Goal: Task Accomplishment & Management: Manage account settings

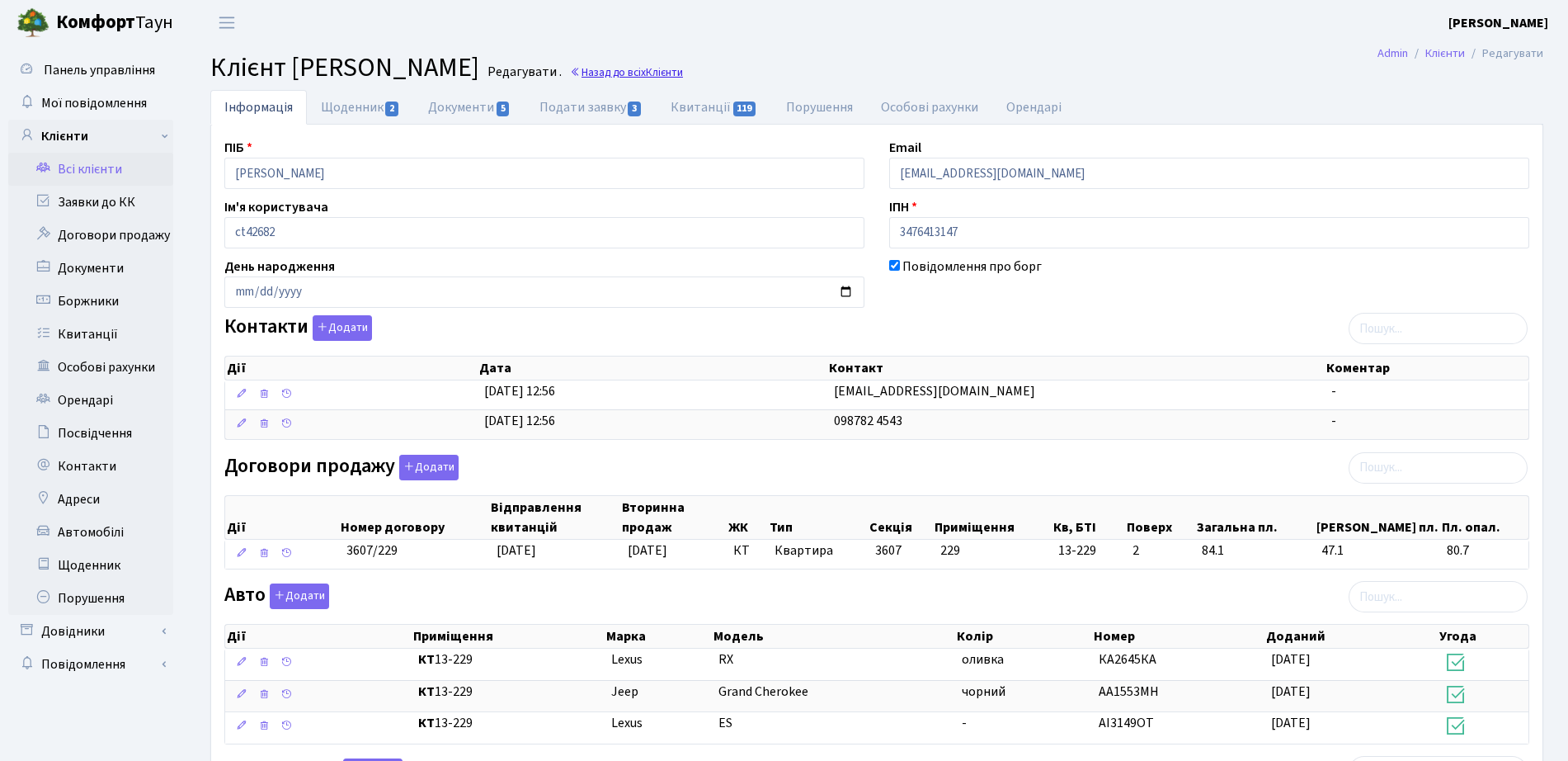
click at [683, 69] on link "Назад до всіх Клієнти" at bounding box center [626, 72] width 113 height 16
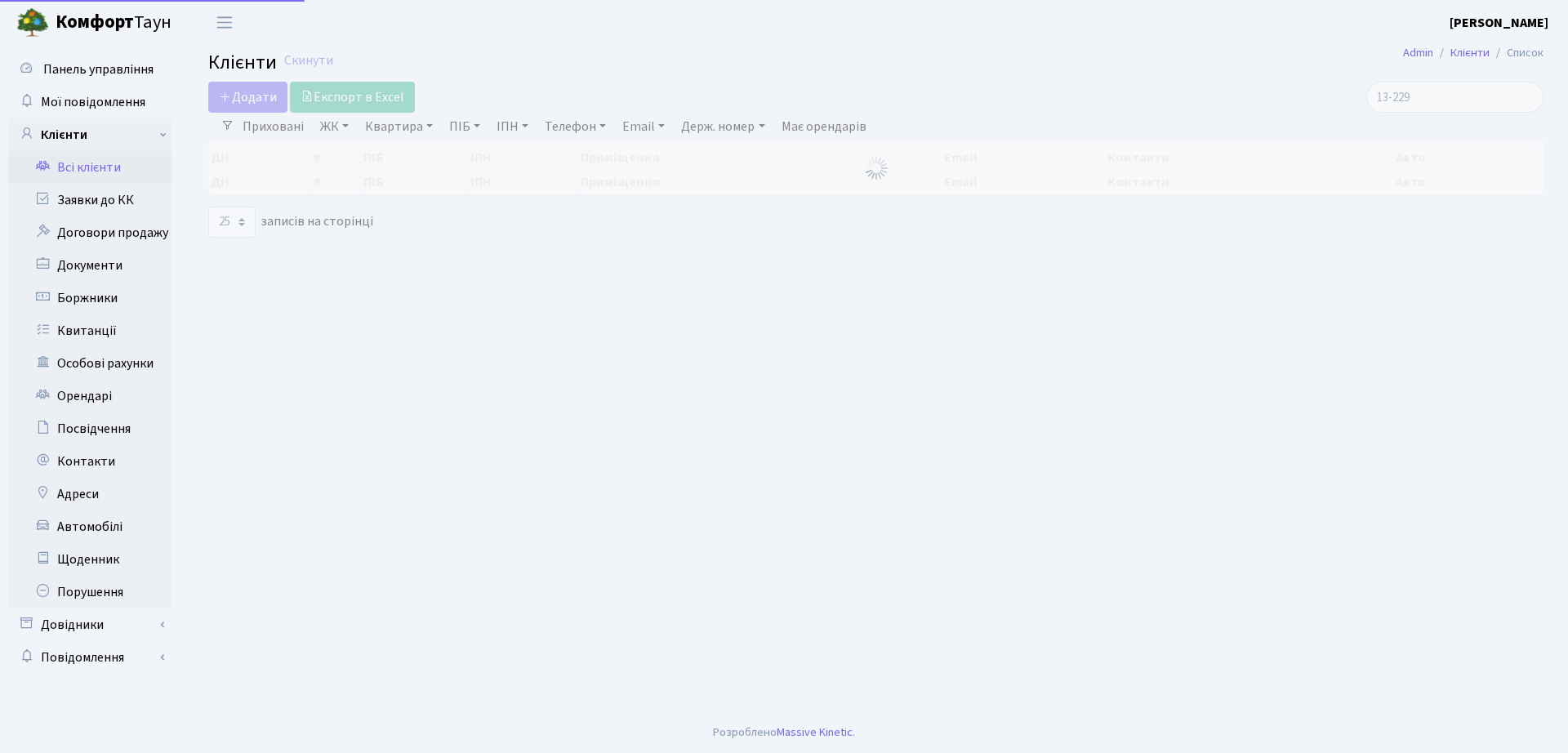
select select "25"
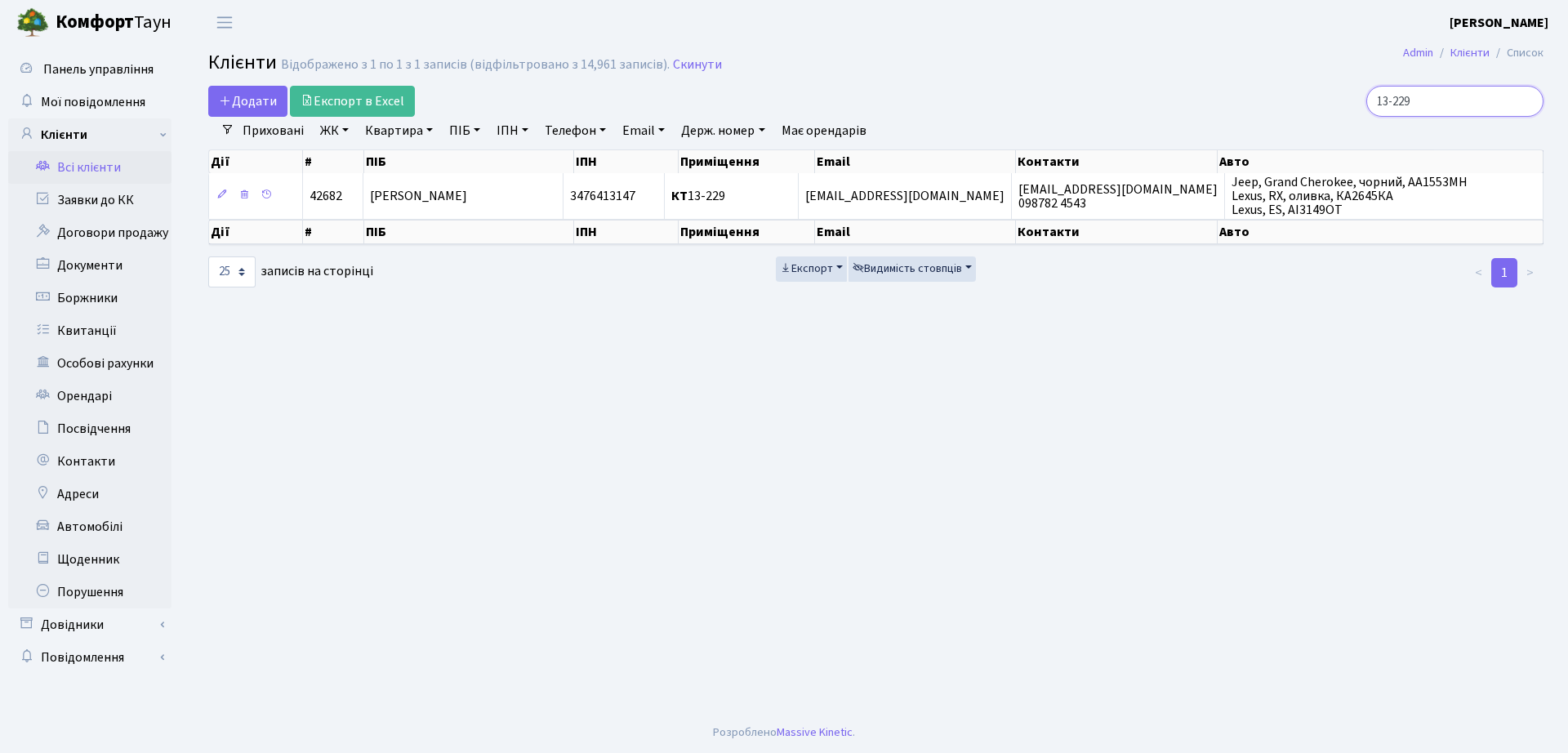
drag, startPoint x: 1459, startPoint y: 111, endPoint x: 1213, endPoint y: 116, distance: 246.1
click at [1230, 116] on div "Додати Експорт в Excel 13-229 Фільтри Приховані ЖК ТХ, вул. Ділова, 1/2 КТ, вул…" at bounding box center [876, 187] width 1360 height 203
type input "7-495"
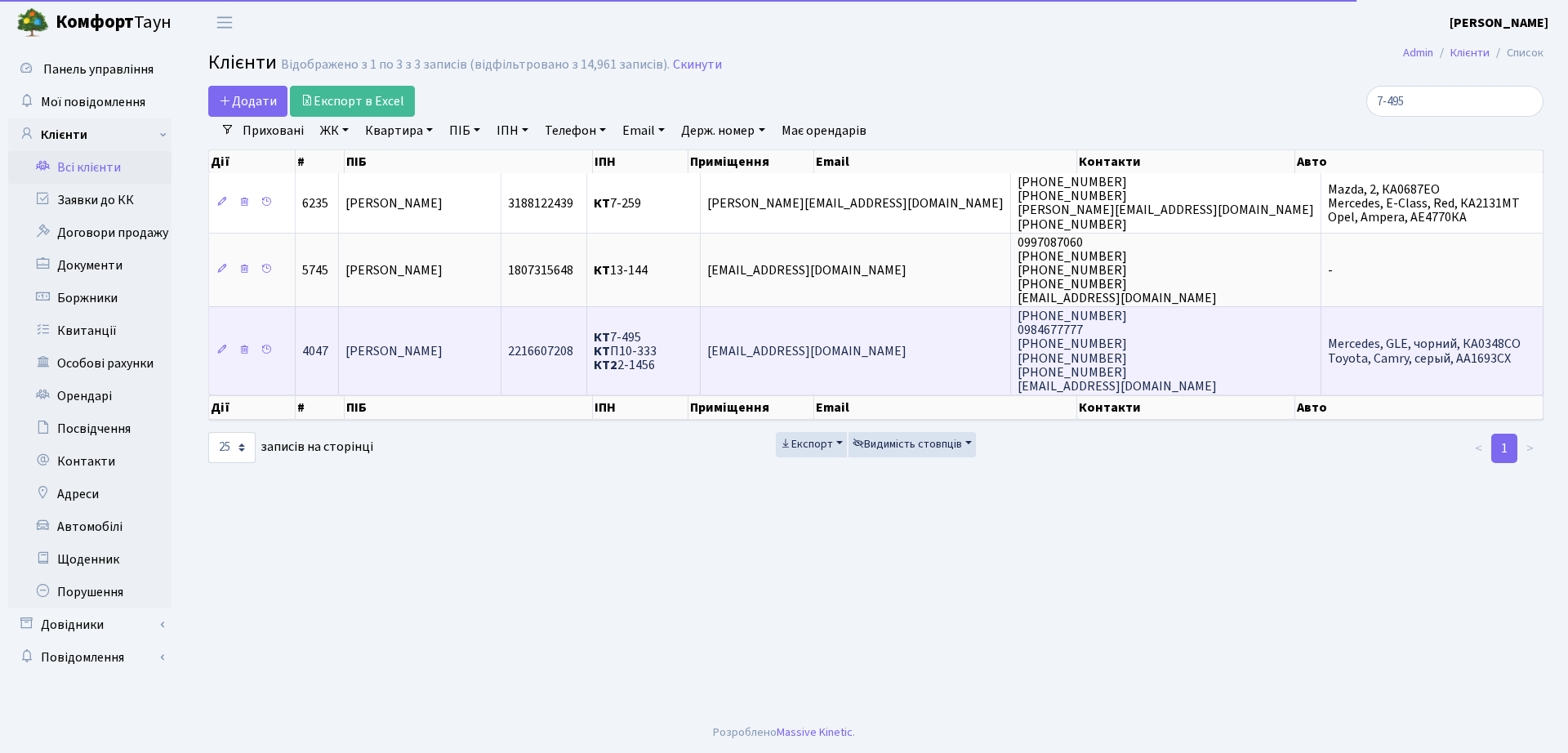
click at [423, 339] on td "Капелюшна Олександра Іванівна" at bounding box center [420, 350] width 163 height 88
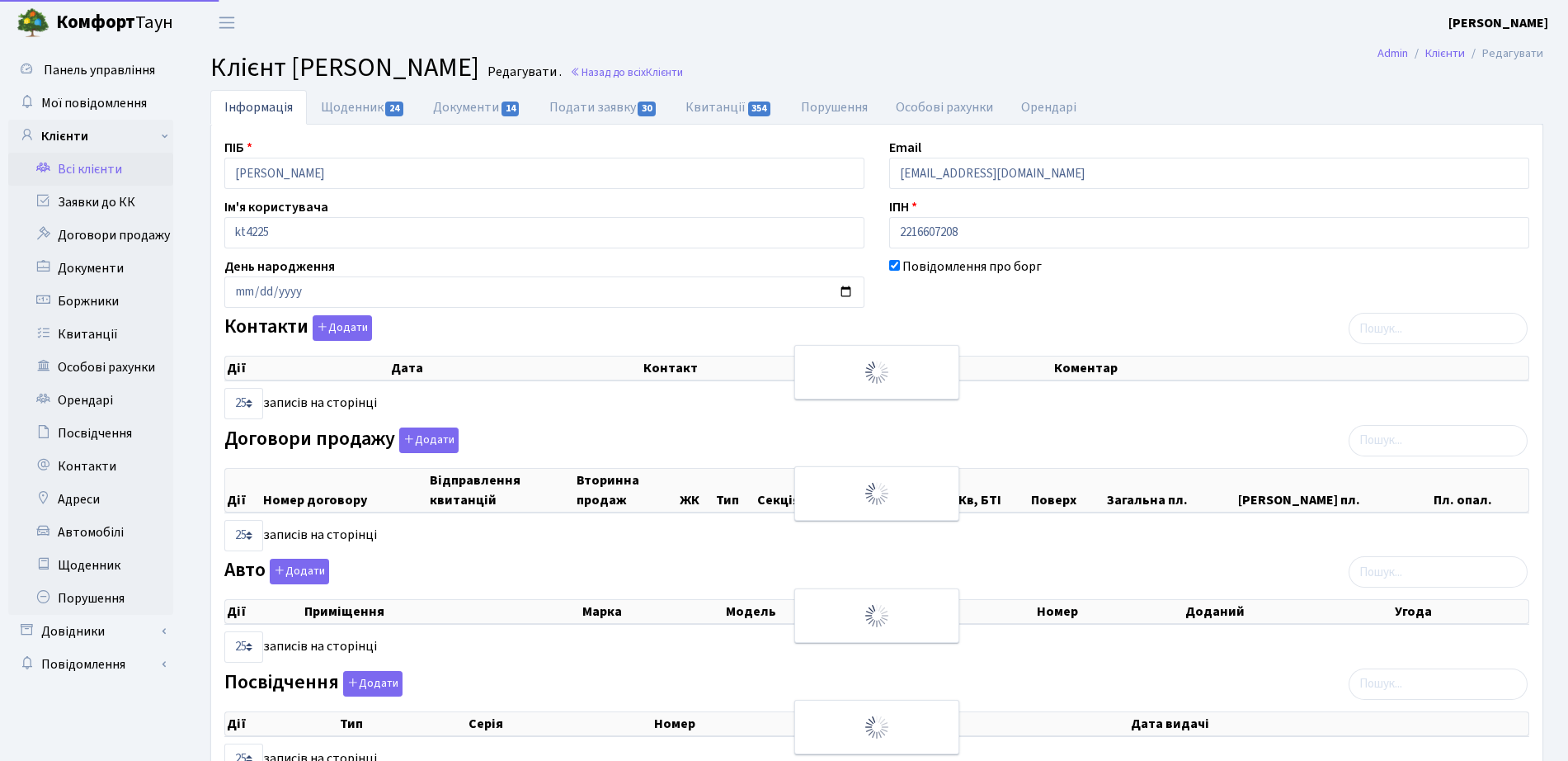
select select "25"
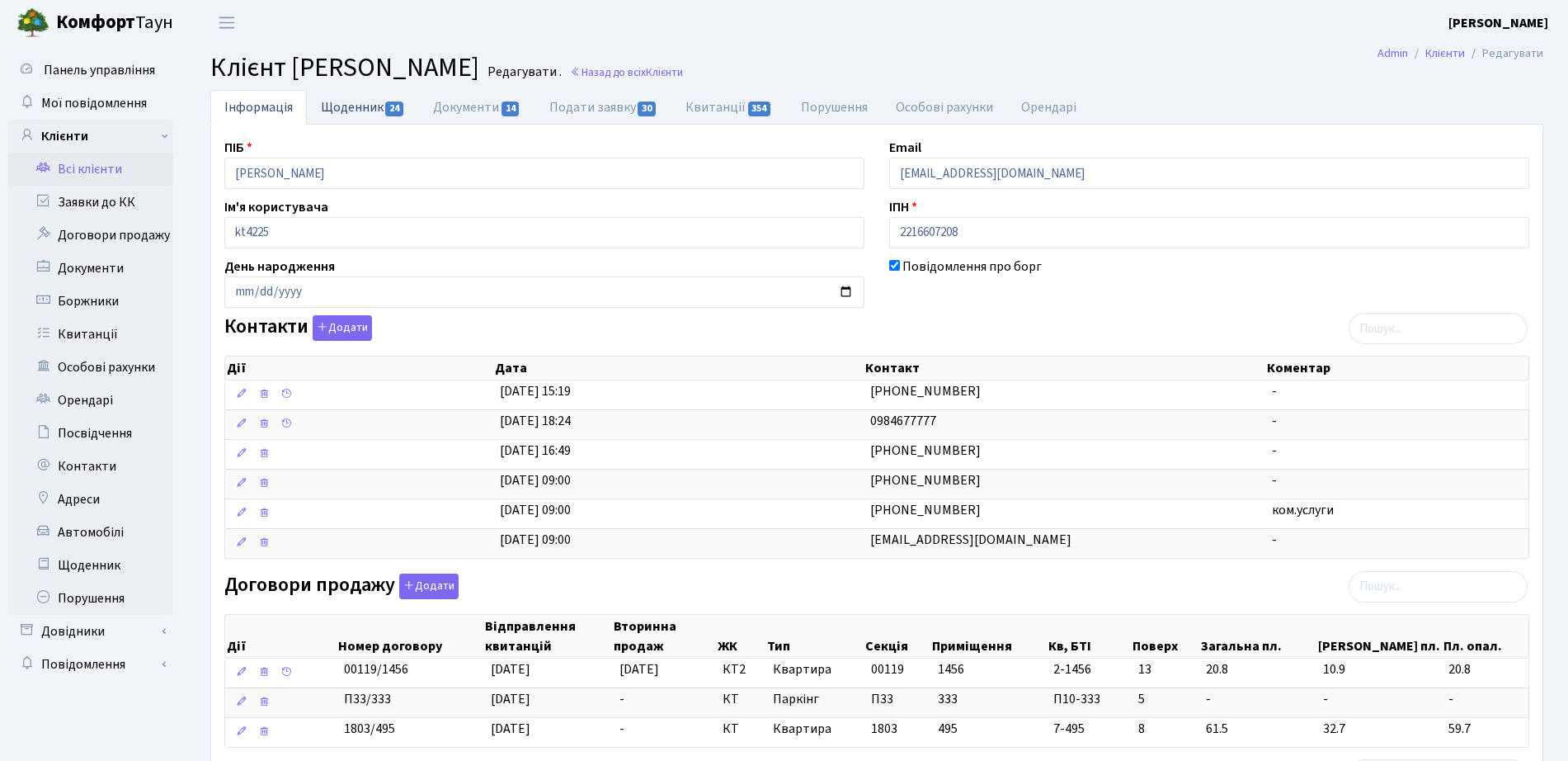
click at [355, 116] on link "Щоденник 24" at bounding box center [363, 106] width 112 height 34
select select "25"
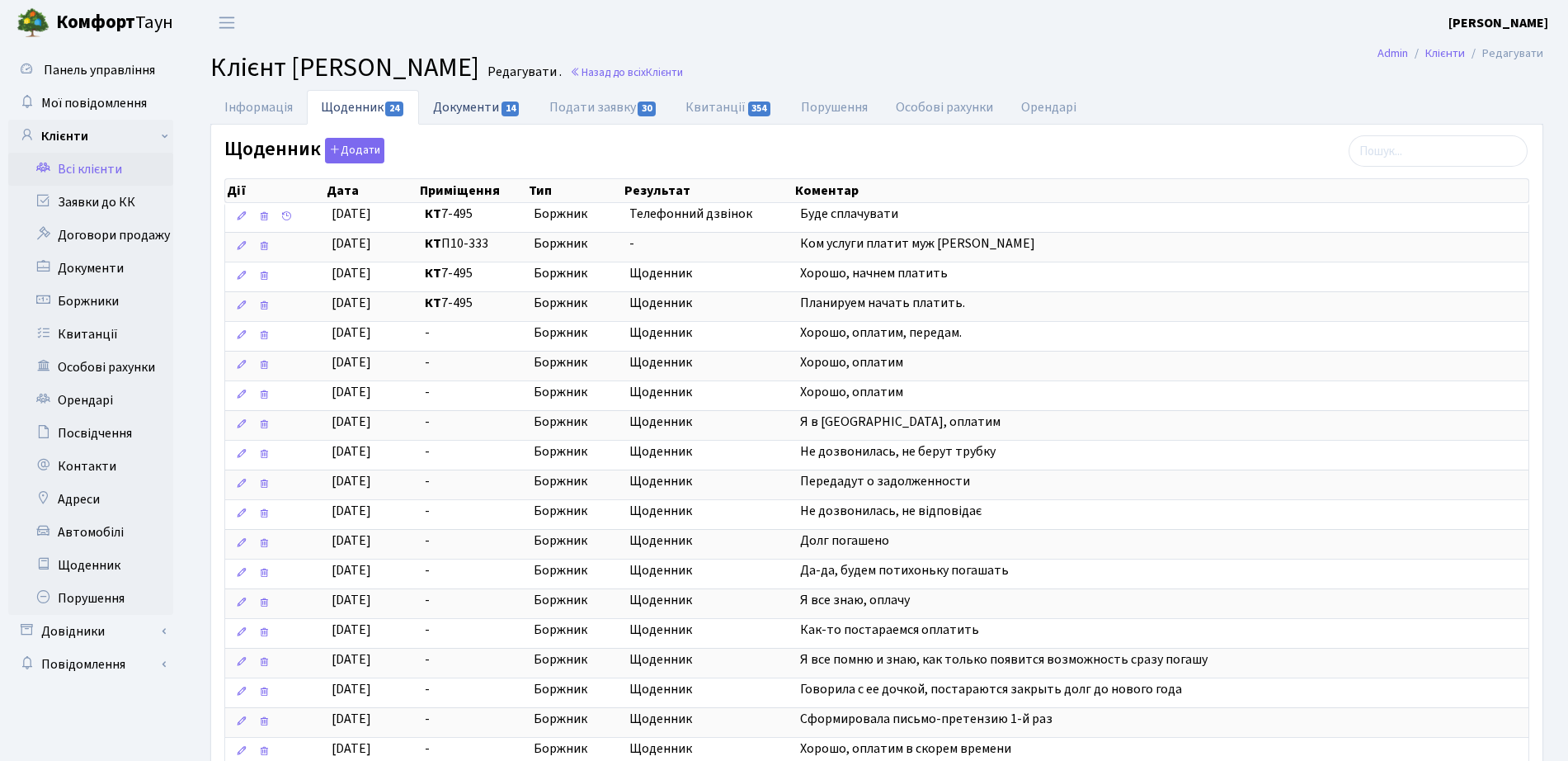
click at [498, 106] on link "Документи 14" at bounding box center [477, 106] width 116 height 34
select select "25"
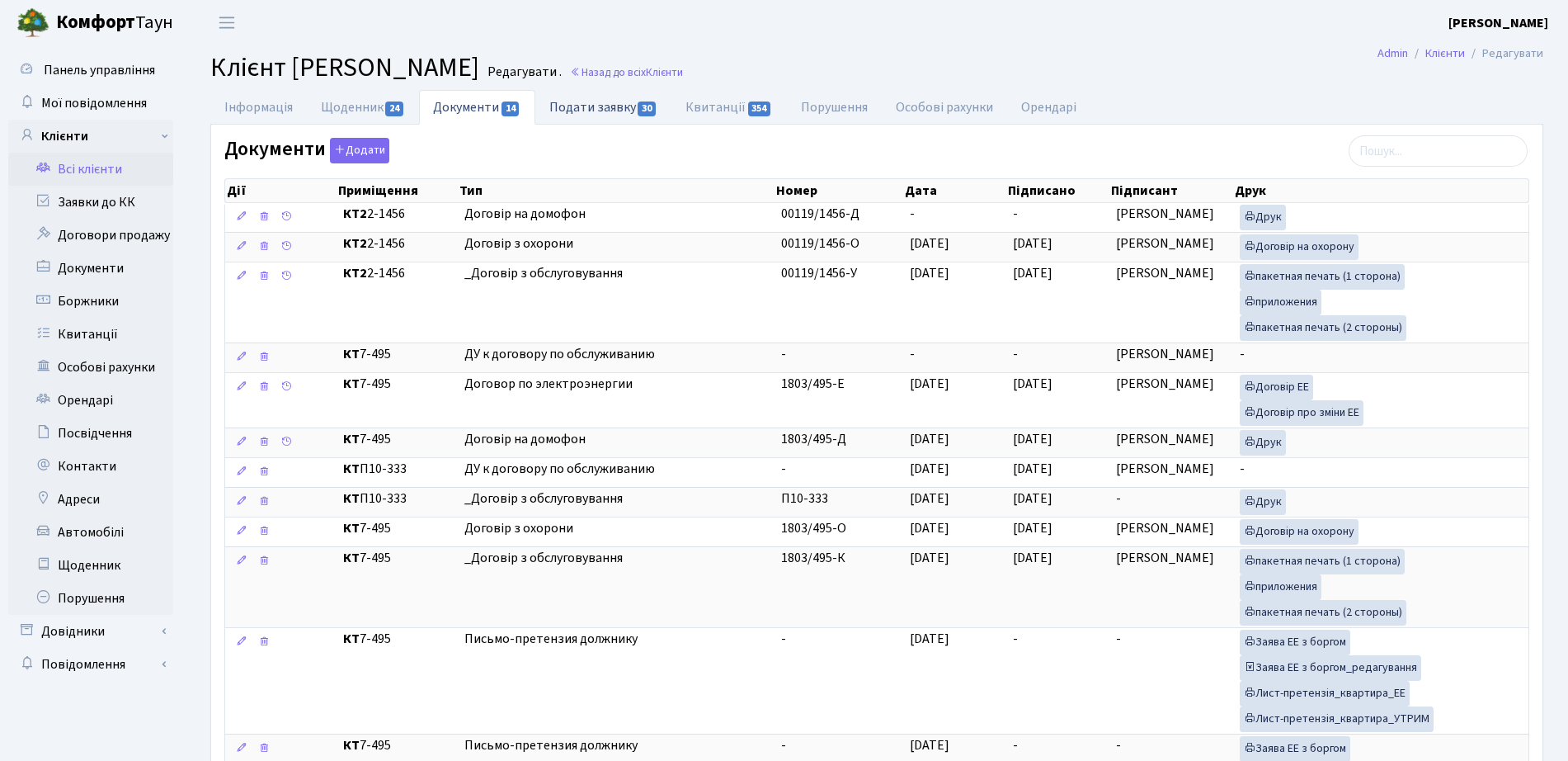
click at [576, 100] on link "Подати заявку 30" at bounding box center [602, 106] width 136 height 34
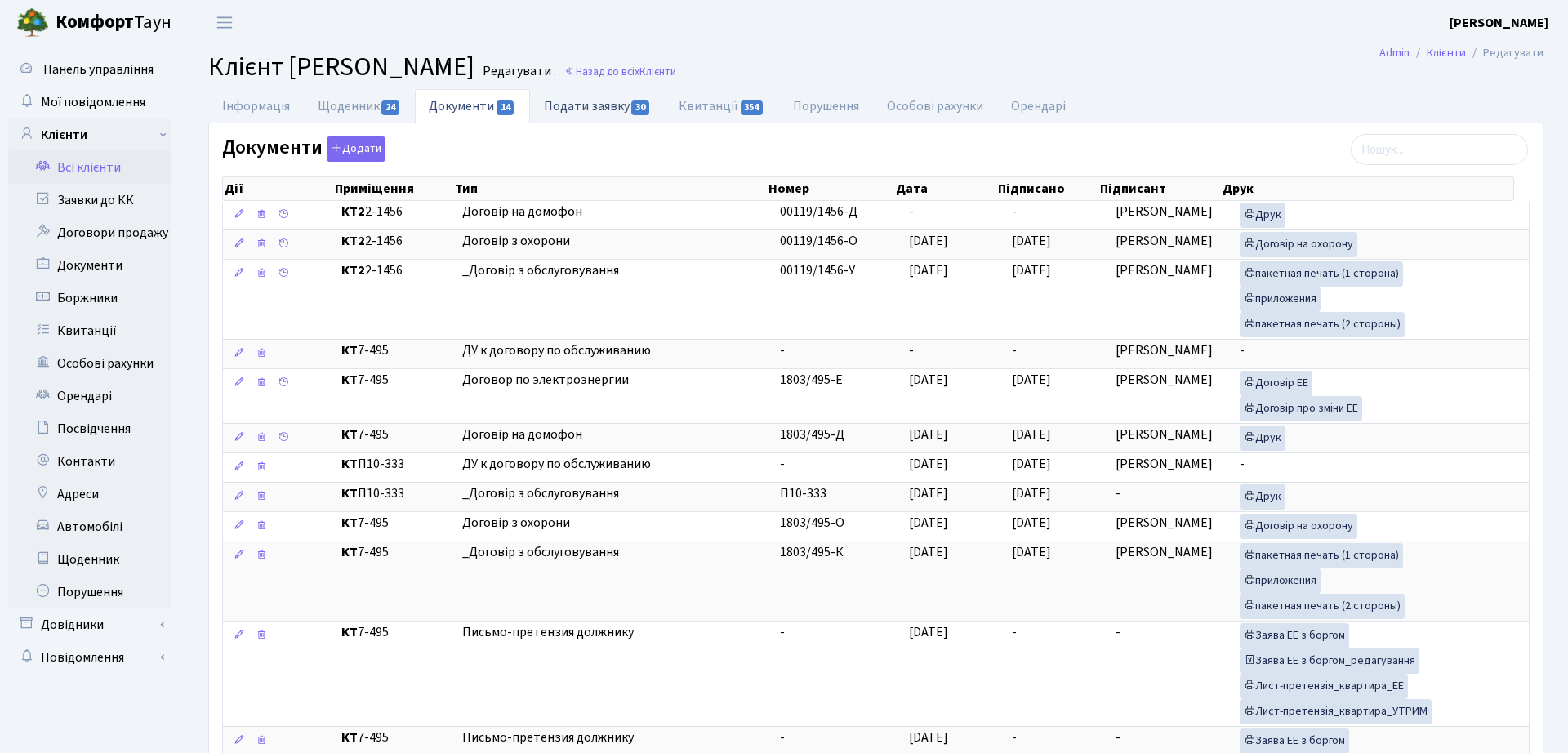
select select "25"
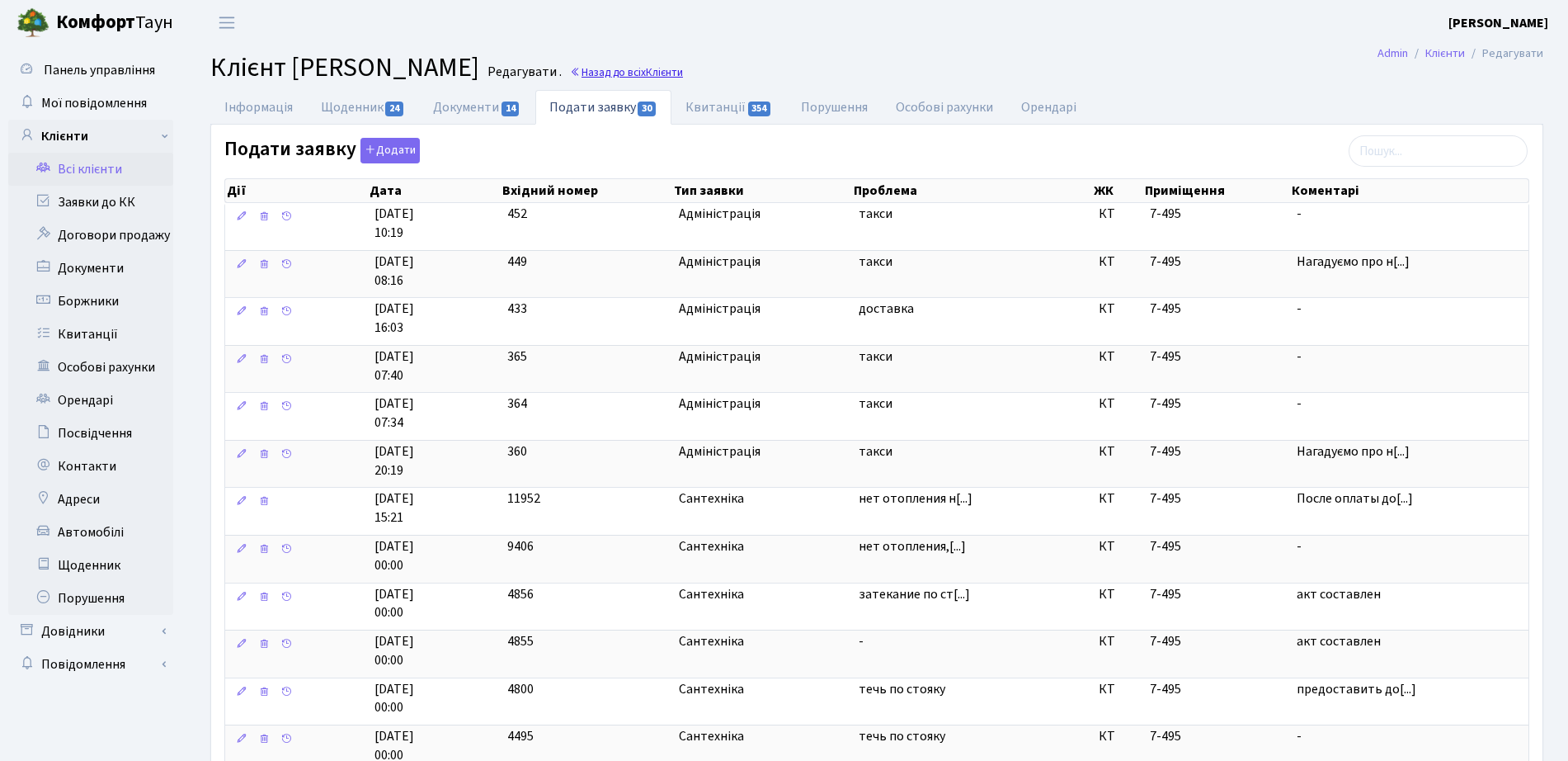
click at [683, 72] on link "Назад до всіх Клієнти" at bounding box center [626, 72] width 113 height 16
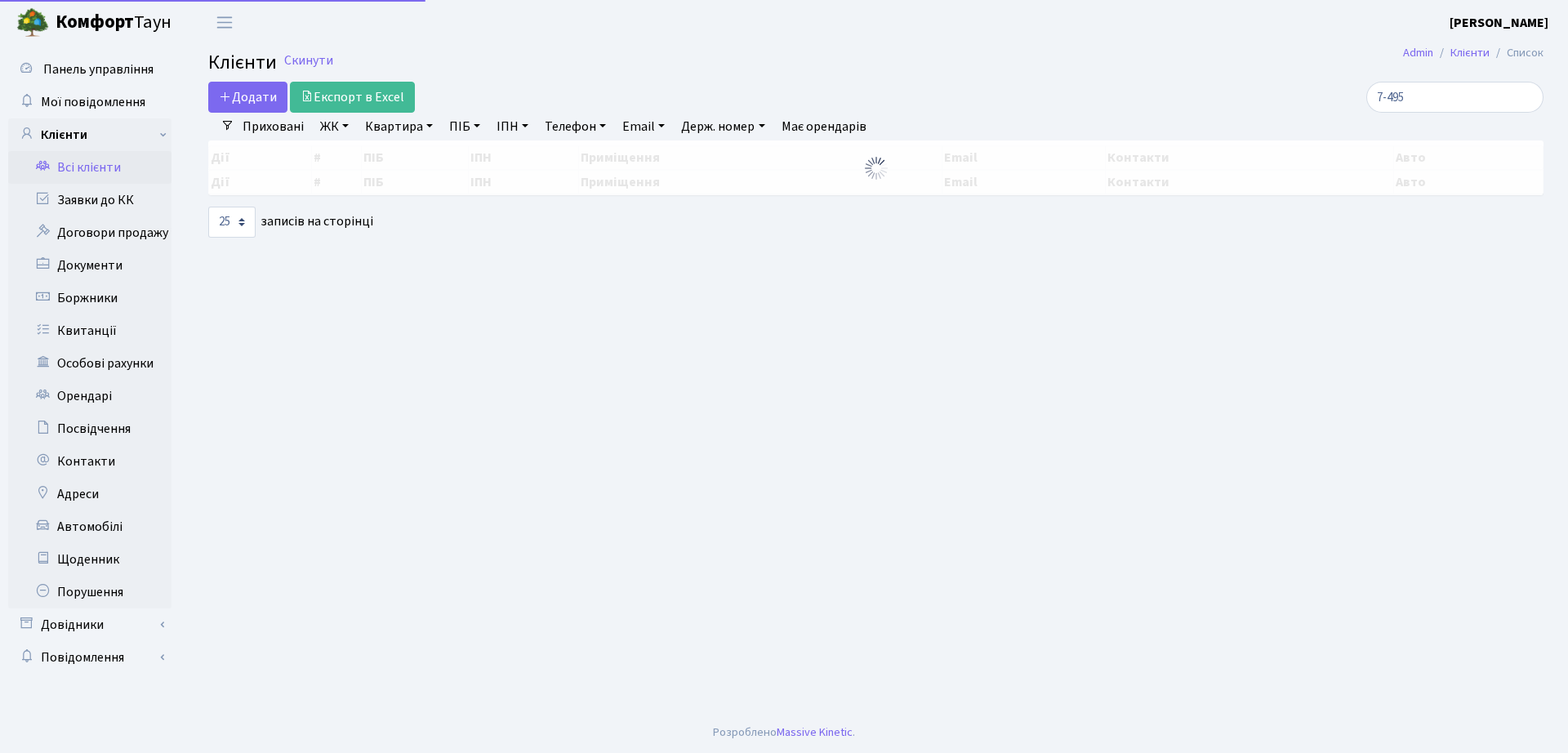
select select "25"
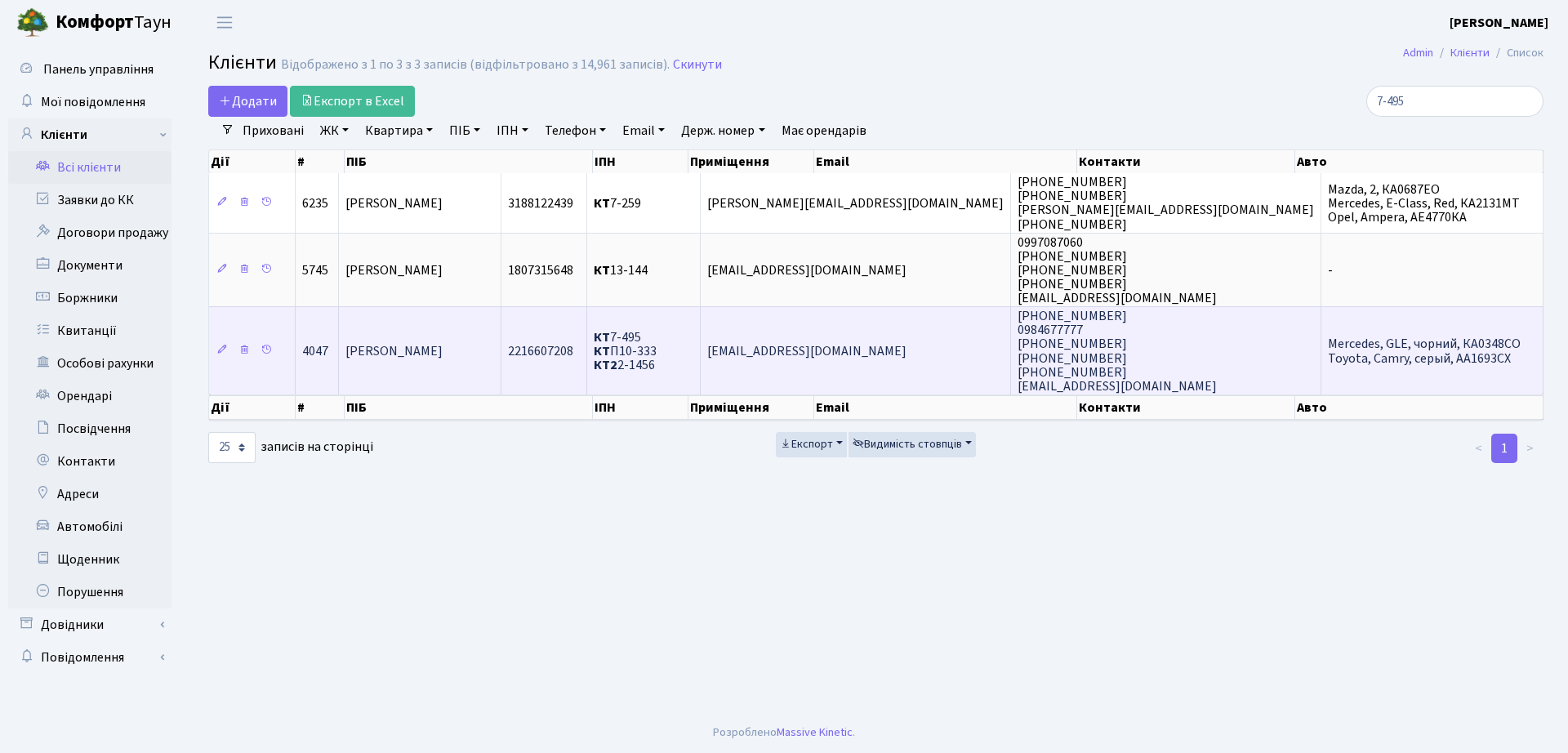
click at [425, 340] on td "Капелюшна Олександра Іванівна" at bounding box center [420, 350] width 163 height 88
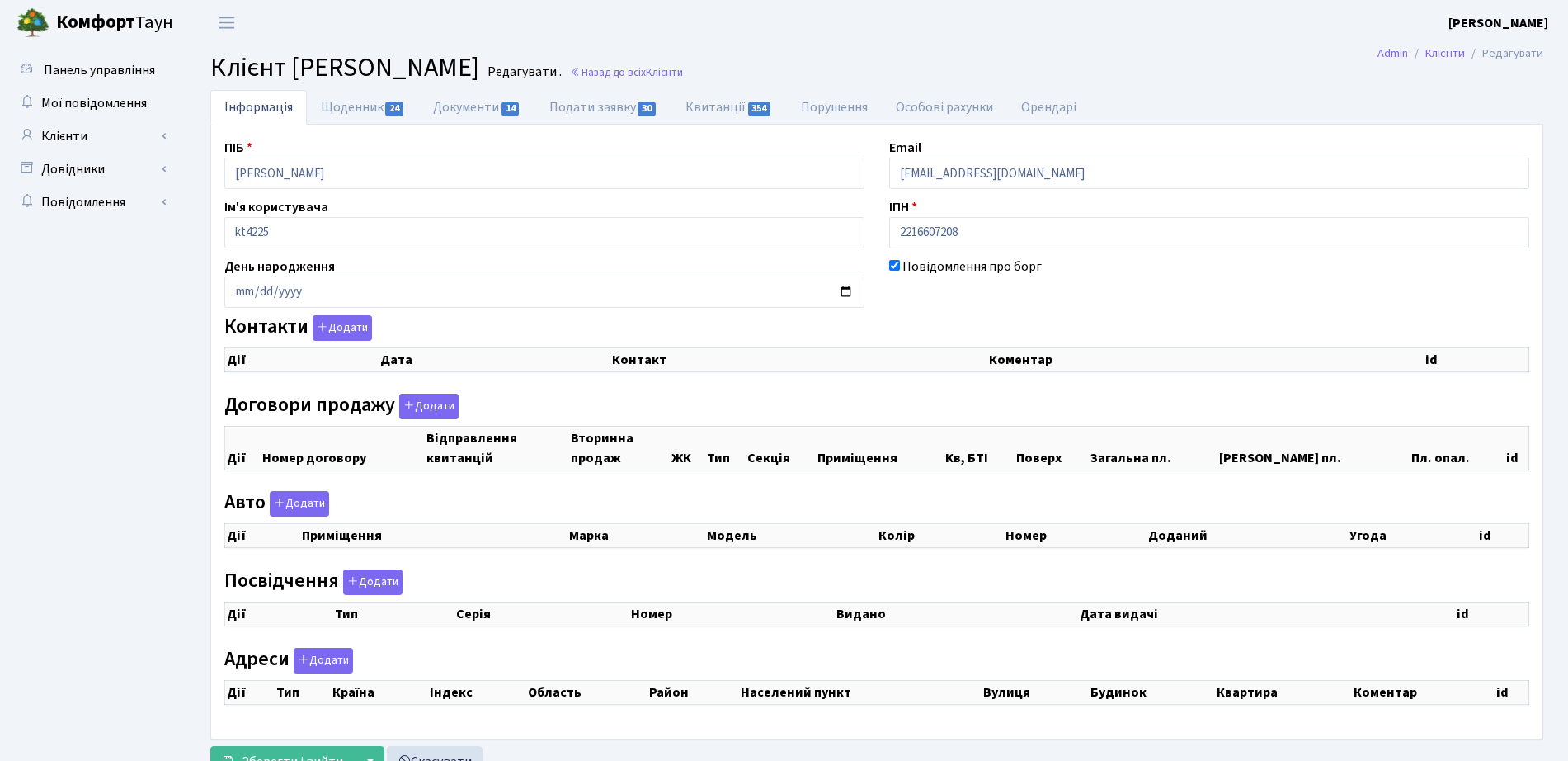
select select "25"
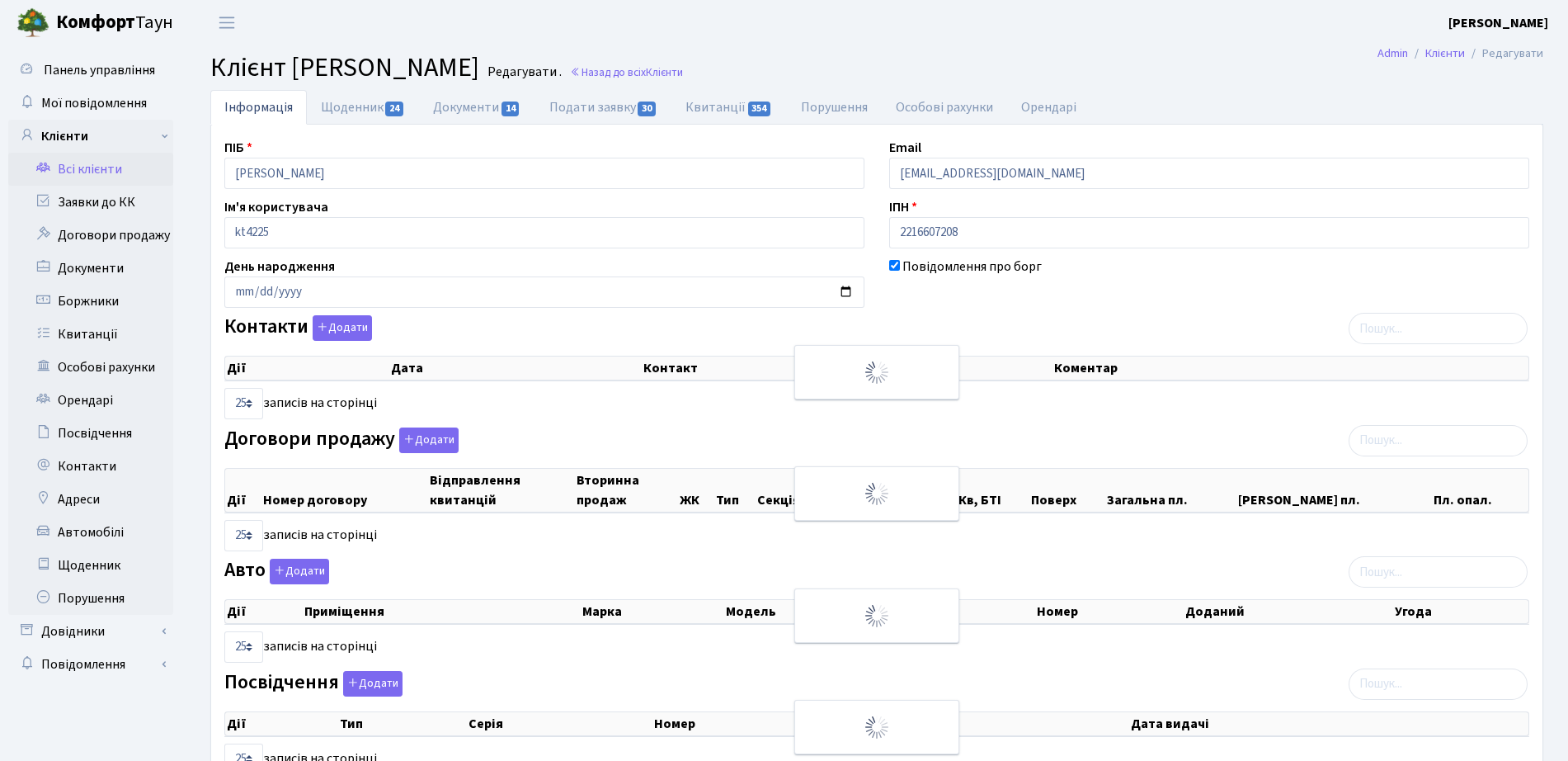
checkbox input "true"
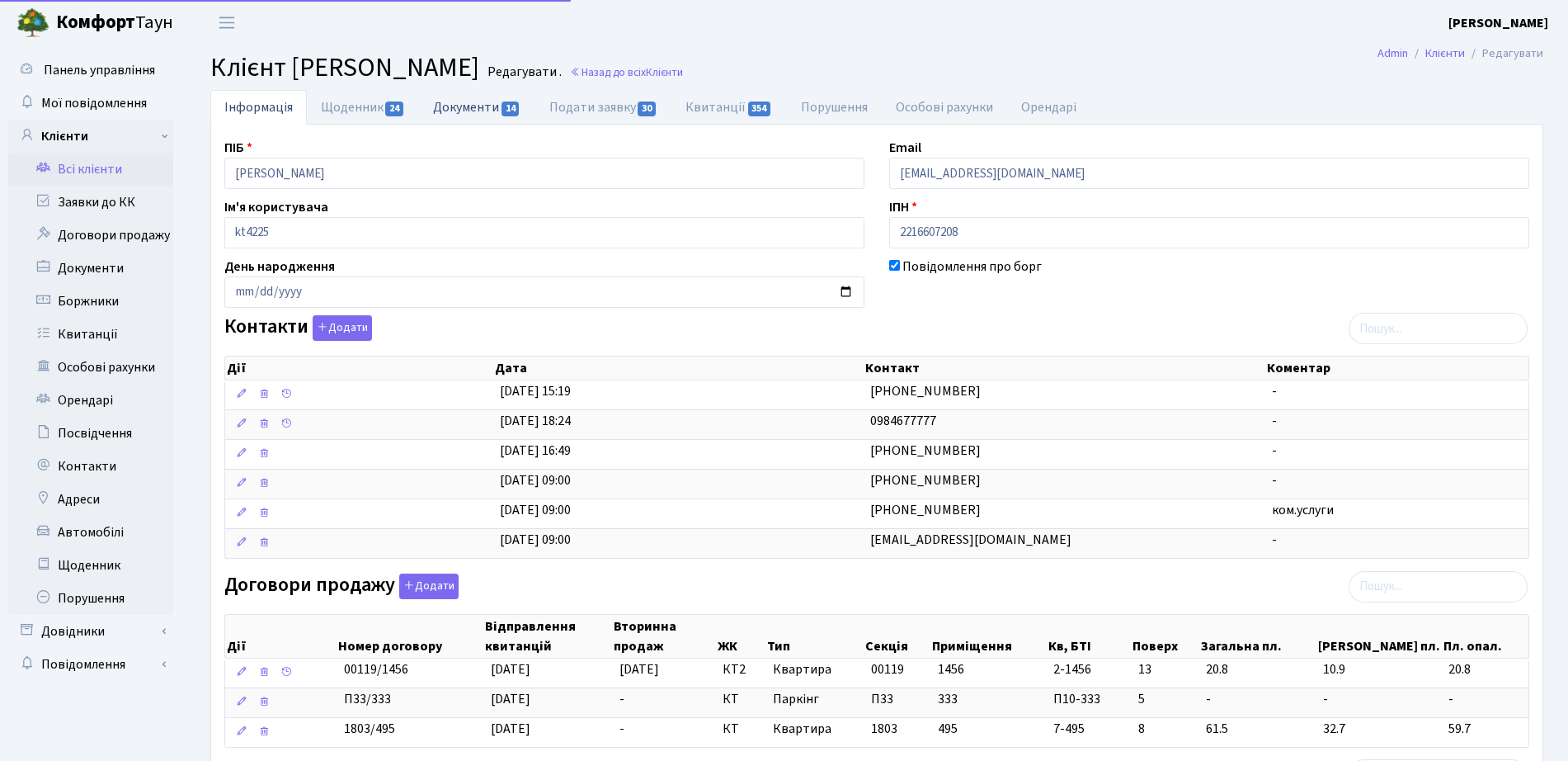
click at [526, 106] on link "Документи 14" at bounding box center [477, 106] width 116 height 34
select select "25"
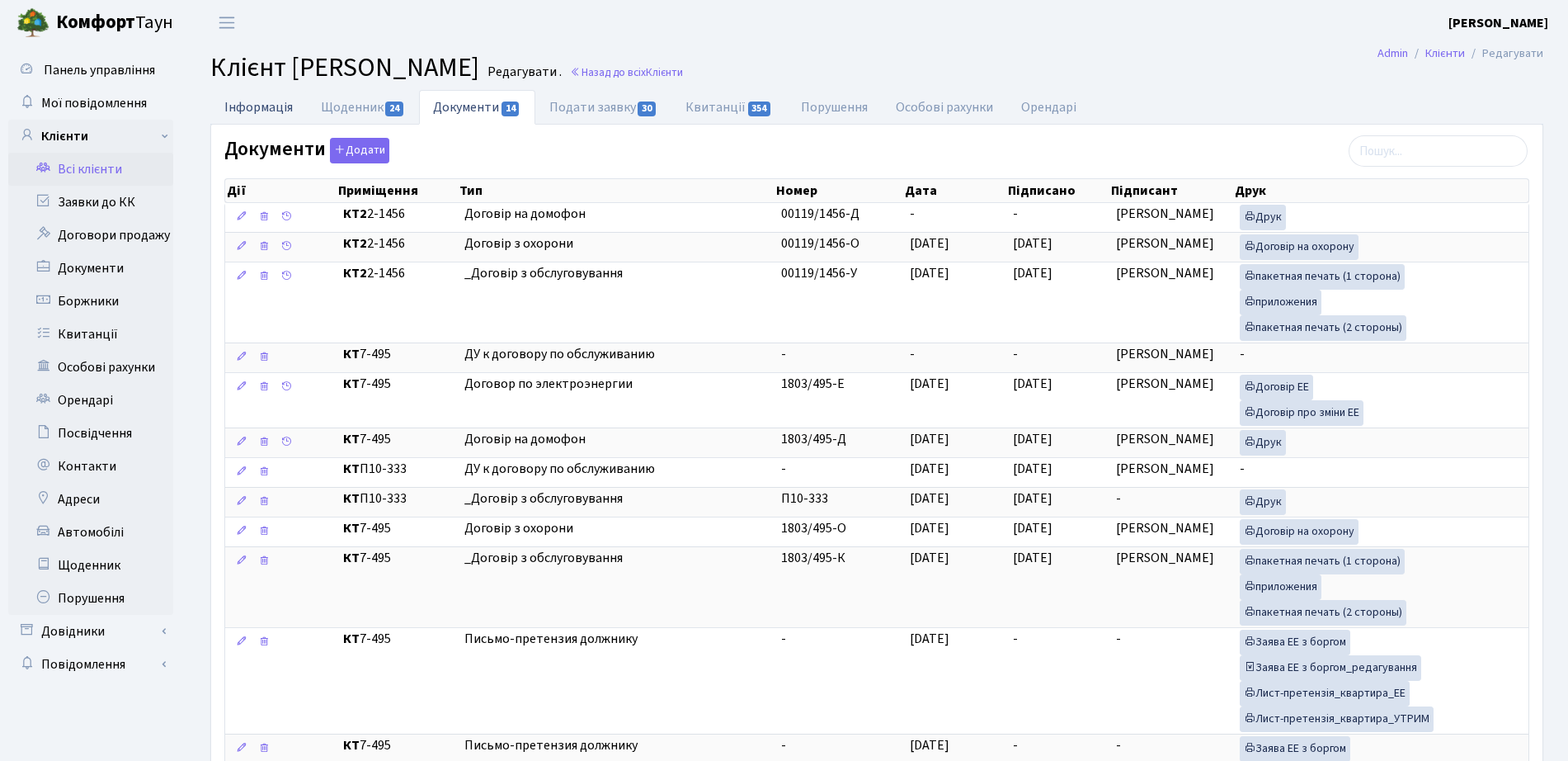
click at [276, 112] on link "Інформація" at bounding box center [258, 106] width 97 height 34
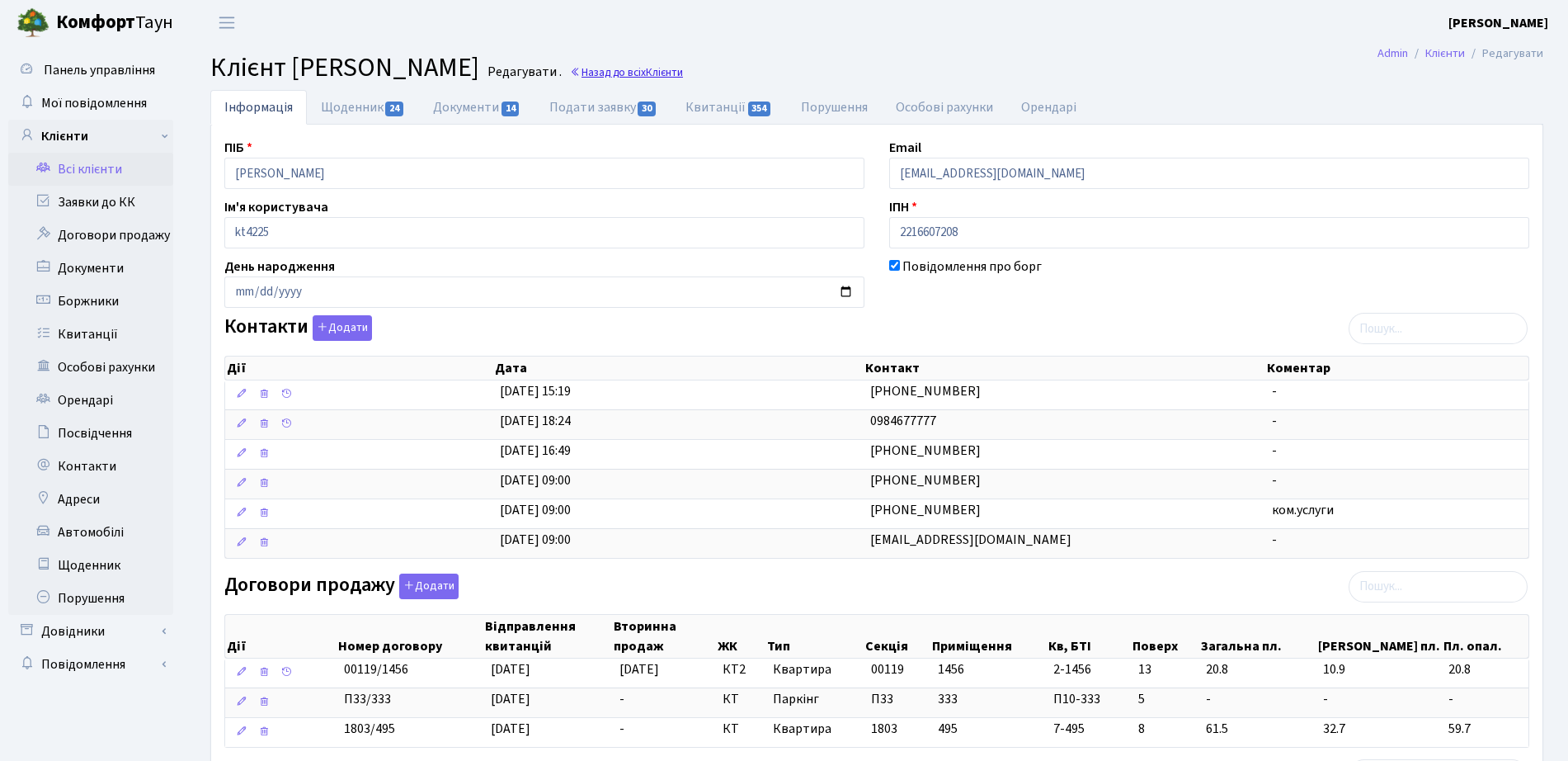
click at [683, 73] on span "Клієнти" at bounding box center [664, 72] width 37 height 16
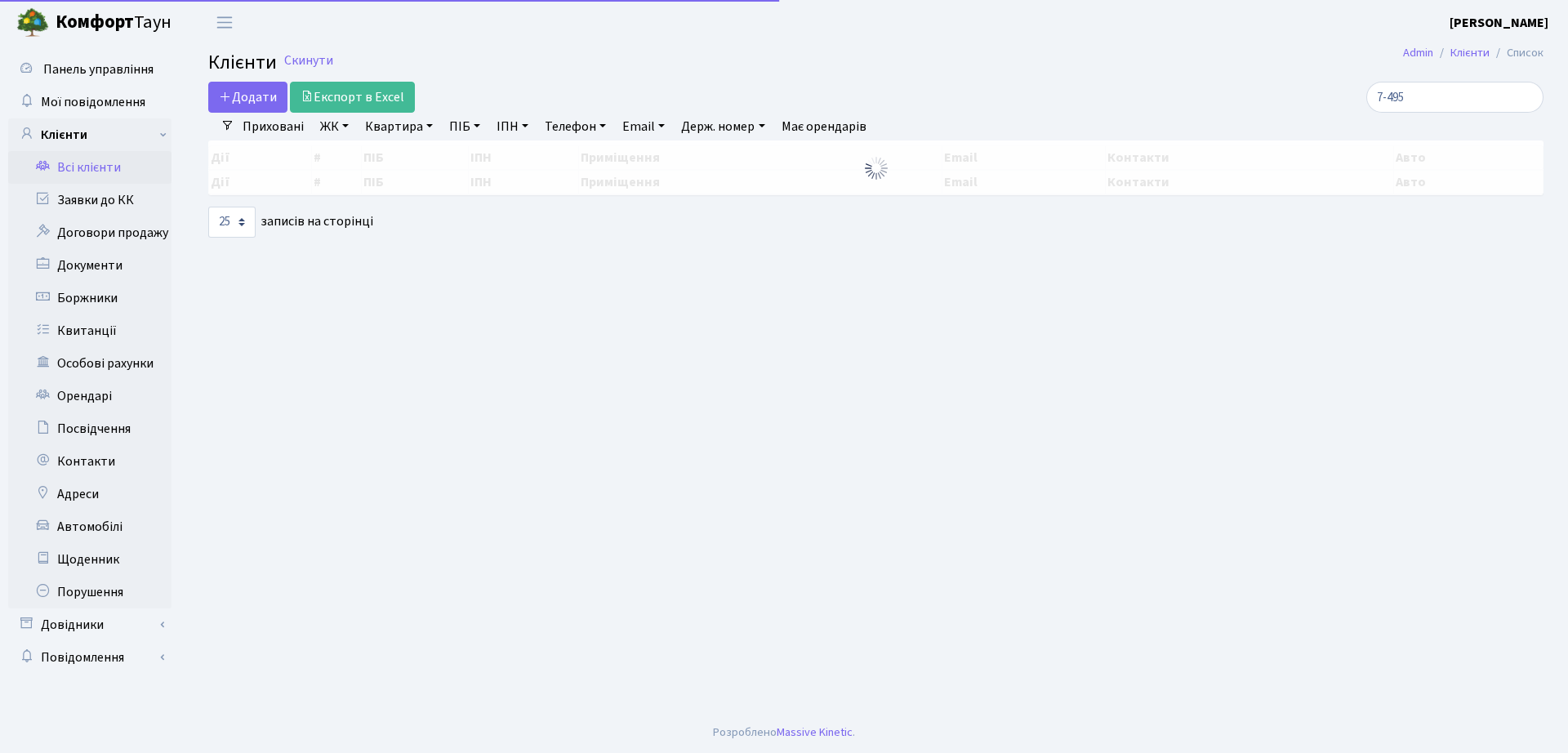
select select "25"
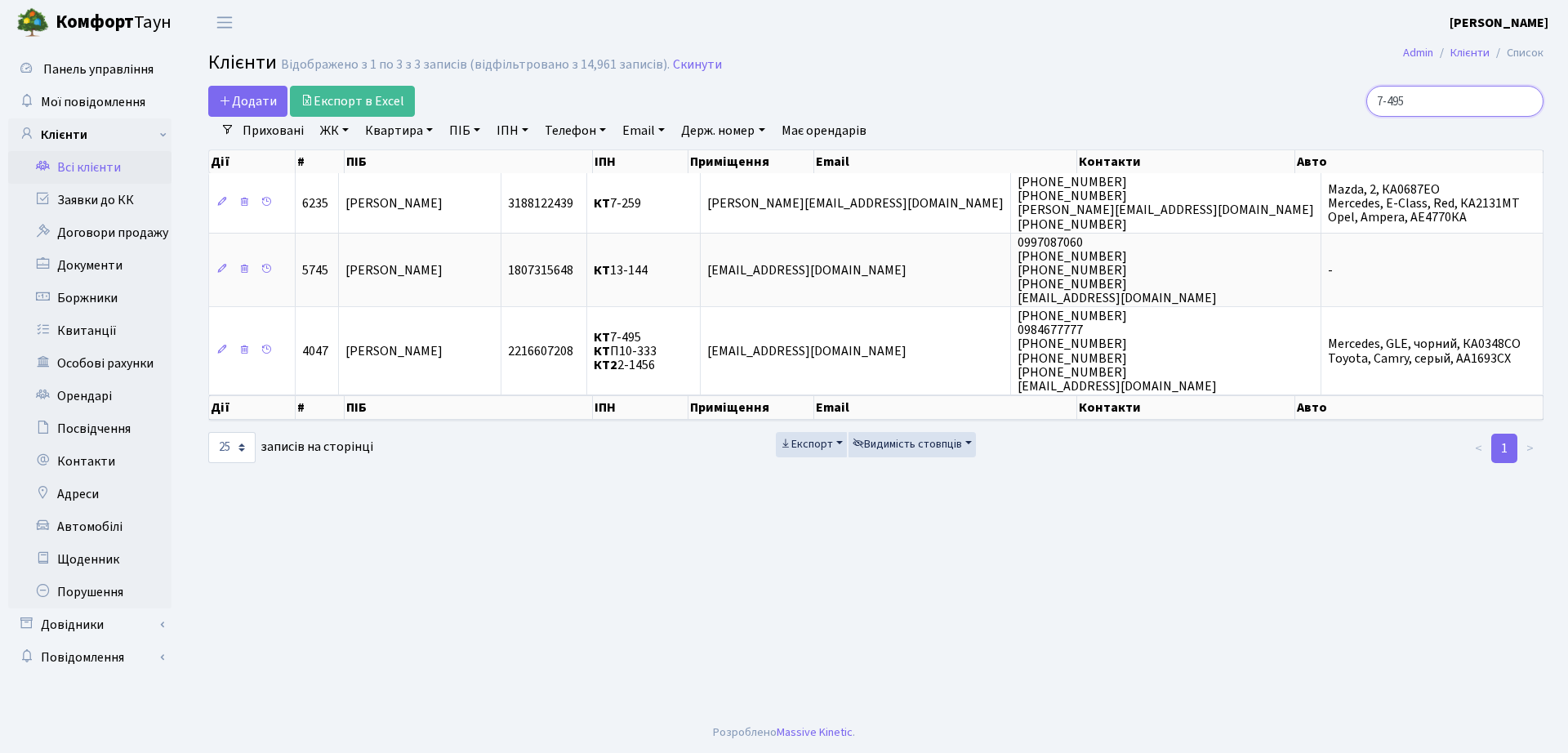
drag, startPoint x: 1507, startPoint y: 96, endPoint x: 1274, endPoint y: 95, distance: 233.0
click at [1274, 95] on div "7-495" at bounding box center [1328, 101] width 429 height 31
type input "7-355"
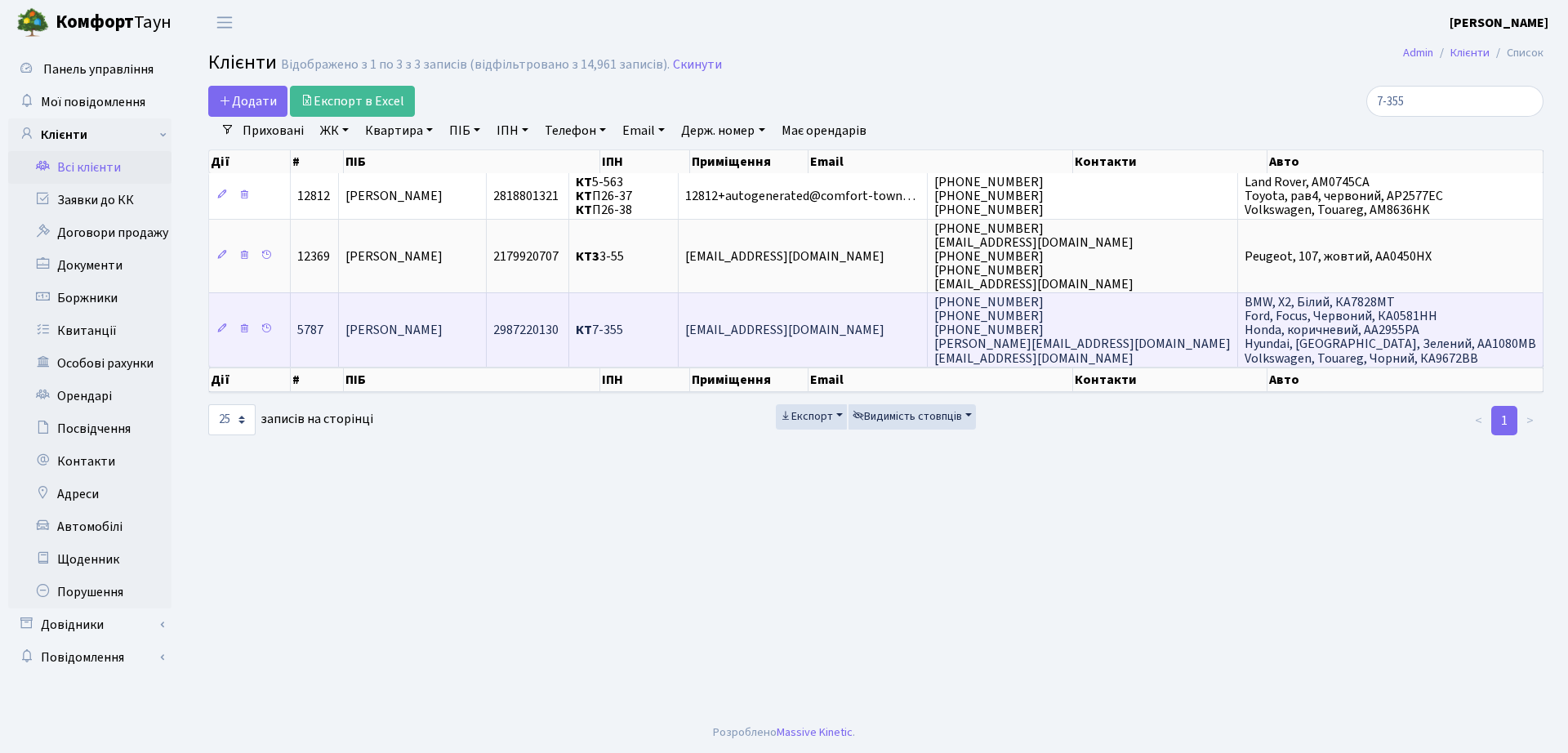
click at [442, 333] on span "[PERSON_NAME]" at bounding box center [395, 329] width 98 height 18
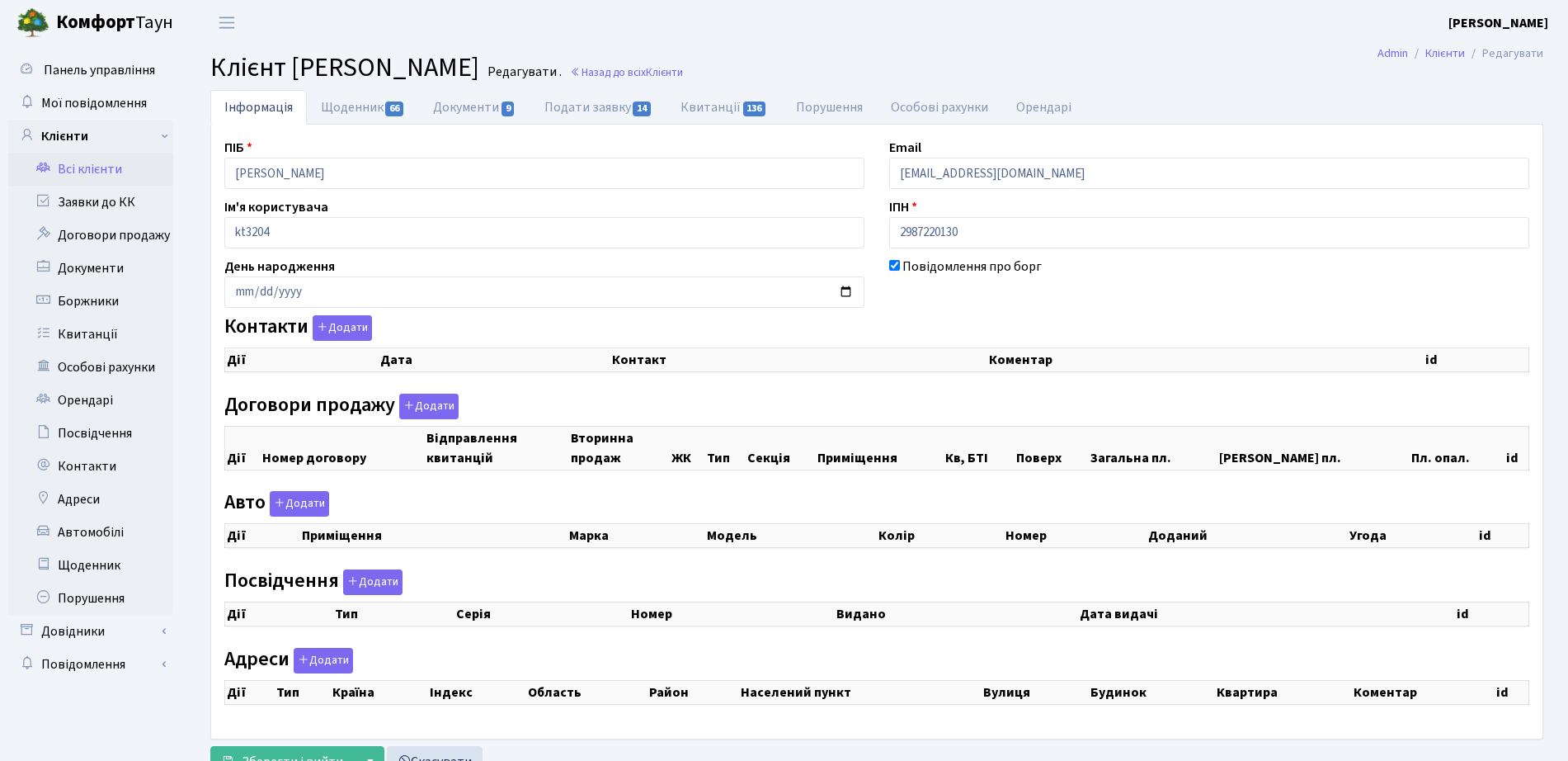
checkbox input "true"
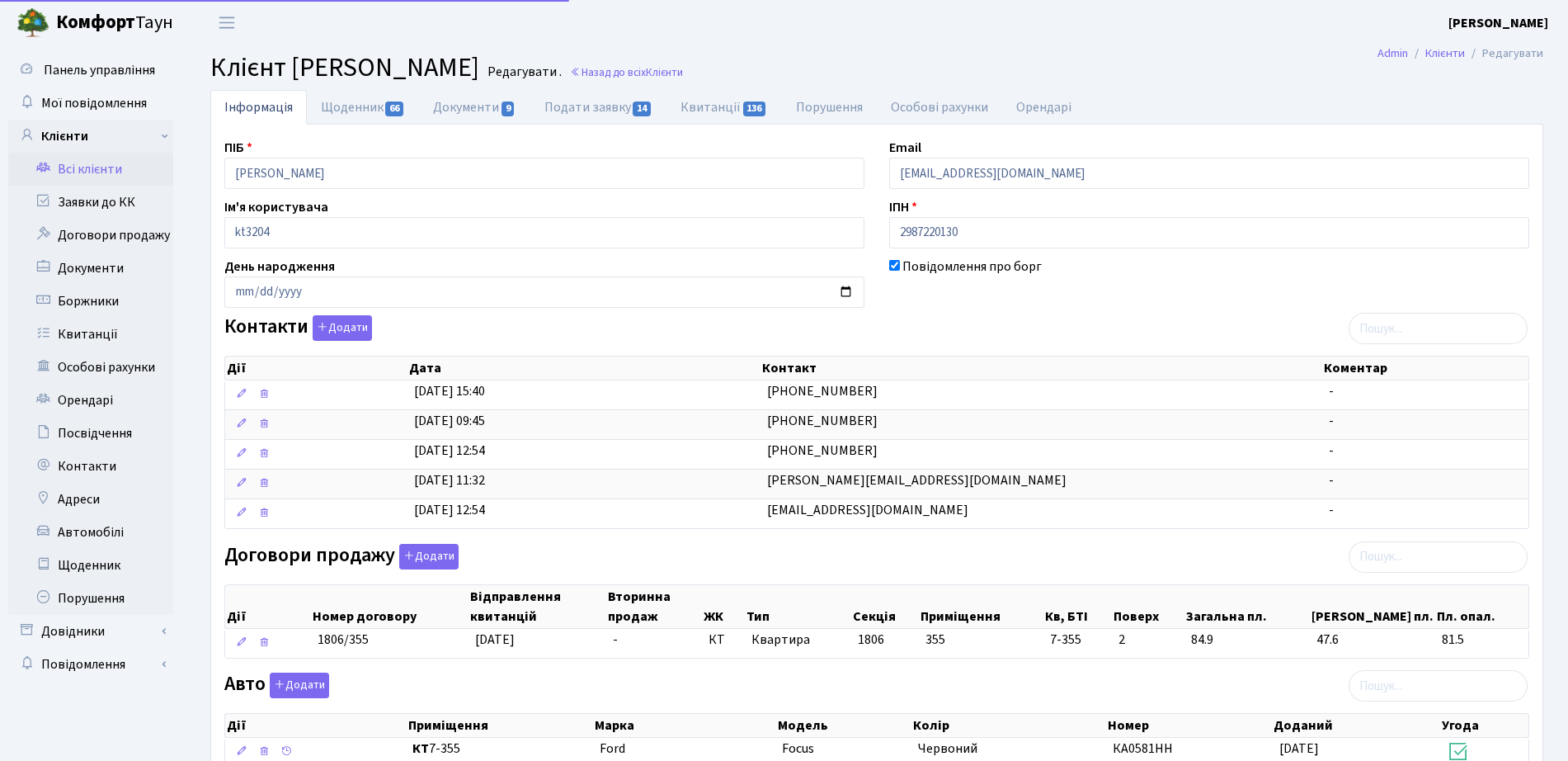
click at [367, 81] on span "Клієнт [PERSON_NAME]" at bounding box center [344, 67] width 269 height 38
click at [367, 99] on link "Щоденник 66" at bounding box center [363, 106] width 112 height 34
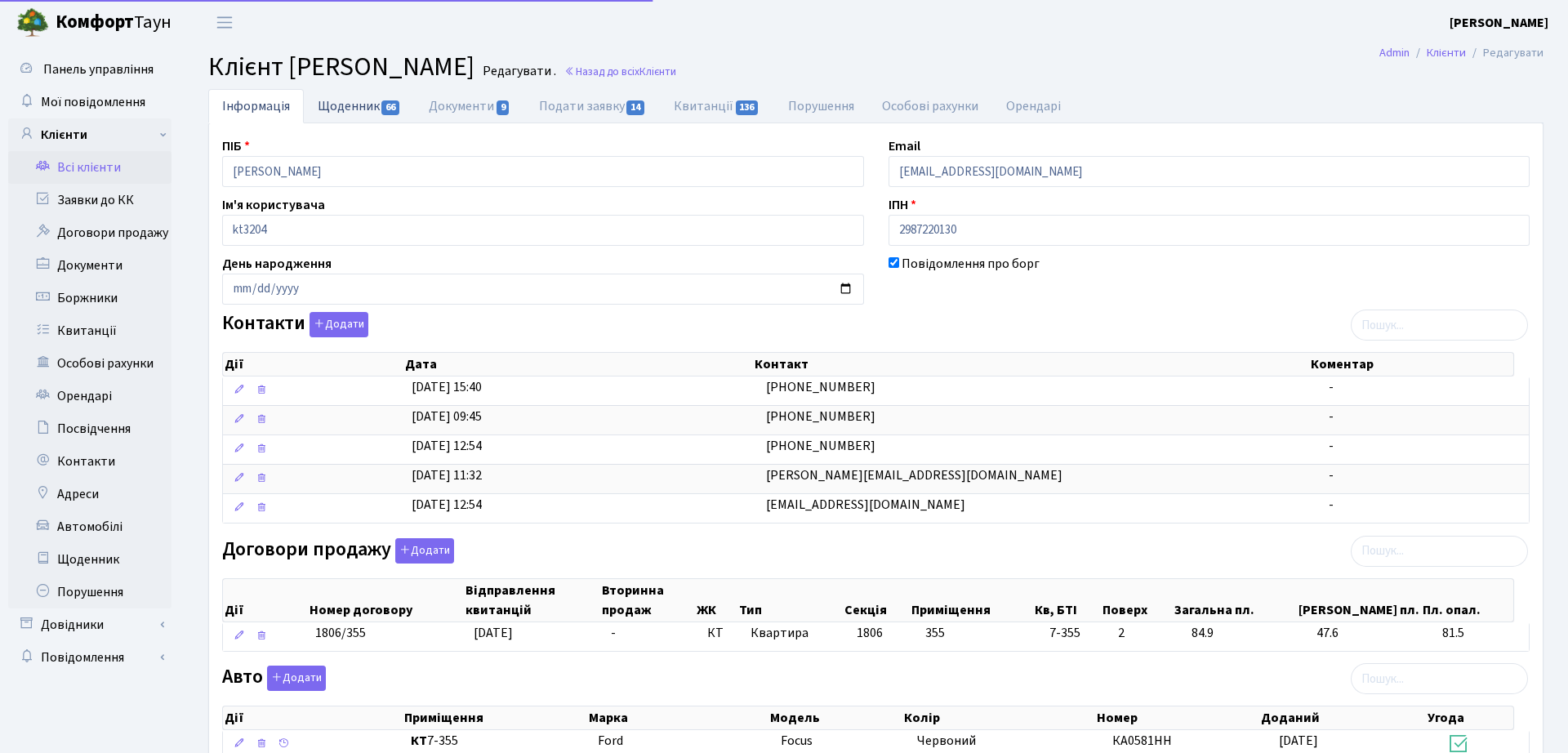
select select "25"
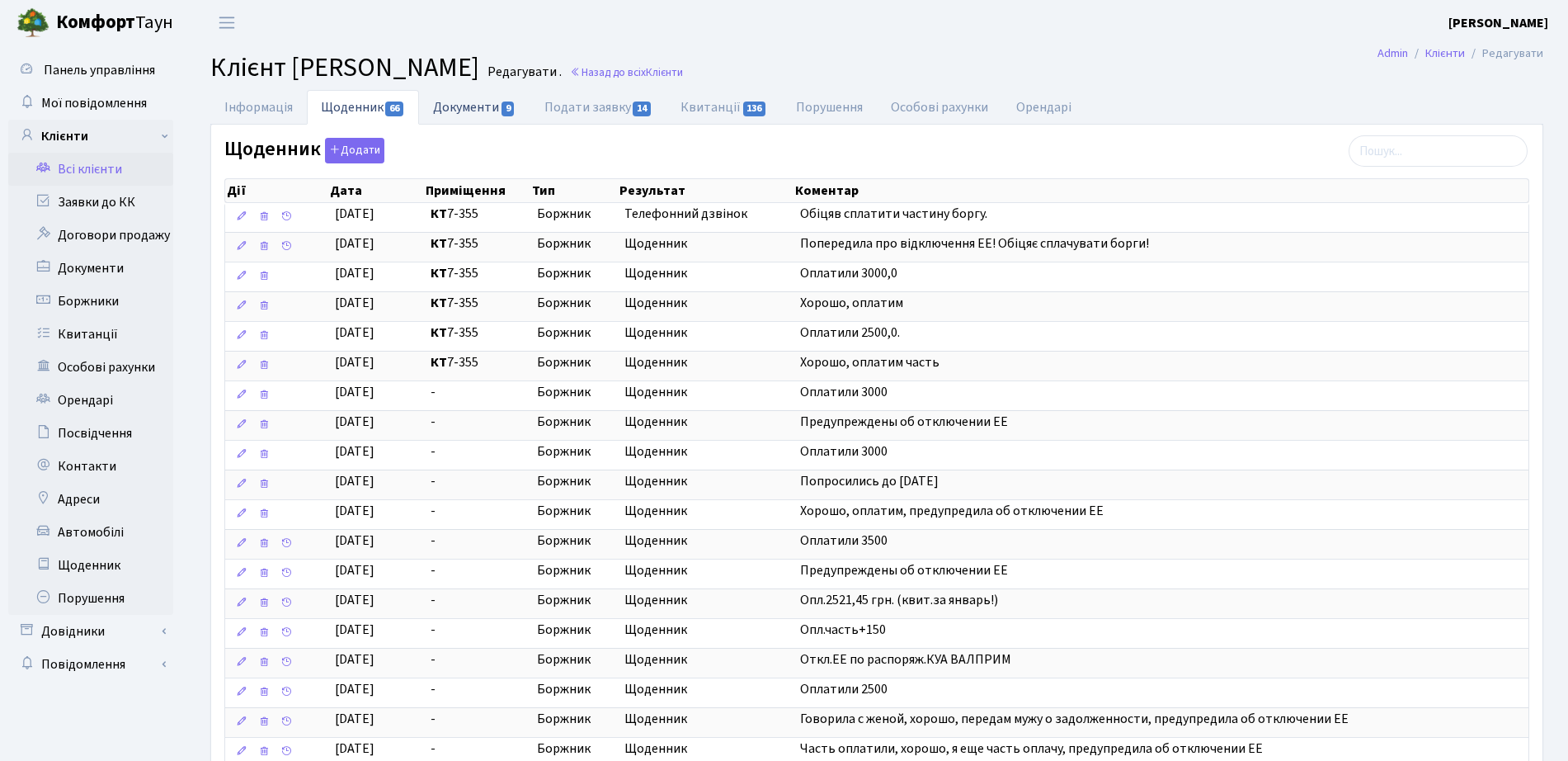
click at [468, 106] on link "Документи 9" at bounding box center [475, 106] width 111 height 34
select select "25"
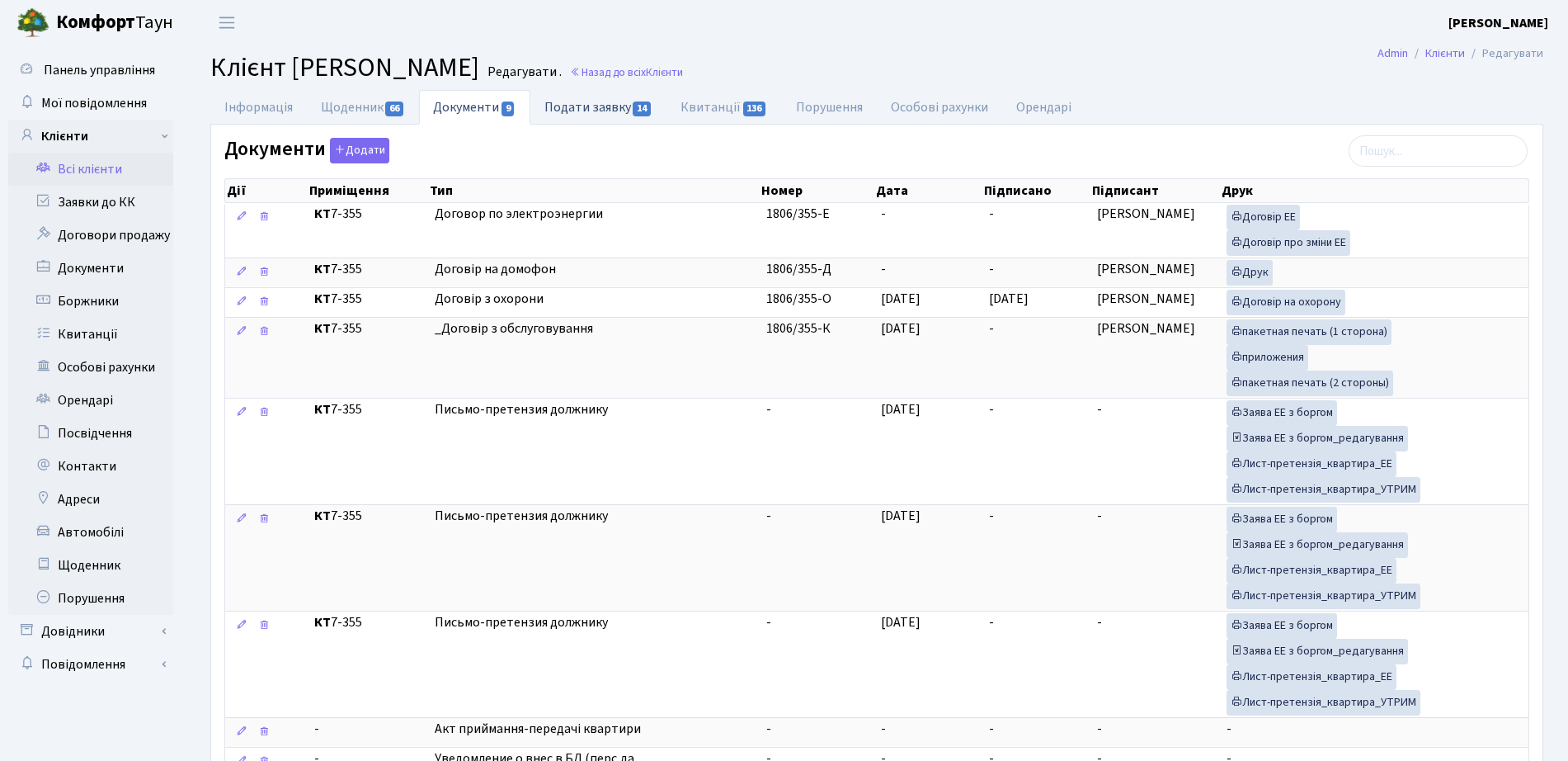
click at [619, 106] on link "Подати заявку 14" at bounding box center [598, 106] width 136 height 34
select select "25"
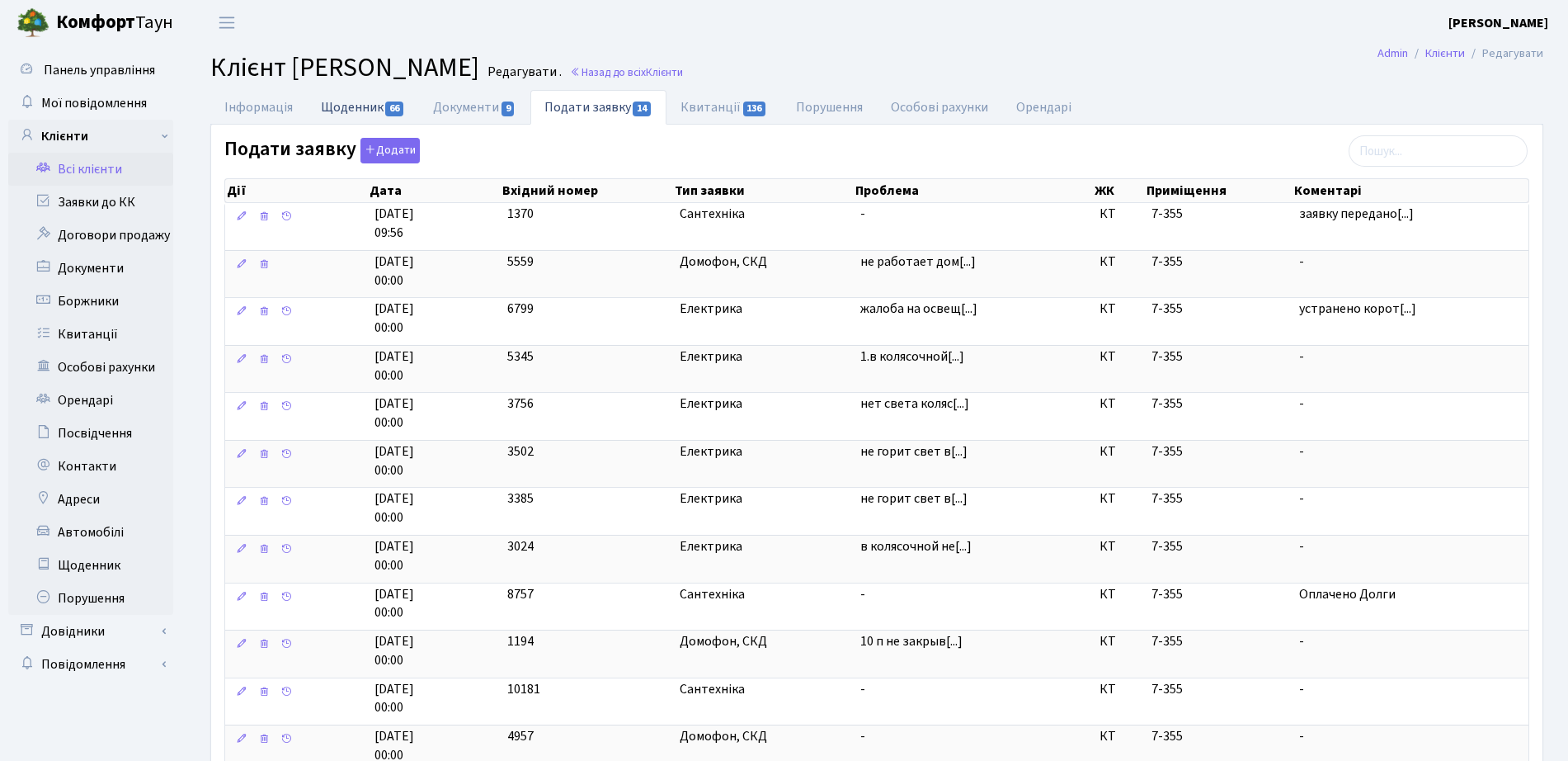
click at [344, 99] on link "Щоденник 66" at bounding box center [363, 106] width 112 height 34
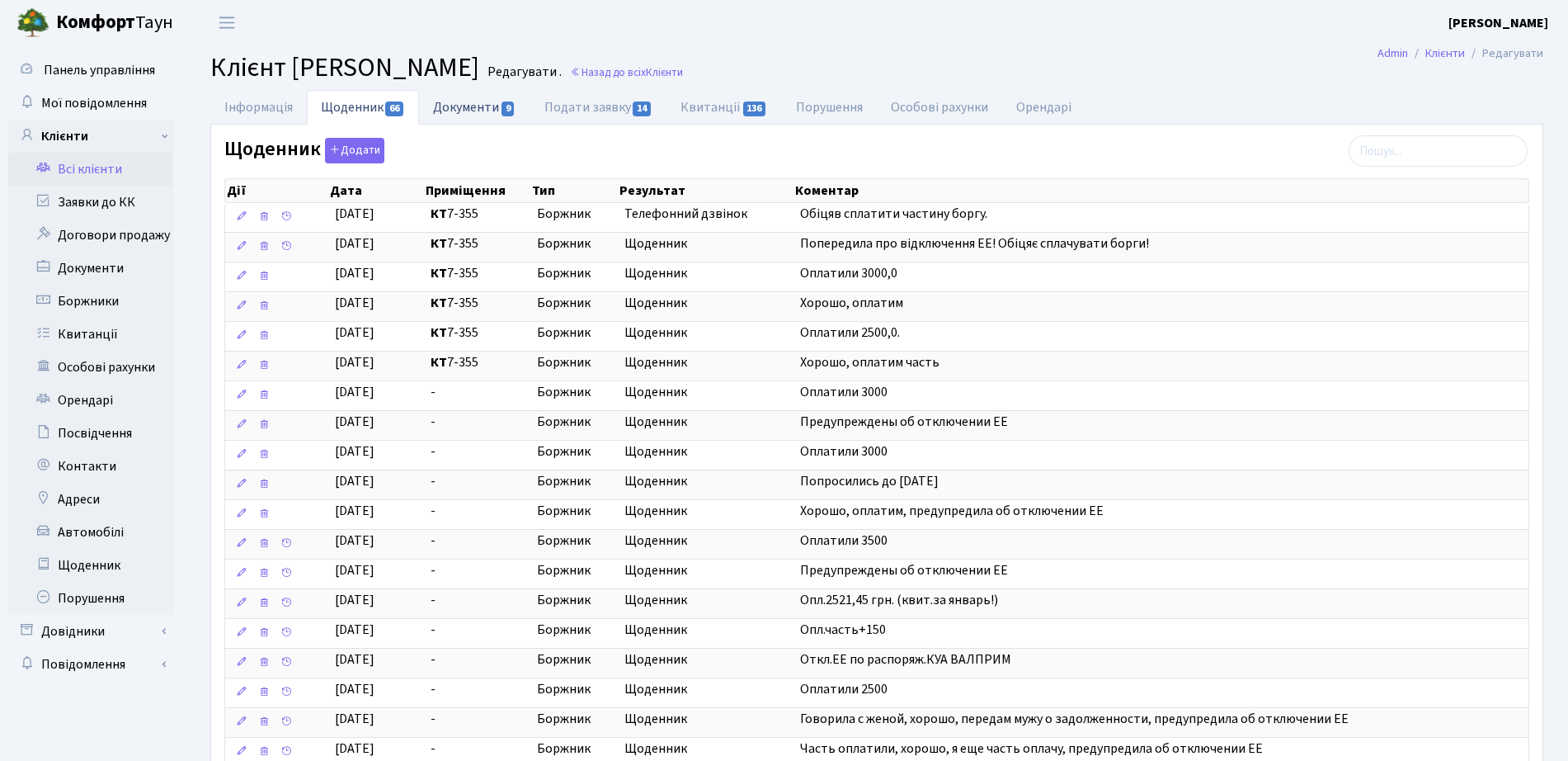
click at [494, 111] on link "Документи 9" at bounding box center [475, 106] width 111 height 34
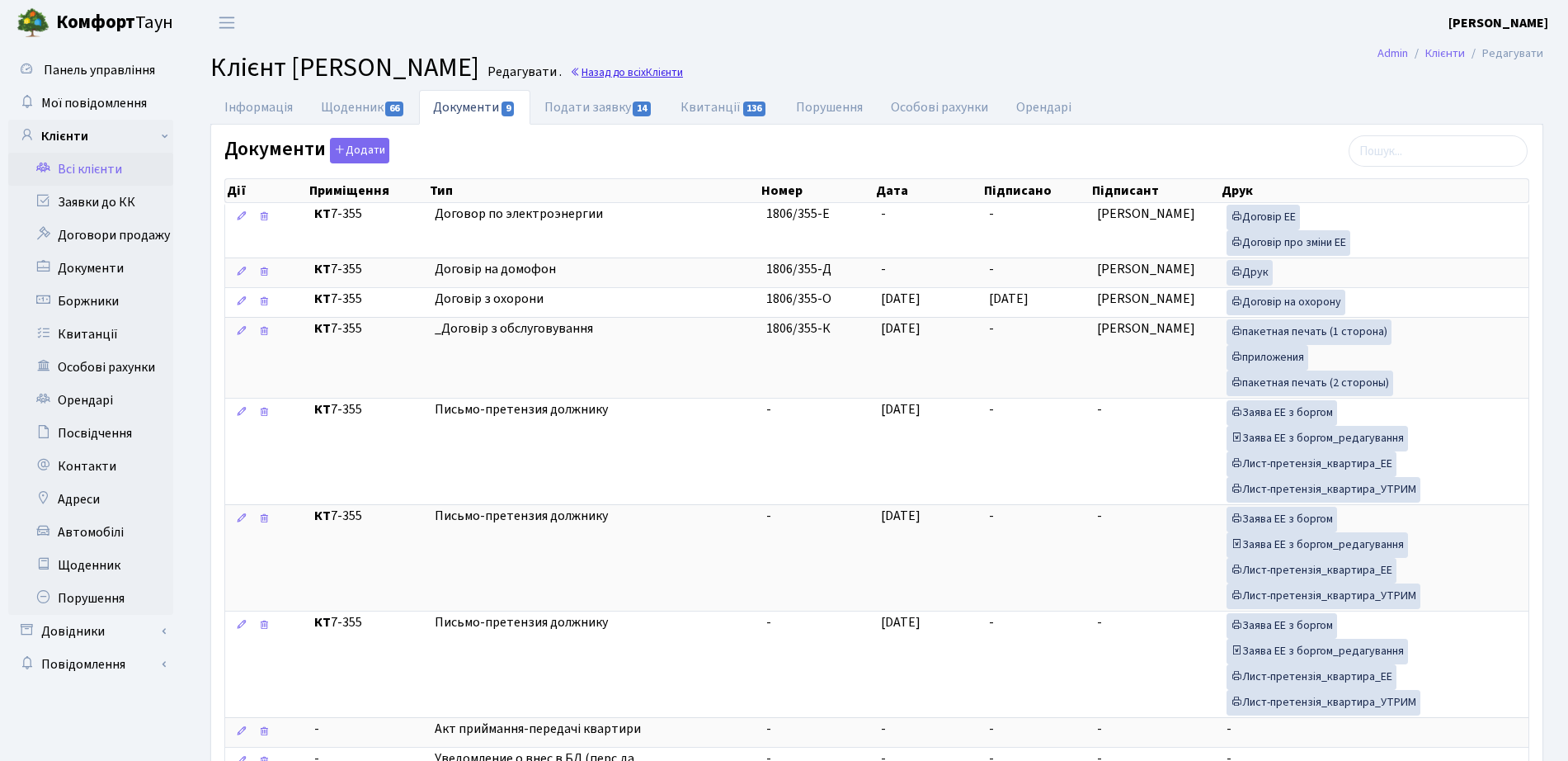
click at [683, 69] on span "Клієнти" at bounding box center [664, 72] width 37 height 16
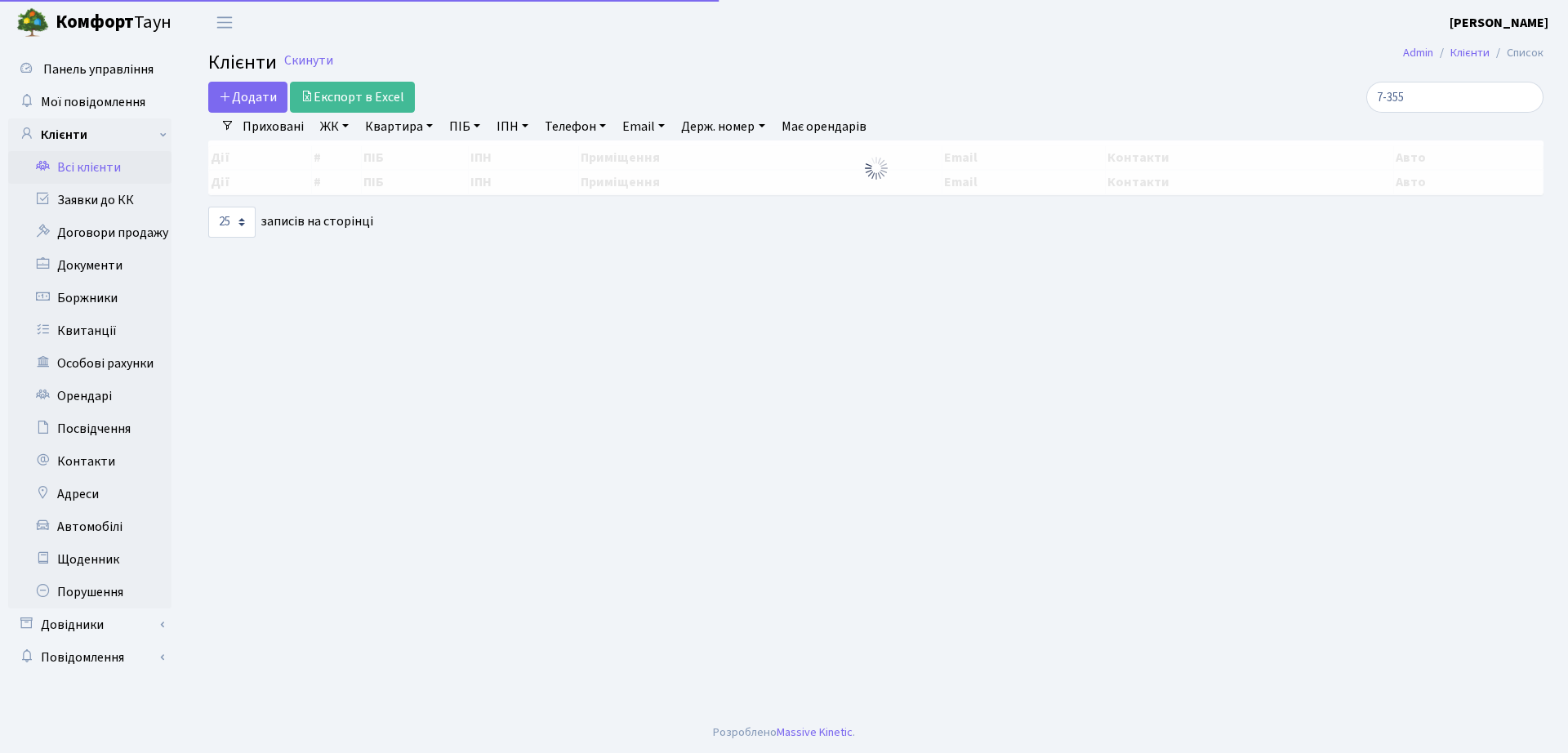
select select "25"
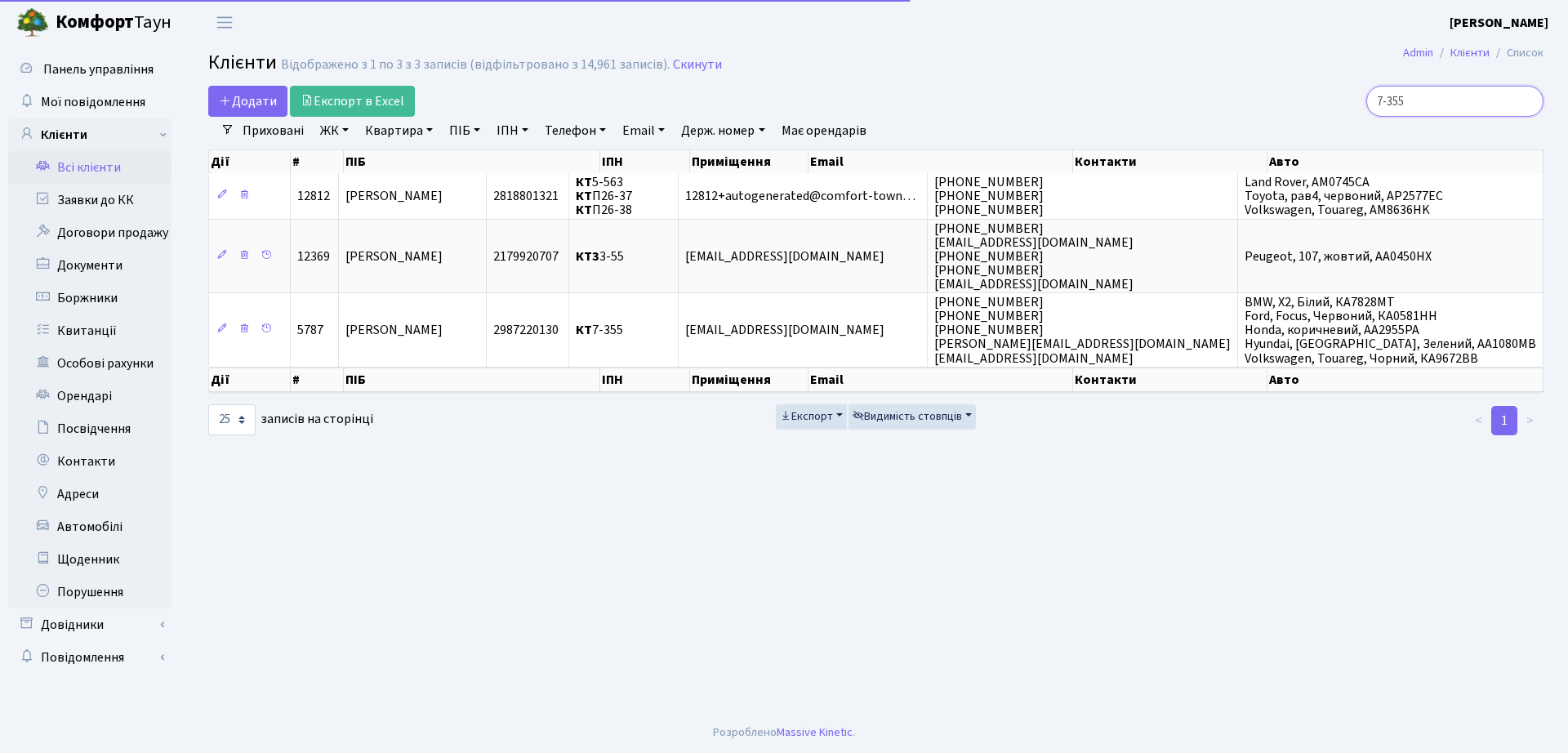
drag, startPoint x: 1455, startPoint y: 101, endPoint x: 1329, endPoint y: 91, distance: 126.4
click at [1329, 91] on div "7-355" at bounding box center [1328, 101] width 429 height 31
type input "5-283"
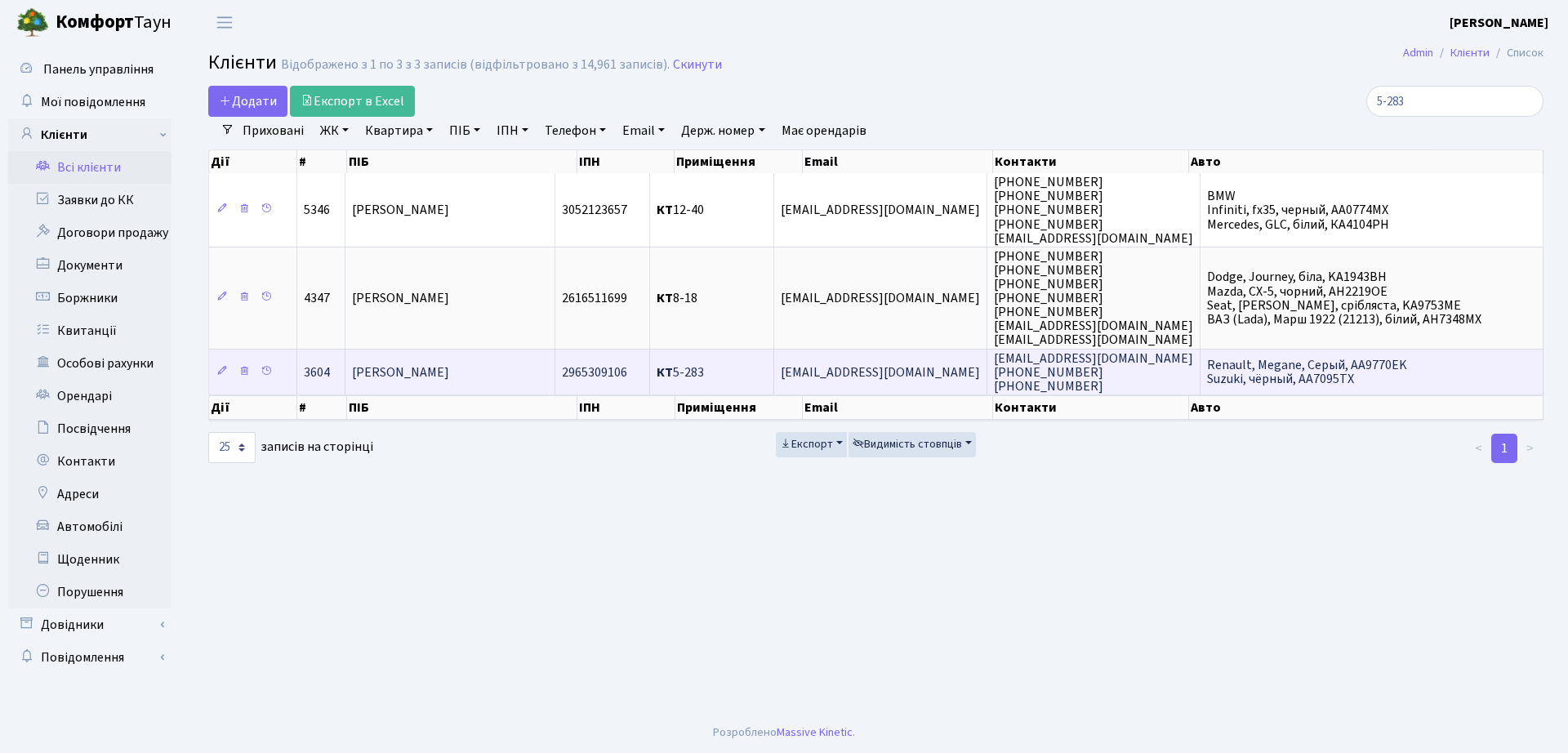
click at [650, 381] on td "2965309106" at bounding box center [603, 371] width 95 height 45
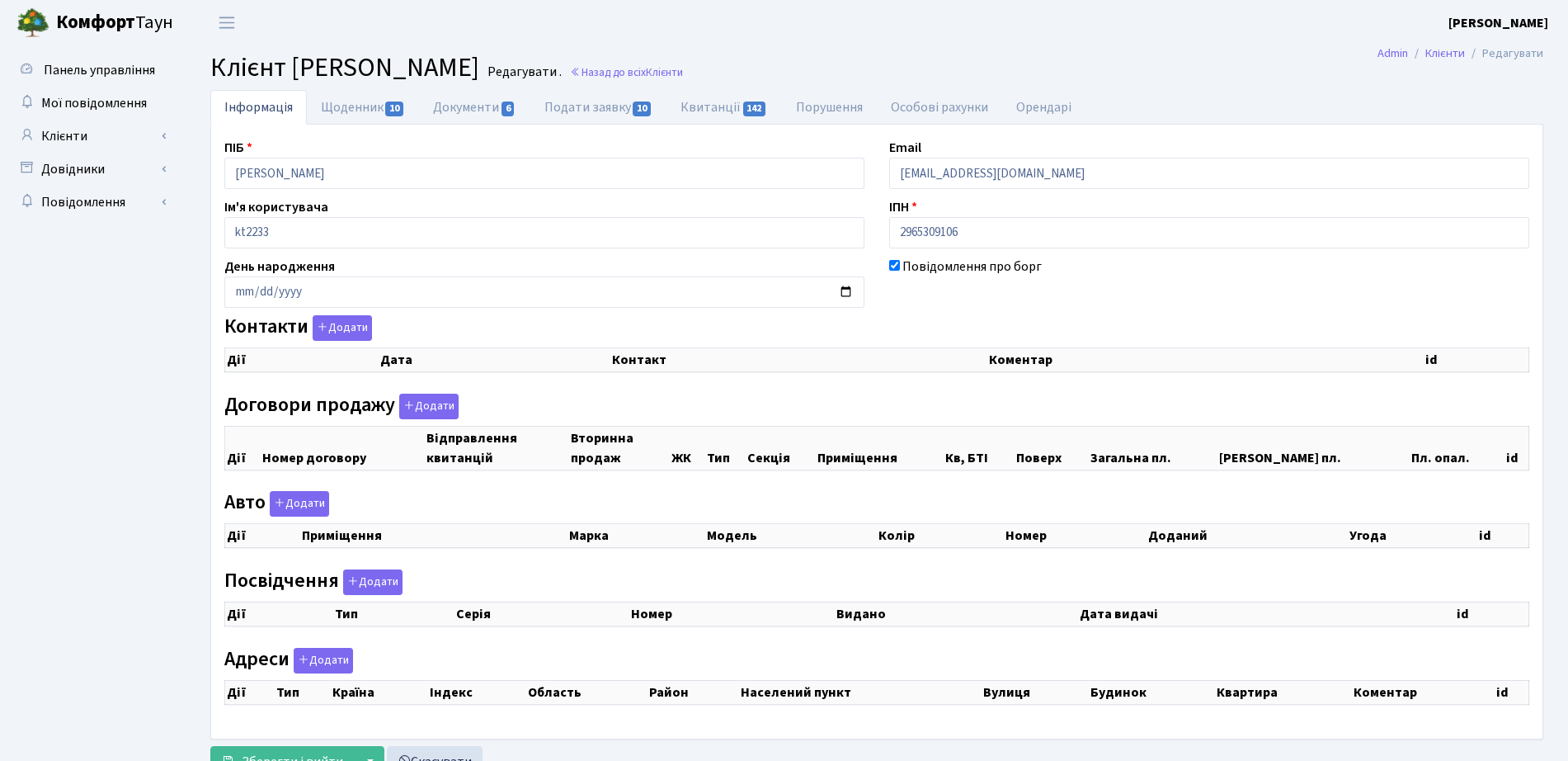
select select "25"
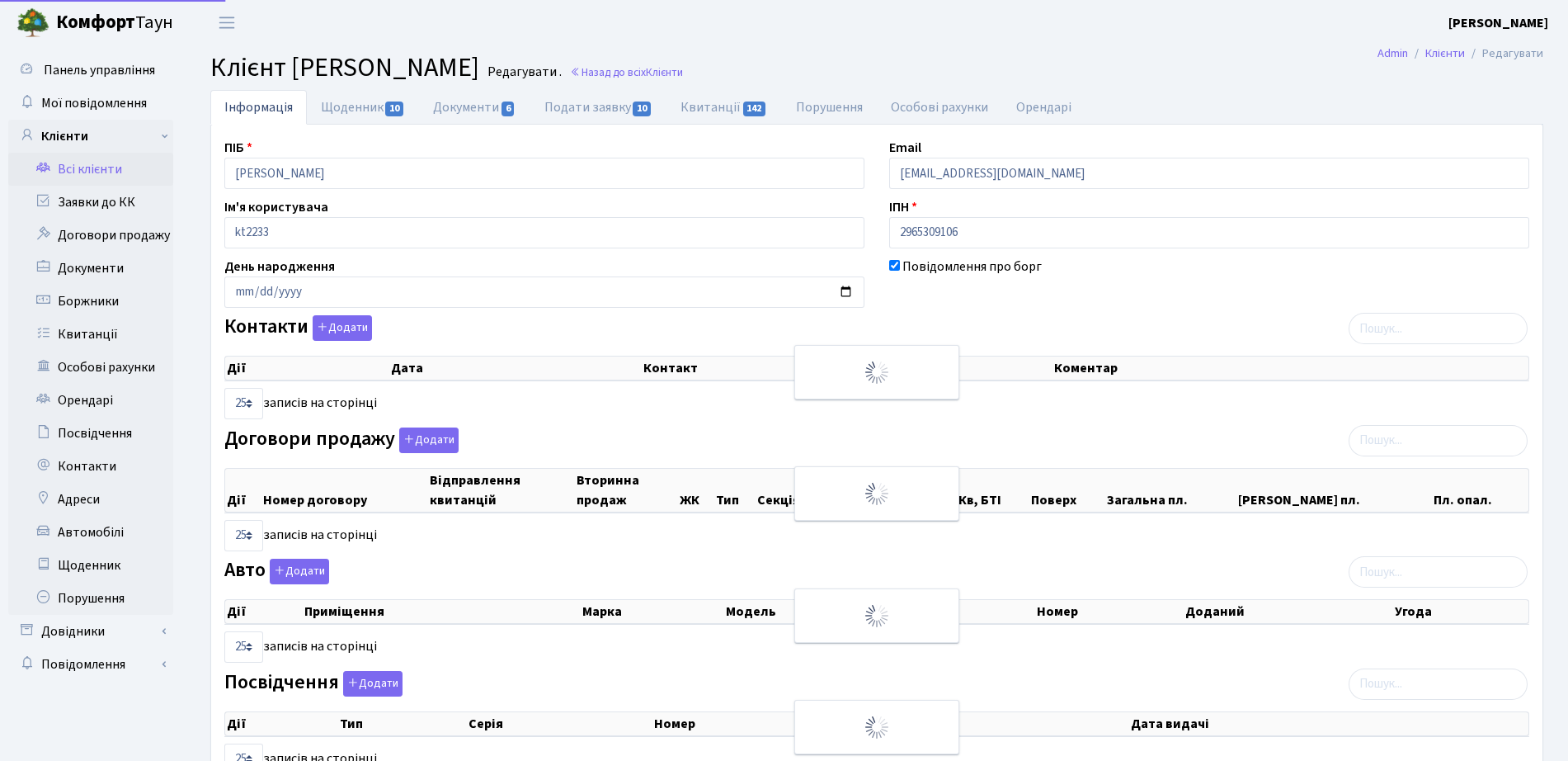
checkbox input "true"
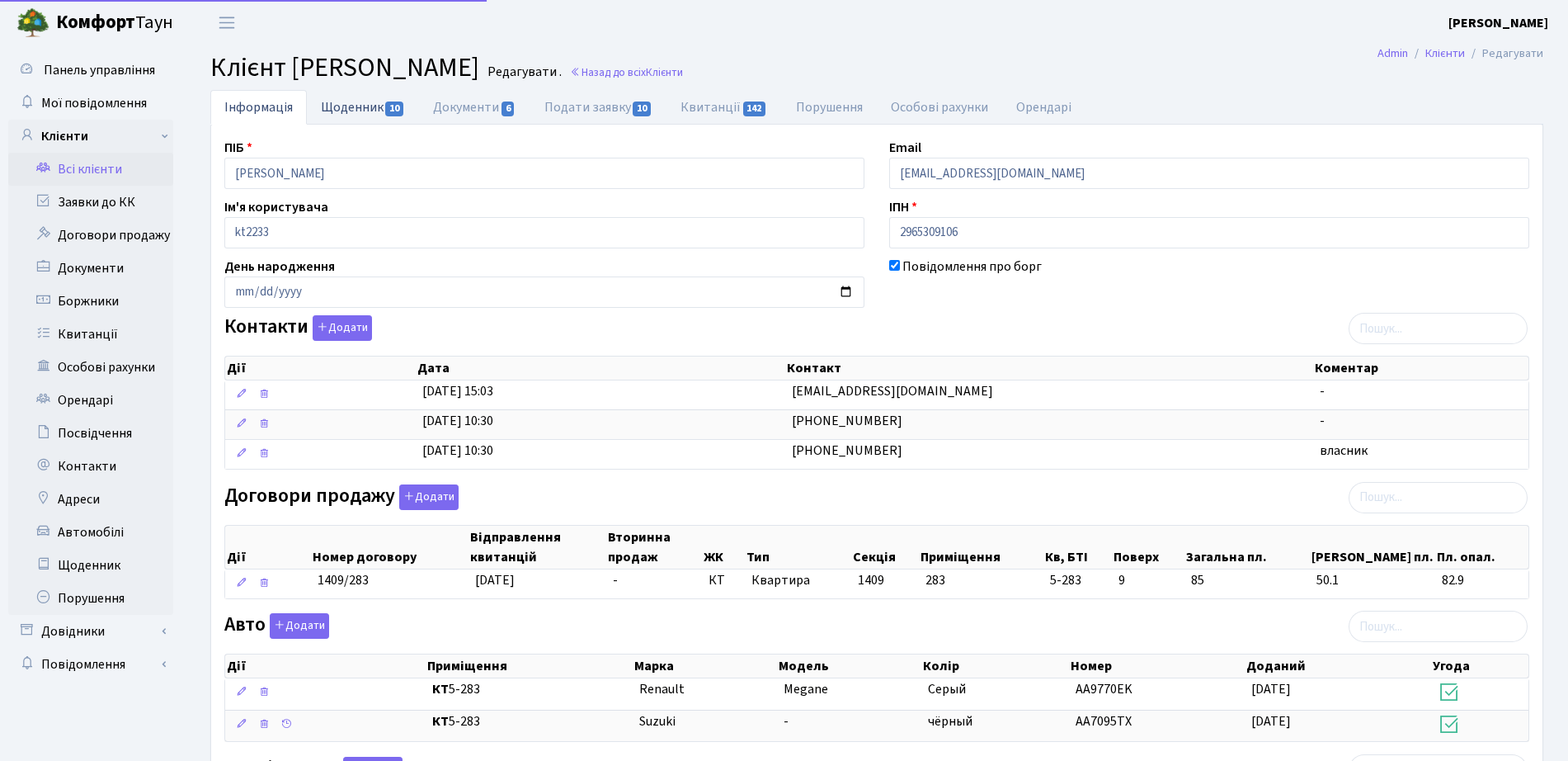
click at [352, 99] on link "Щоденник 10" at bounding box center [363, 106] width 112 height 34
select select "25"
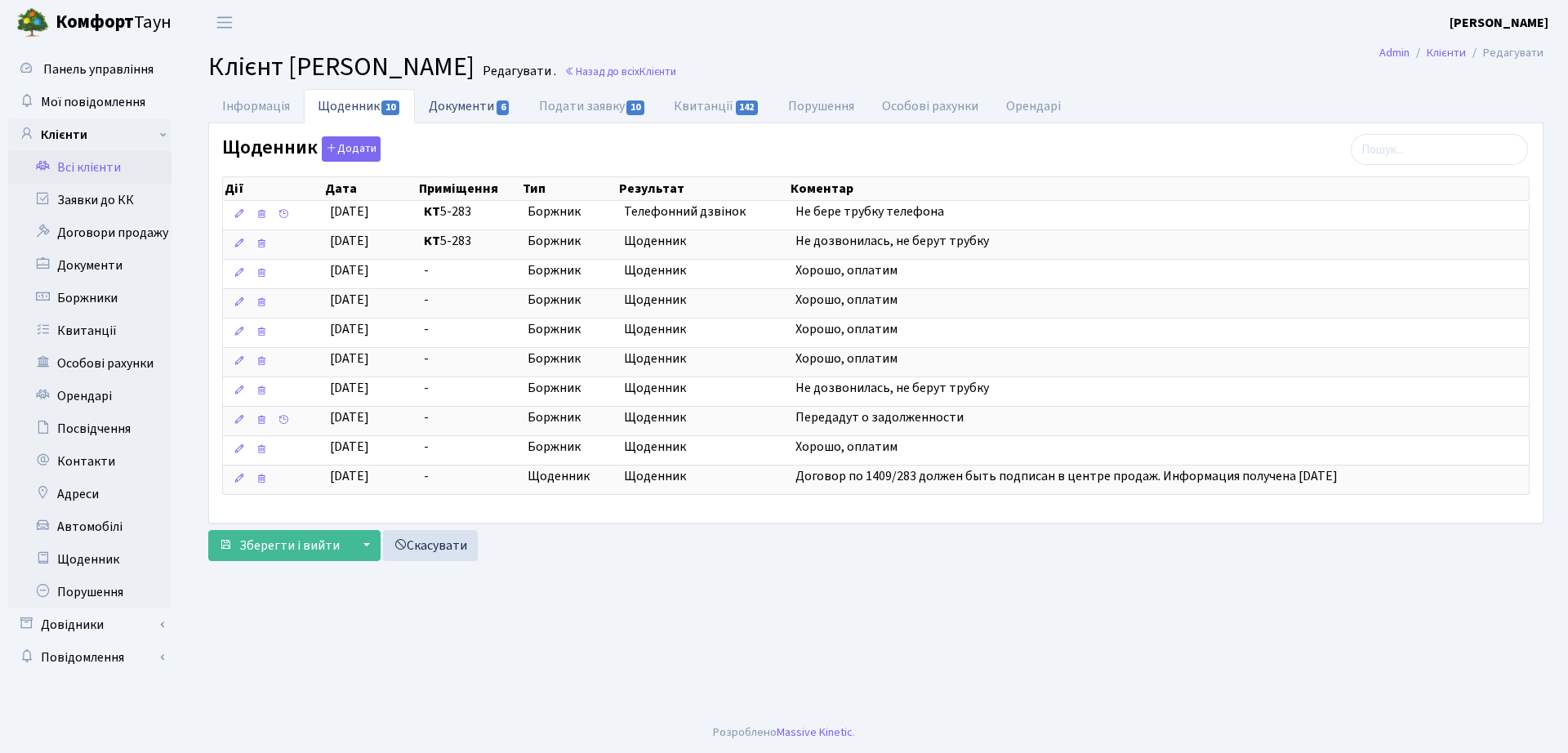
click at [424, 114] on link "Документи 6" at bounding box center [470, 105] width 110 height 33
select select "25"
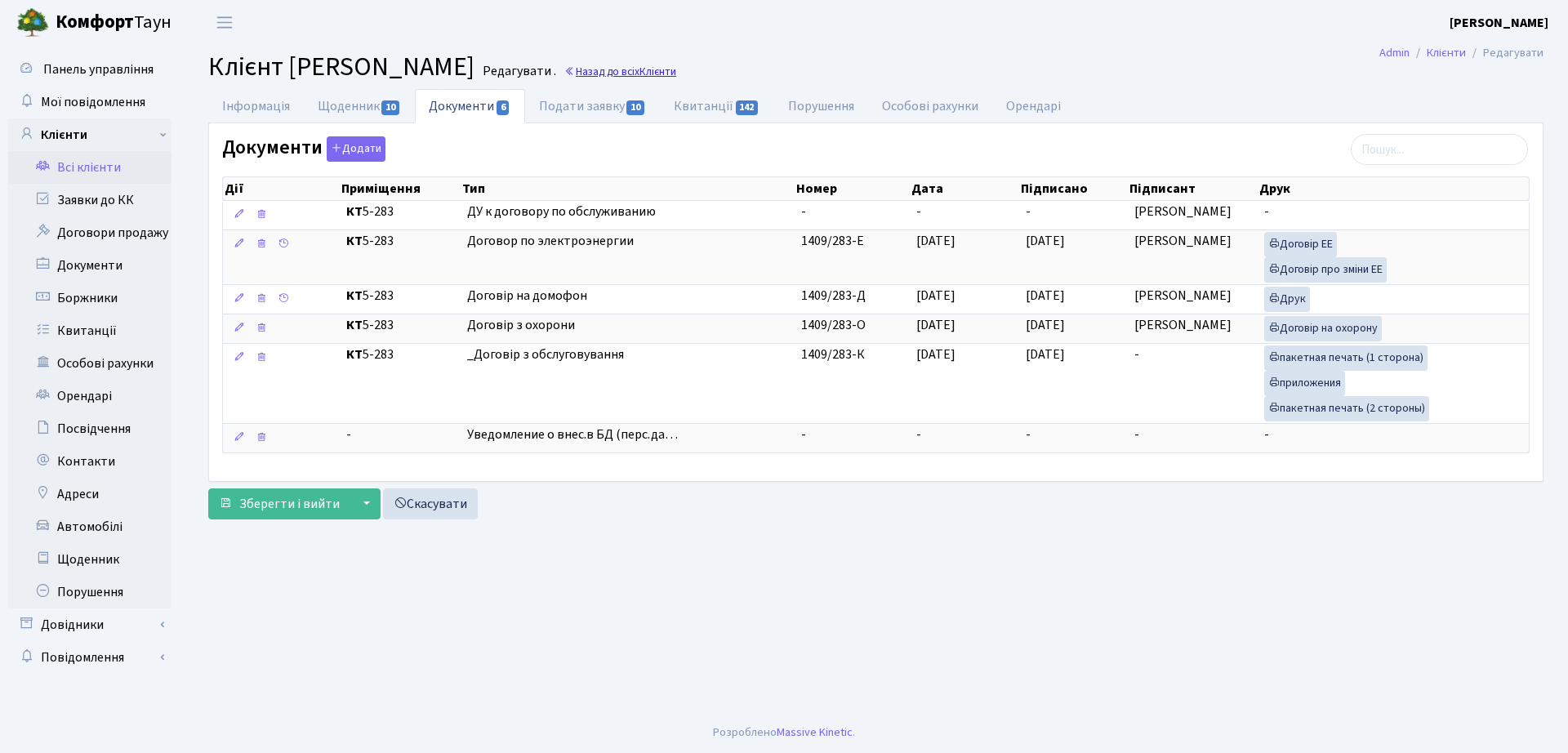
click at [676, 77] on span "Клієнти" at bounding box center [657, 71] width 37 height 15
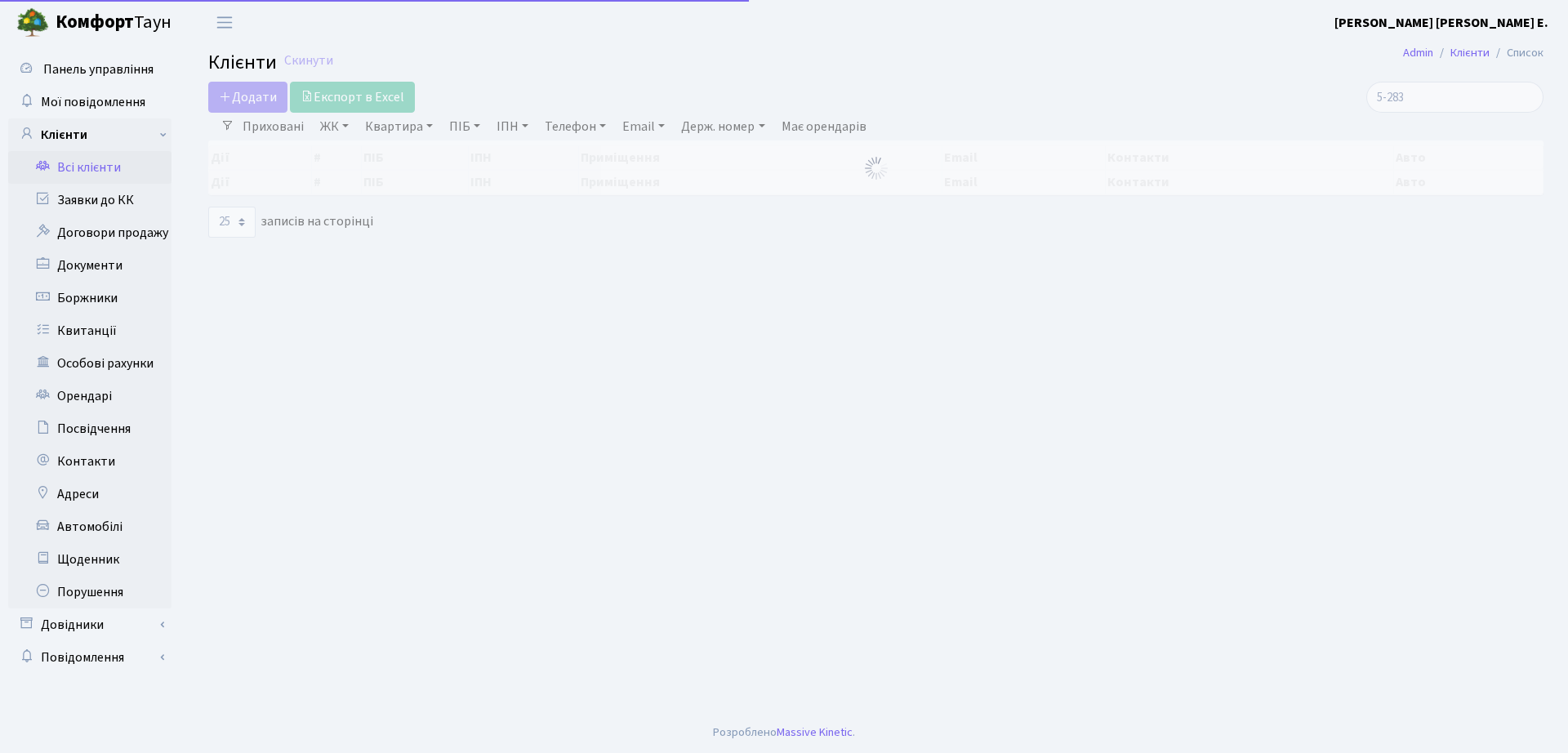
select select "25"
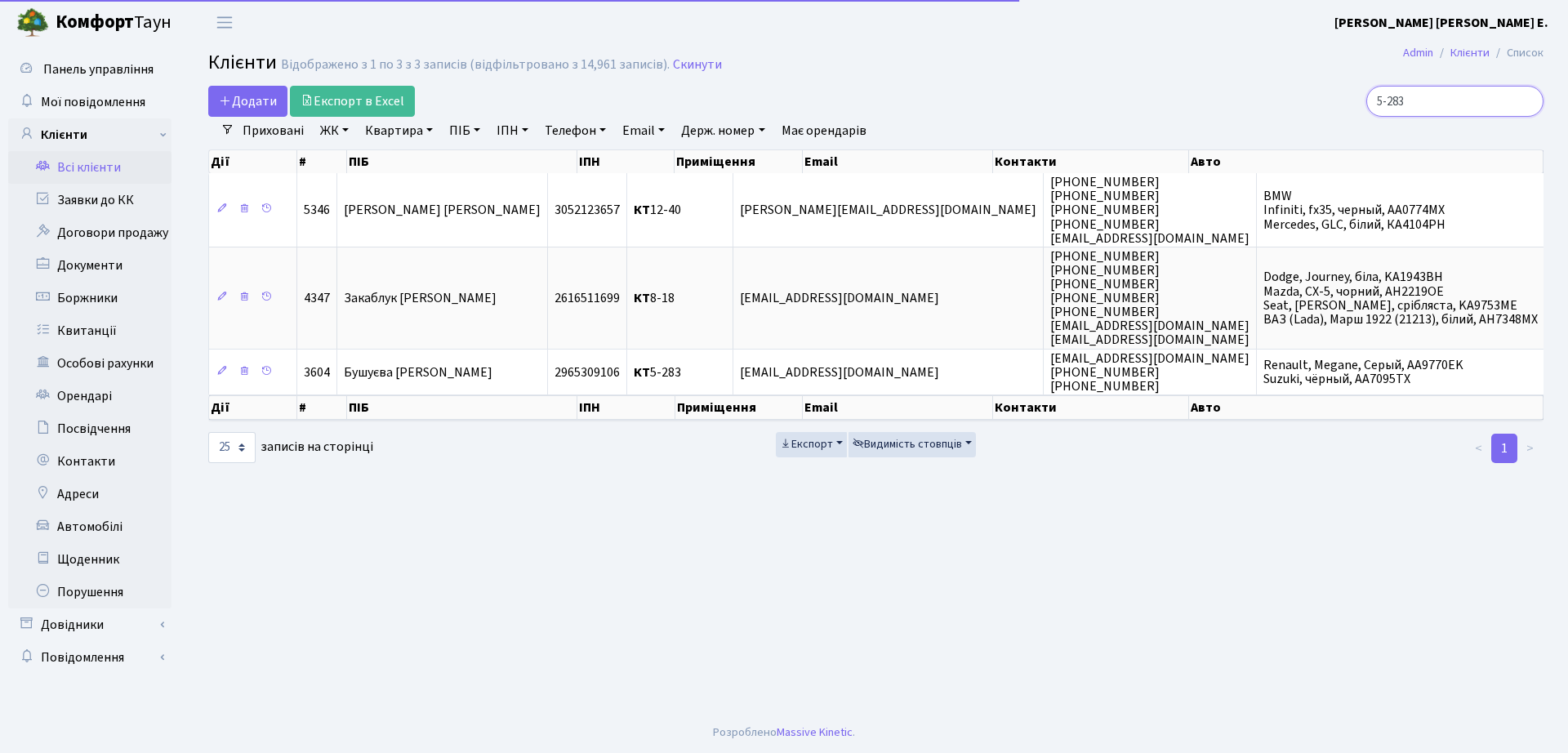
drag, startPoint x: 1463, startPoint y: 98, endPoint x: 1189, endPoint y: 98, distance: 274.0
click at [1189, 98] on div "5-283" at bounding box center [1328, 101] width 429 height 31
type input "3-60"
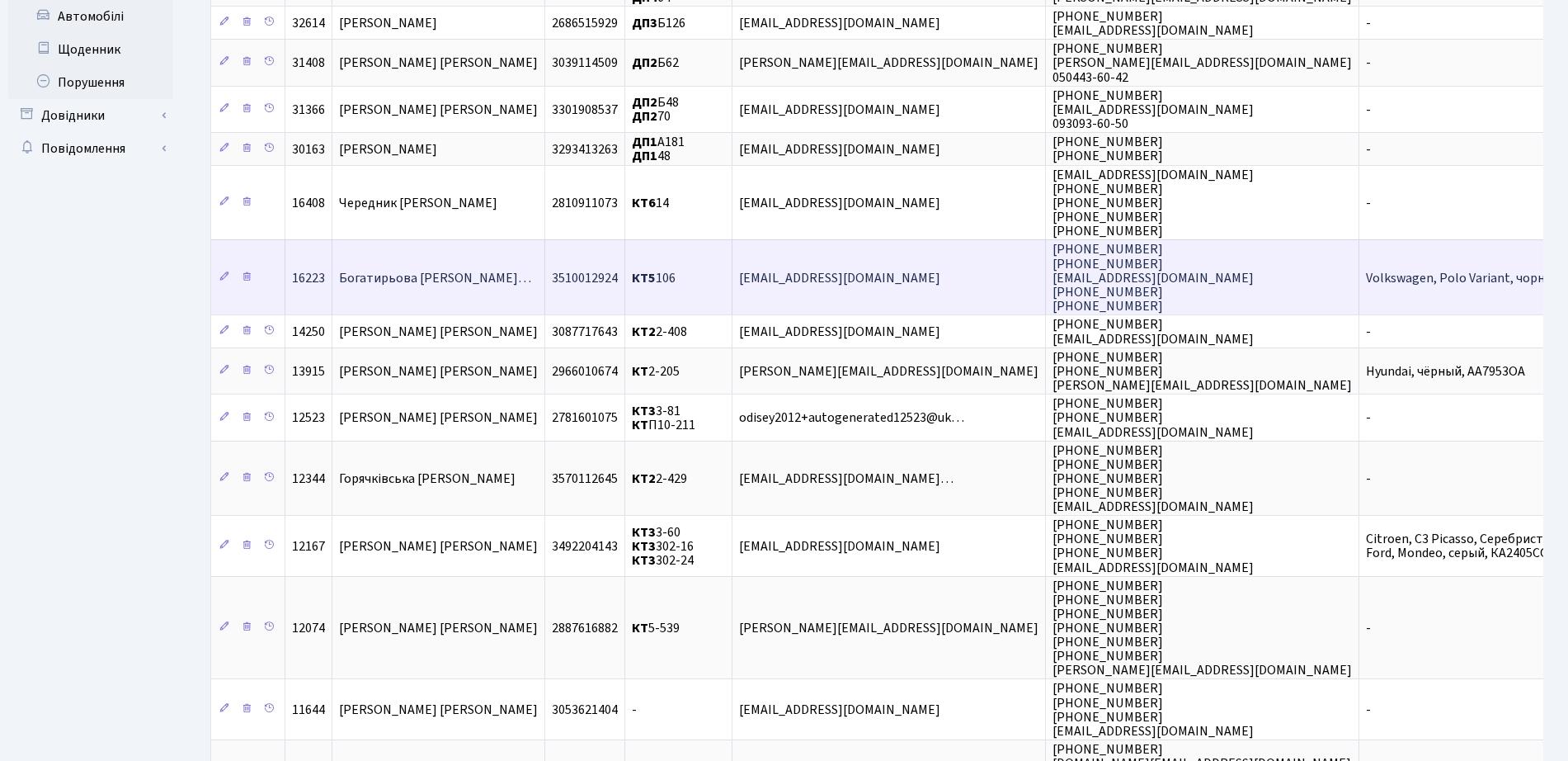
scroll to position [877, 0]
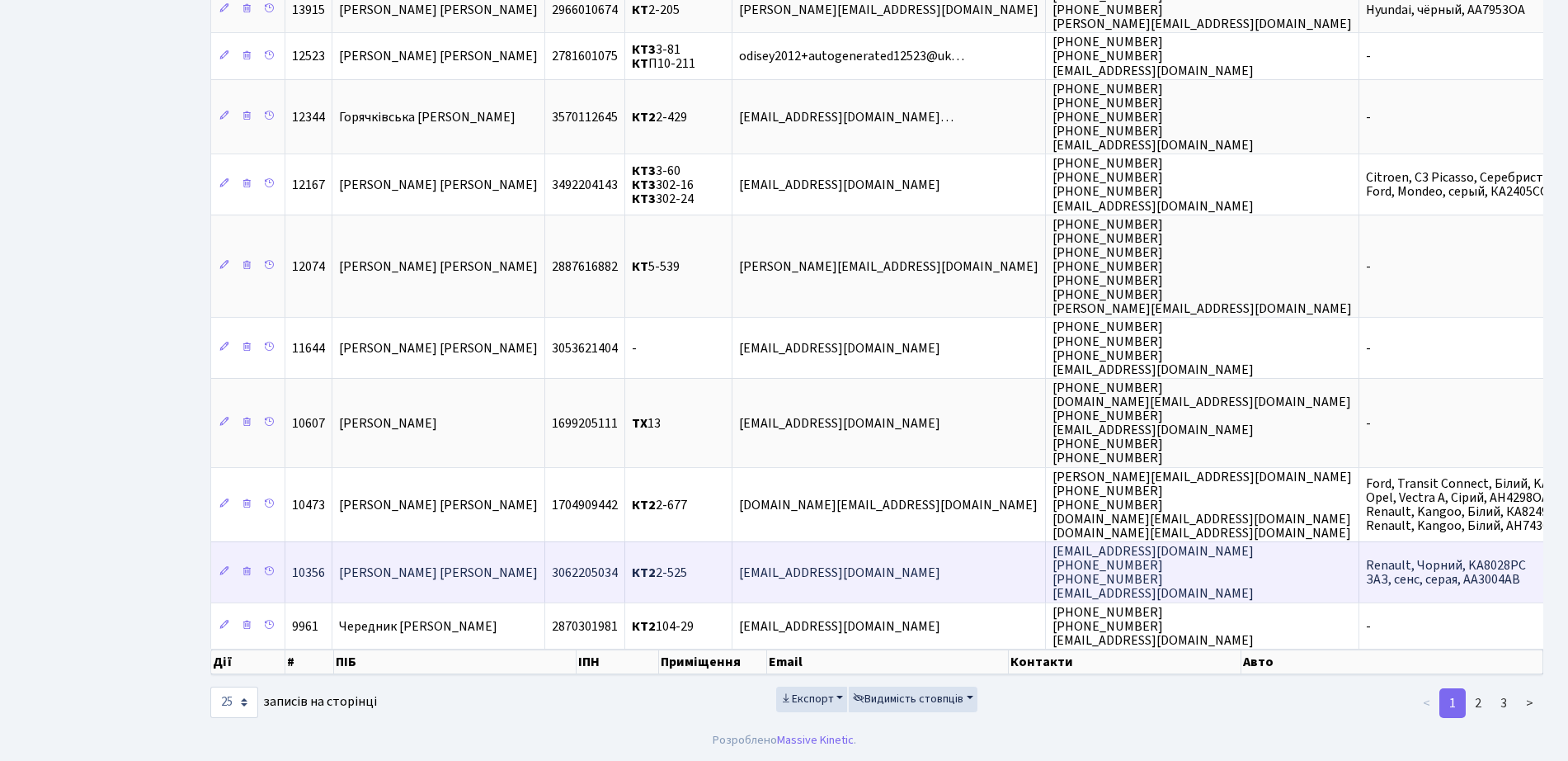
drag, startPoint x: 400, startPoint y: 195, endPoint x: 1082, endPoint y: 561, distance: 774.0
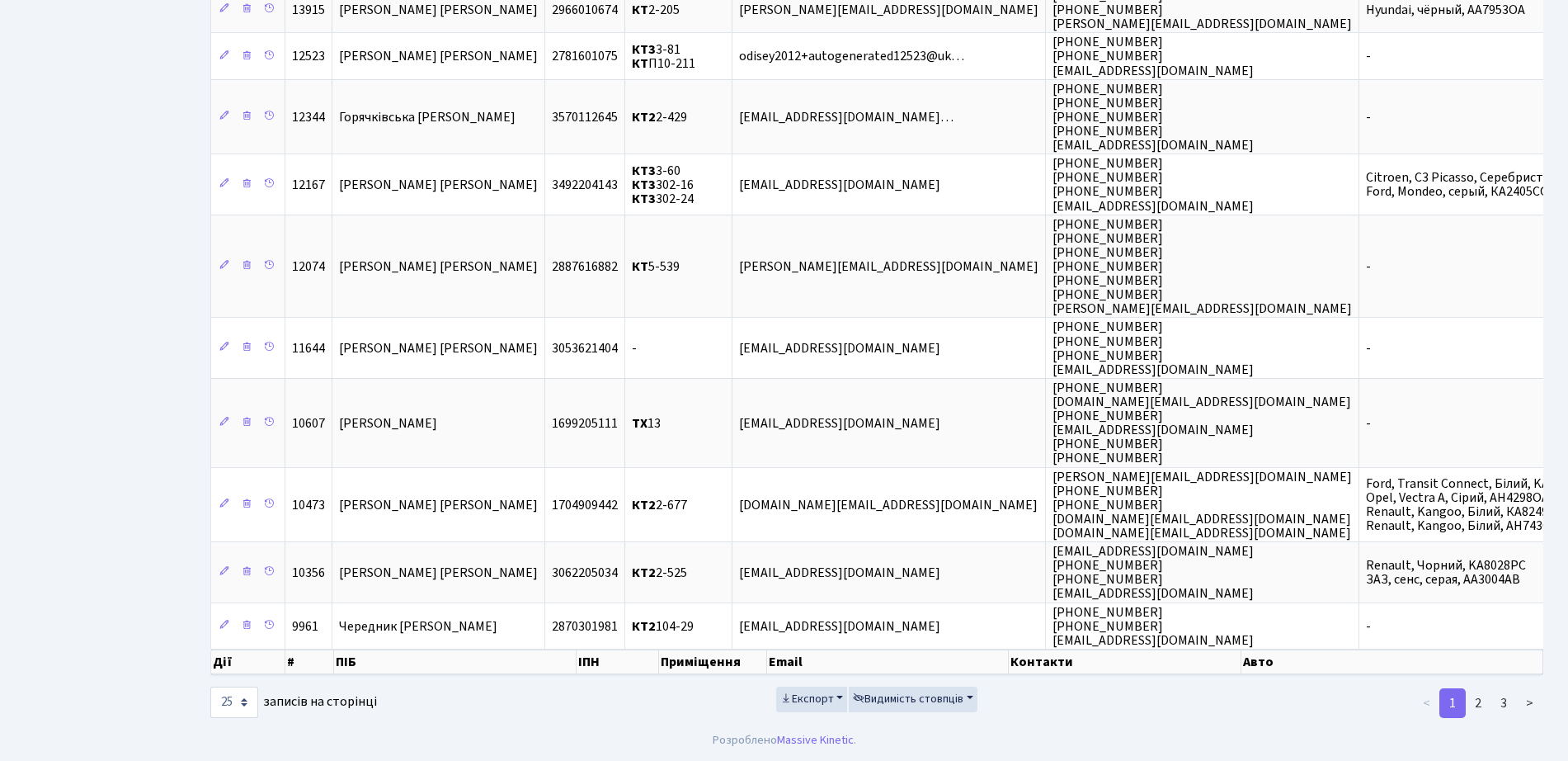
click at [509, 705] on div "10 25 50 100 250 500 1,000 записів на сторінці" at bounding box center [424, 702] width 428 height 31
click at [1475, 703] on link "2" at bounding box center [1478, 703] width 27 height 29
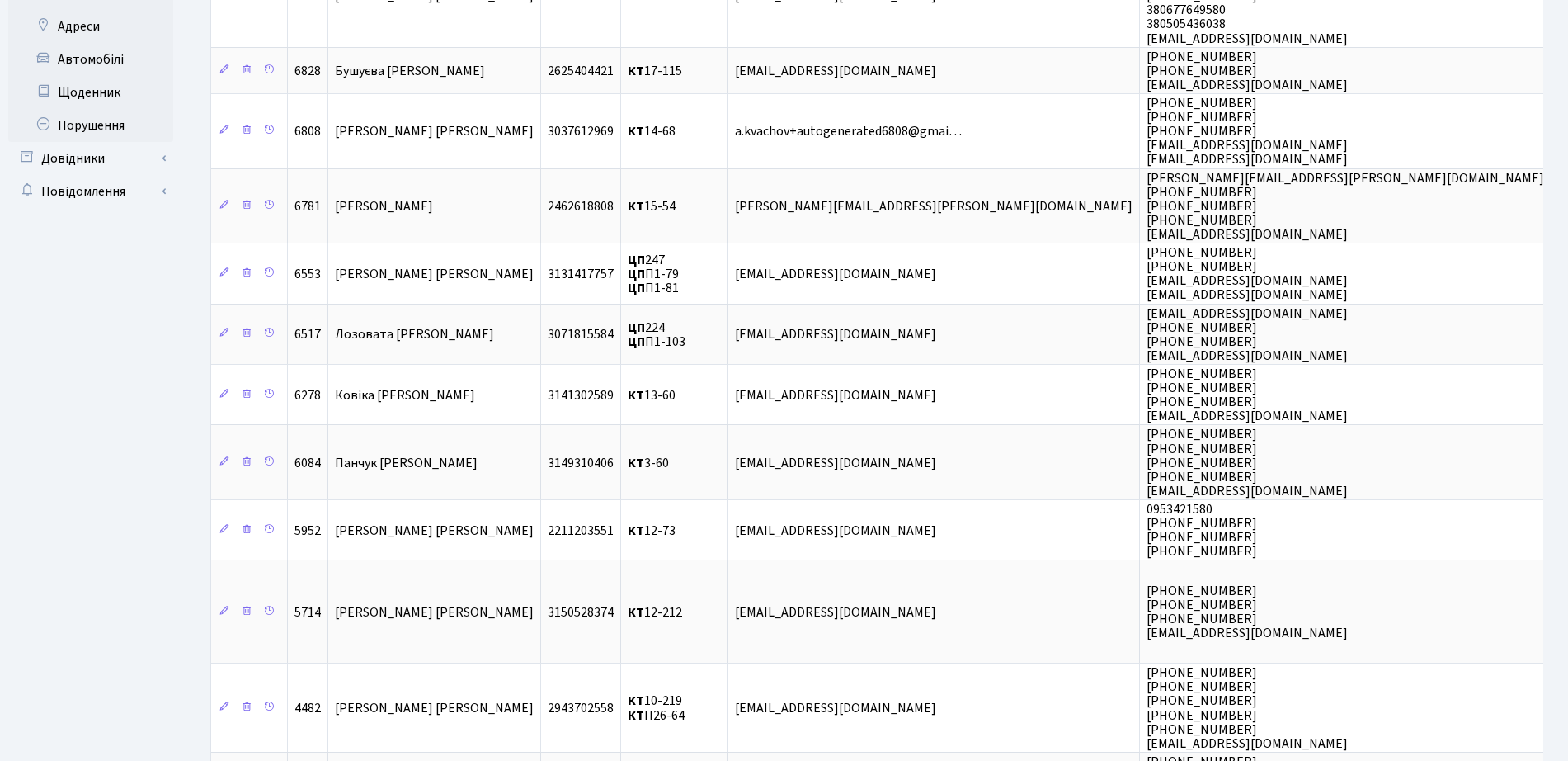
scroll to position [338, 0]
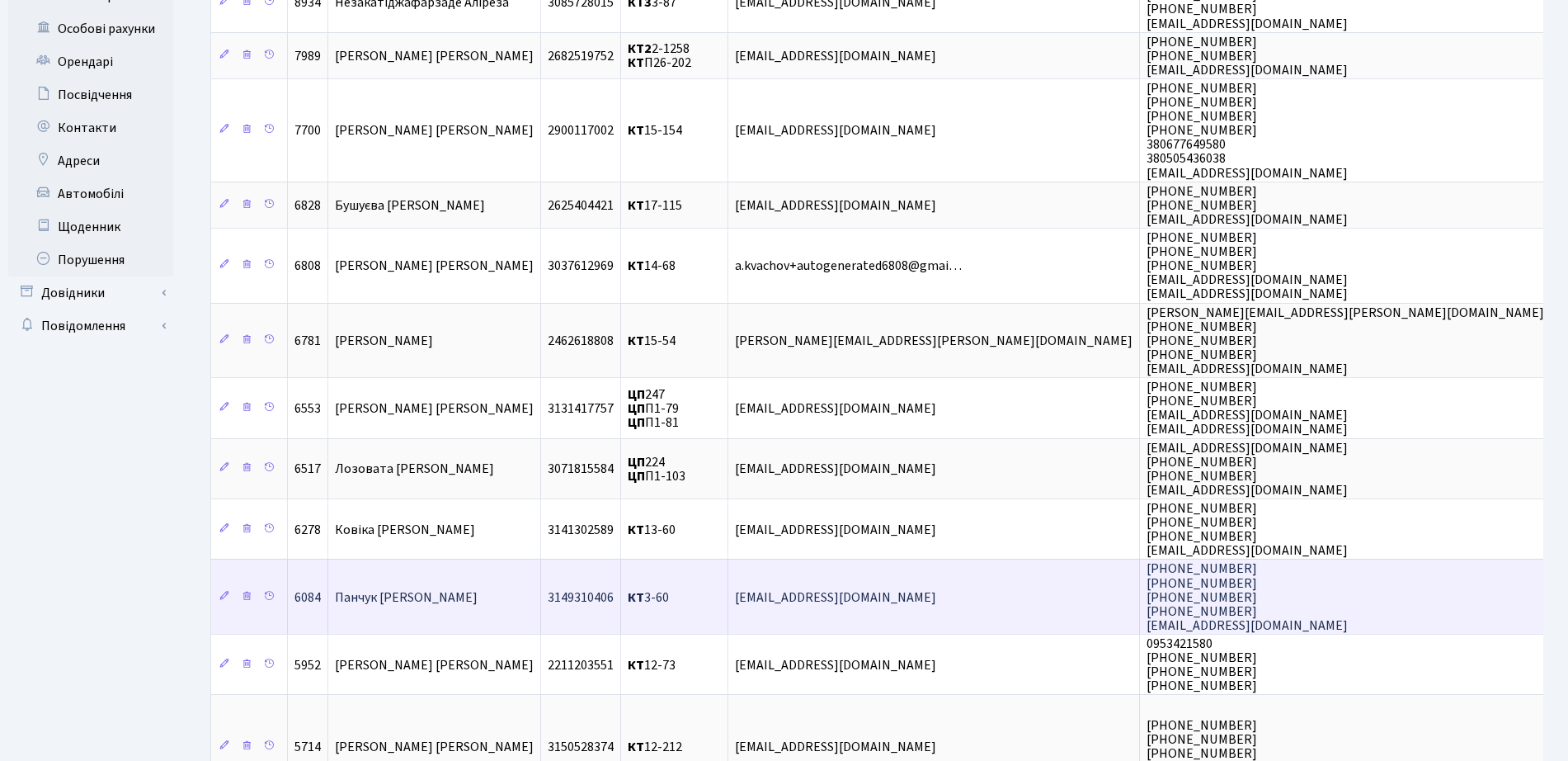
click at [477, 605] on span "[PERSON_NAME]" at bounding box center [405, 597] width 143 height 18
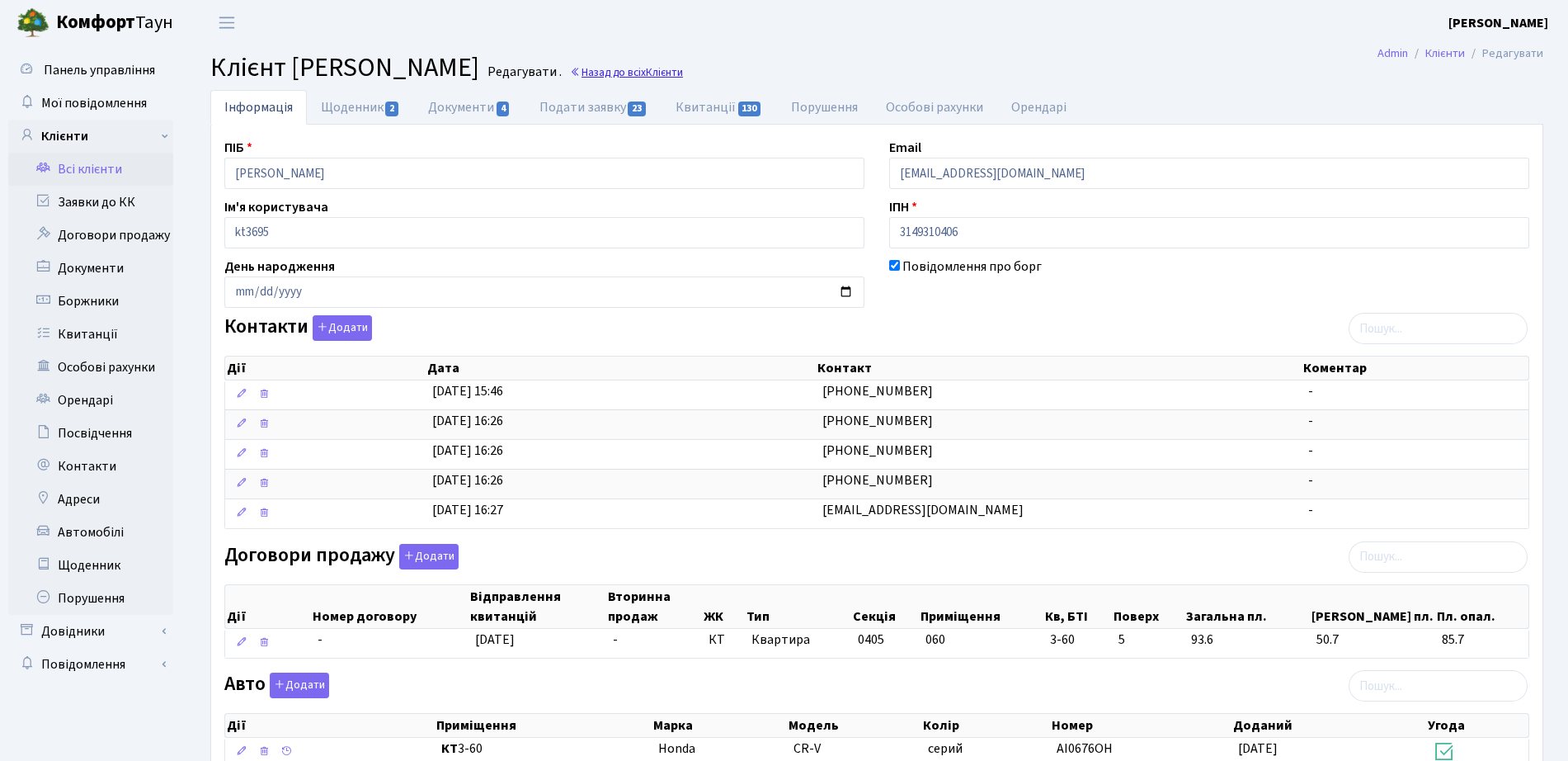
click at [683, 69] on link "Назад до всіх Клієнти" at bounding box center [626, 72] width 113 height 16
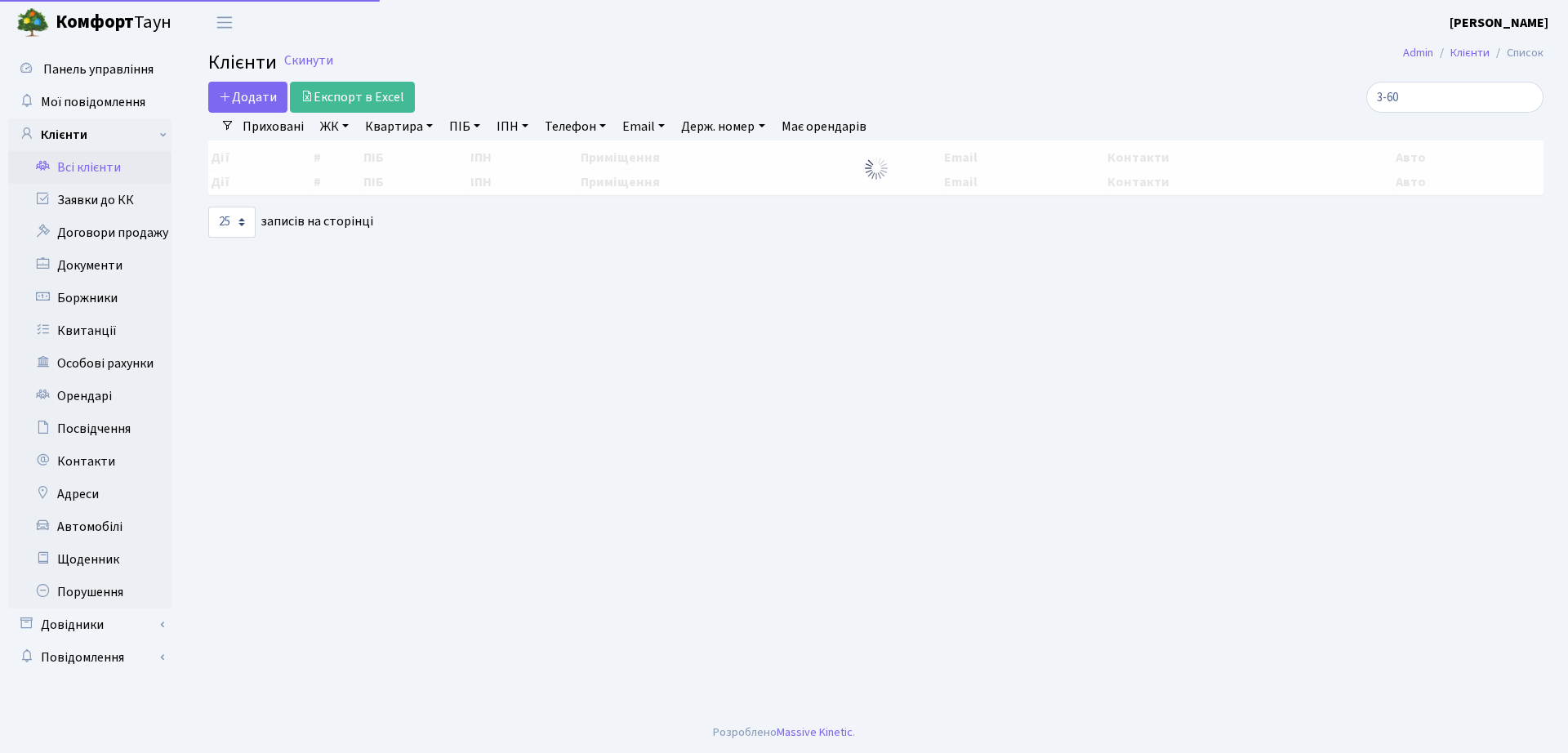
select select "25"
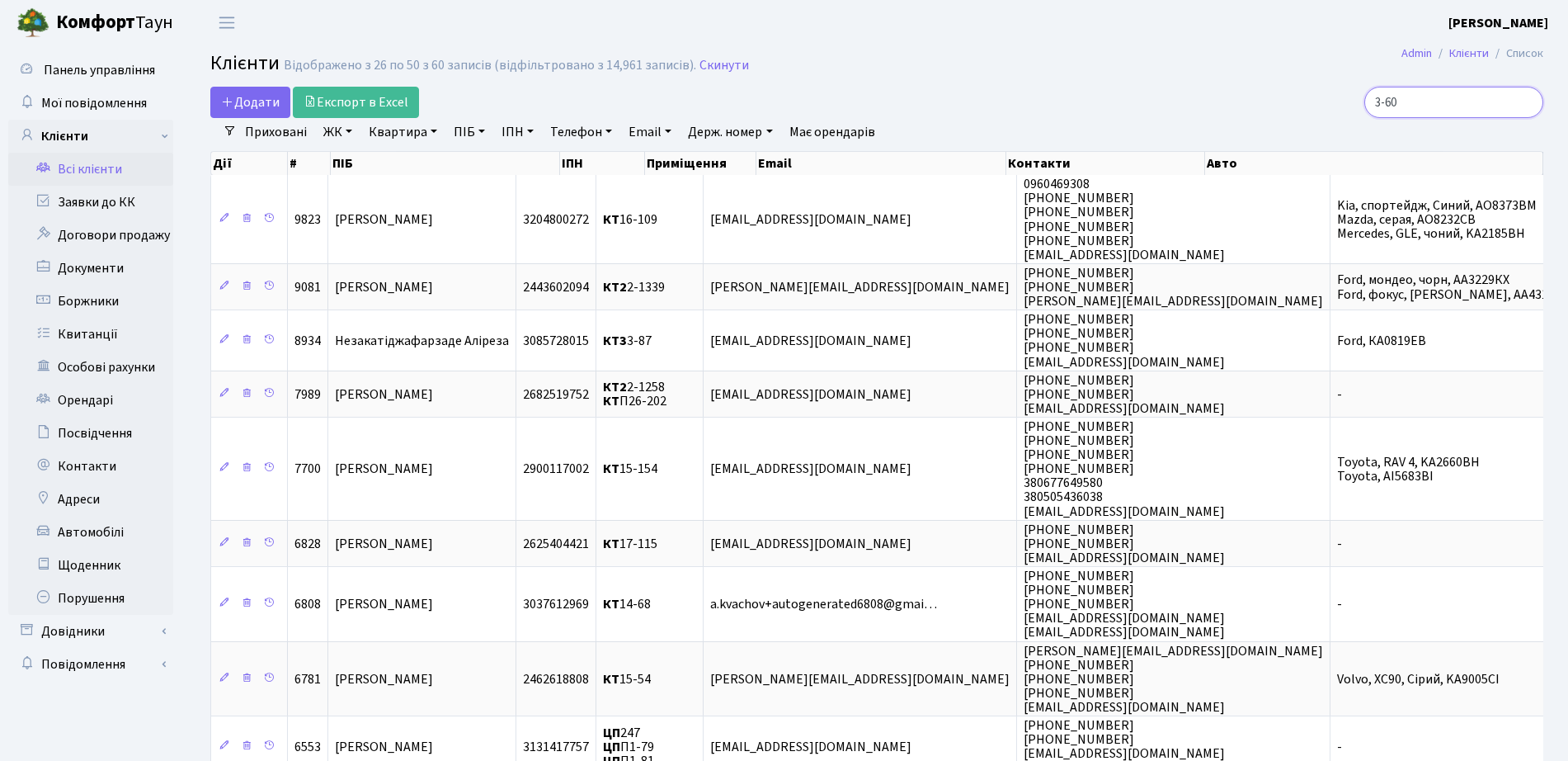
drag, startPoint x: 1438, startPoint y: 96, endPoint x: 1337, endPoint y: 95, distance: 101.0
click at [1337, 95] on div "3-60" at bounding box center [1329, 102] width 428 height 31
type input "10-44"
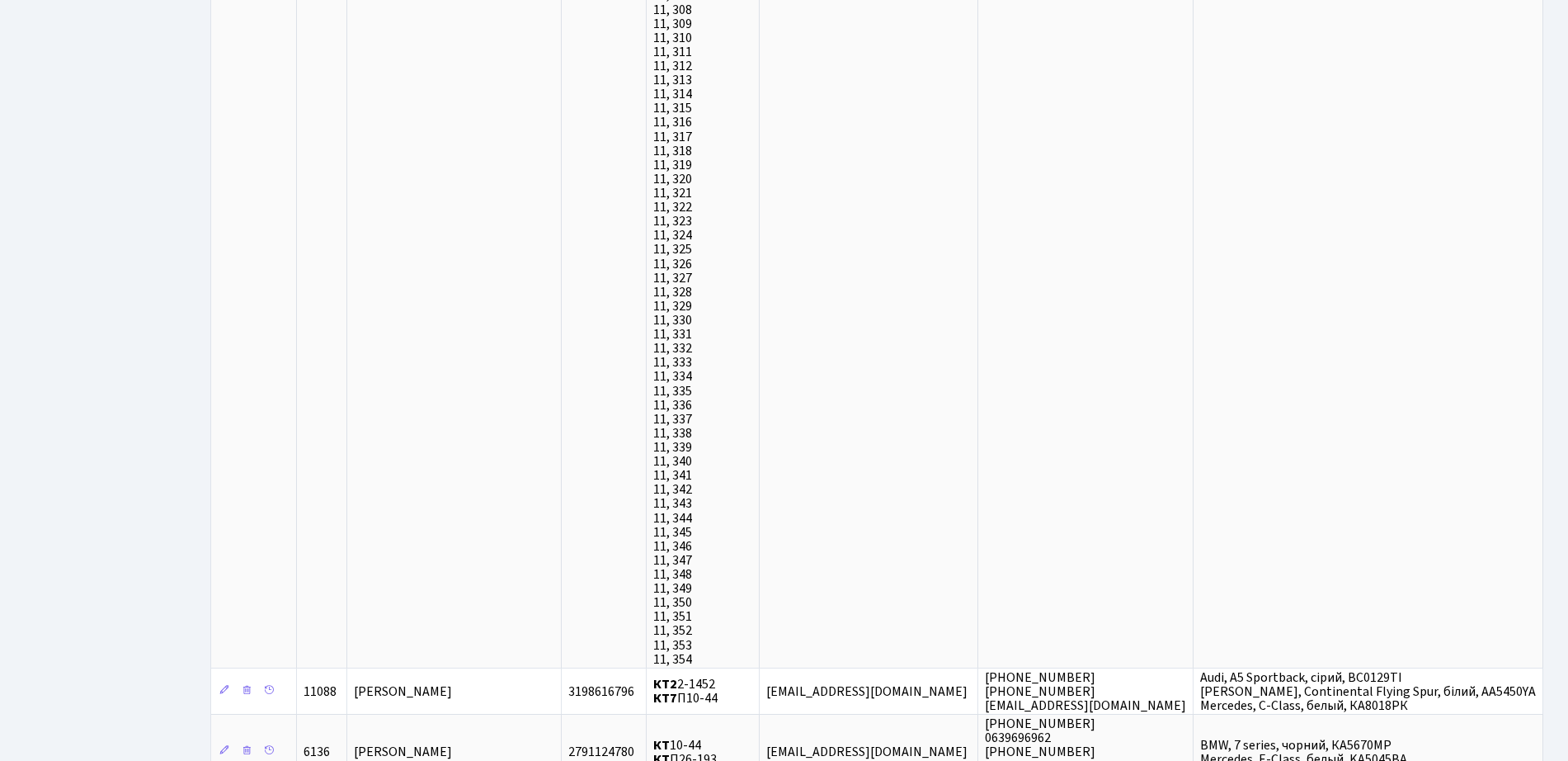
scroll to position [15274, 0]
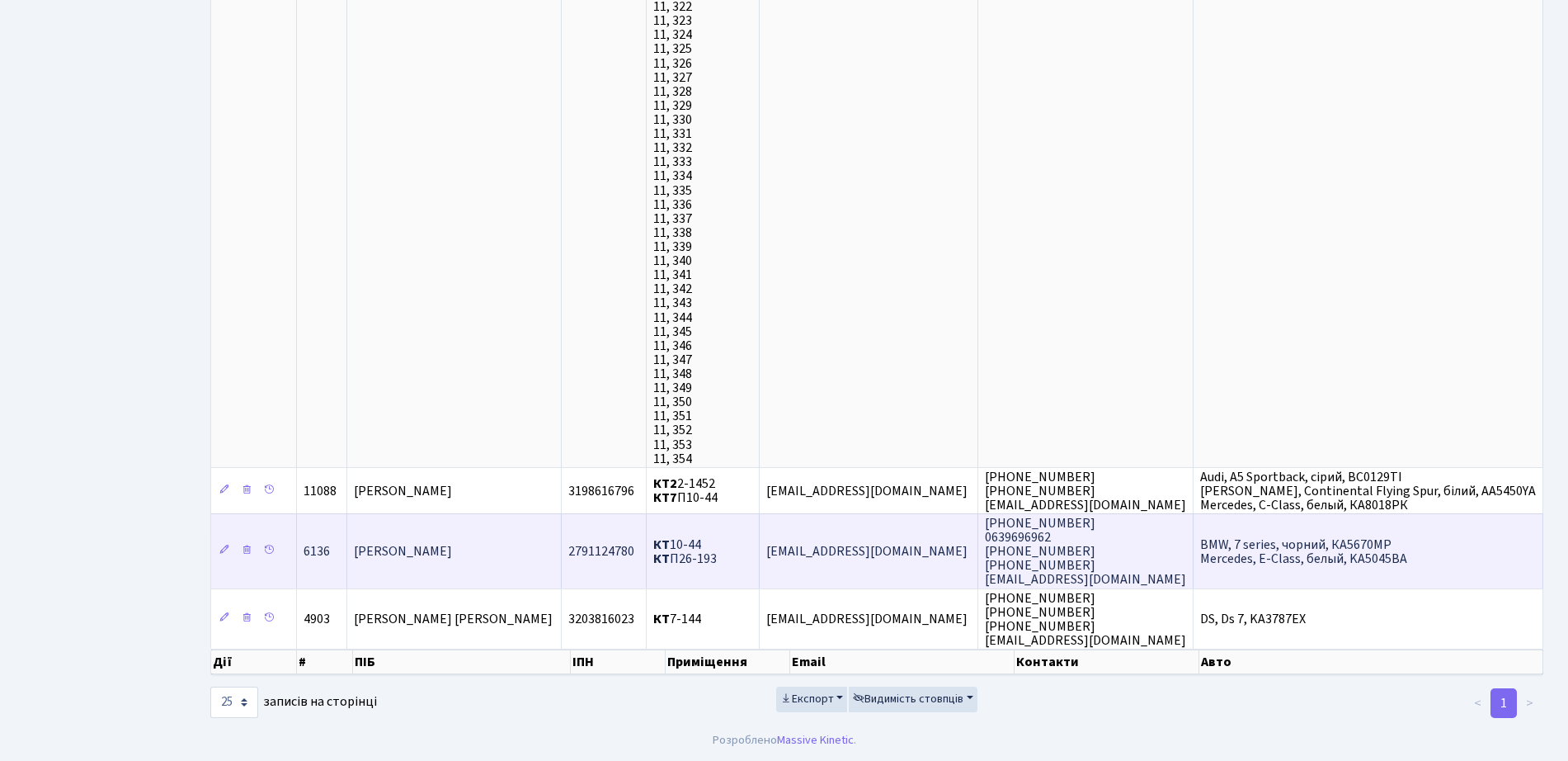
click at [452, 556] on span "Манцова Ольга Сергіївна" at bounding box center [403, 551] width 99 height 18
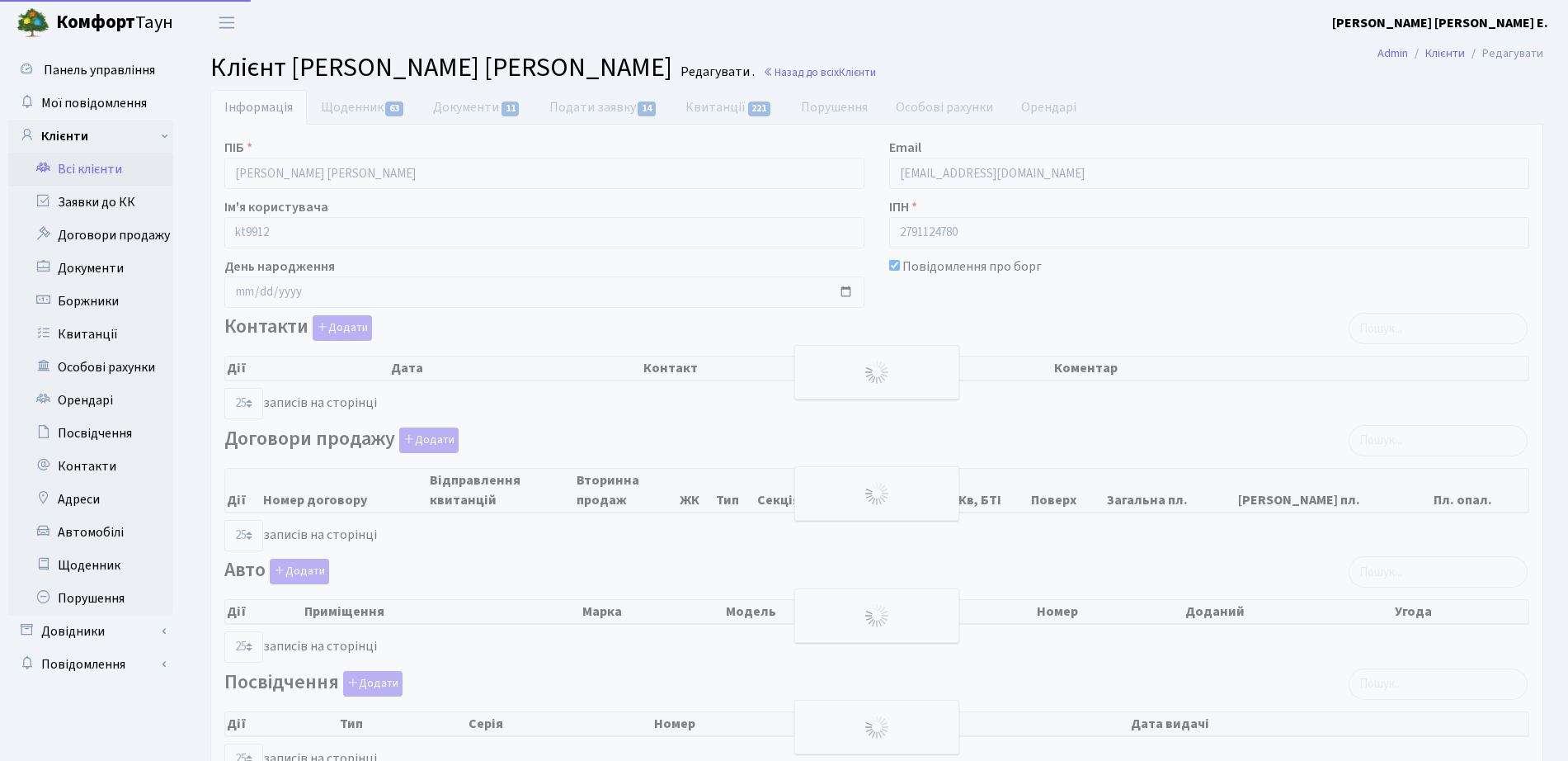
select select "25"
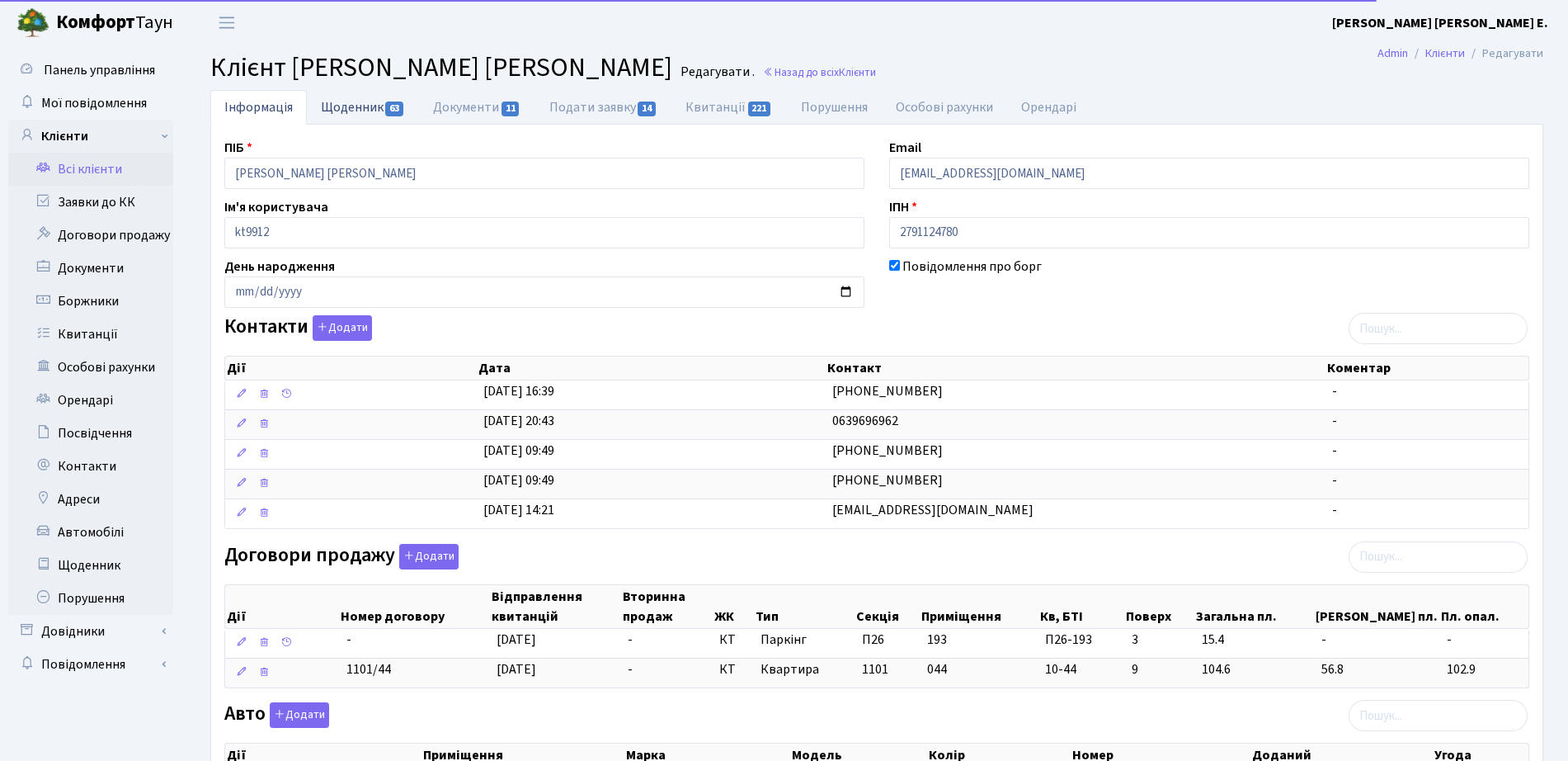
click at [355, 110] on link "Щоденник 63" at bounding box center [363, 106] width 112 height 34
select select "25"
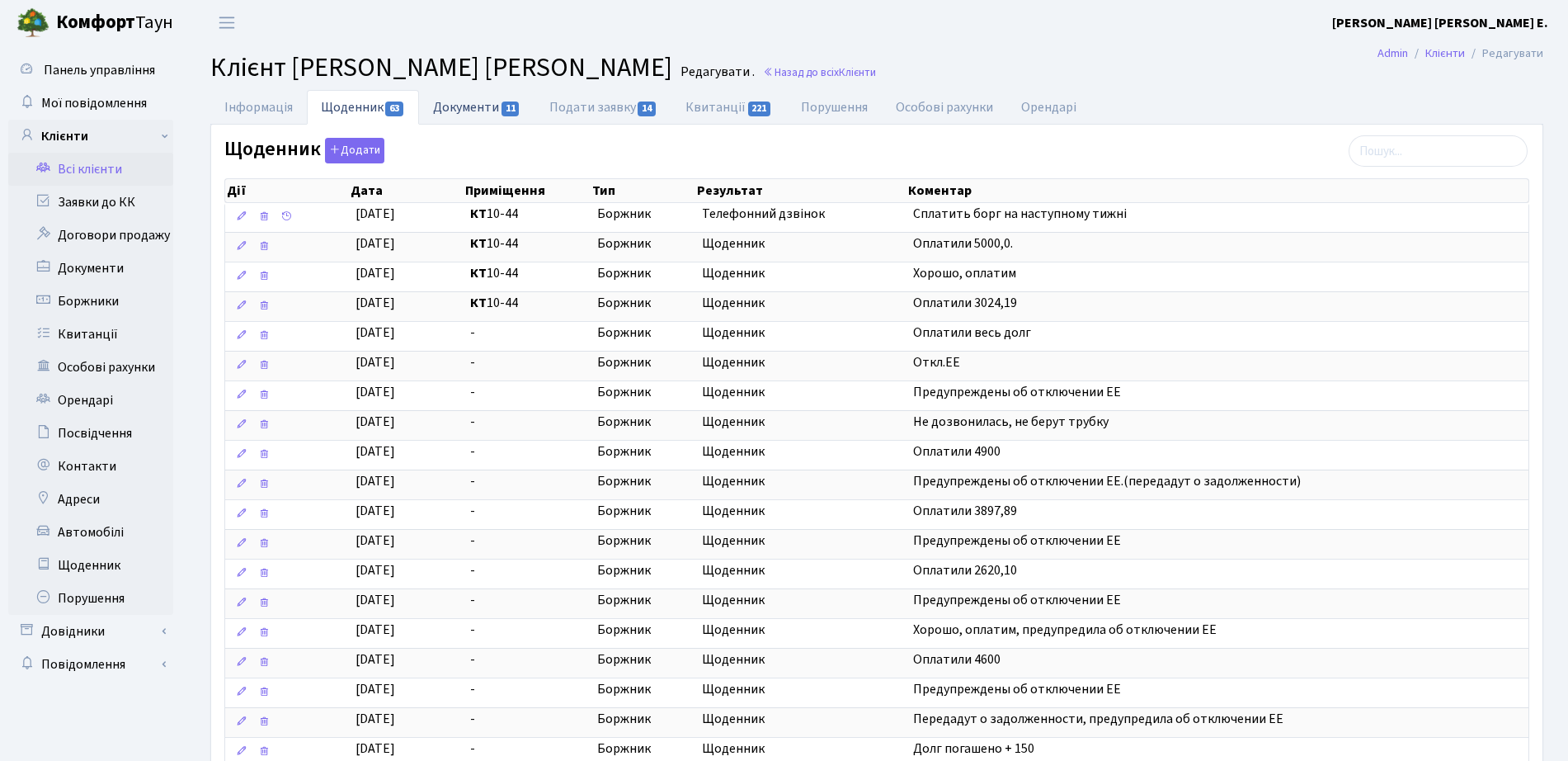
click at [462, 120] on link "Документи 11" at bounding box center [477, 106] width 116 height 34
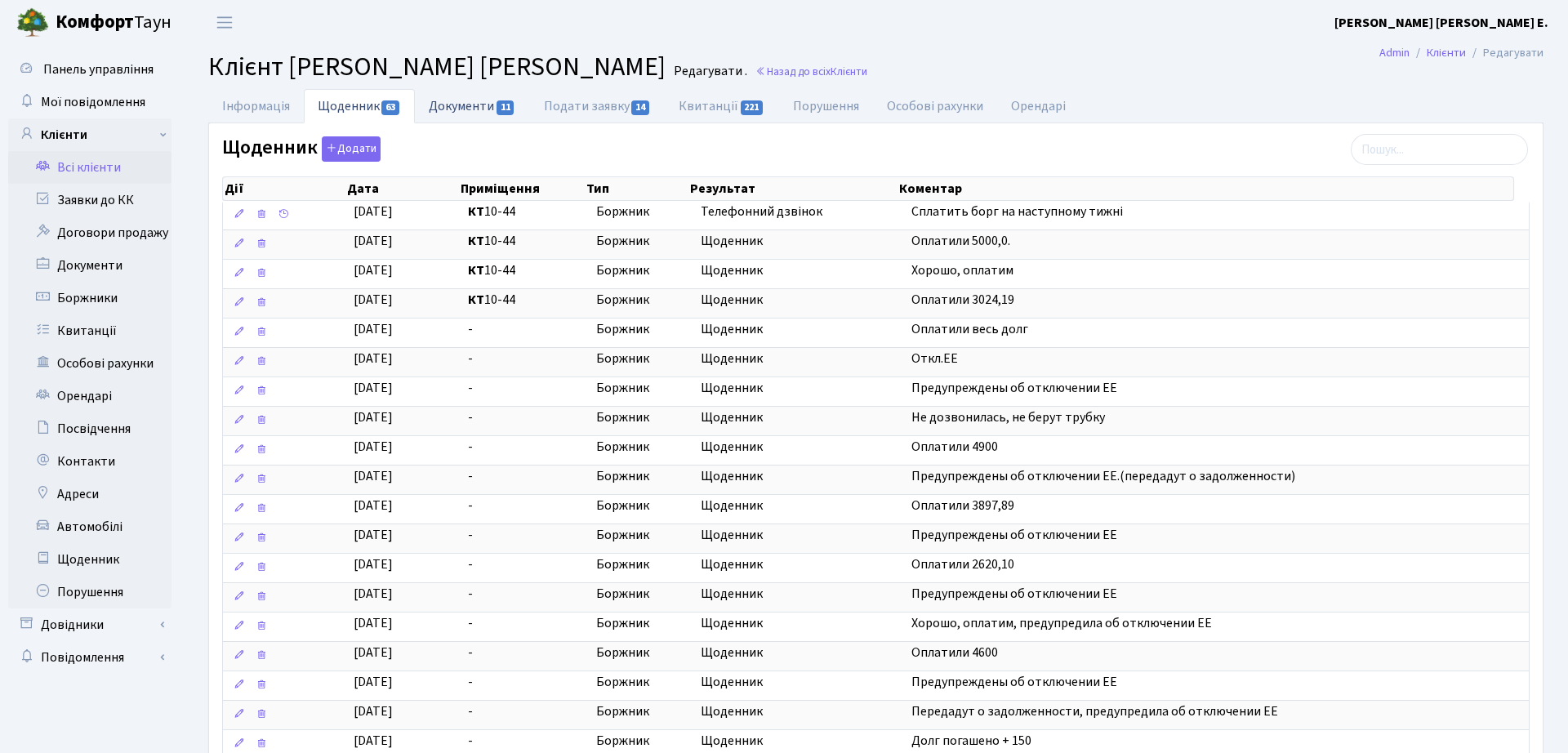
select select "25"
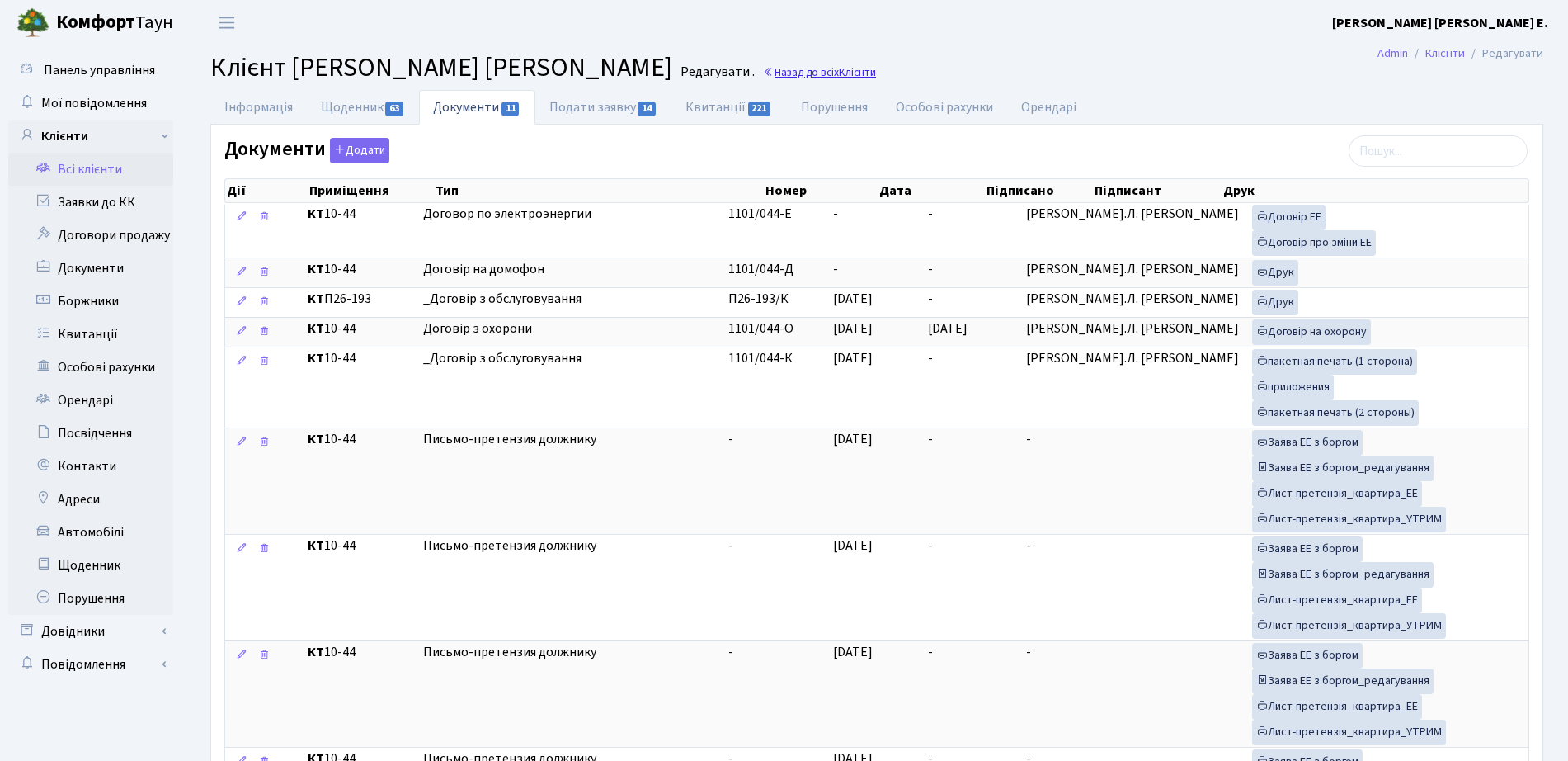
click at [763, 72] on link "Назад до всіх Клієнти" at bounding box center [819, 72] width 113 height 16
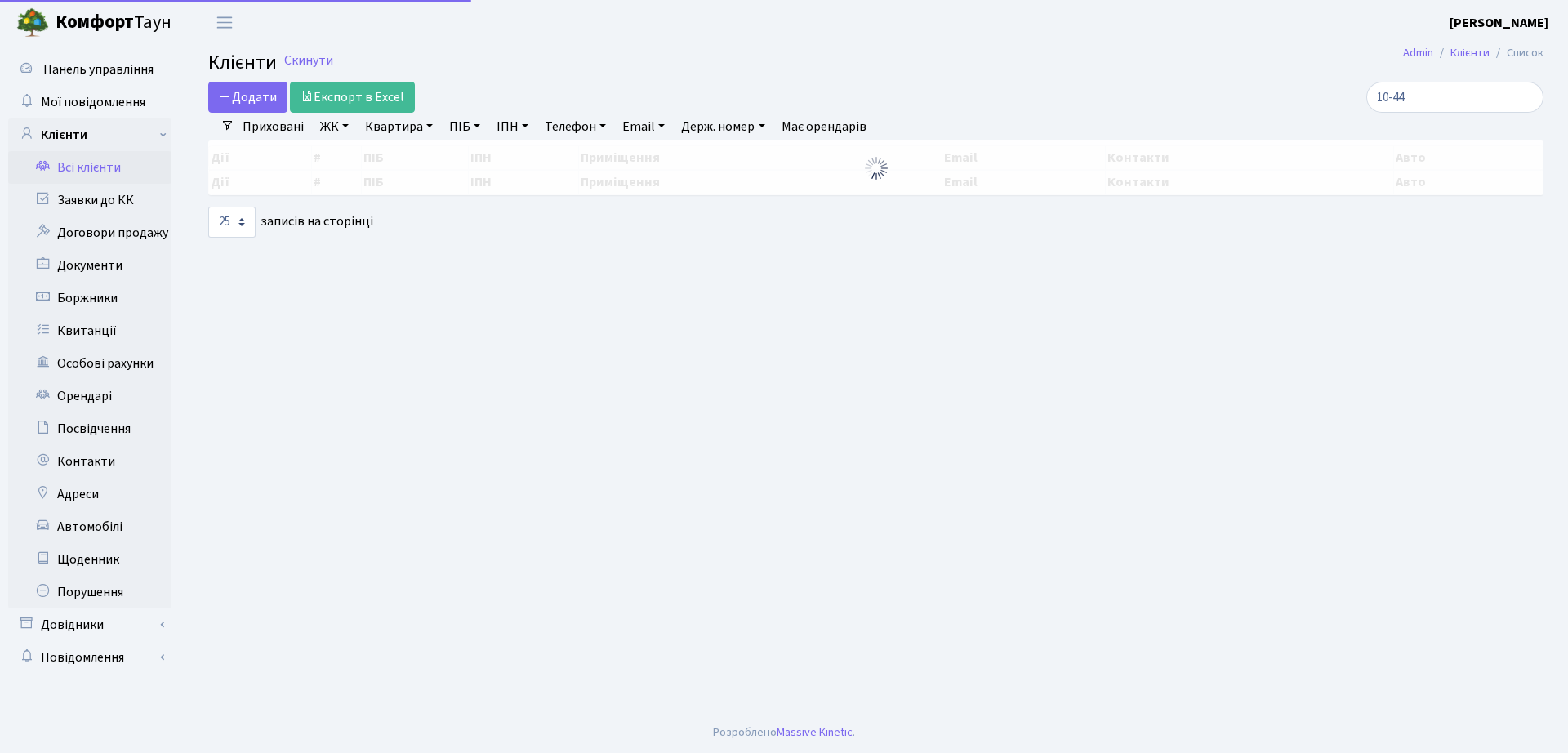
select select "25"
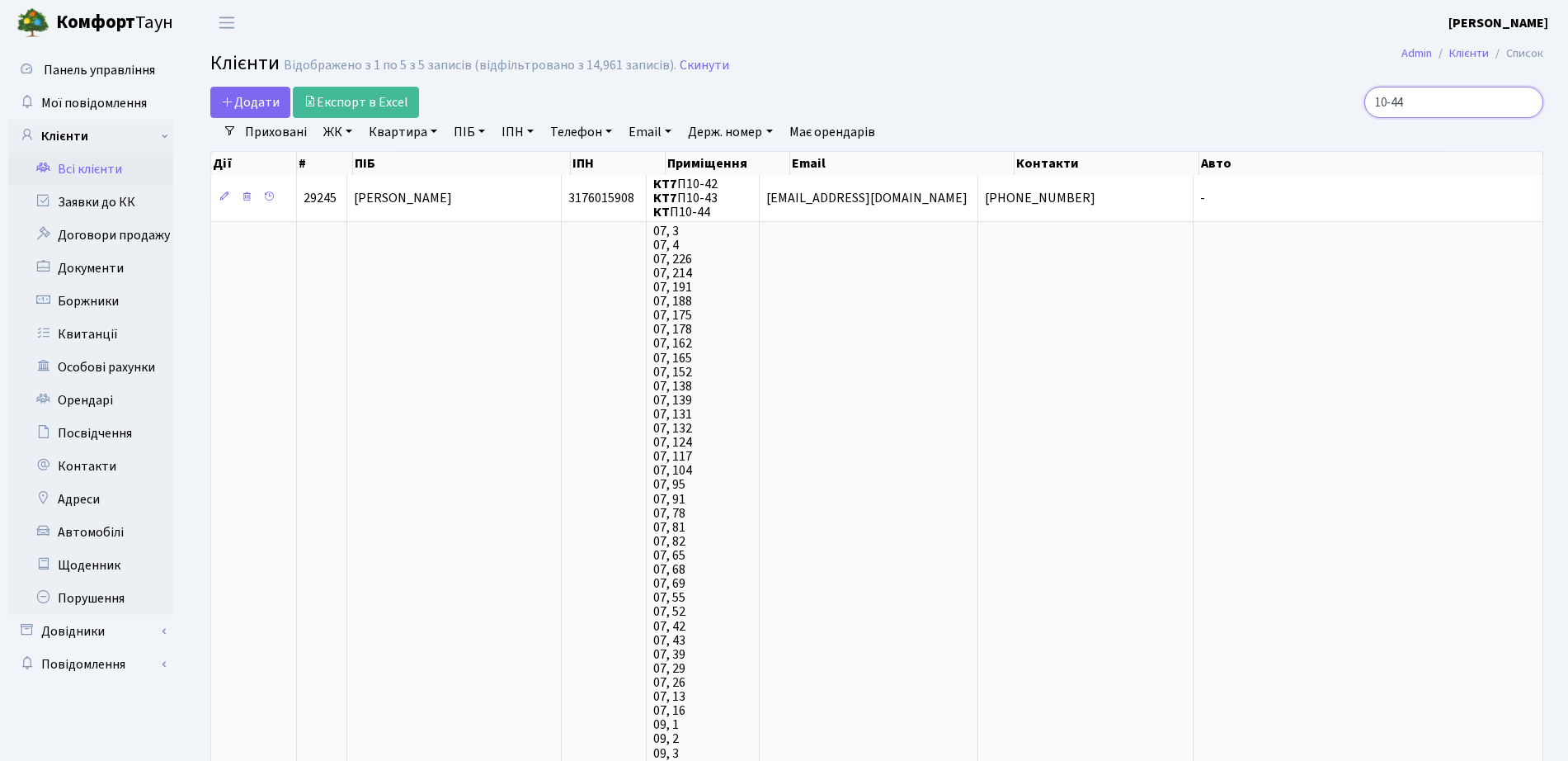
drag, startPoint x: 1456, startPoint y: 99, endPoint x: 1275, endPoint y: 107, distance: 181.2
click at [1275, 107] on div "10-44" at bounding box center [1329, 102] width 428 height 31
type input "4-049"
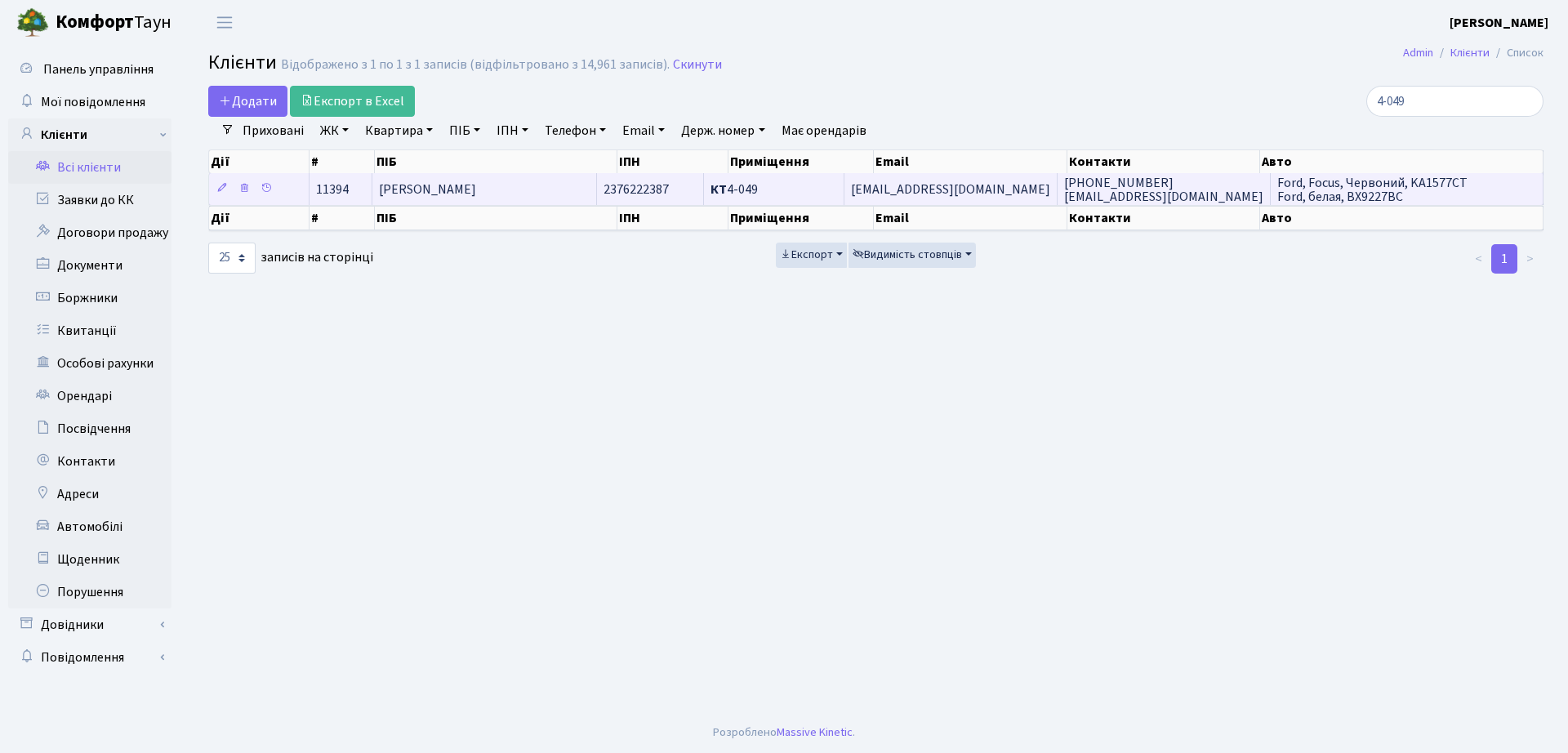
click at [582, 193] on td "Мовчан [PERSON_NAME]" at bounding box center [484, 188] width 224 height 32
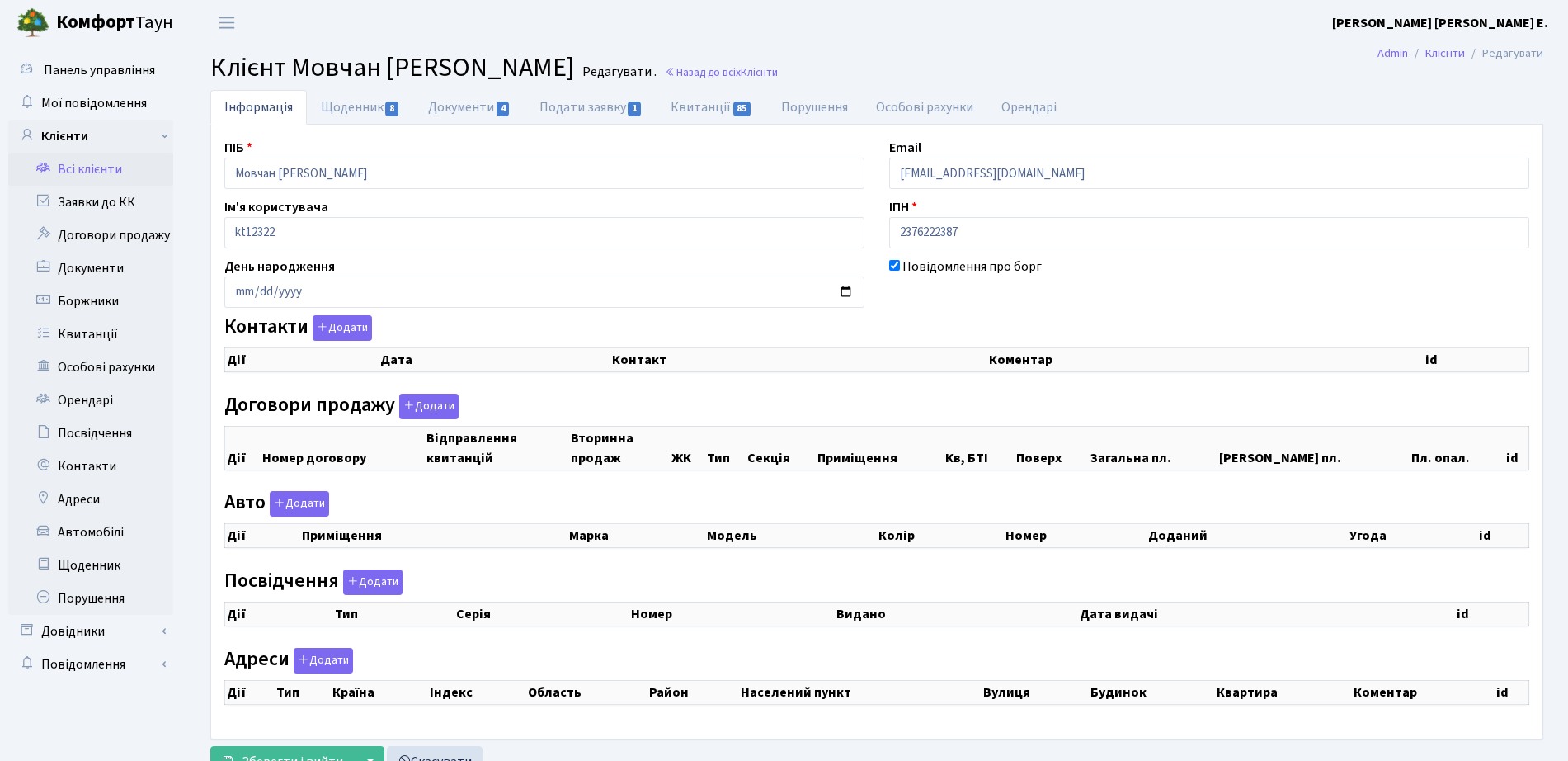
checkbox input "true"
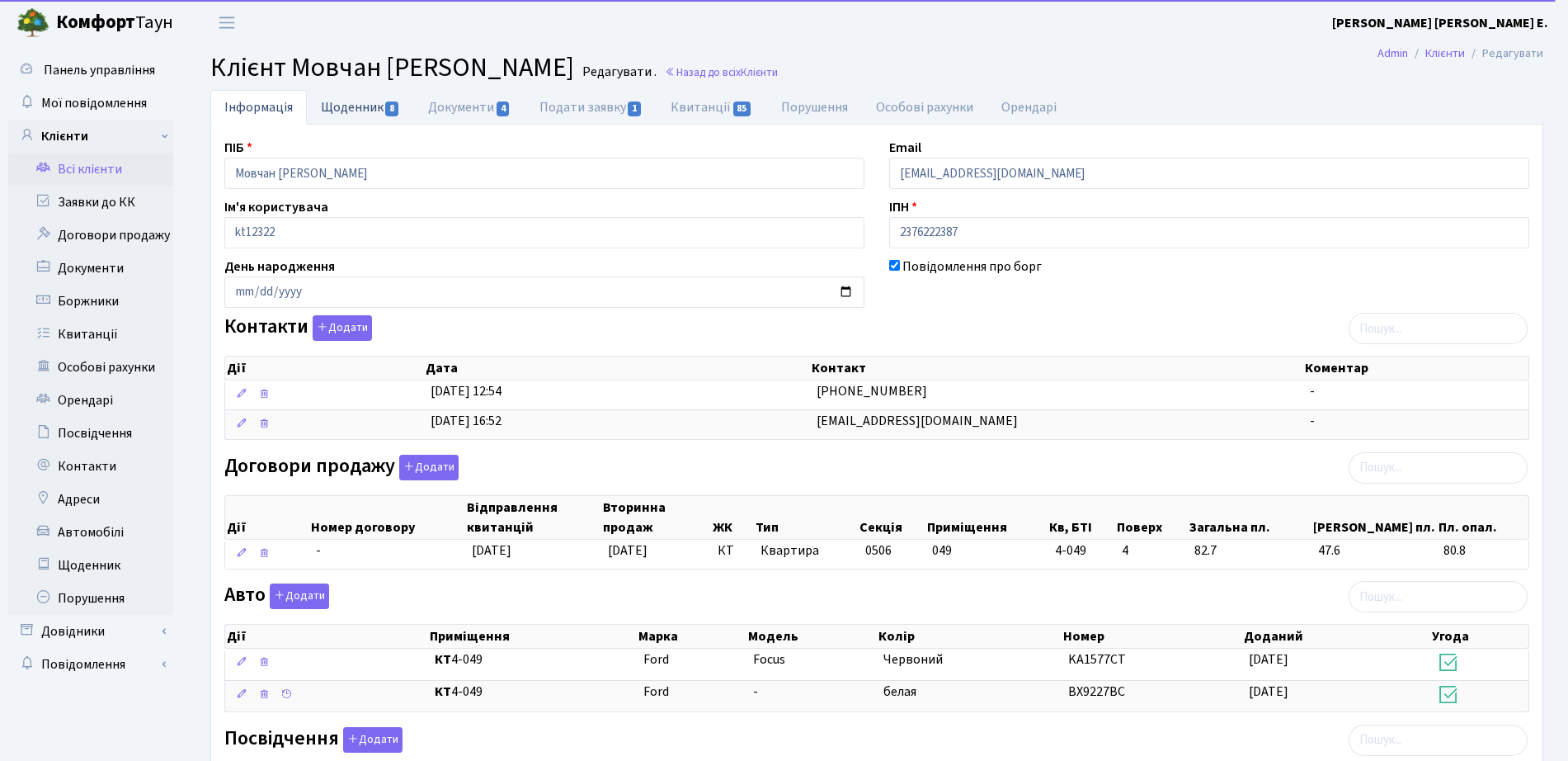
click at [355, 106] on link "Щоденник 8" at bounding box center [360, 106] width 107 height 34
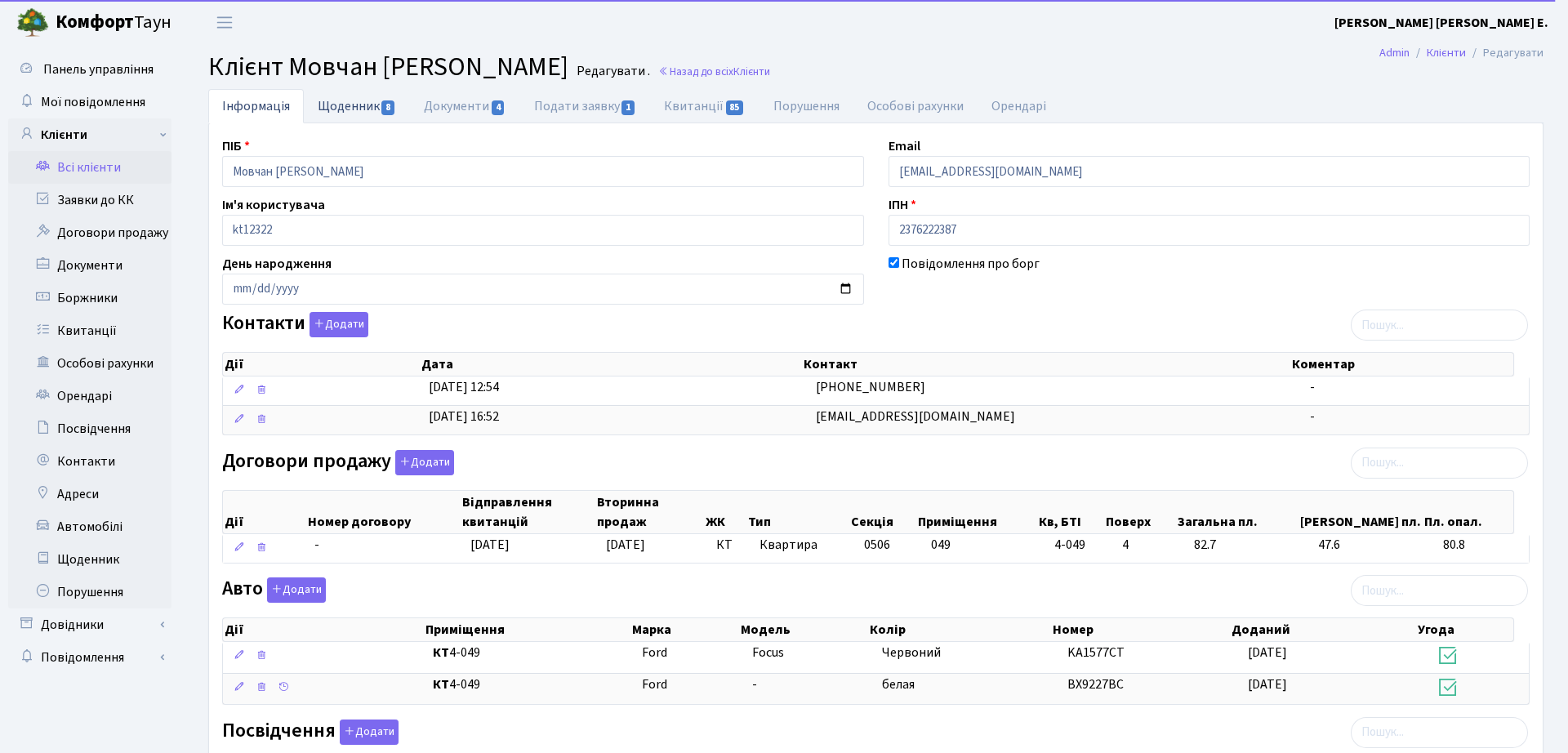
select select "25"
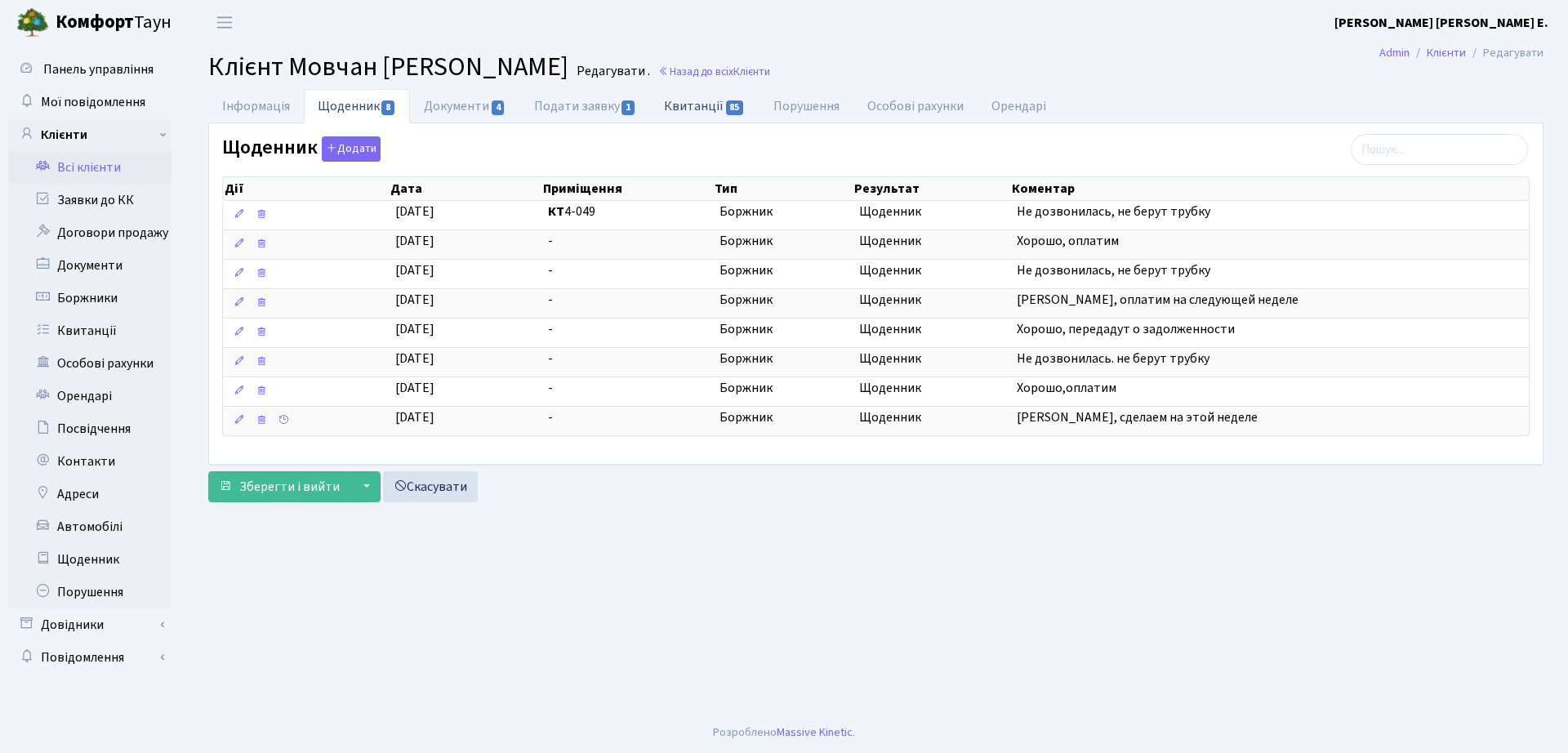
click at [710, 99] on link "Квитанції 85" at bounding box center [704, 105] width 109 height 33
select select "25"
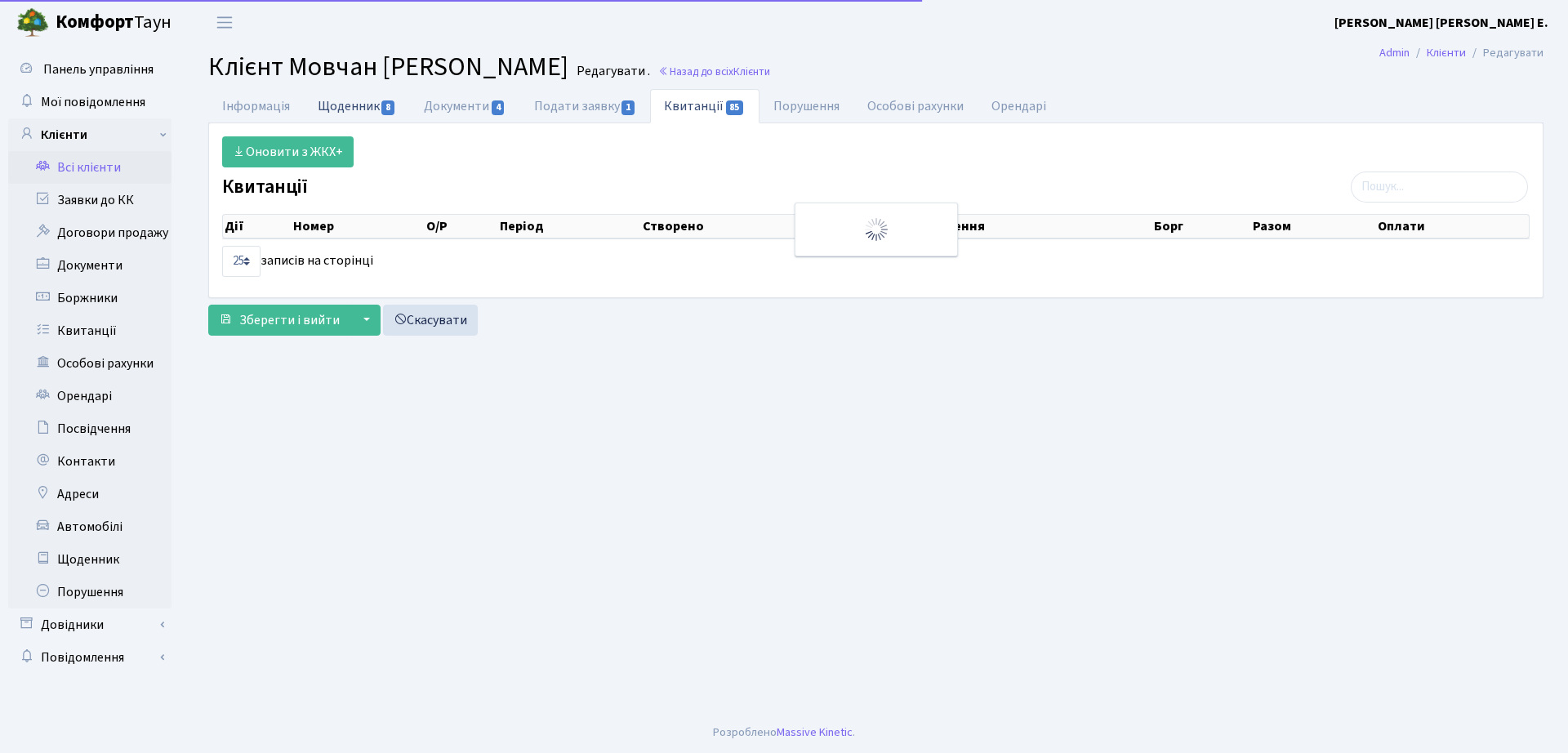
click at [380, 110] on link "Щоденник 8" at bounding box center [357, 105] width 106 height 33
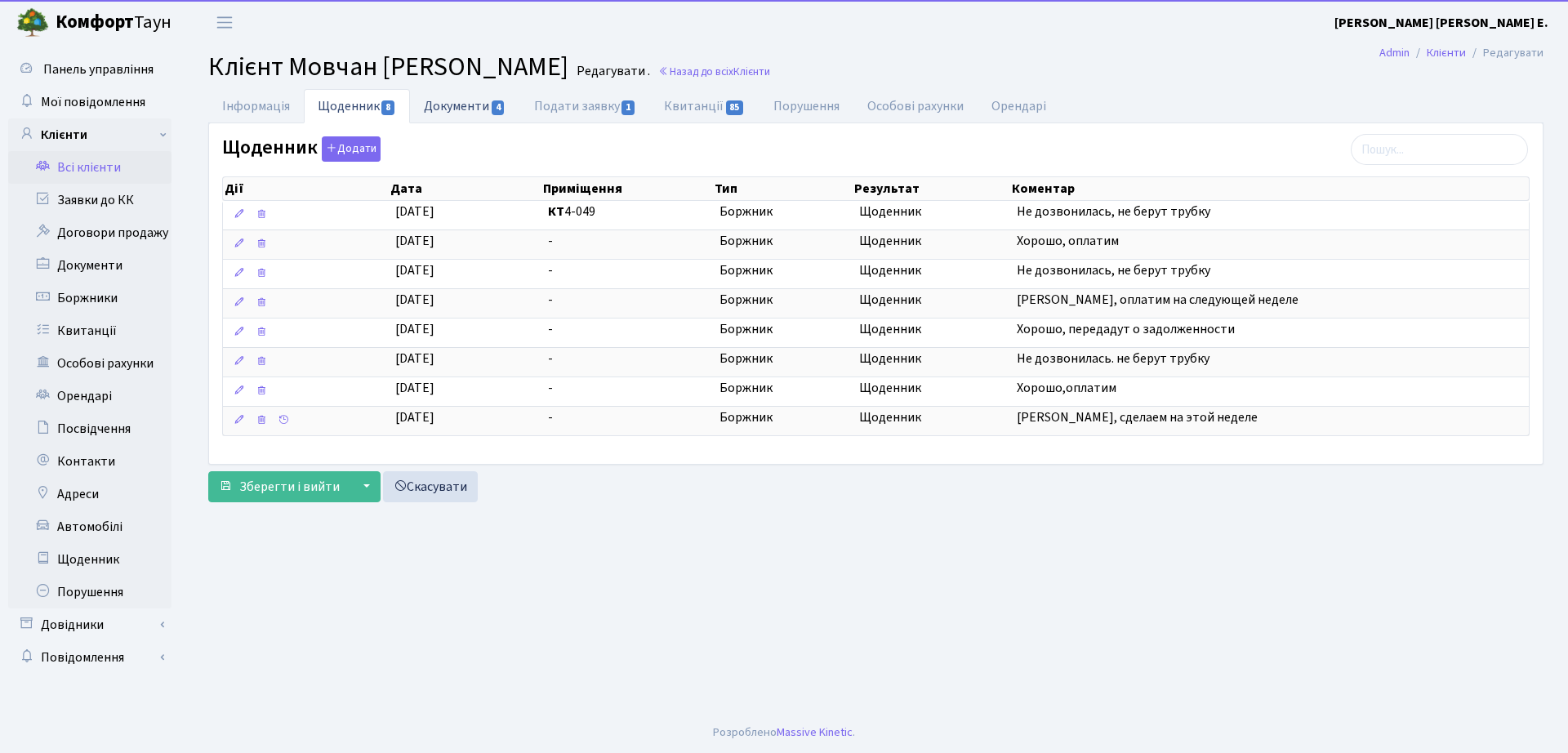
click at [442, 110] on link "Документи 4" at bounding box center [465, 105] width 110 height 33
select select "25"
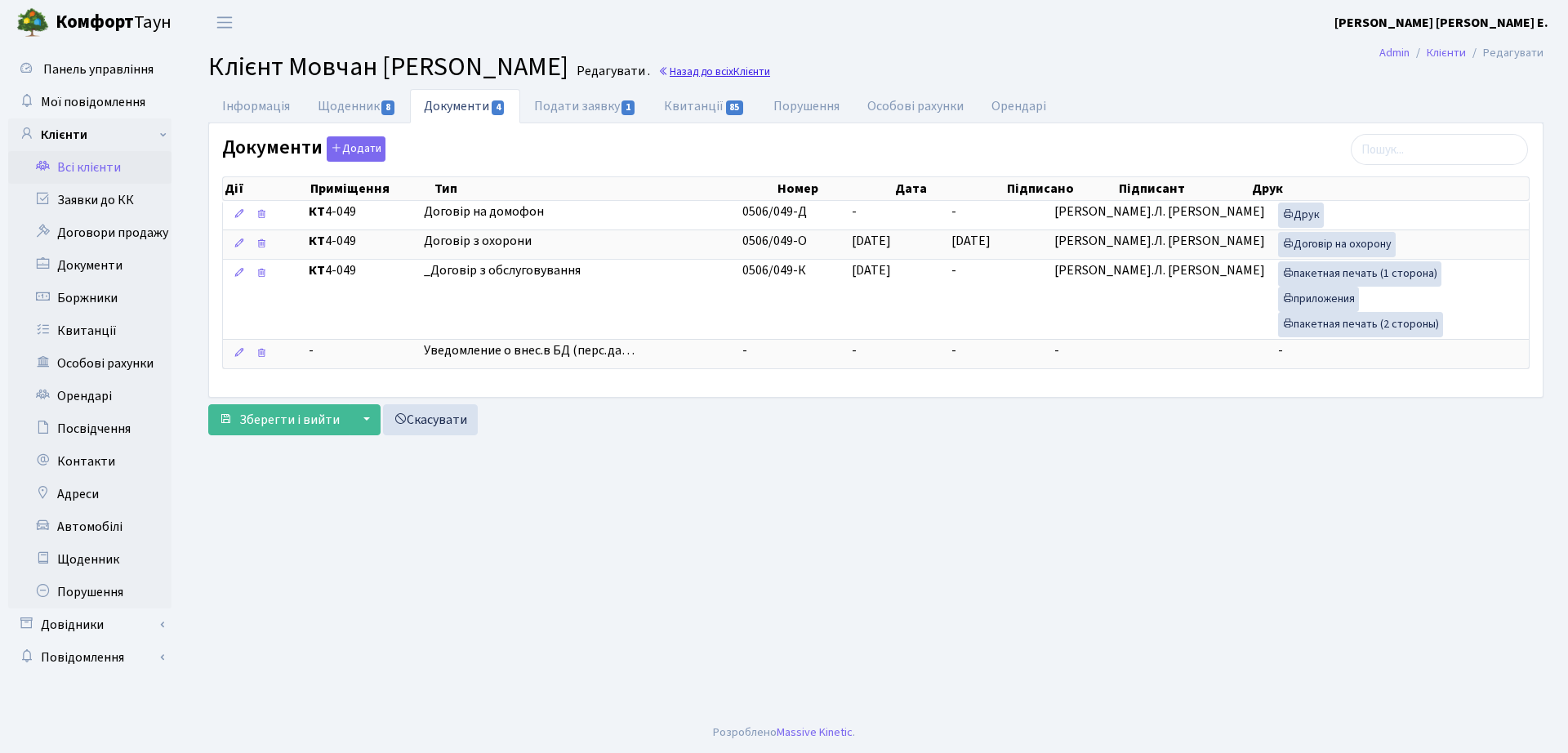
click at [770, 67] on span "Клієнти" at bounding box center [751, 71] width 37 height 15
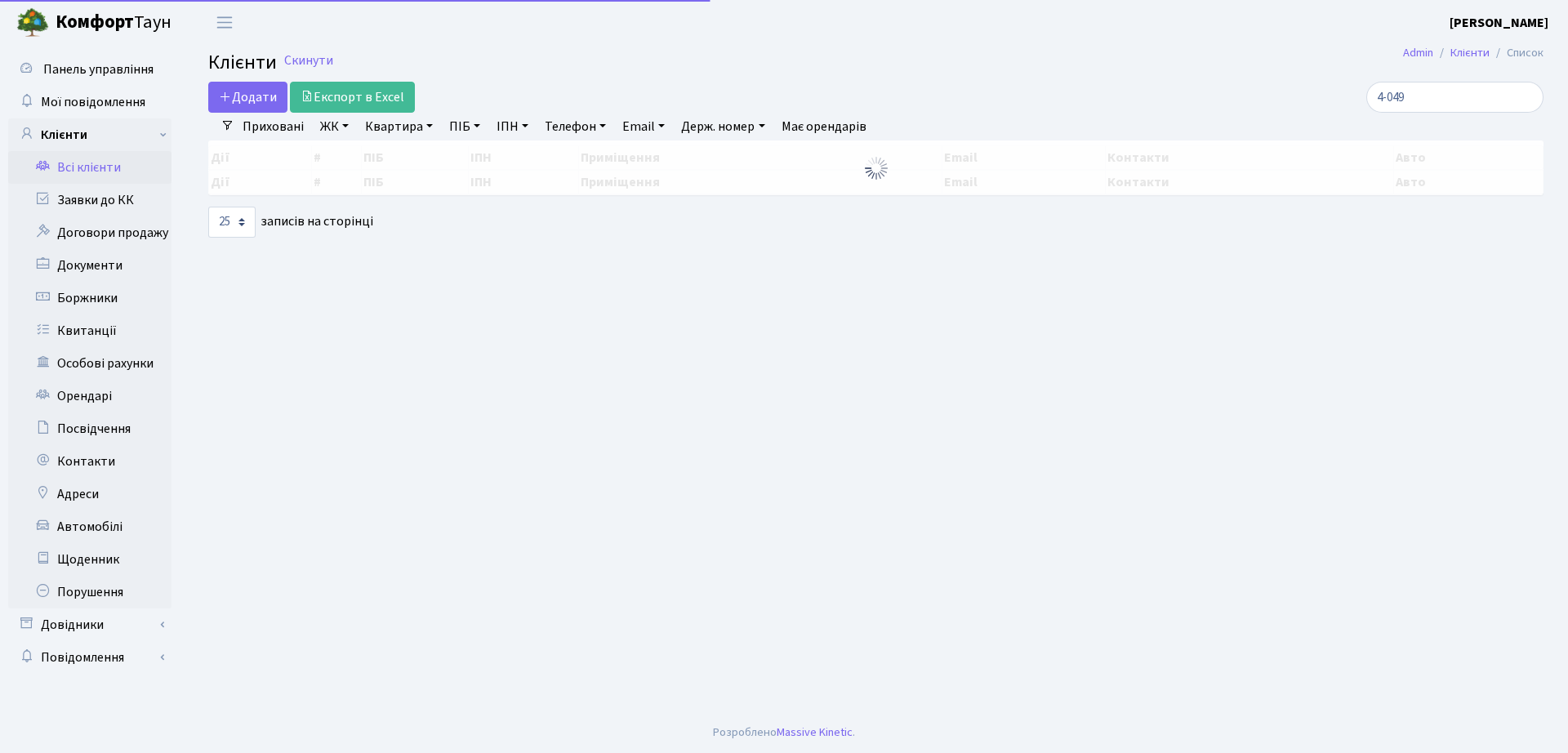
select select "25"
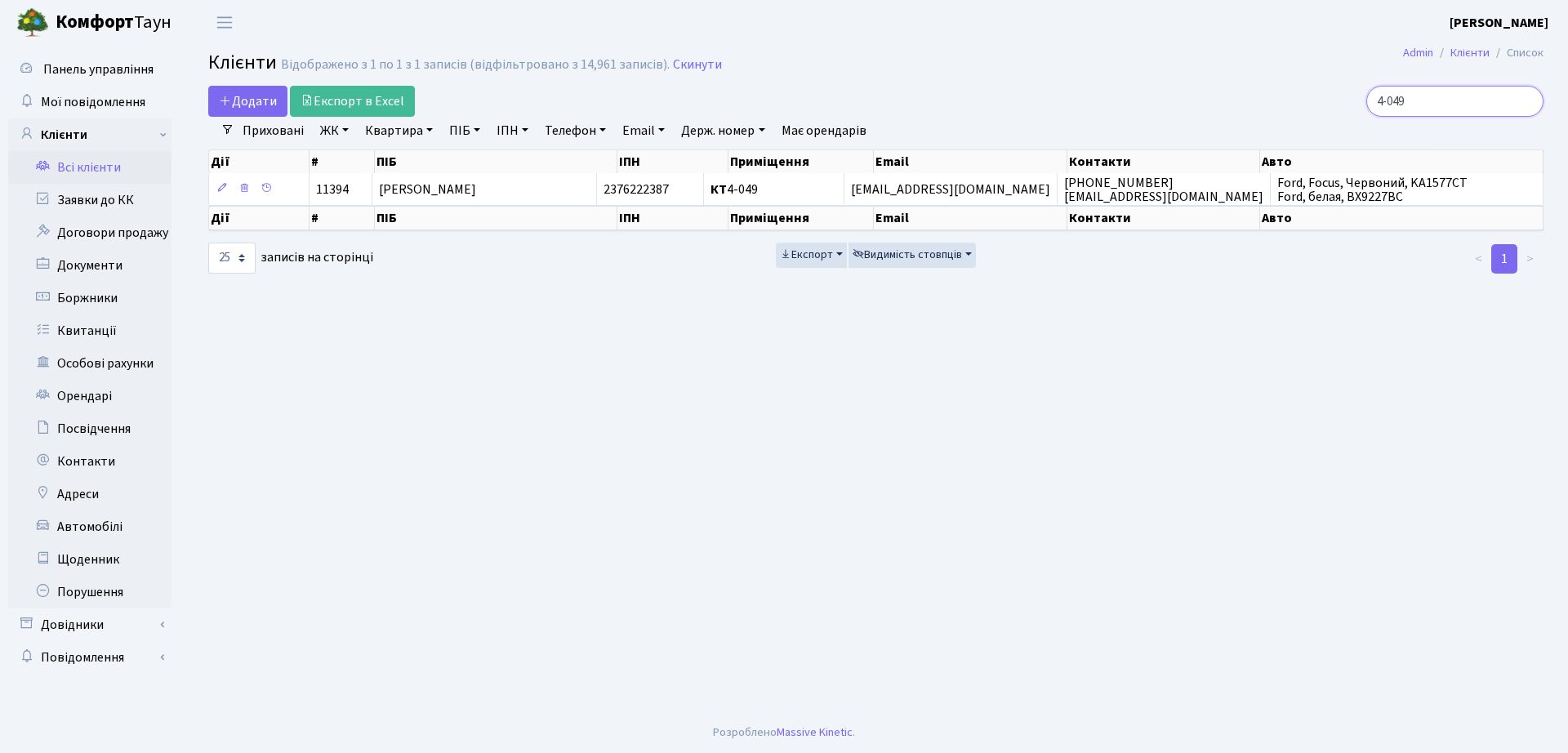
drag, startPoint x: 1449, startPoint y: 98, endPoint x: 1174, endPoint y: 109, distance: 275.2
click at [1174, 109] on div "4-049" at bounding box center [1328, 101] width 429 height 31
type input "5-224"
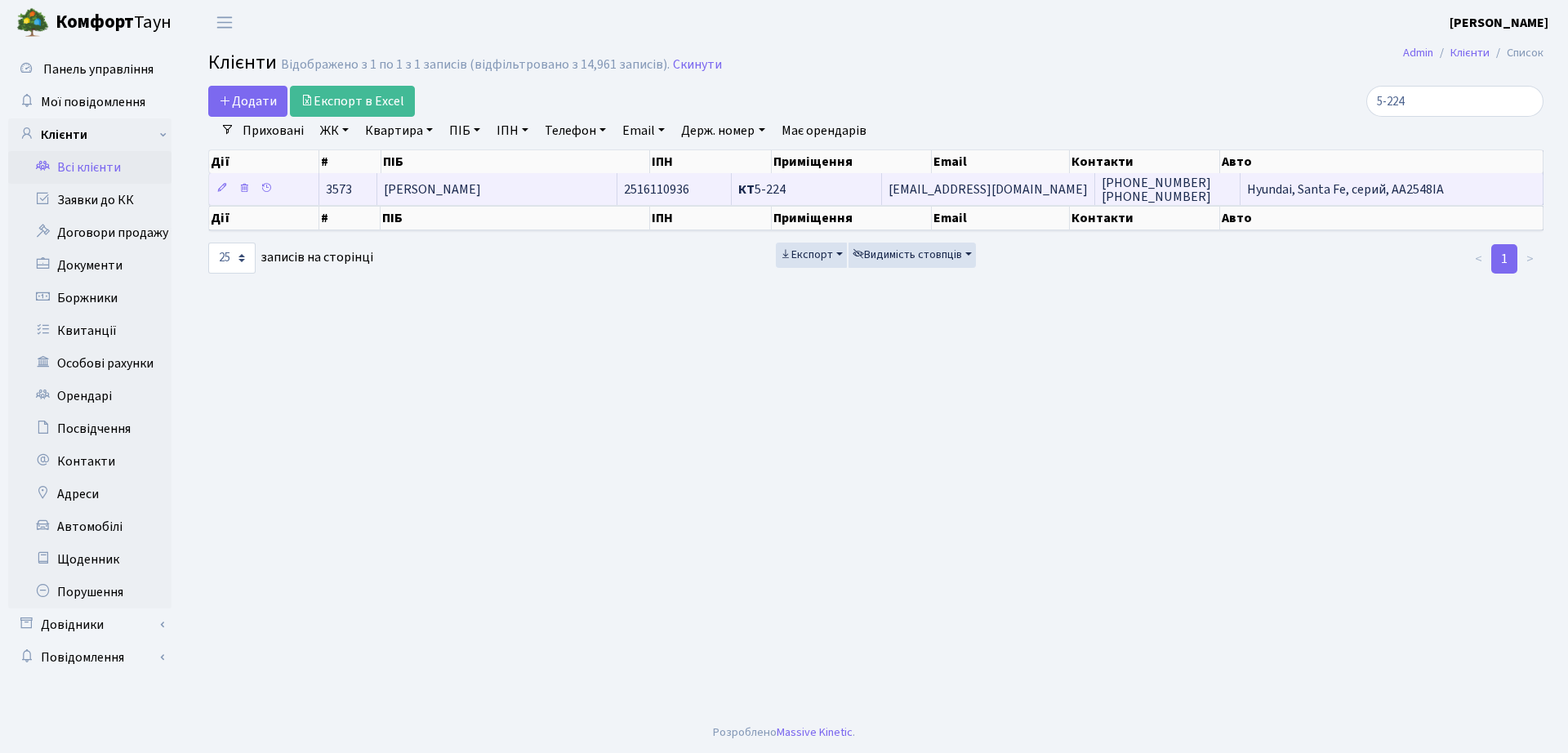
click at [475, 181] on span "[PERSON_NAME]" at bounding box center [432, 189] width 98 height 18
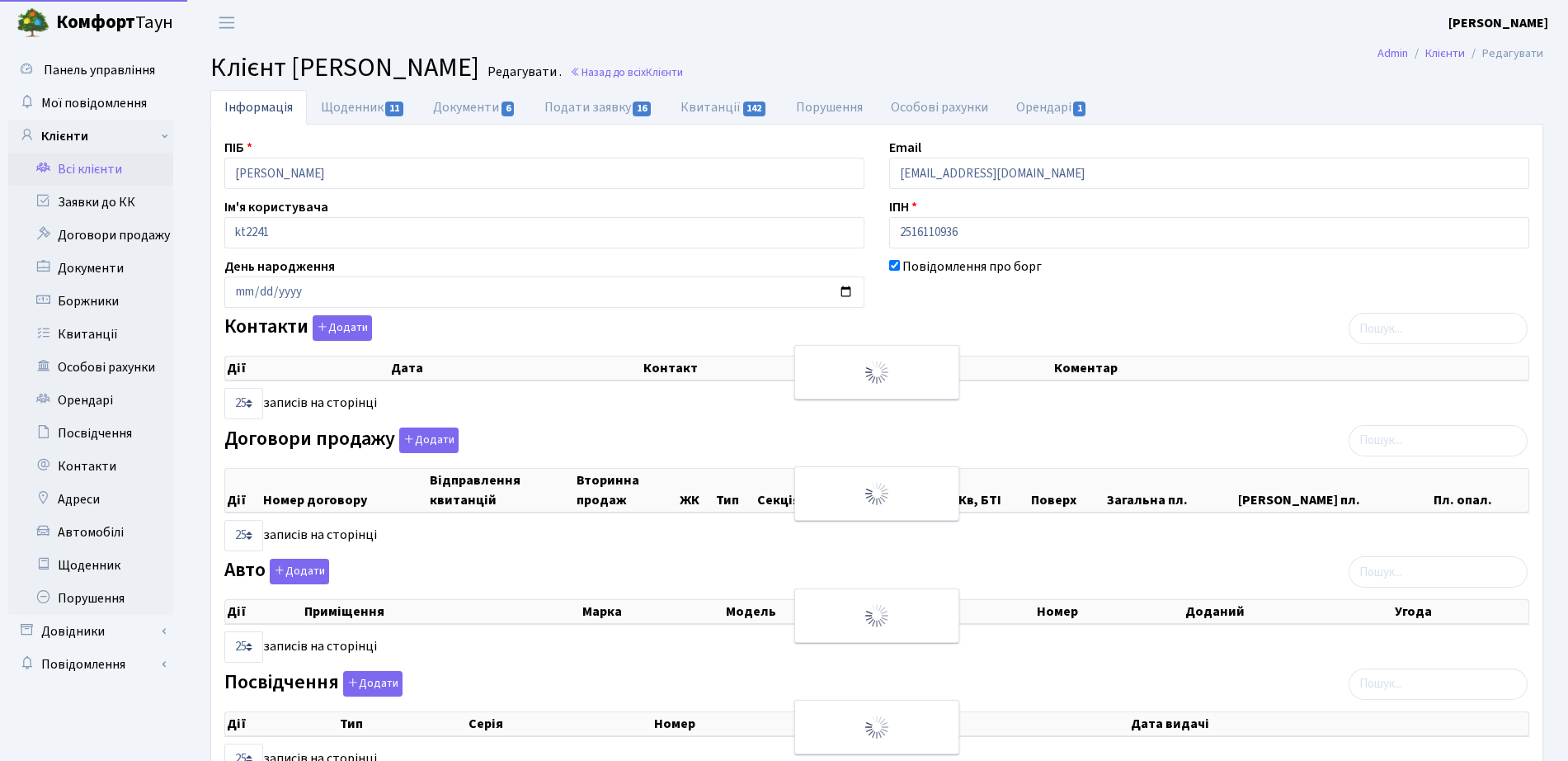
select select "25"
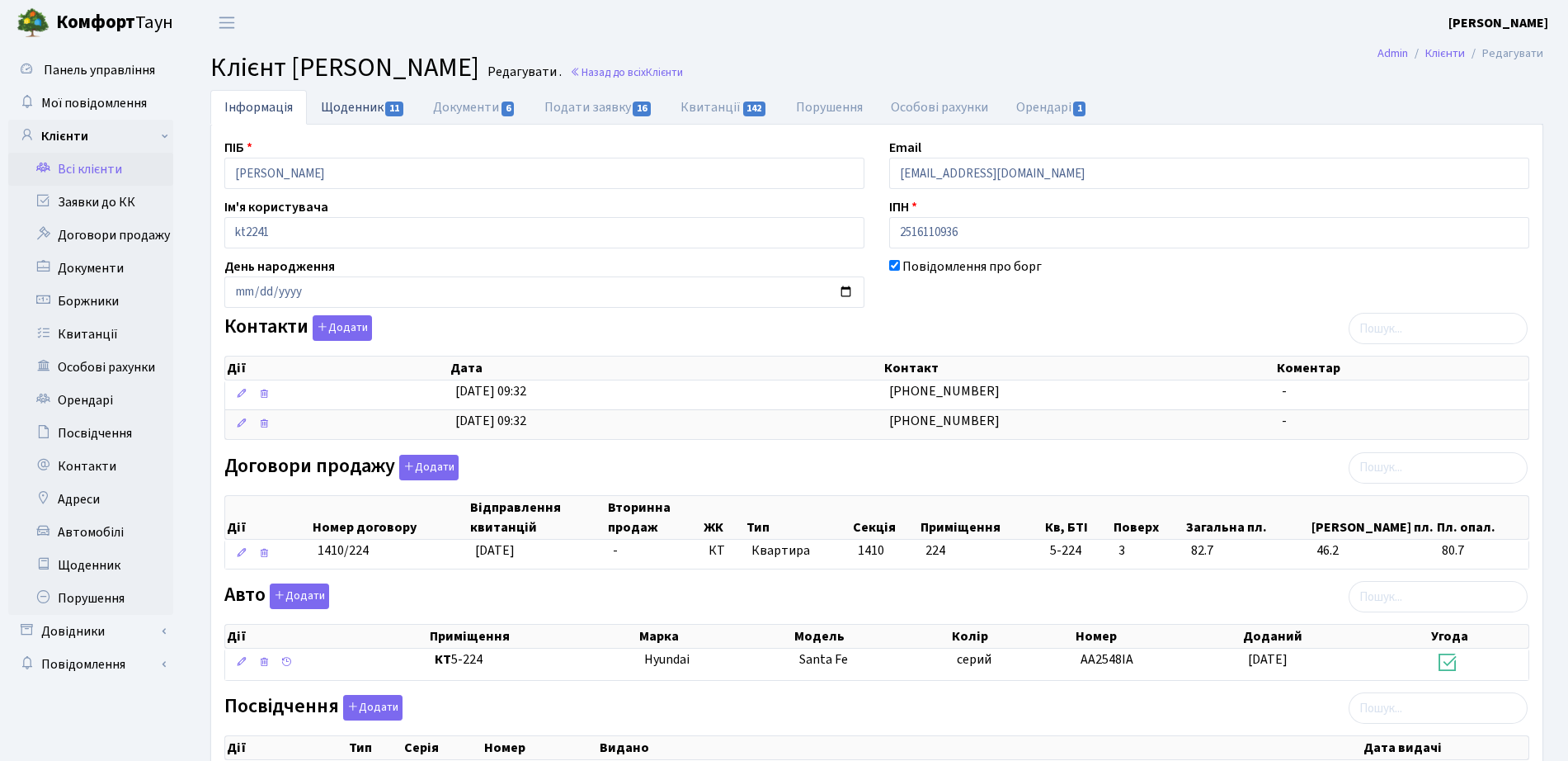
click at [344, 116] on link "Щоденник 11" at bounding box center [363, 106] width 112 height 34
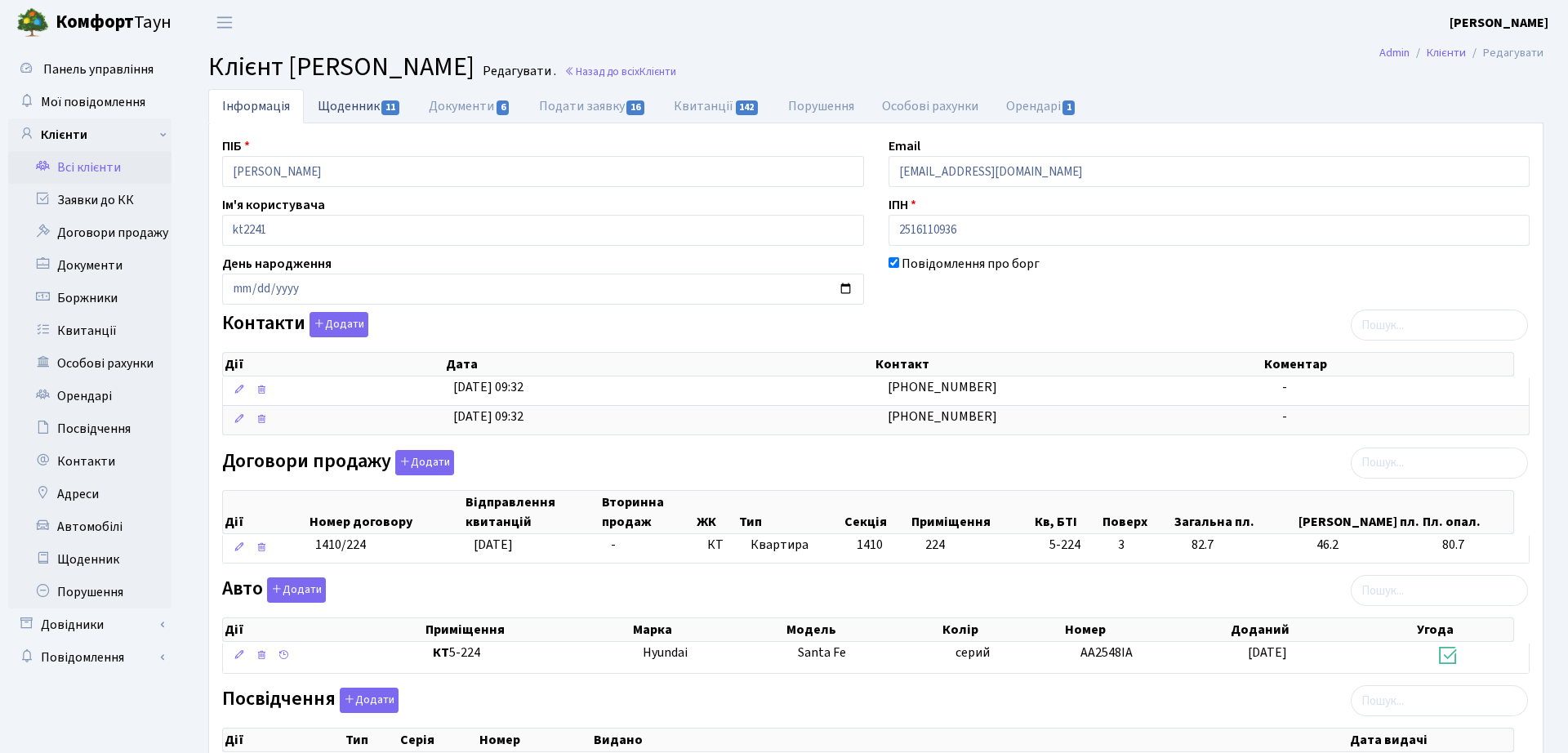
select select "25"
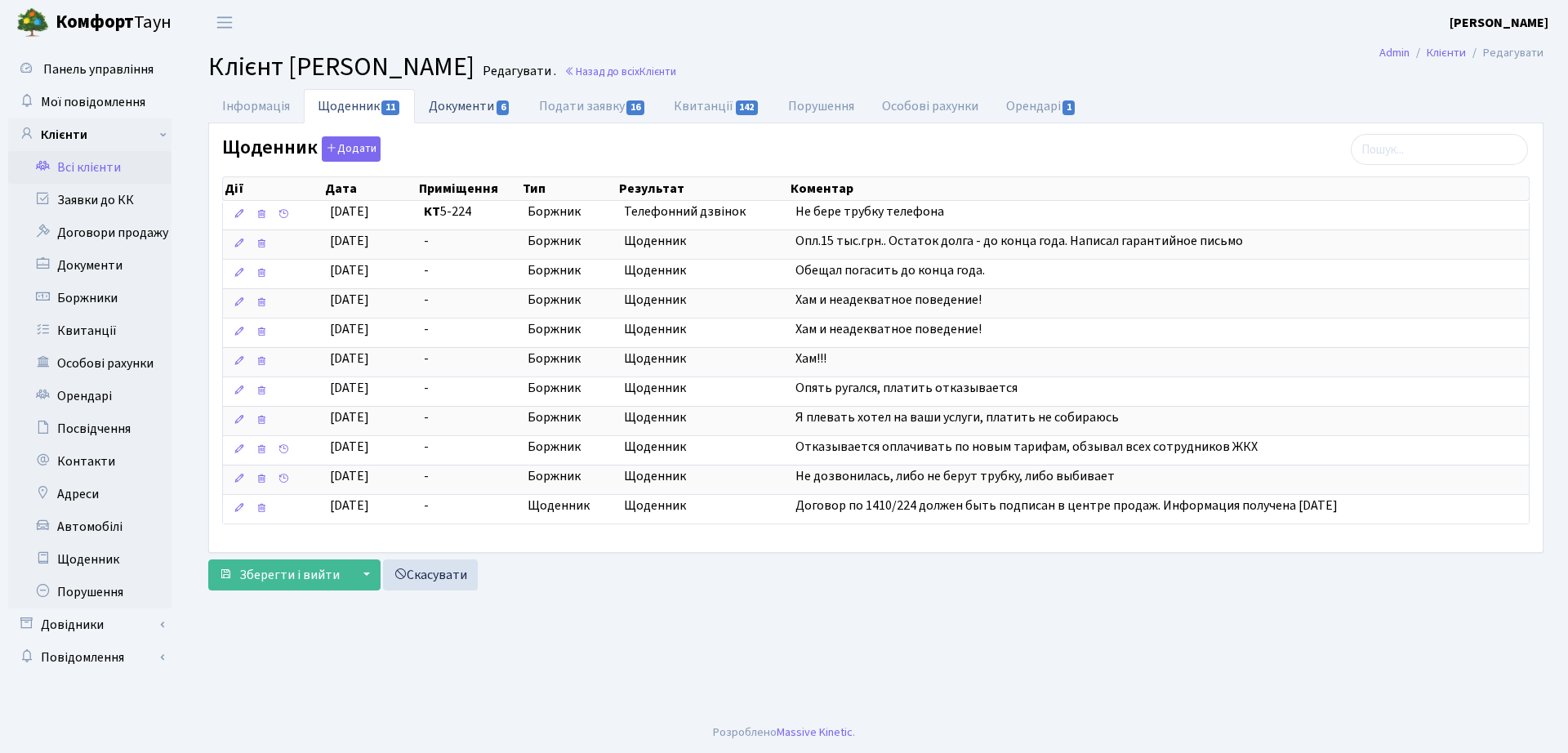
click at [472, 116] on link "Документи 6" at bounding box center [470, 105] width 110 height 33
select select "25"
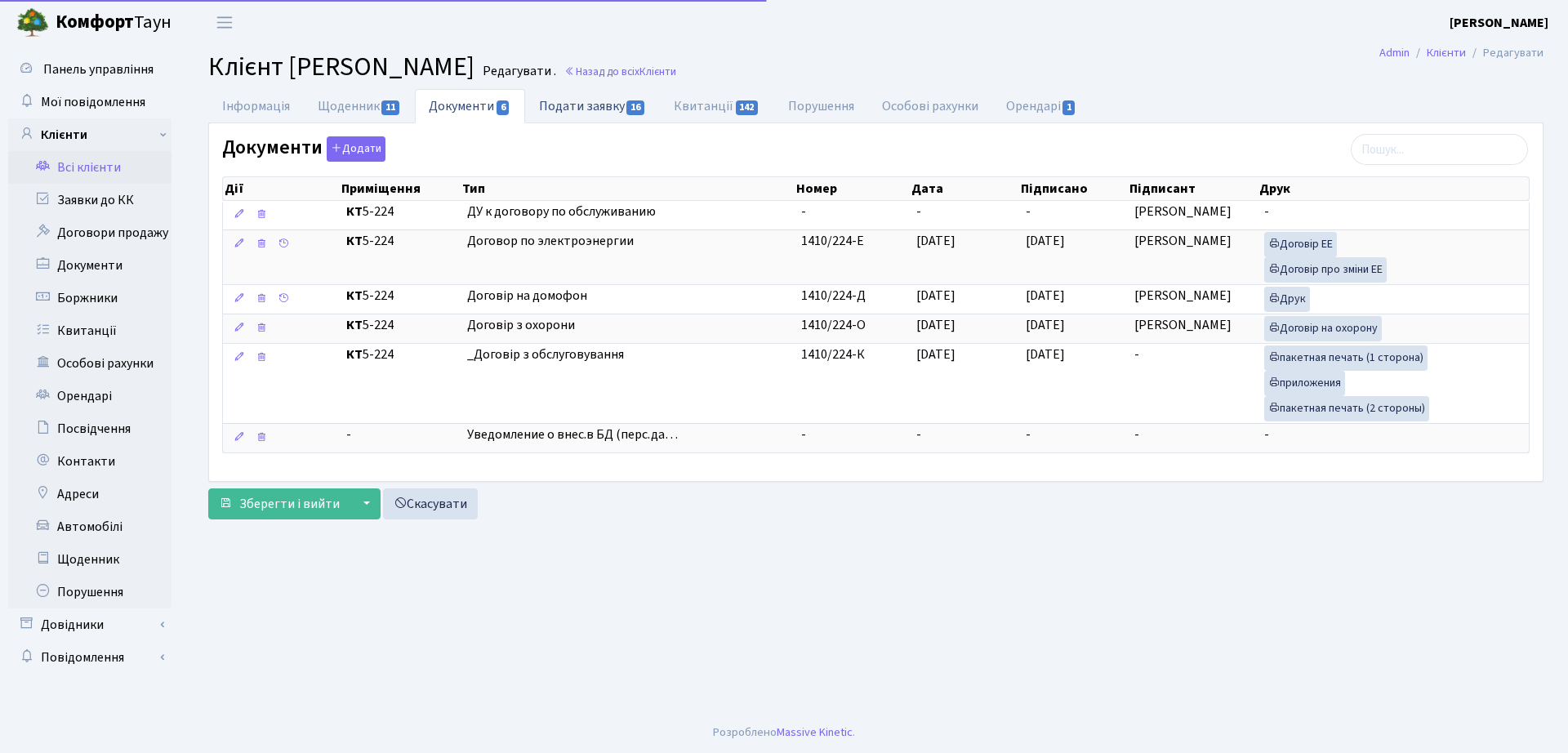
click at [567, 116] on link "Подати заявку 16" at bounding box center [592, 105] width 134 height 33
select select "25"
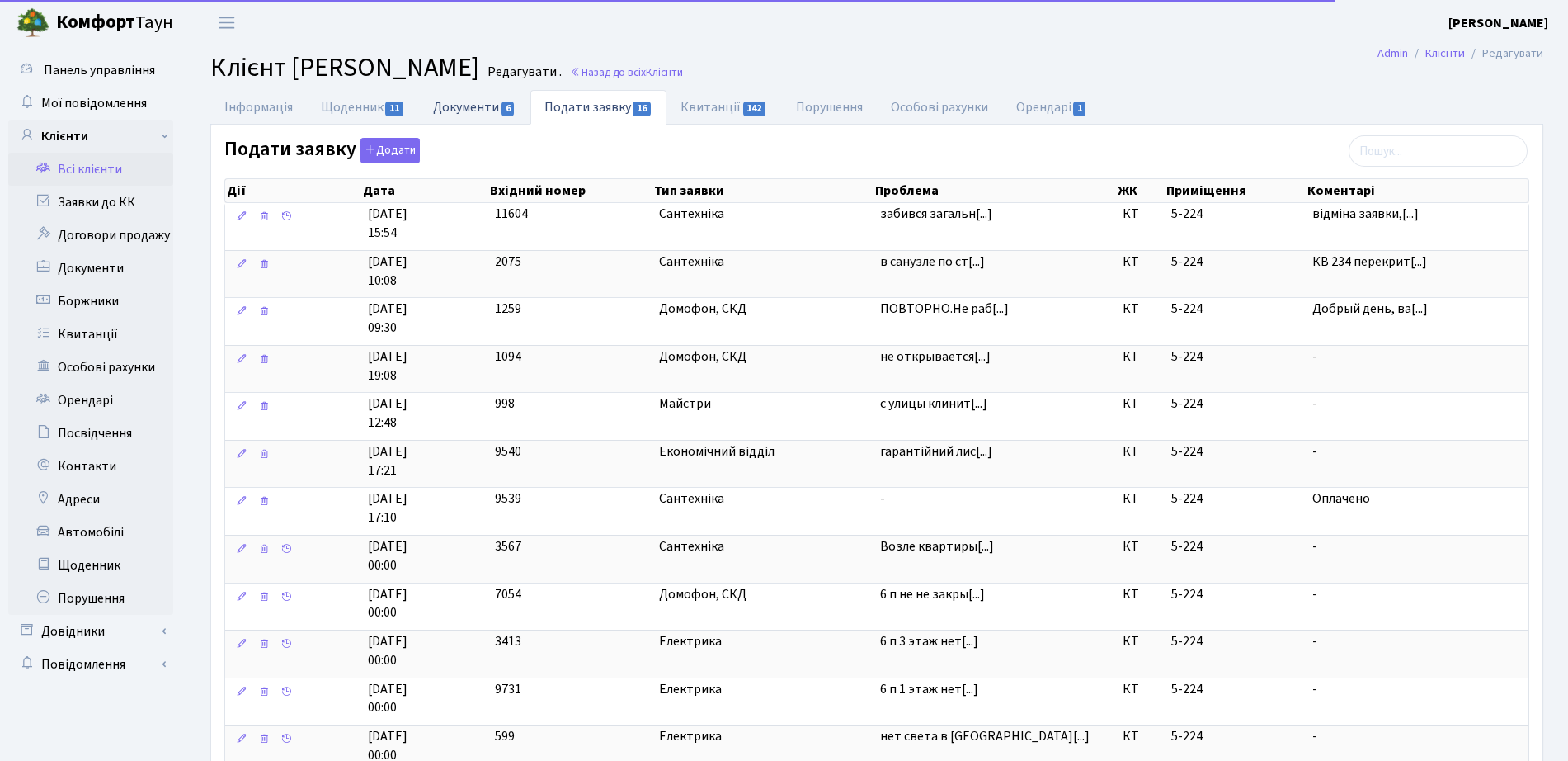
click at [500, 112] on link "Документи 6" at bounding box center [475, 106] width 111 height 34
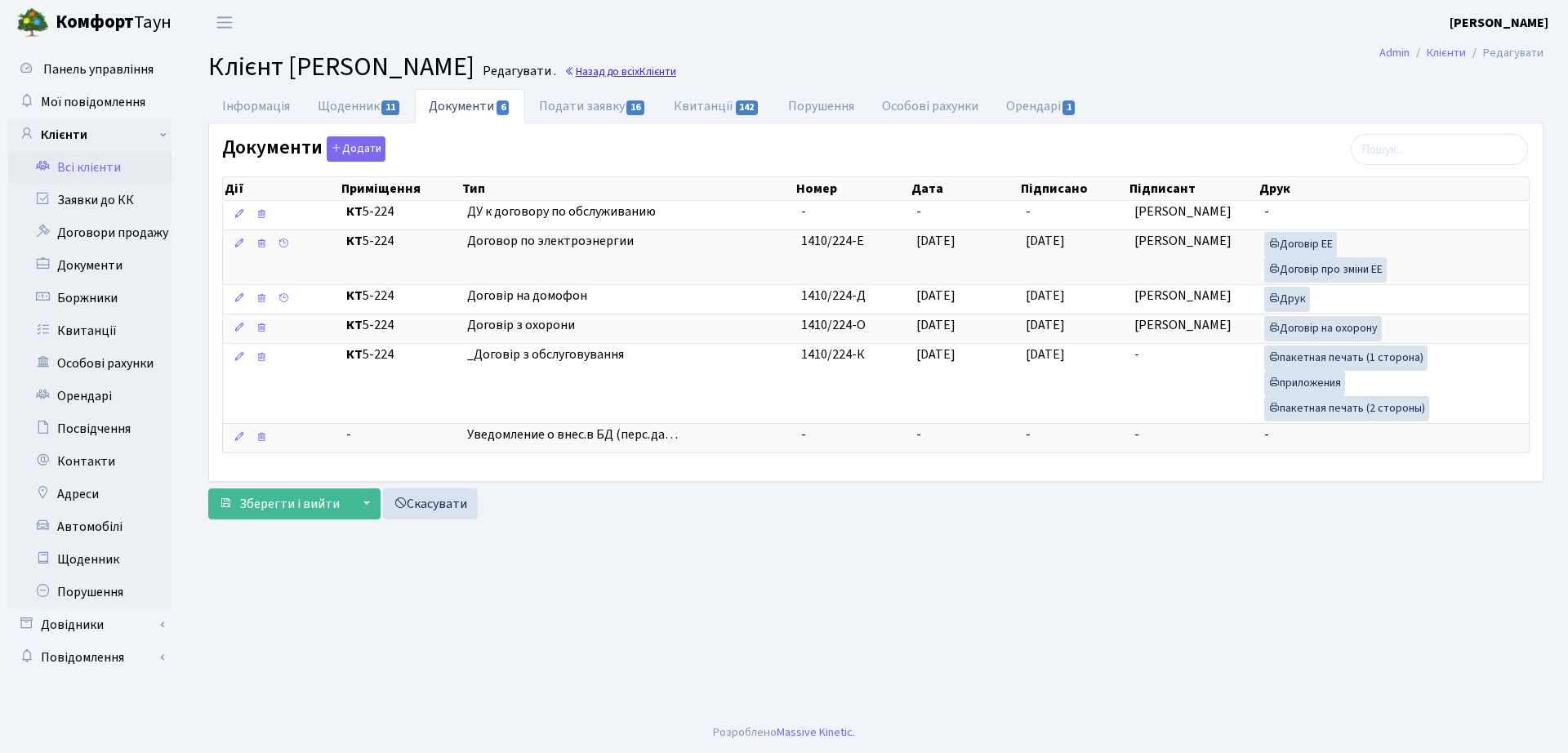
click at [676, 67] on link "Назад до всіх Клієнти" at bounding box center [620, 71] width 112 height 15
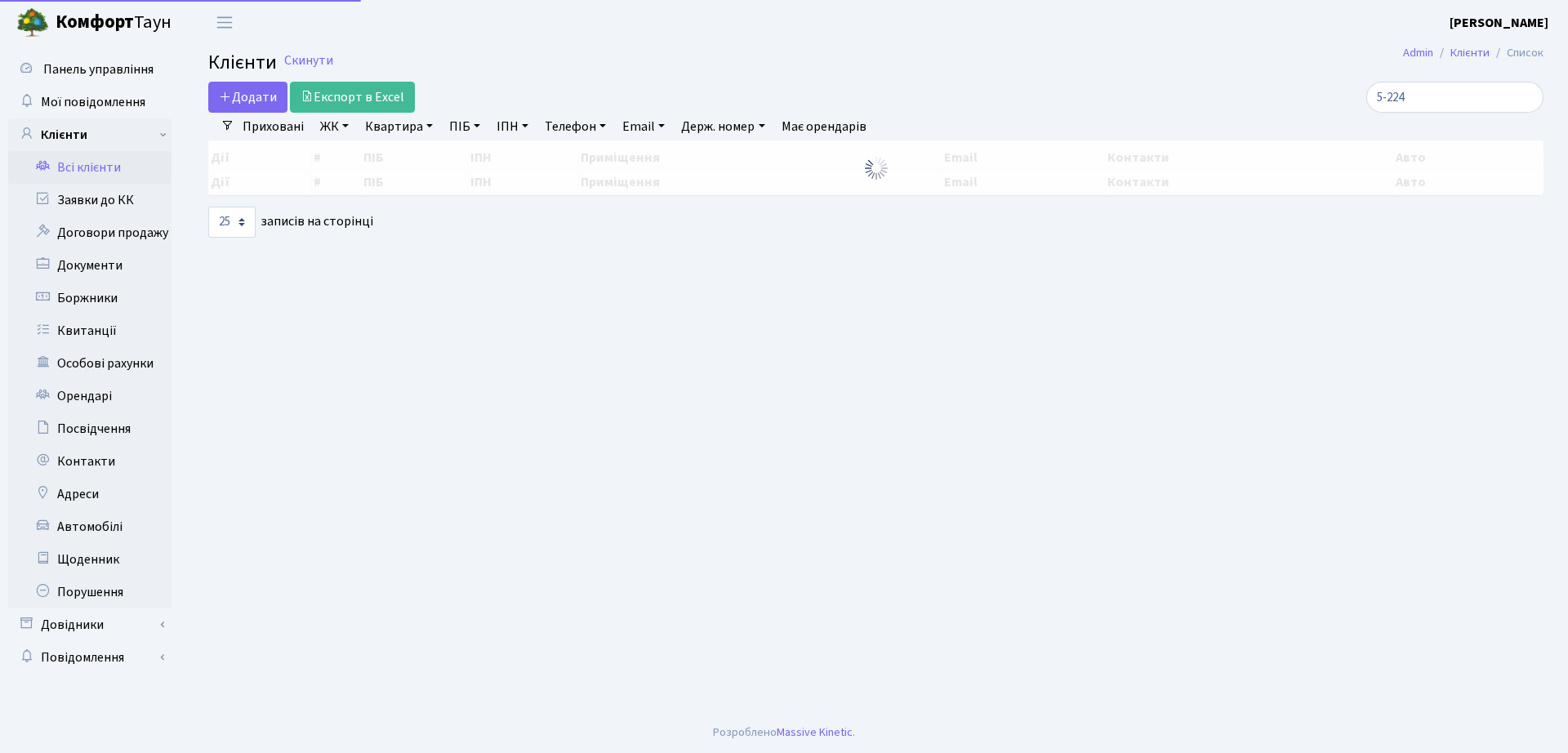
select select "25"
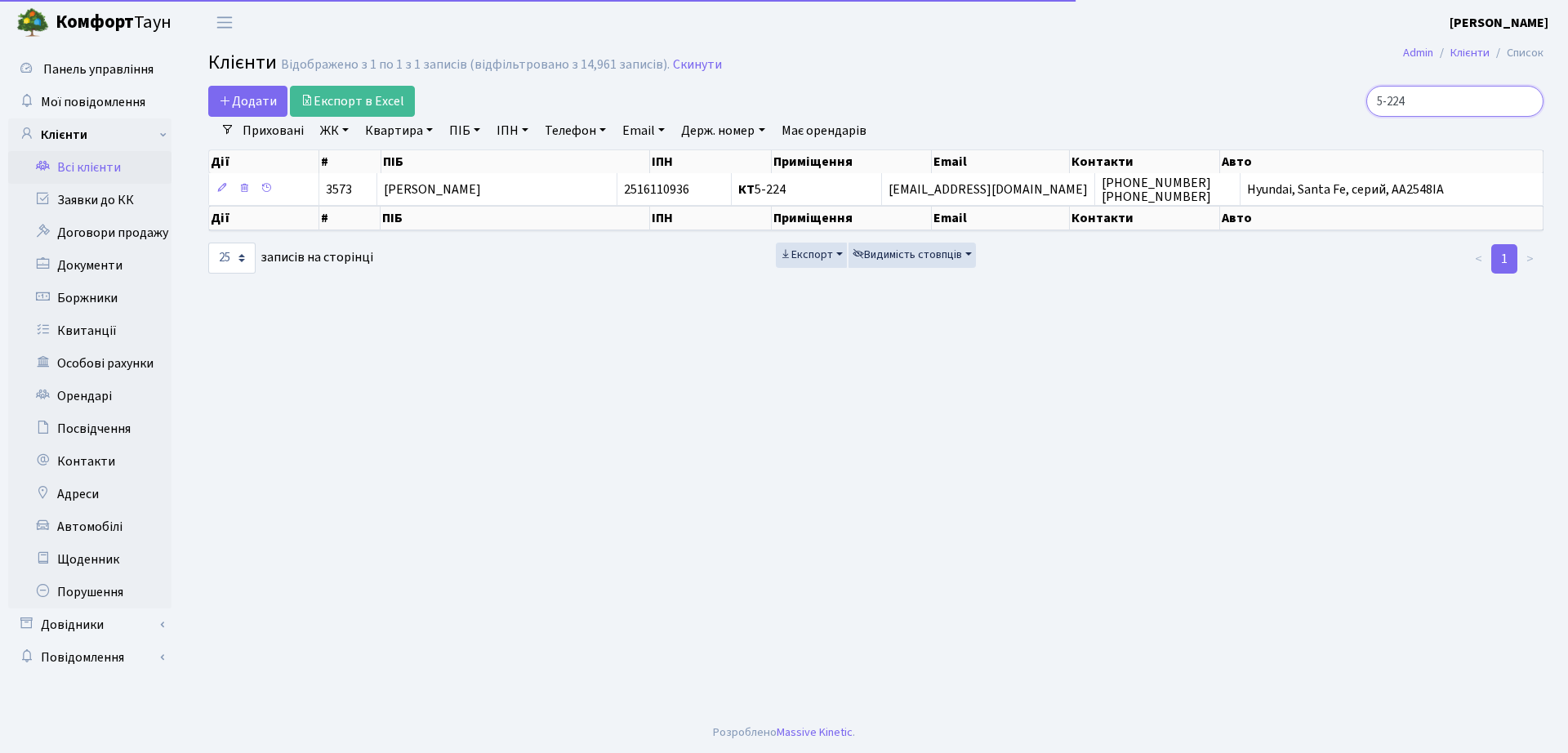
drag, startPoint x: 1478, startPoint y: 91, endPoint x: 1038, endPoint y: 91, distance: 440.0
click at [1038, 91] on div "Додати Експорт в Excel 5-224" at bounding box center [876, 101] width 1360 height 31
type input "4-384"
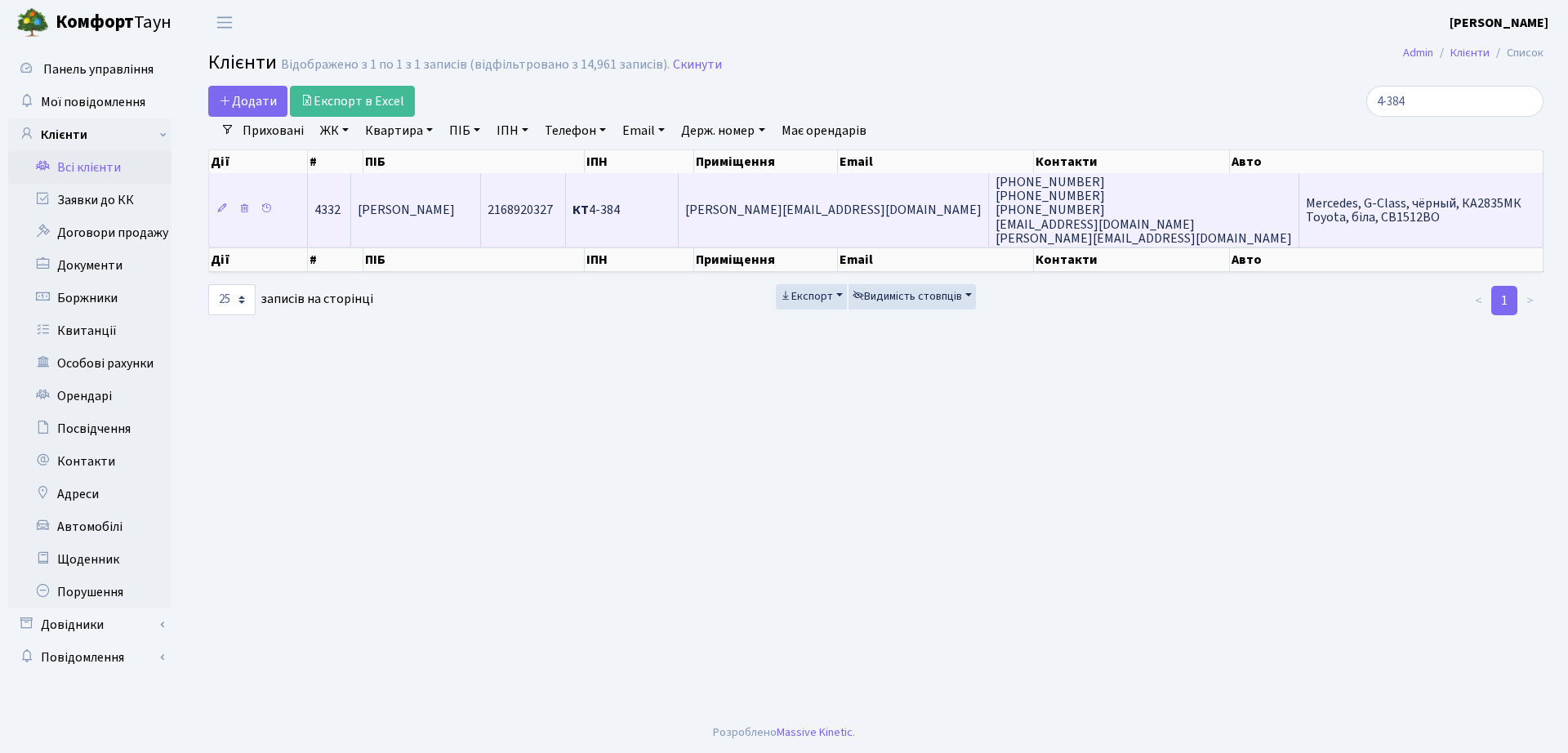
click at [679, 210] on td "КТ 4-384" at bounding box center [622, 210] width 113 height 74
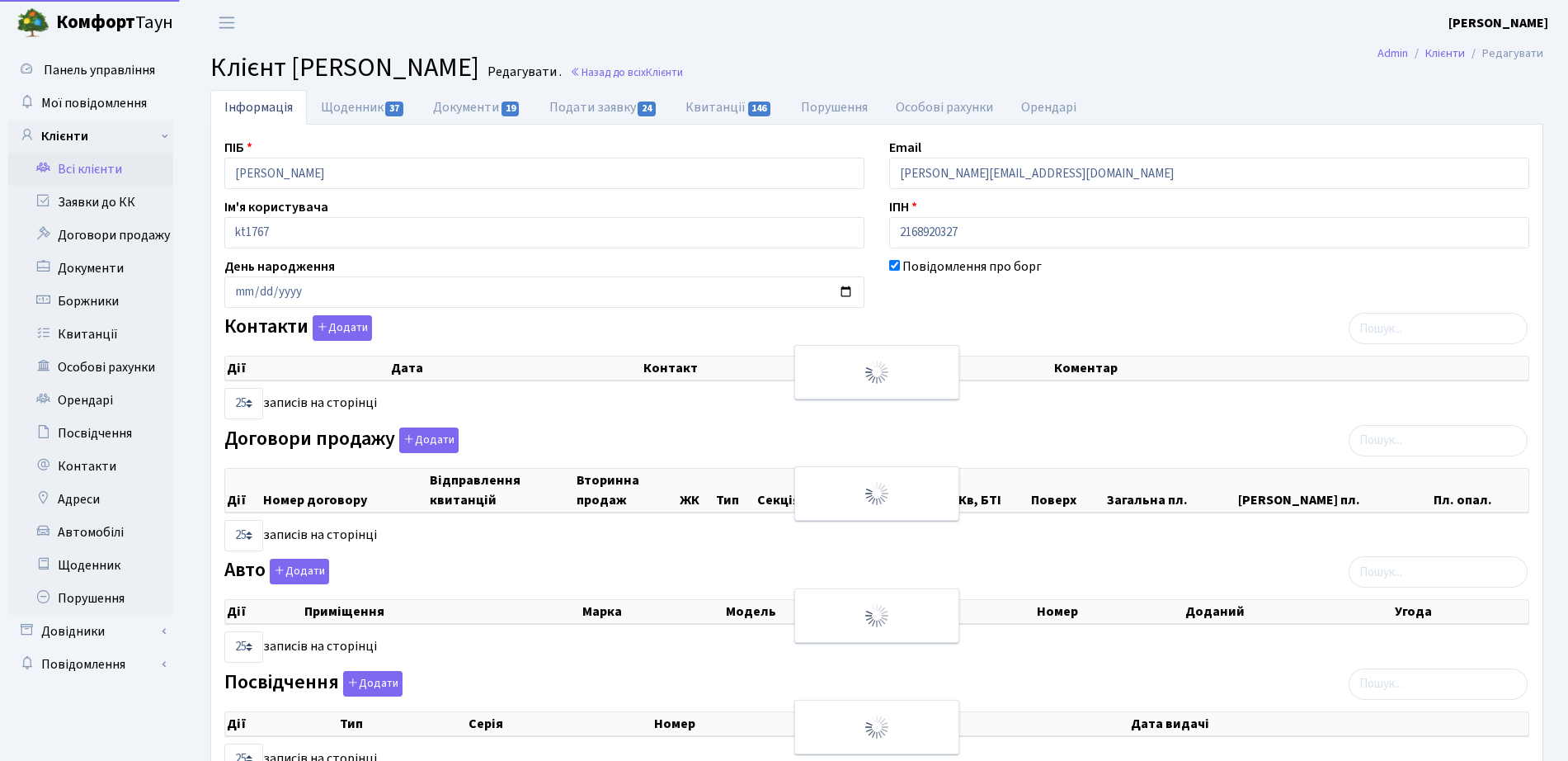
select select "25"
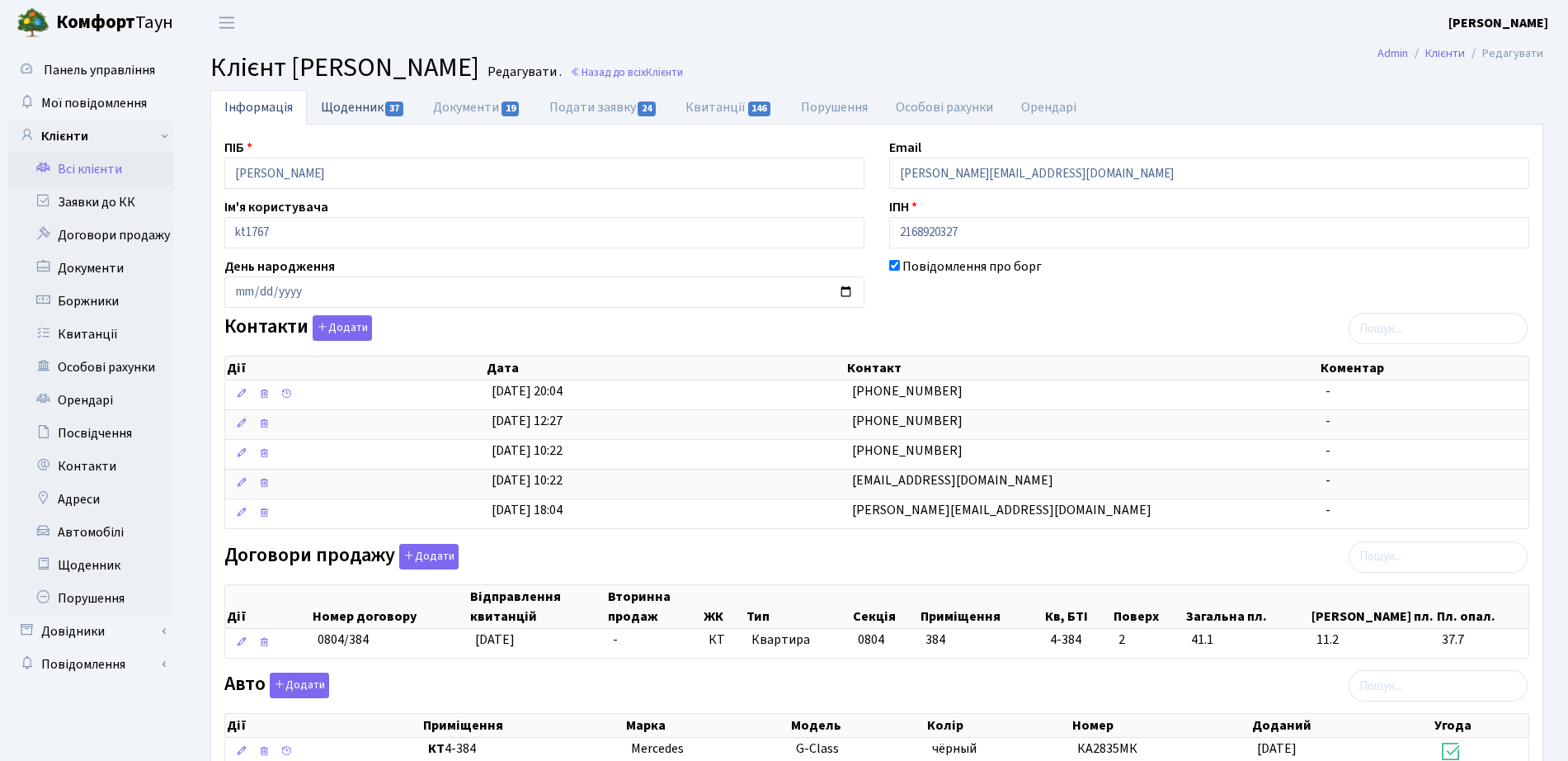
click at [392, 106] on span "37" at bounding box center [394, 108] width 18 height 15
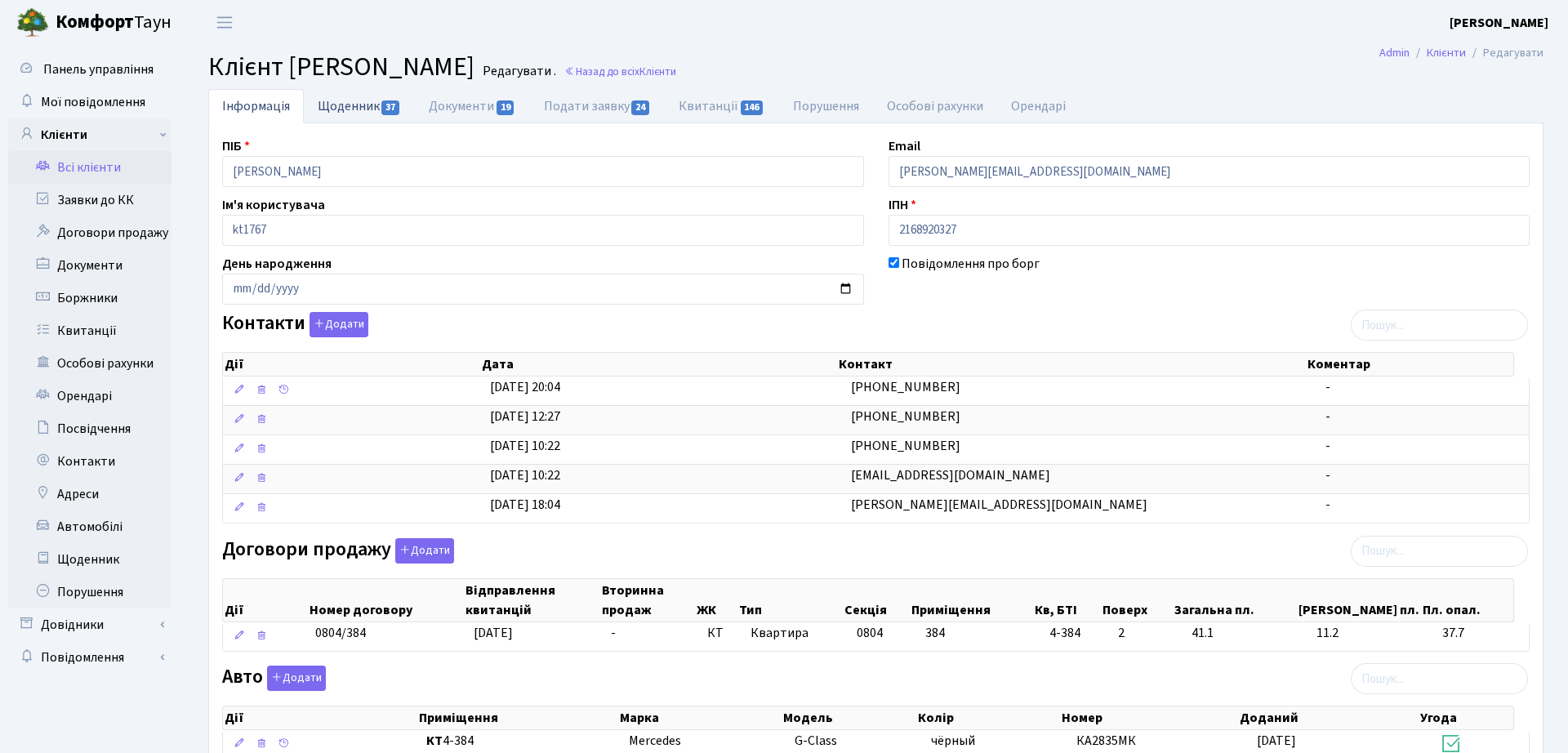
select select "25"
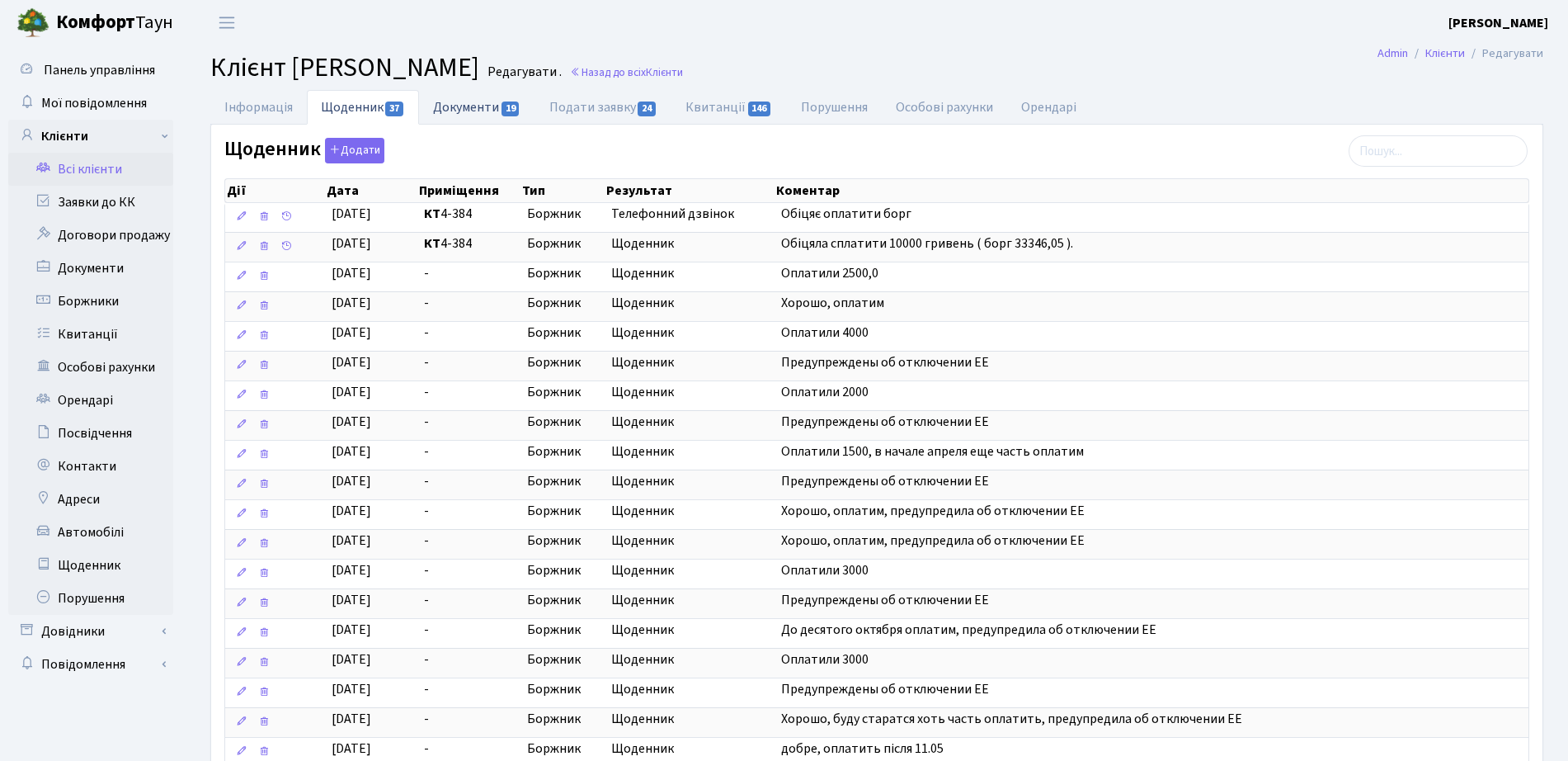
click at [488, 108] on link "Документи 19" at bounding box center [477, 106] width 116 height 34
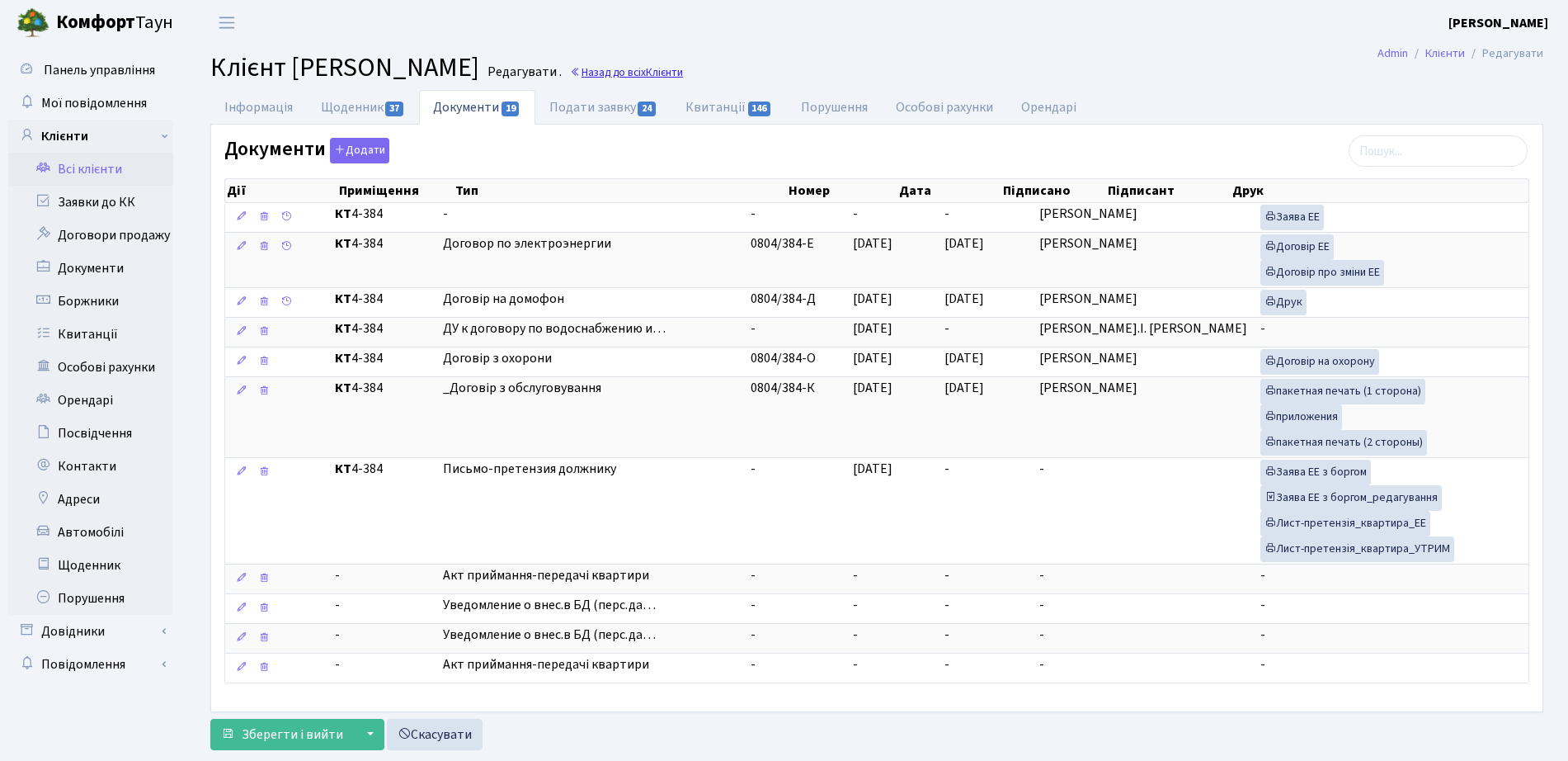
click at [683, 66] on span "Клієнти" at bounding box center [664, 72] width 37 height 16
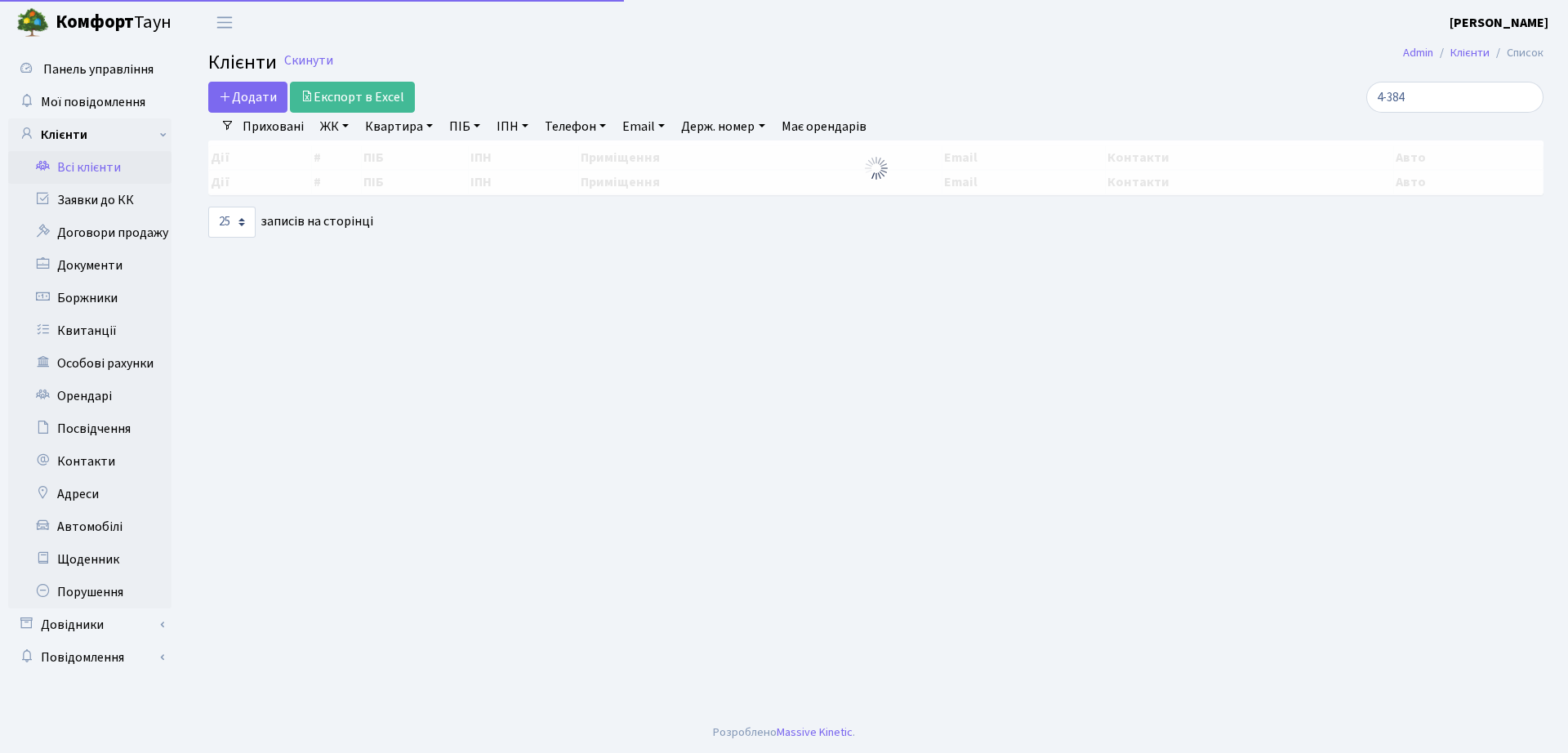
select select "25"
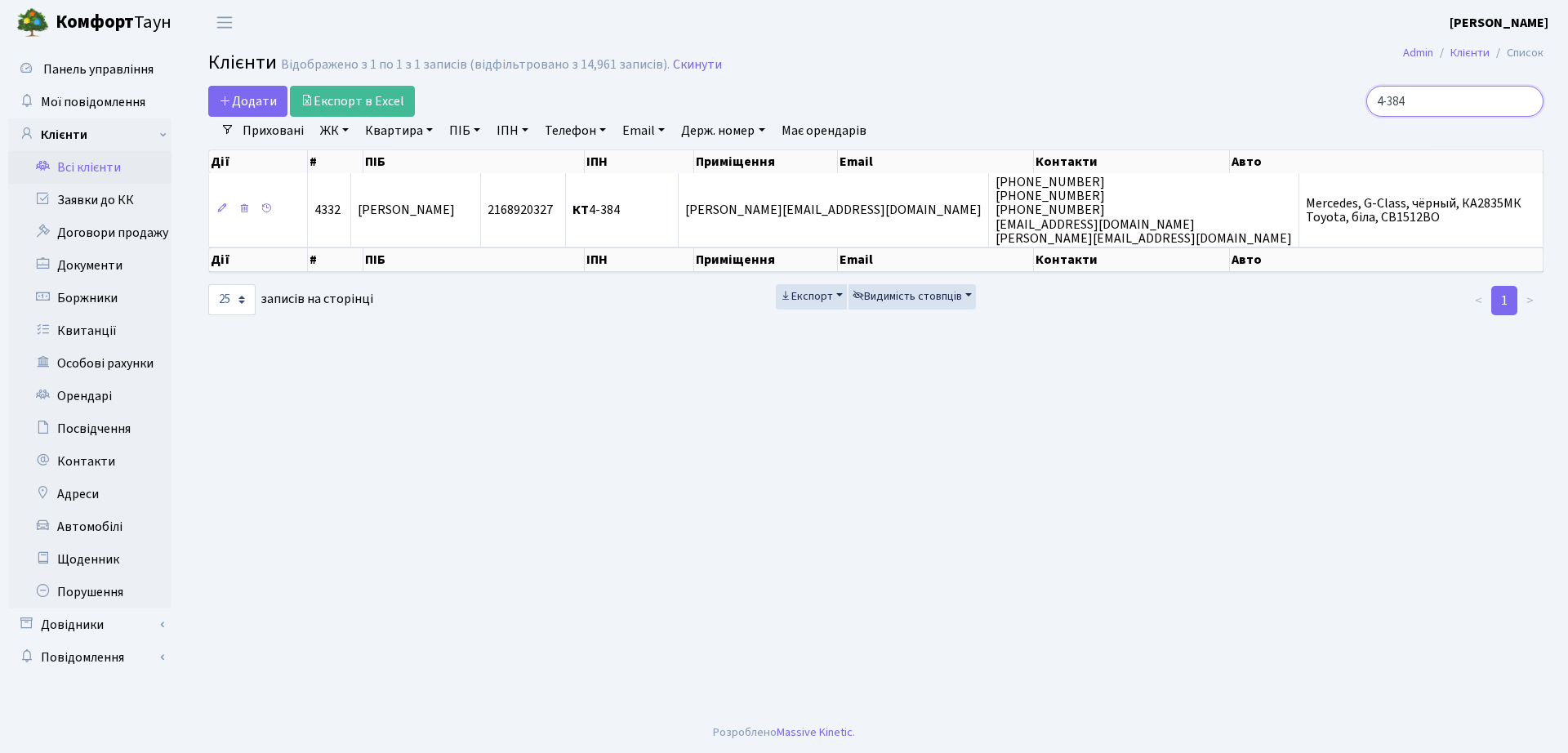
drag, startPoint x: 1432, startPoint y: 98, endPoint x: 1250, endPoint y: 87, distance: 182.3
click at [1250, 87] on div "4-384" at bounding box center [1328, 101] width 429 height 31
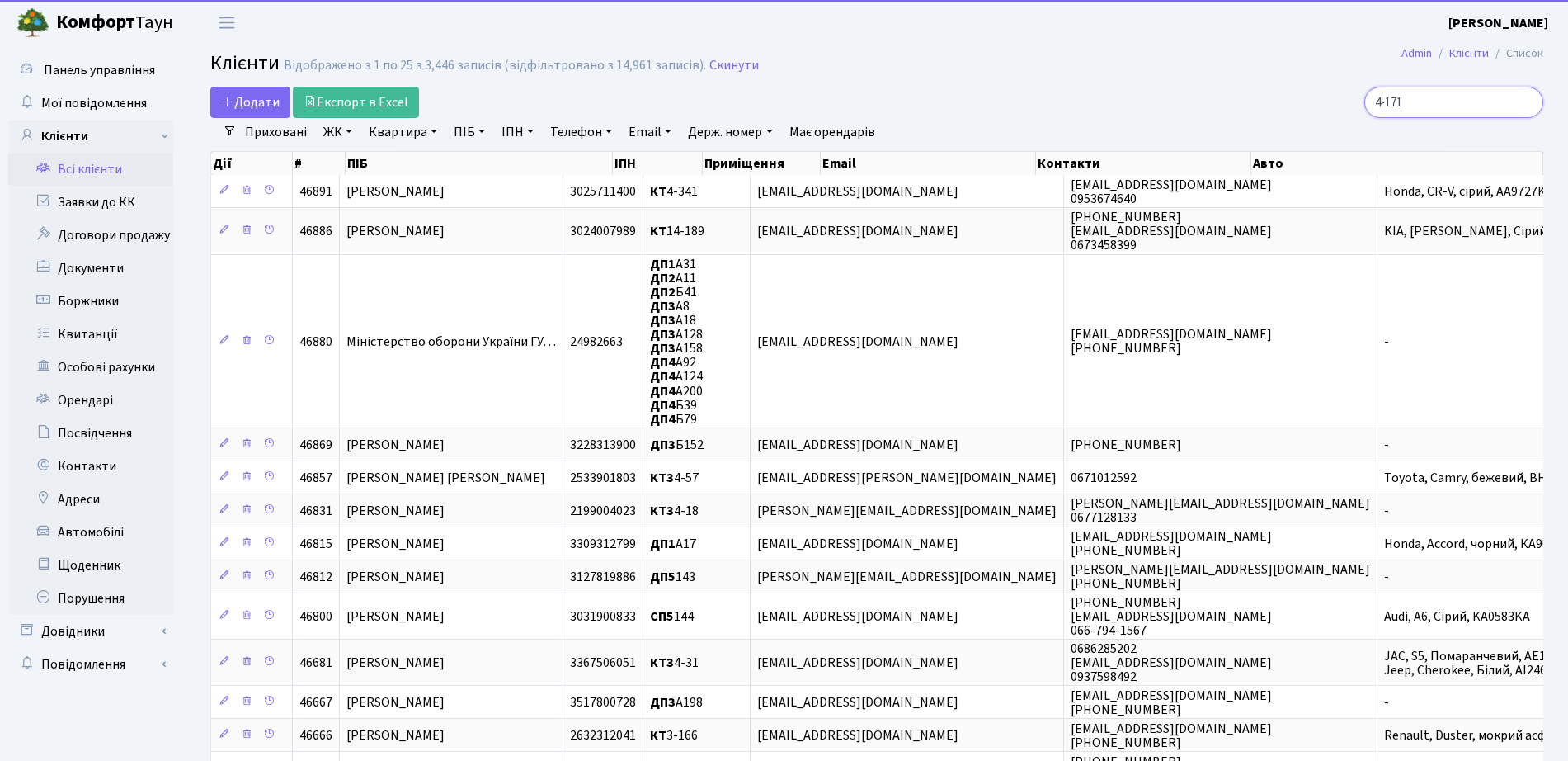
type input "4-171"
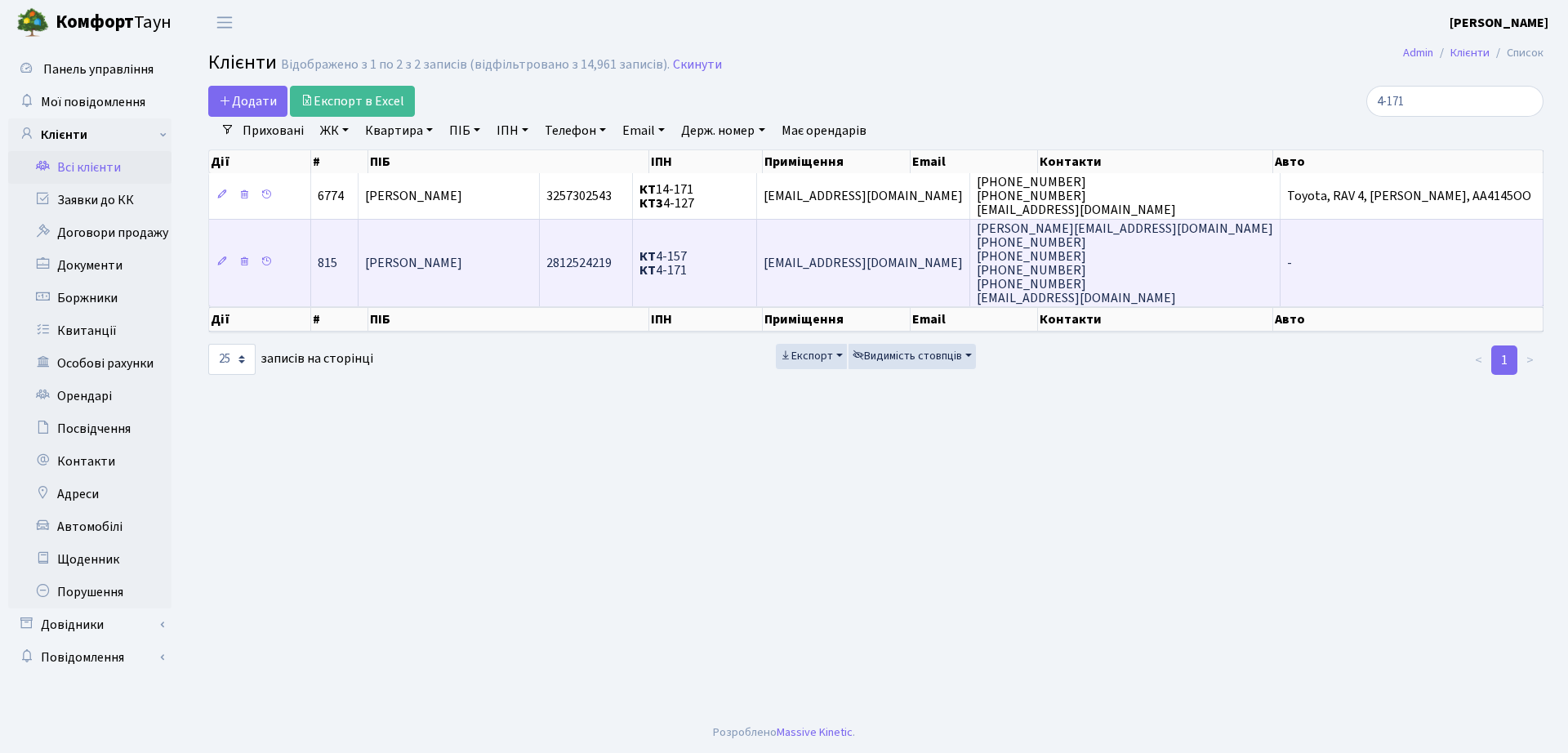
click at [757, 263] on td "КТ 4-157 КТ 4-171" at bounding box center [695, 263] width 123 height 88
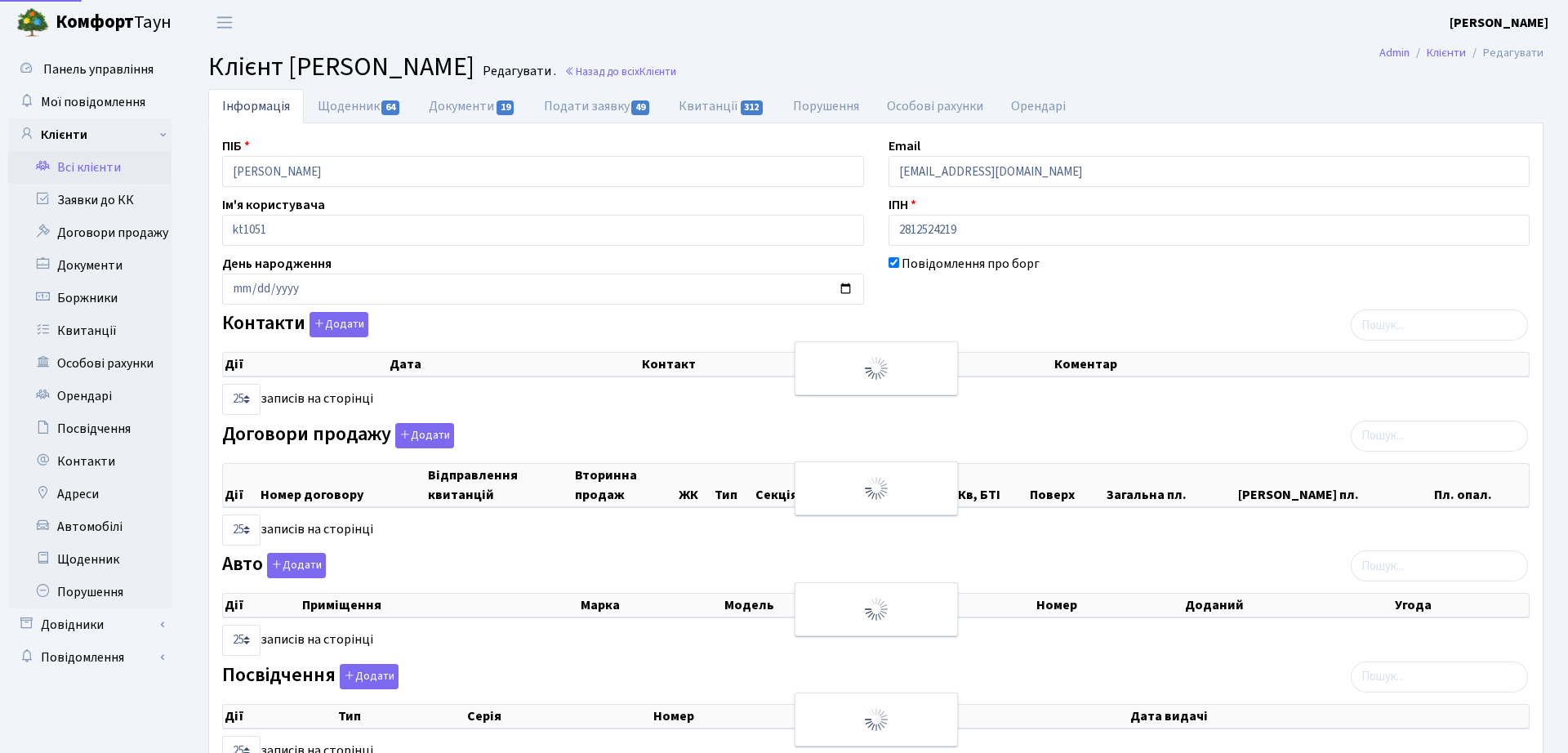
select select "25"
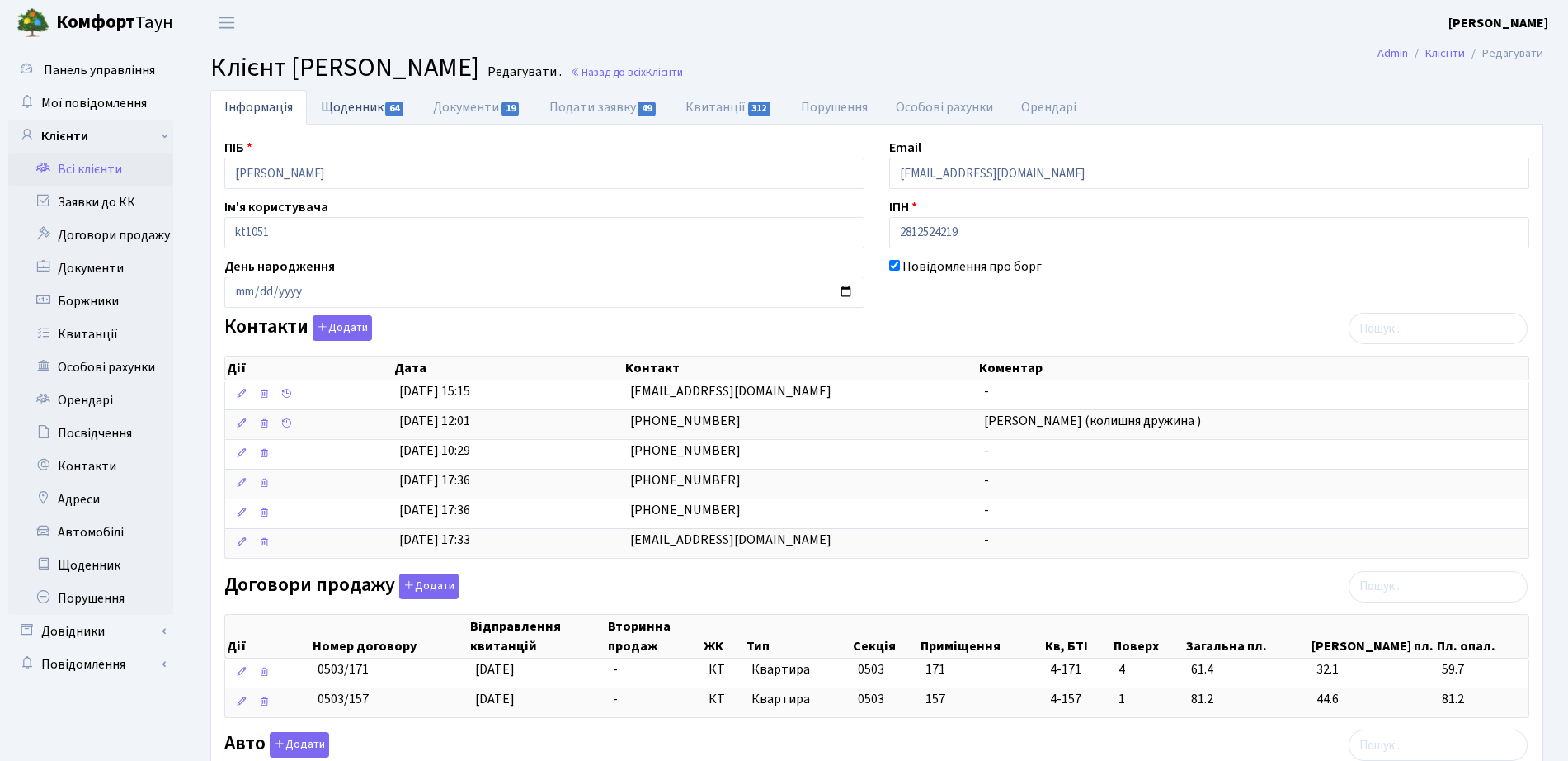
click at [360, 94] on link "Щоденник 64" at bounding box center [363, 106] width 112 height 34
select select "25"
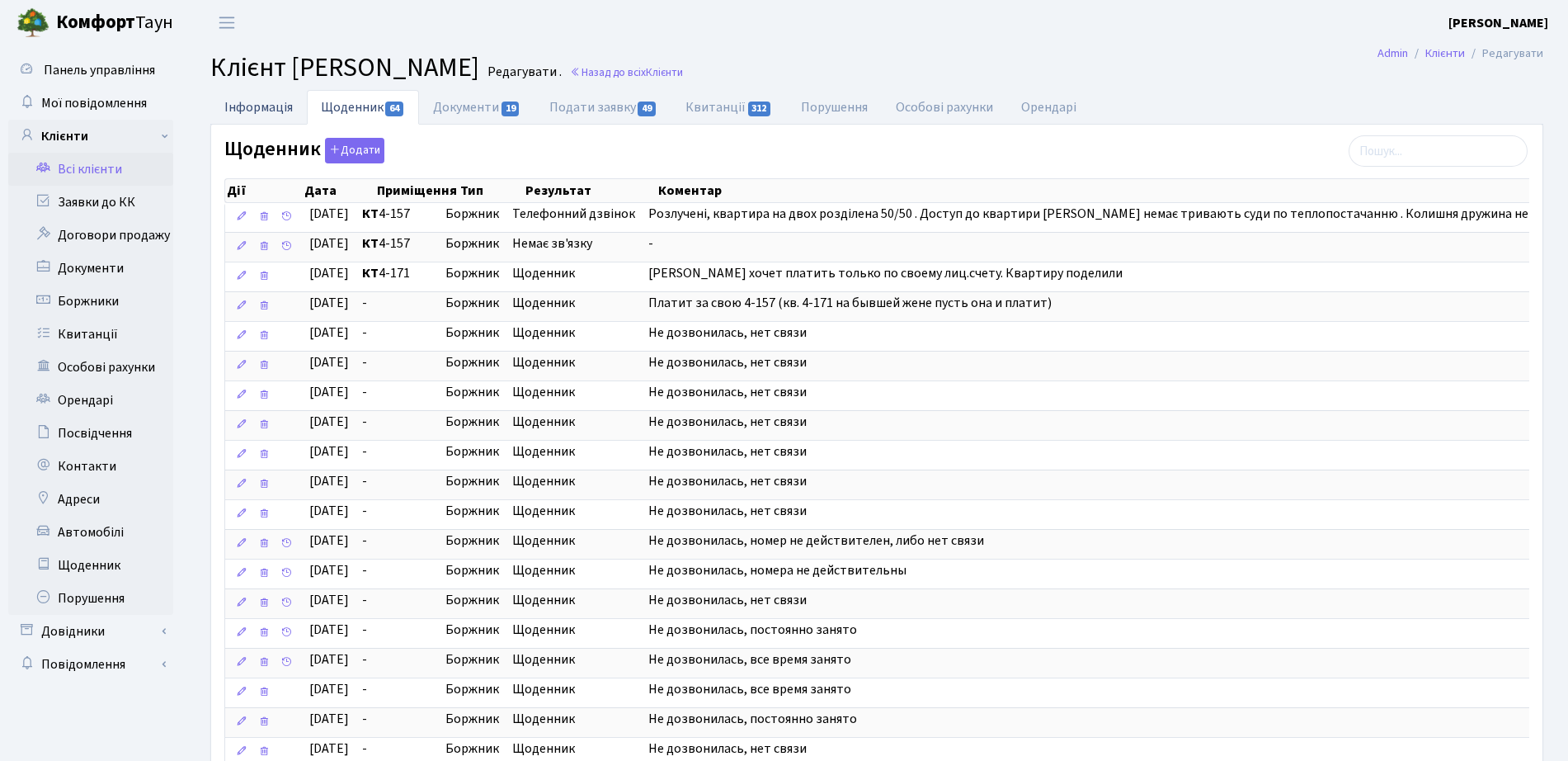
click at [233, 107] on link "Інформація" at bounding box center [258, 106] width 97 height 34
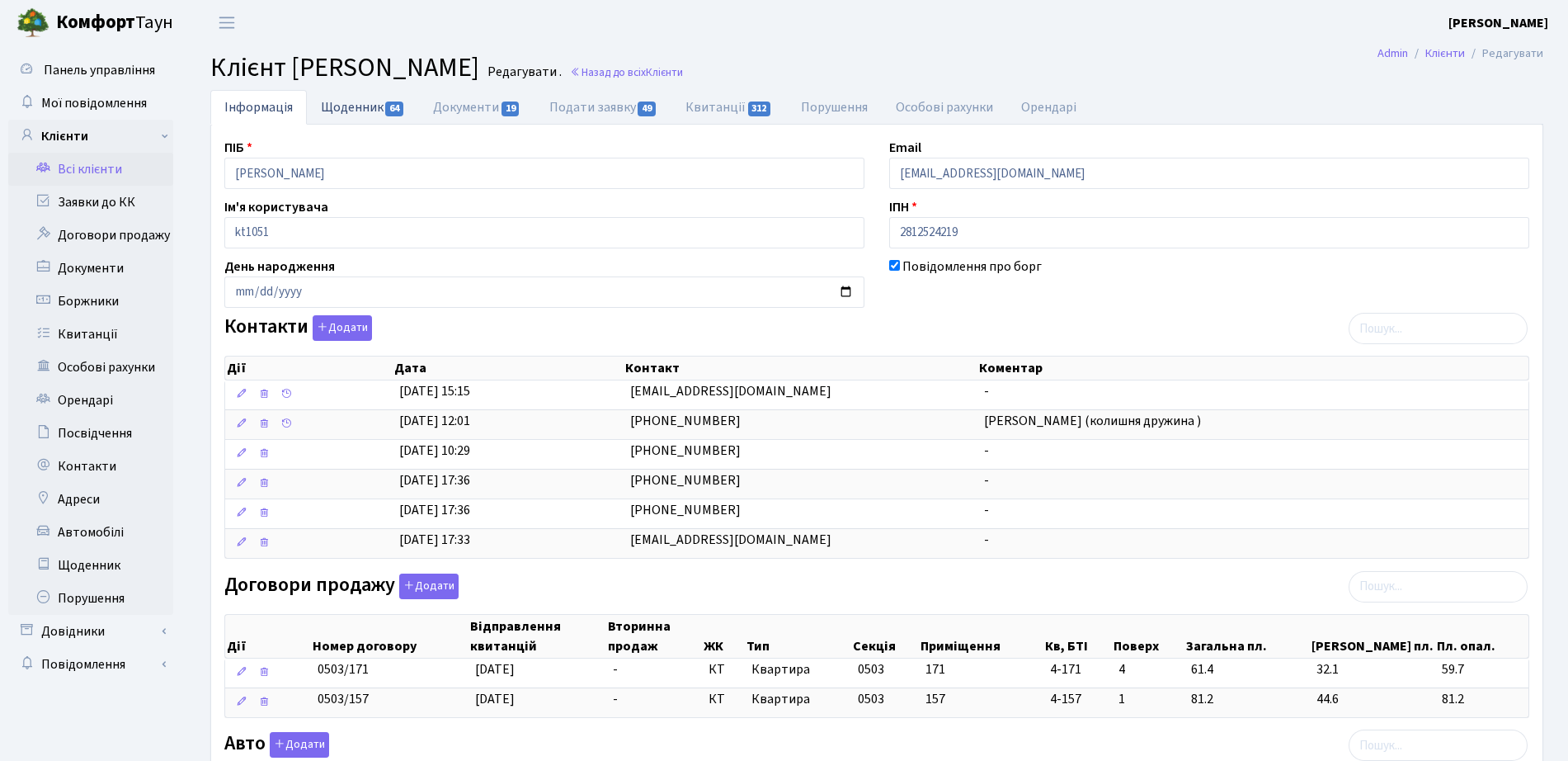
click at [353, 108] on link "Щоденник 64" at bounding box center [363, 106] width 112 height 34
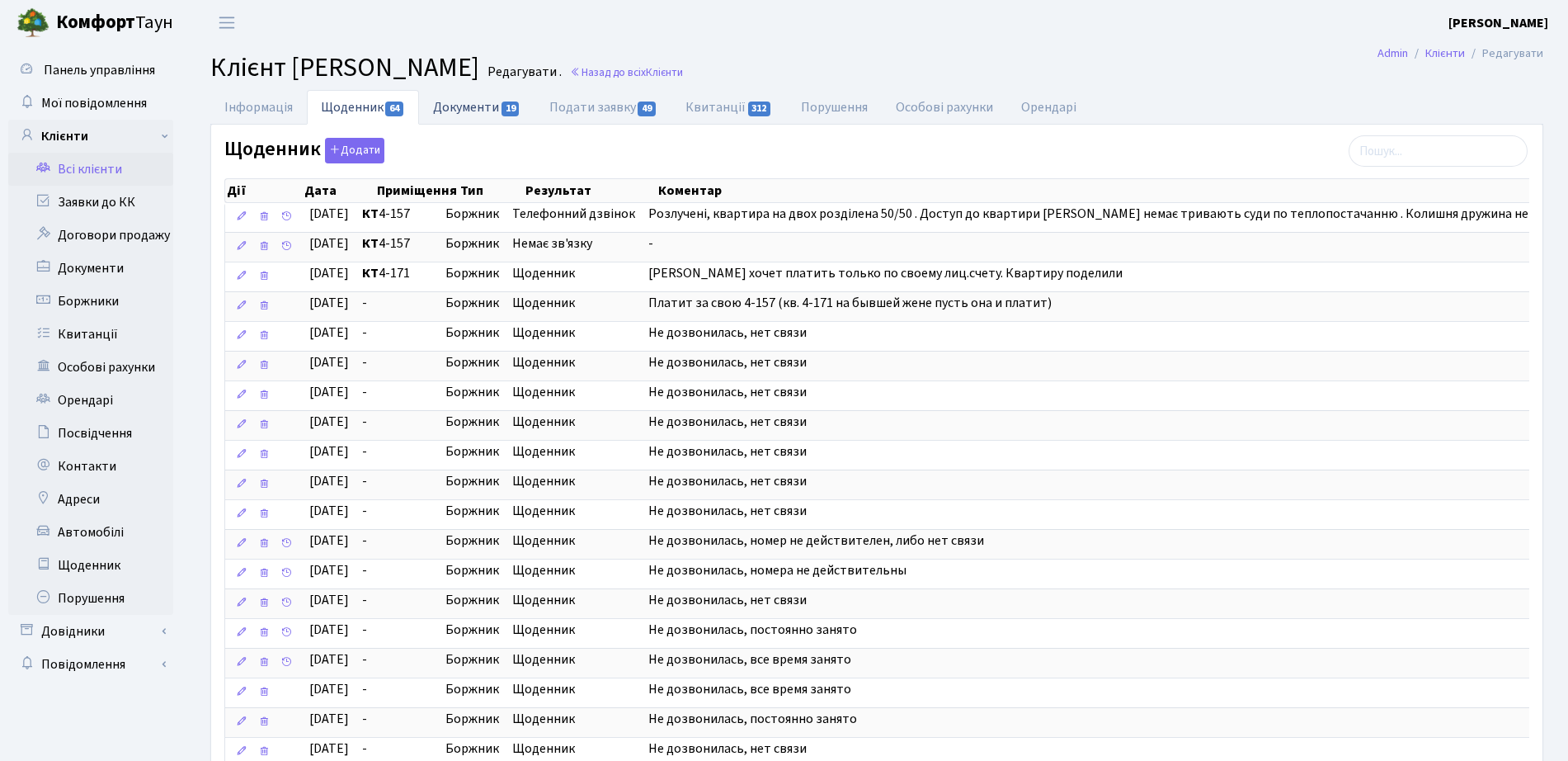
click at [483, 106] on link "Документи 19" at bounding box center [477, 106] width 116 height 34
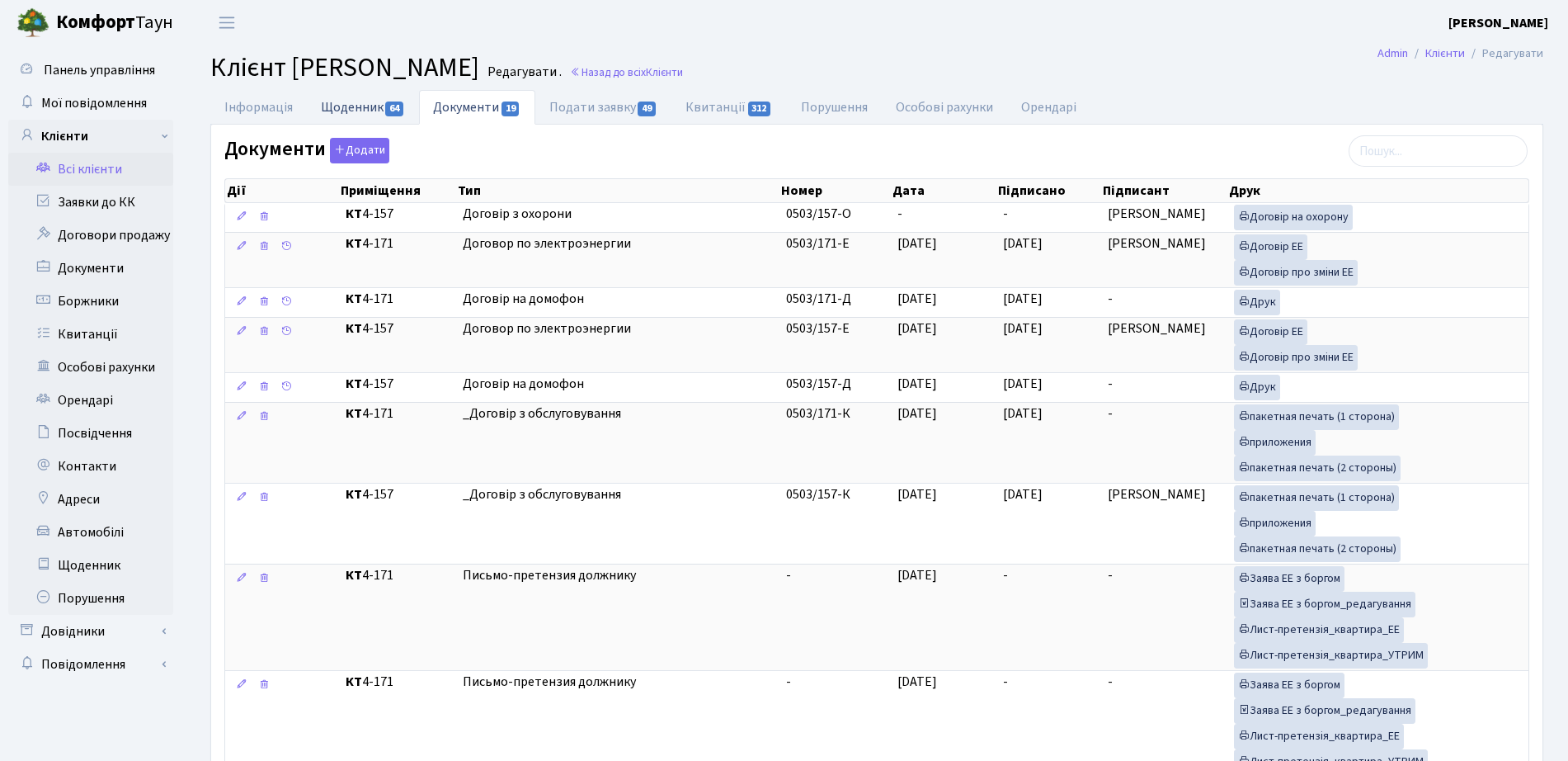
click at [350, 110] on link "Щоденник 64" at bounding box center [363, 106] width 112 height 34
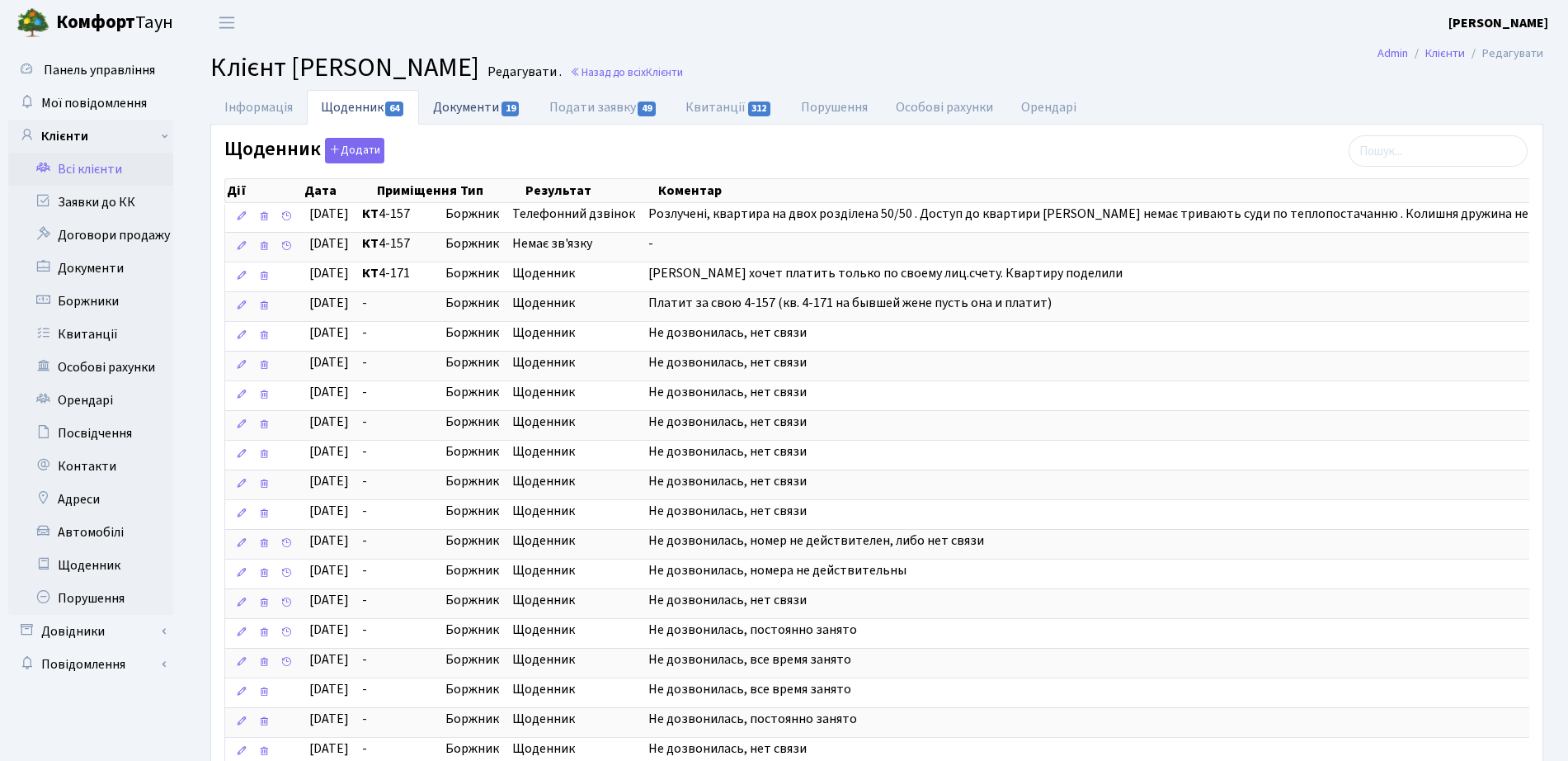
click at [485, 99] on link "Документи 19" at bounding box center [477, 106] width 116 height 34
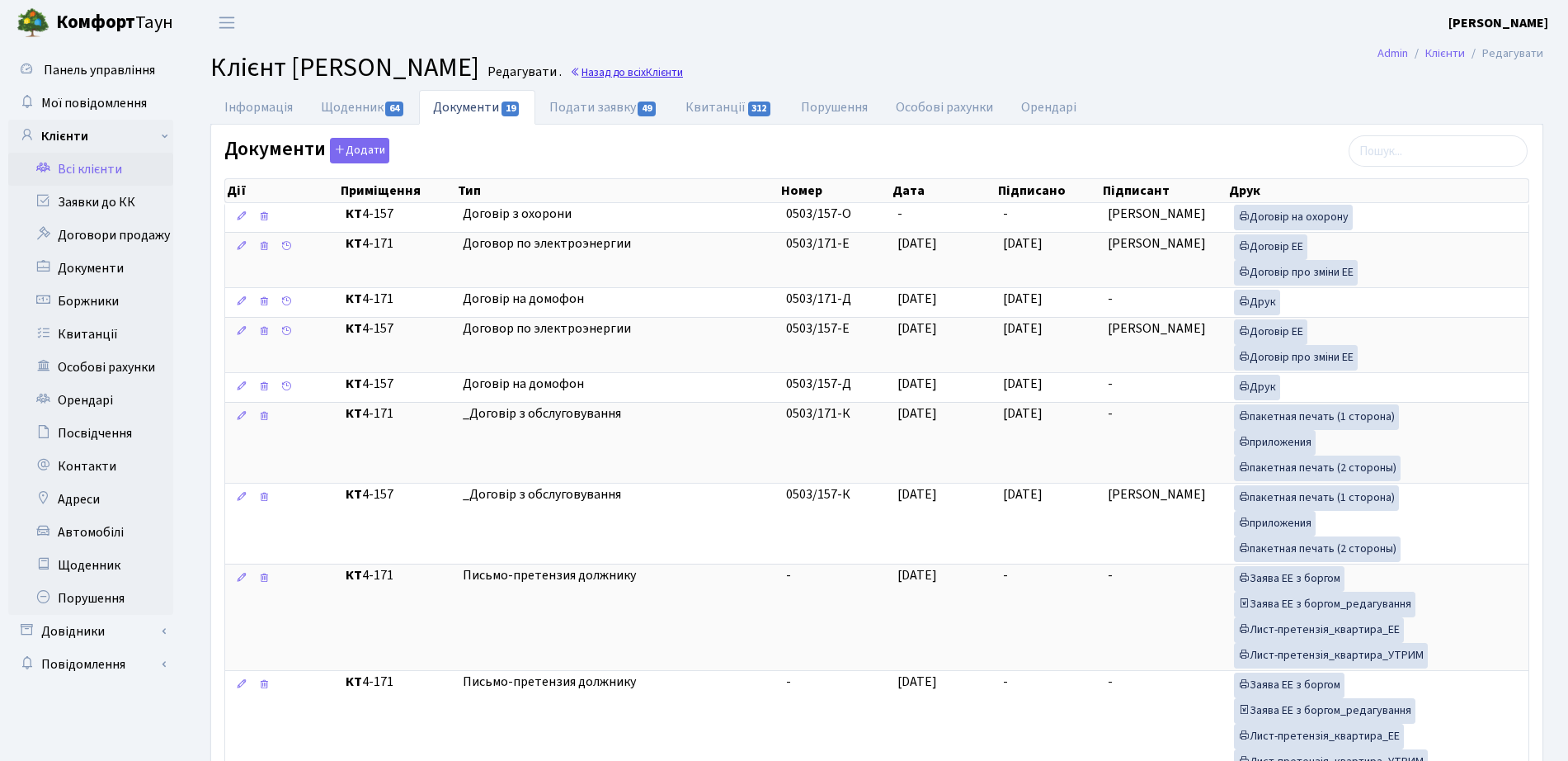
click at [683, 73] on link "Назад до всіх Клієнти" at bounding box center [626, 72] width 113 height 16
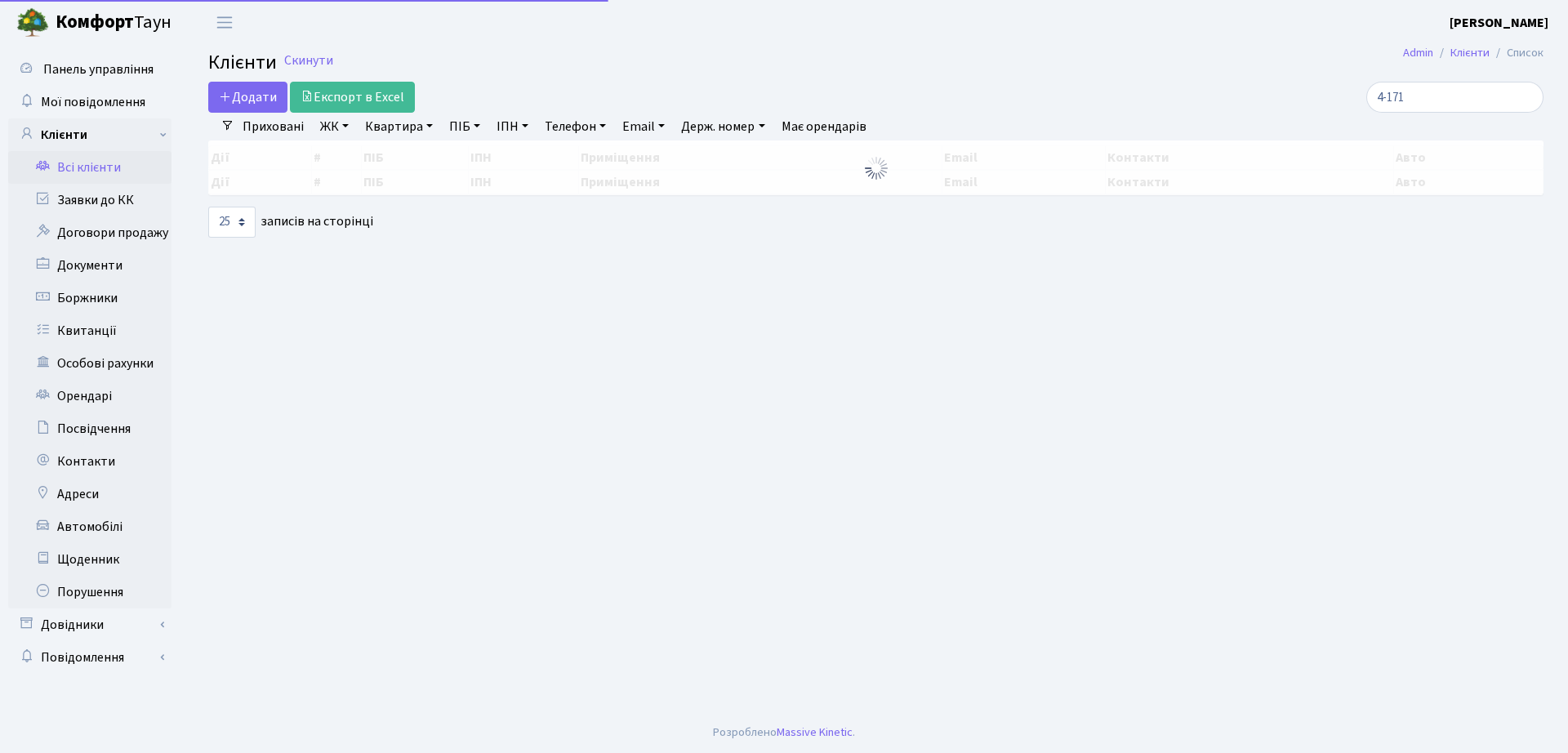
select select "25"
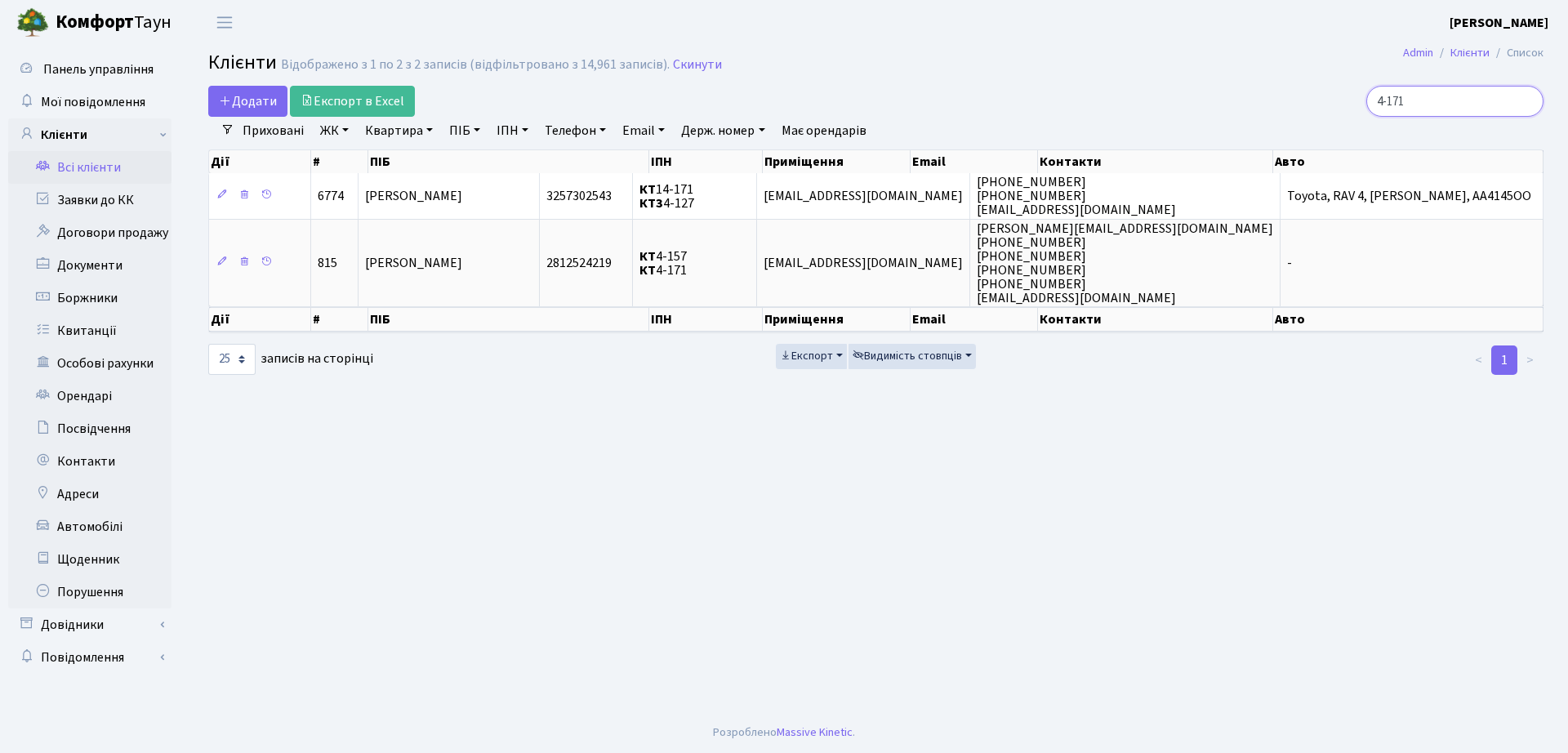
drag, startPoint x: 1448, startPoint y: 100, endPoint x: 1077, endPoint y: 116, distance: 371.3
click at [1077, 116] on div "Додати Експорт в Excel 4-171 Фільтри Приховані ЖК ТХ, вул. [PERSON_NAME], 1/2 К…" at bounding box center [876, 231] width 1360 height 291
type input "7-567"
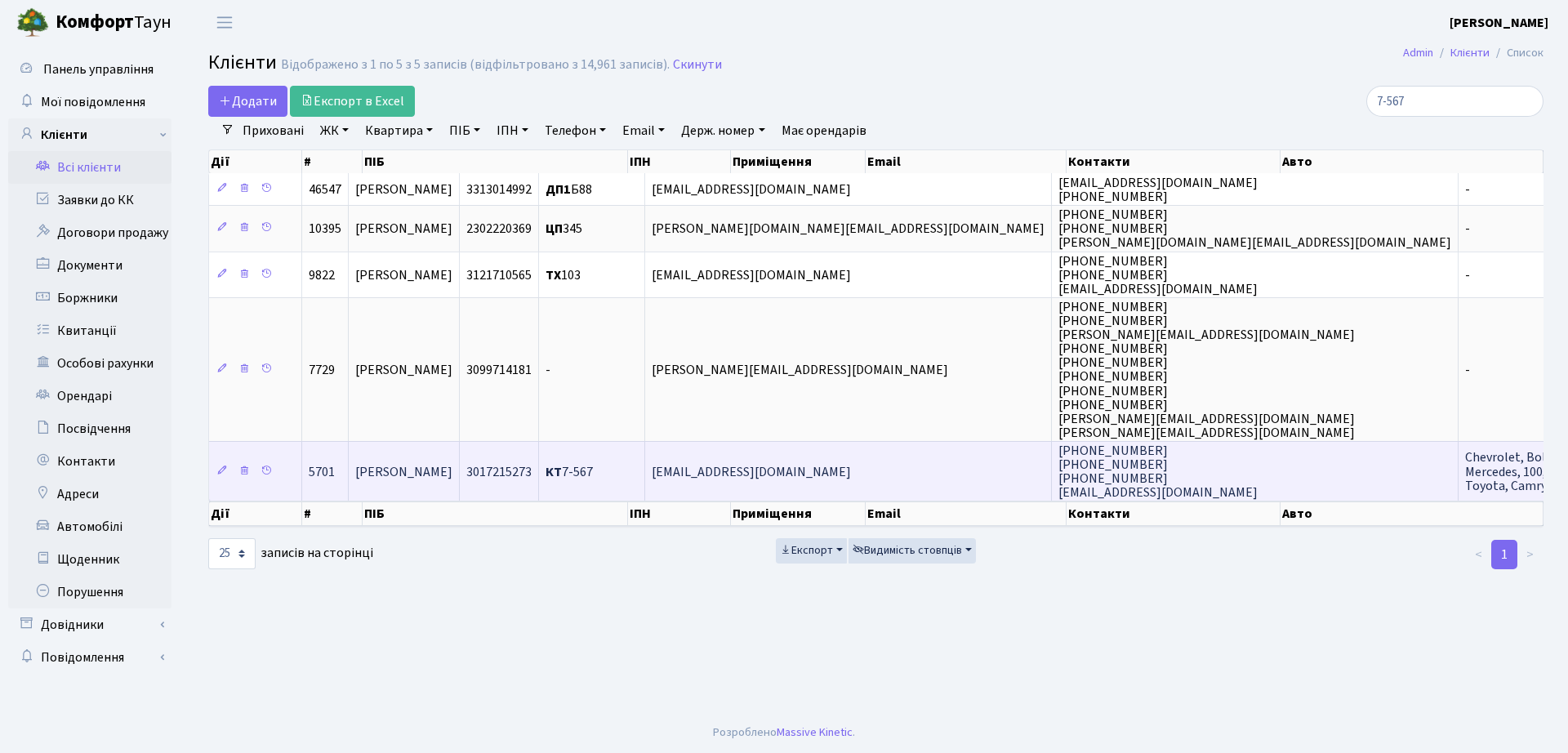
click at [460, 448] on td "[PERSON_NAME]" at bounding box center [404, 471] width 111 height 60
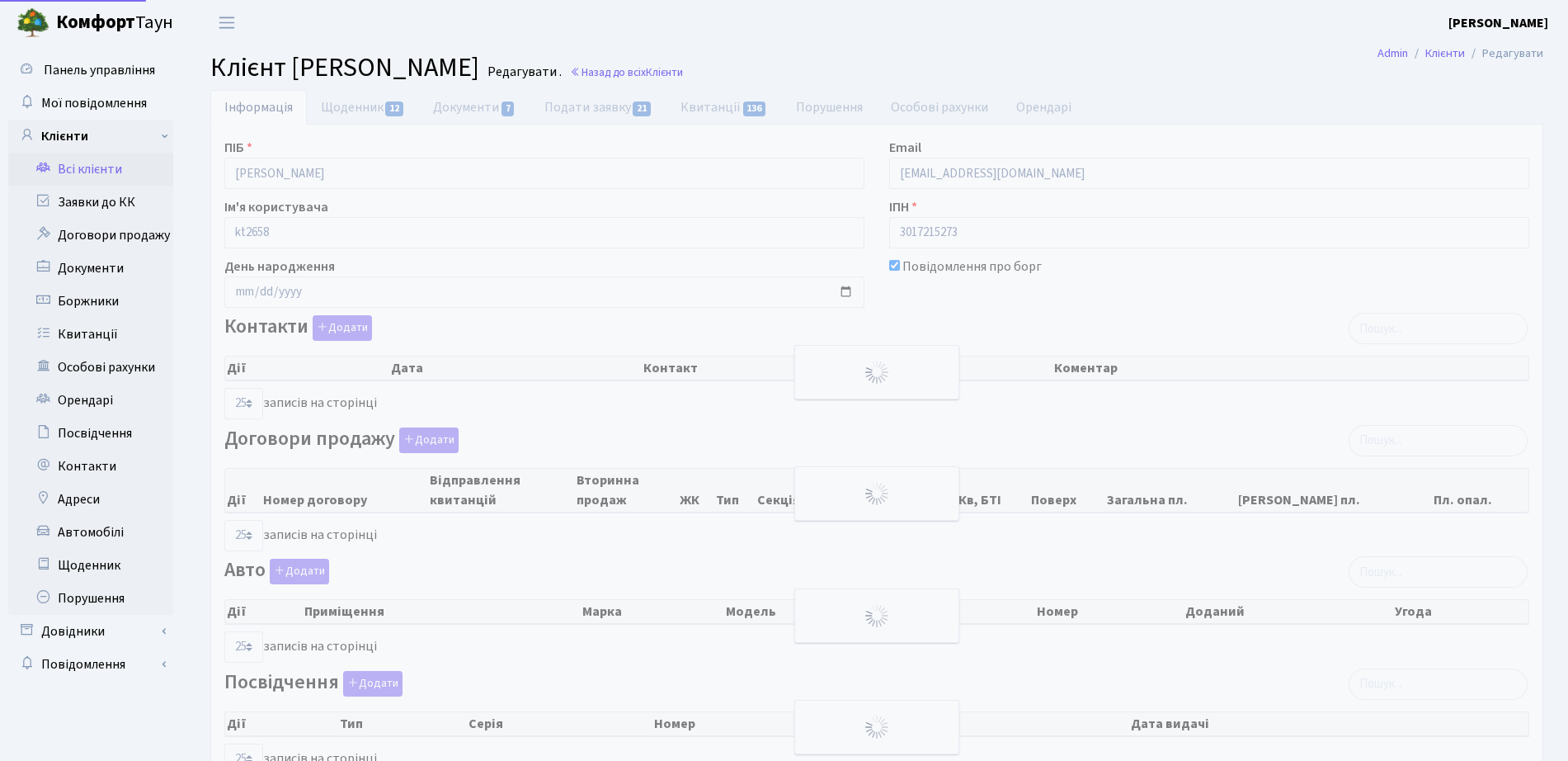
select select "25"
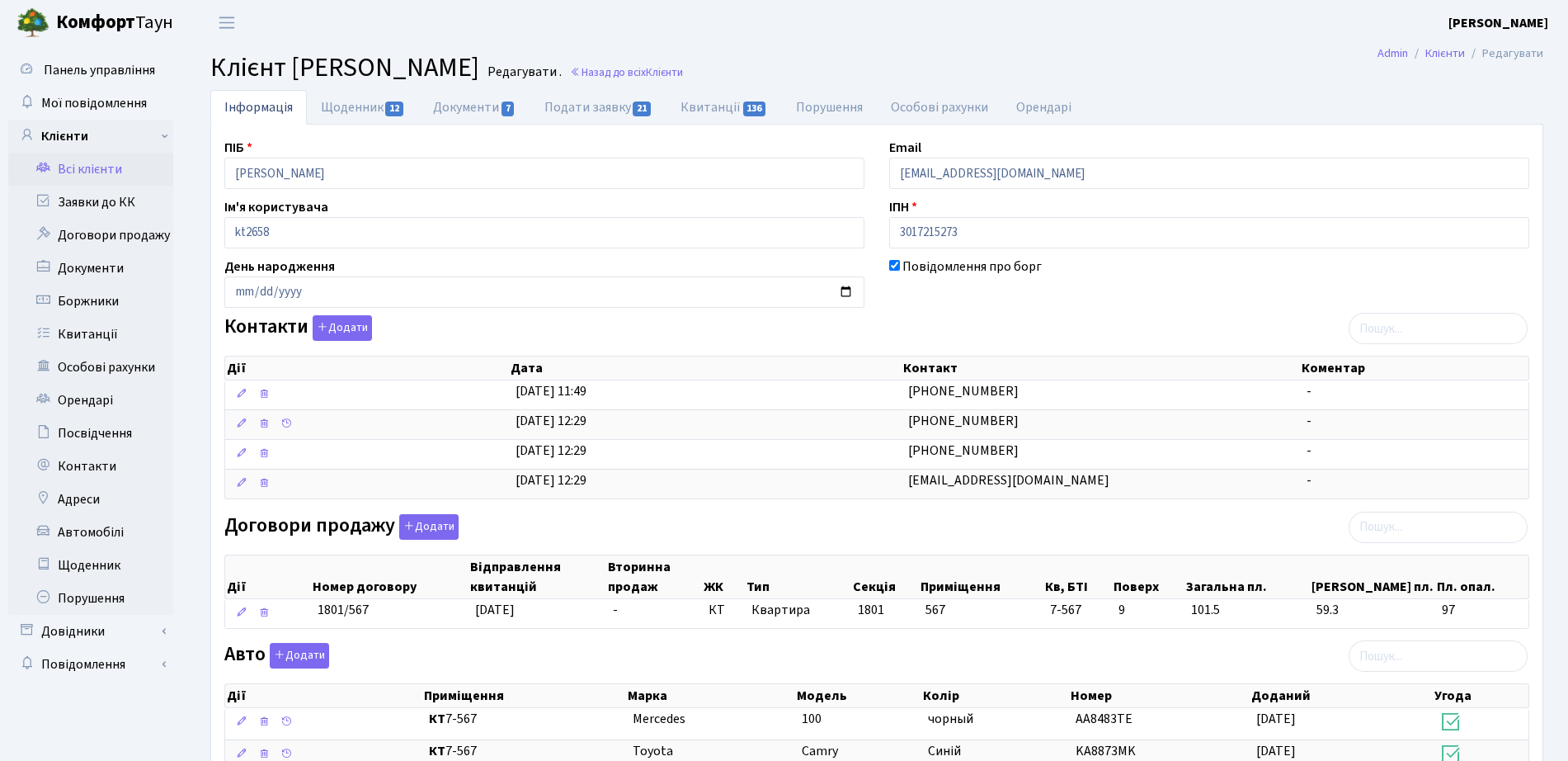
click at [387, 126] on div "ПІБ Ситник Іван Сергійович Email 5038999@ukr.net Ім'я користувача kt2658 ІПН 30…" at bounding box center [876, 602] width 1331 height 955
click at [379, 116] on link "Щоденник 12" at bounding box center [363, 106] width 112 height 34
select select "25"
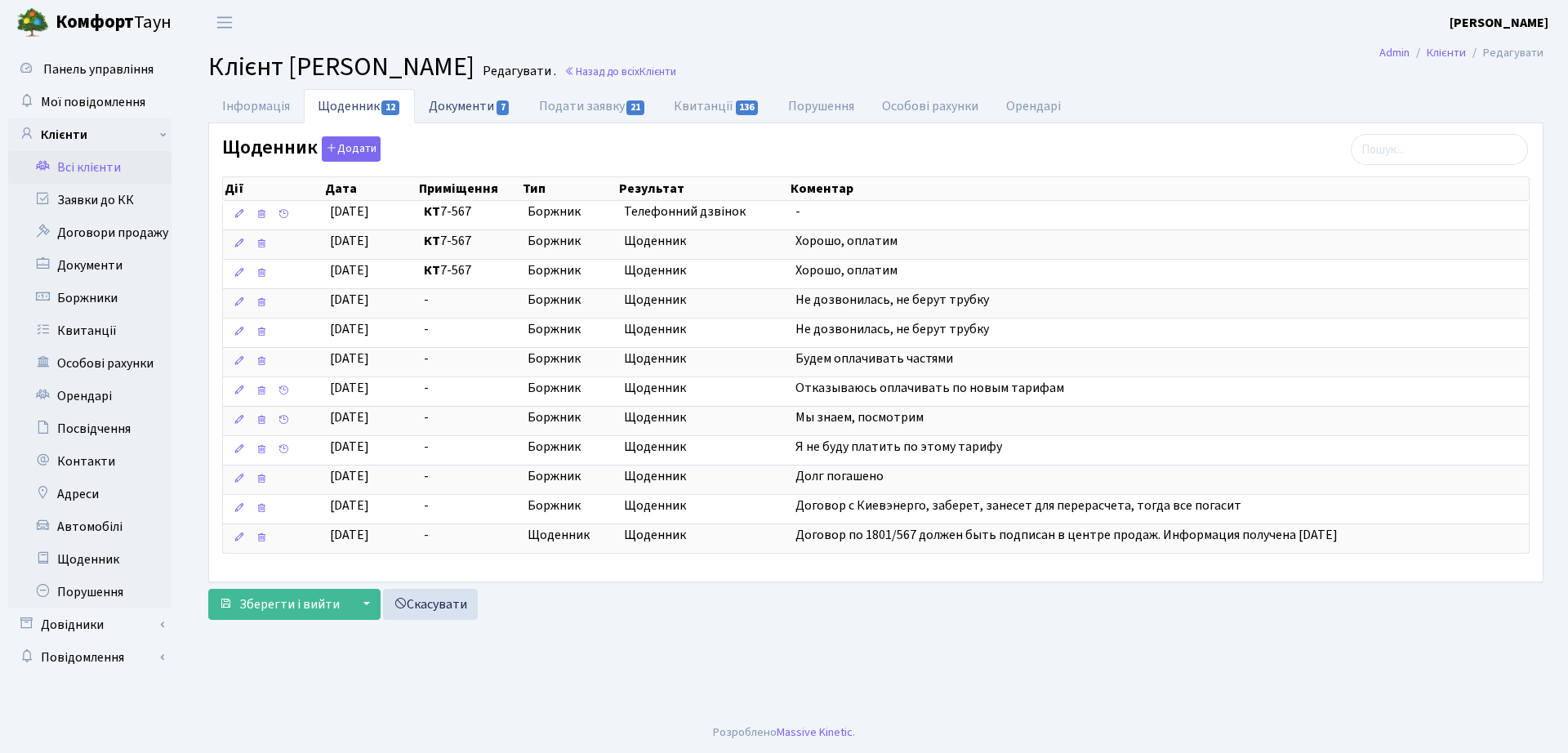
click at [509, 97] on link "Документи 7" at bounding box center [470, 105] width 110 height 33
select select "25"
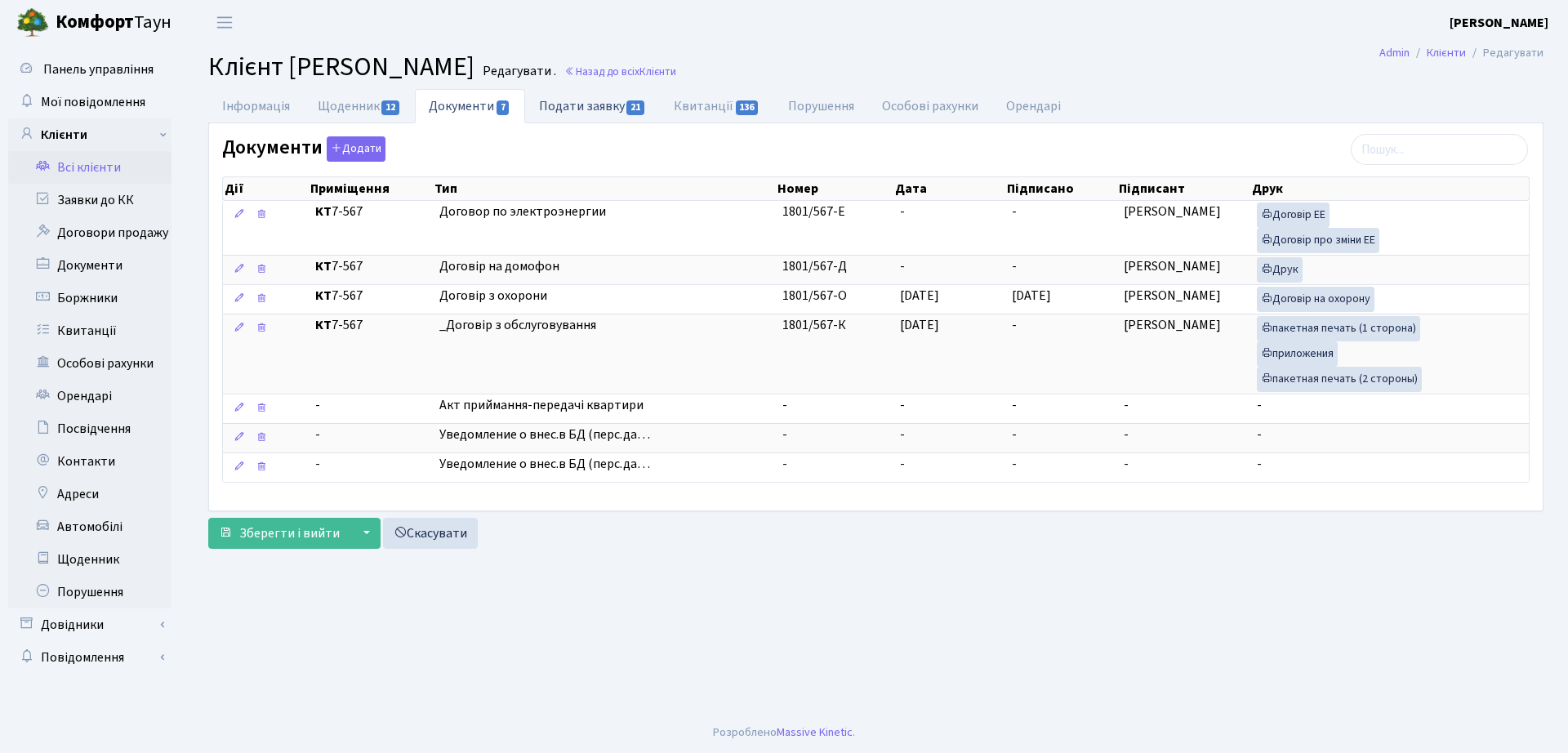
click at [633, 102] on span "21" at bounding box center [635, 107] width 18 height 15
select select "25"
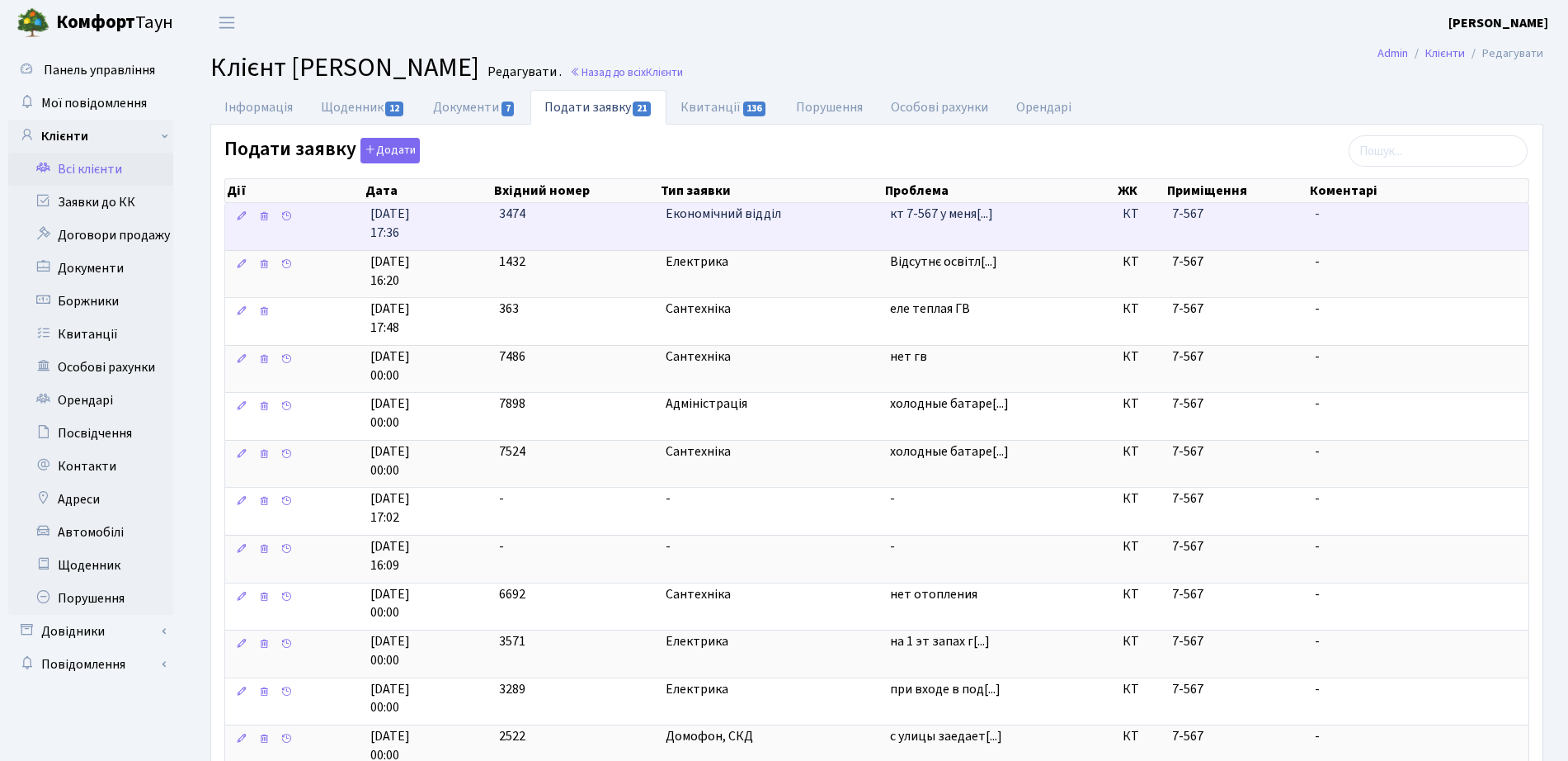
click at [963, 227] on td "кт 7-567 у меня[...]" at bounding box center [999, 227] width 232 height 47
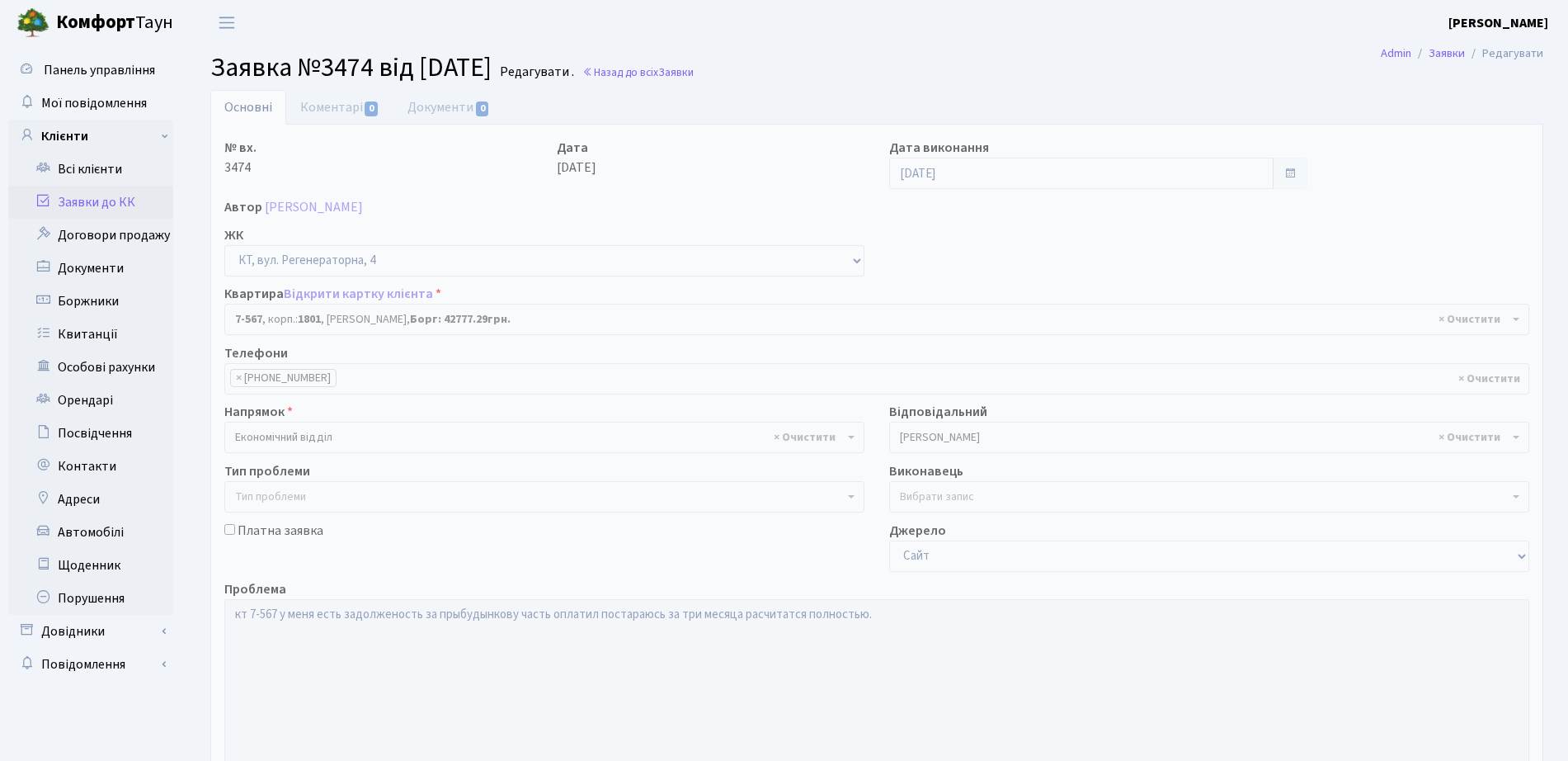
select select "4650"
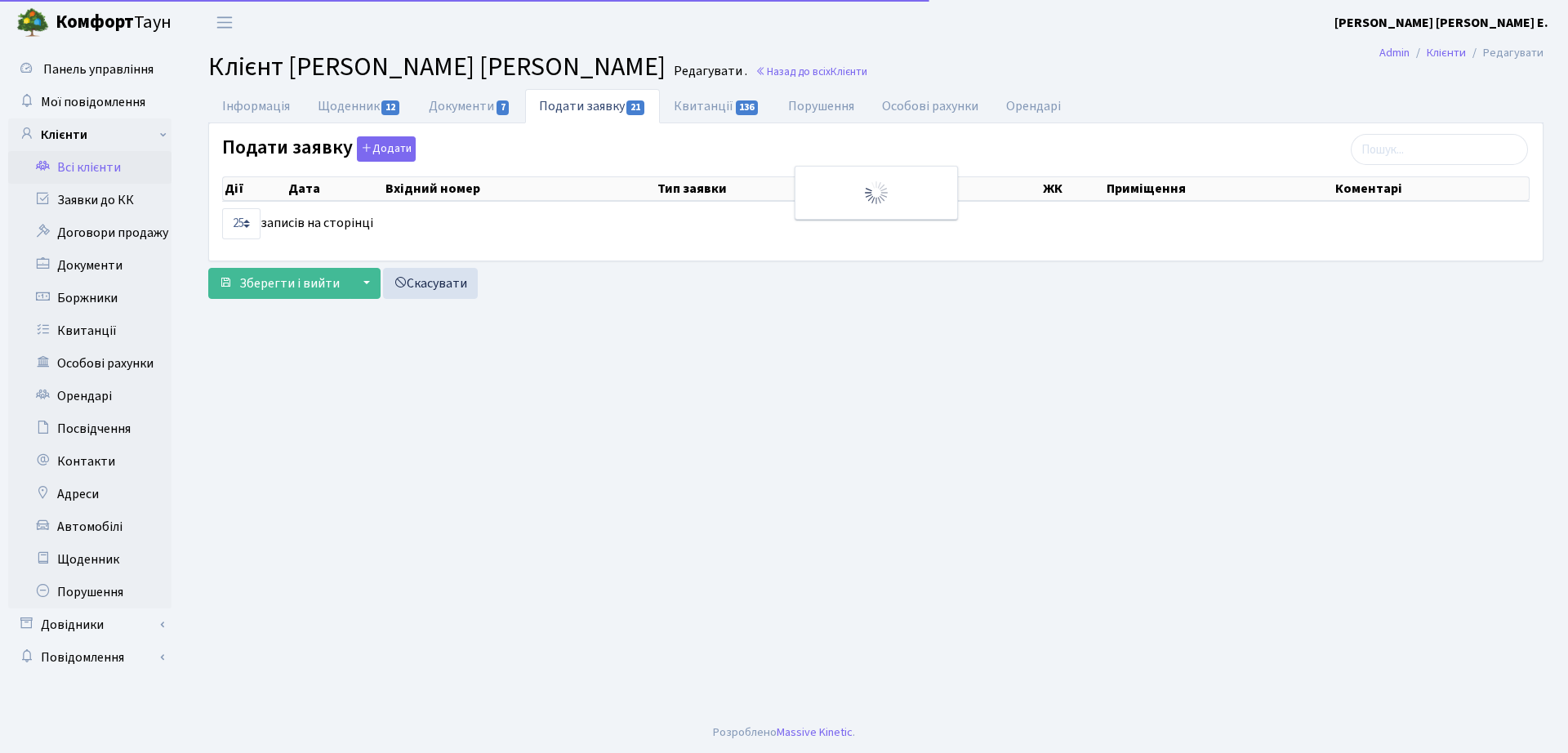
select select "25"
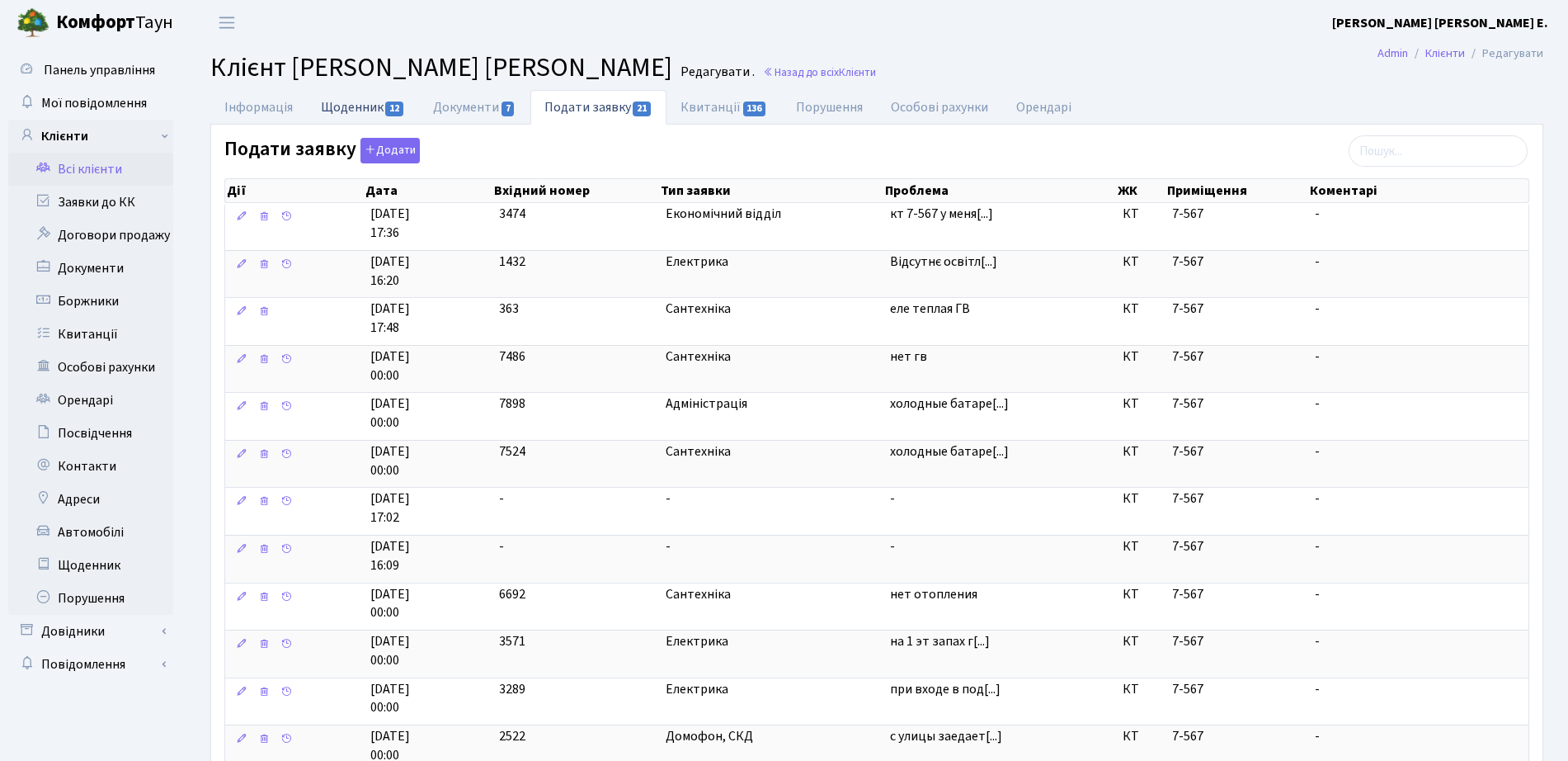
click at [373, 106] on link "Щоденник 12" at bounding box center [363, 106] width 112 height 34
select select "25"
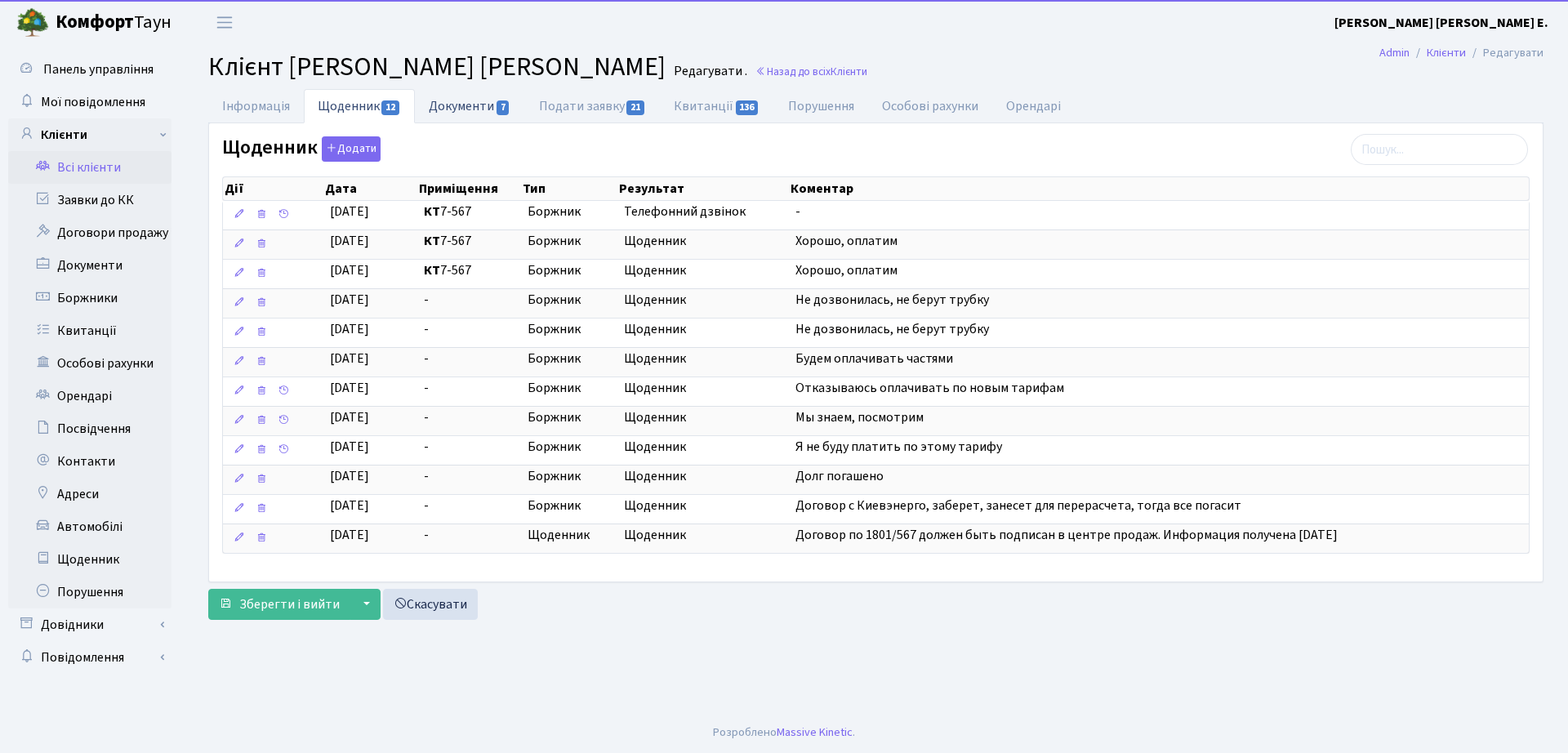
click at [508, 109] on span "7" at bounding box center [502, 107] width 13 height 15
select select "25"
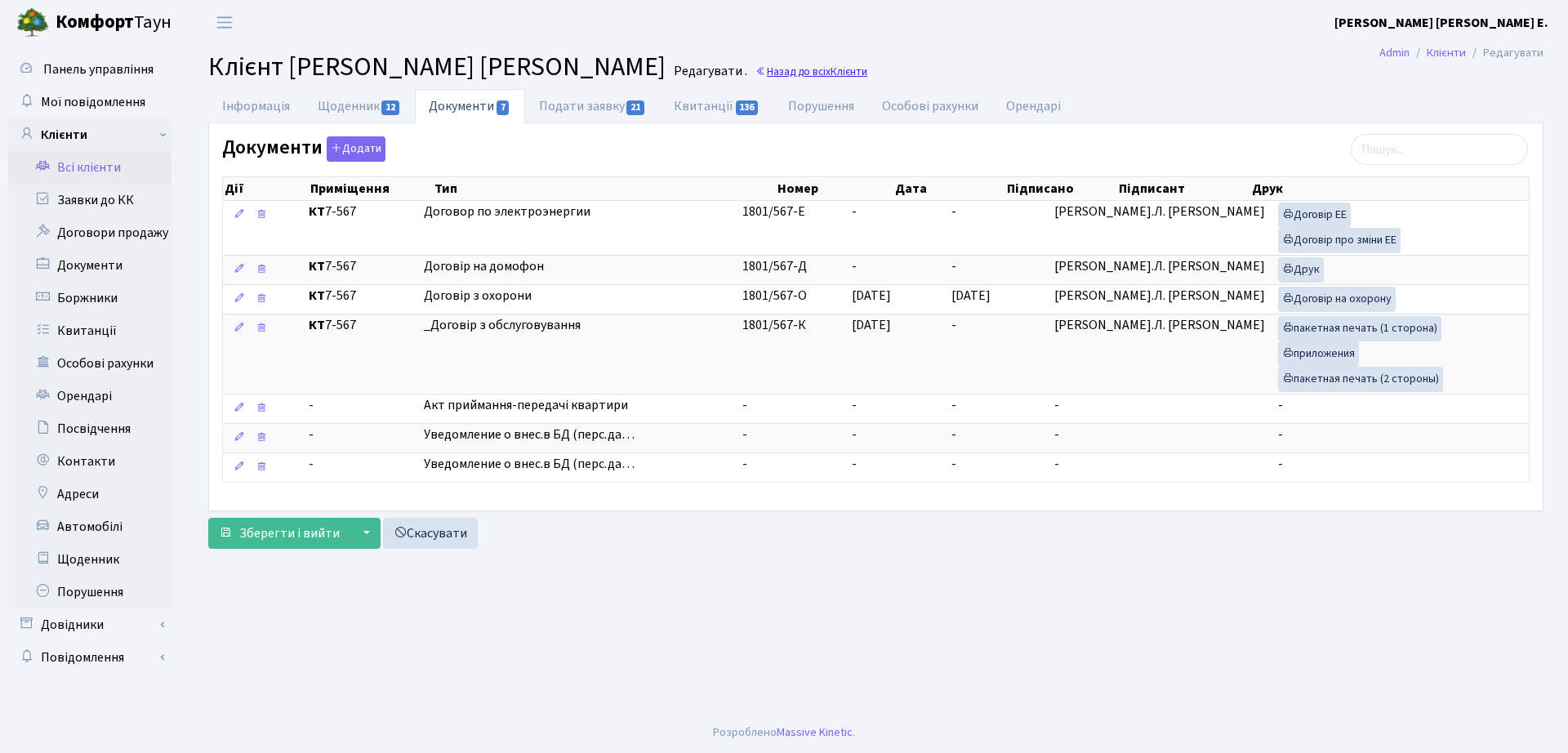
click at [830, 68] on span "Клієнти" at bounding box center [848, 71] width 37 height 15
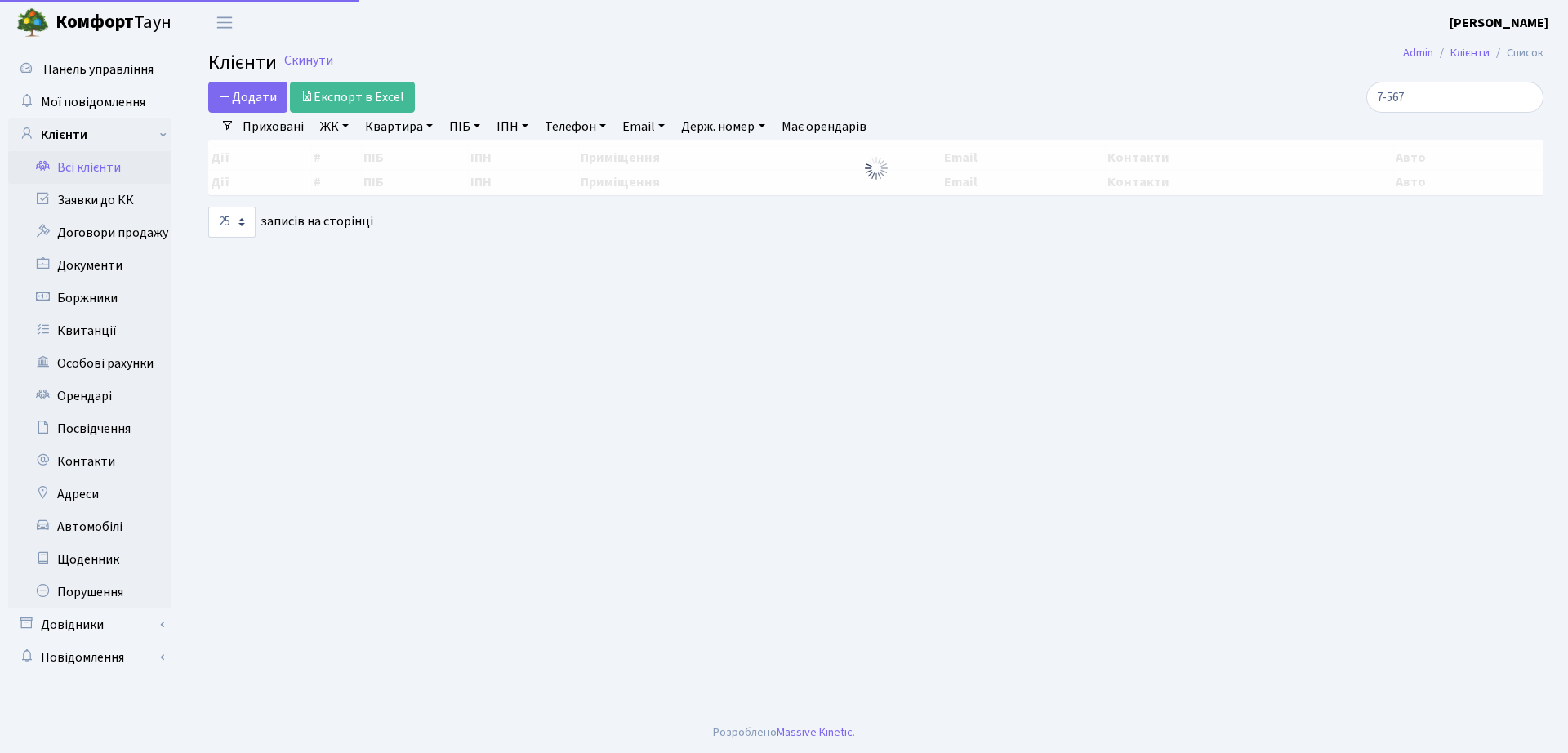
select select "25"
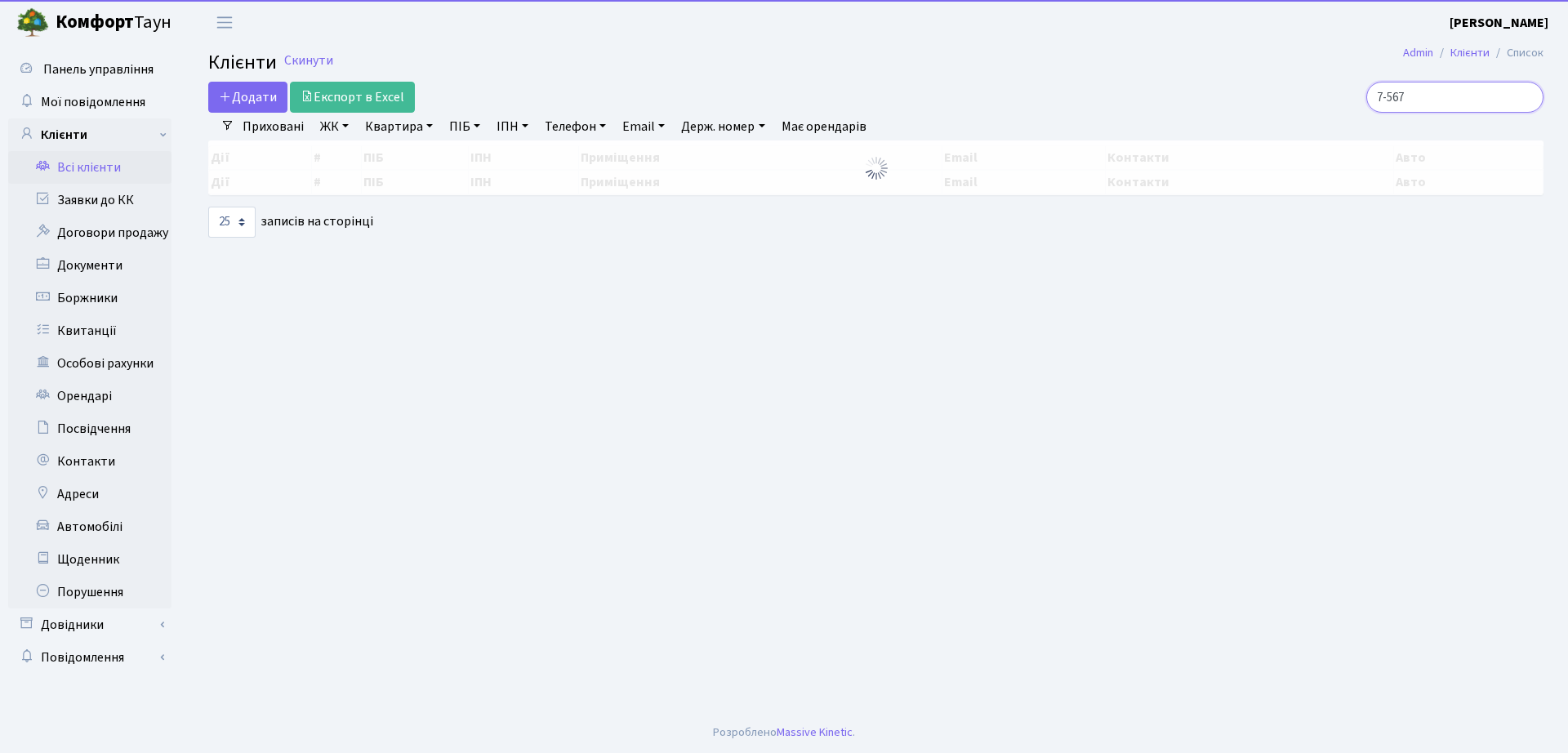
drag, startPoint x: 1453, startPoint y: 94, endPoint x: 1053, endPoint y: 85, distance: 400.1
click at [1053, 85] on div "Додати Експорт в Excel 7-567" at bounding box center [876, 97] width 1360 height 31
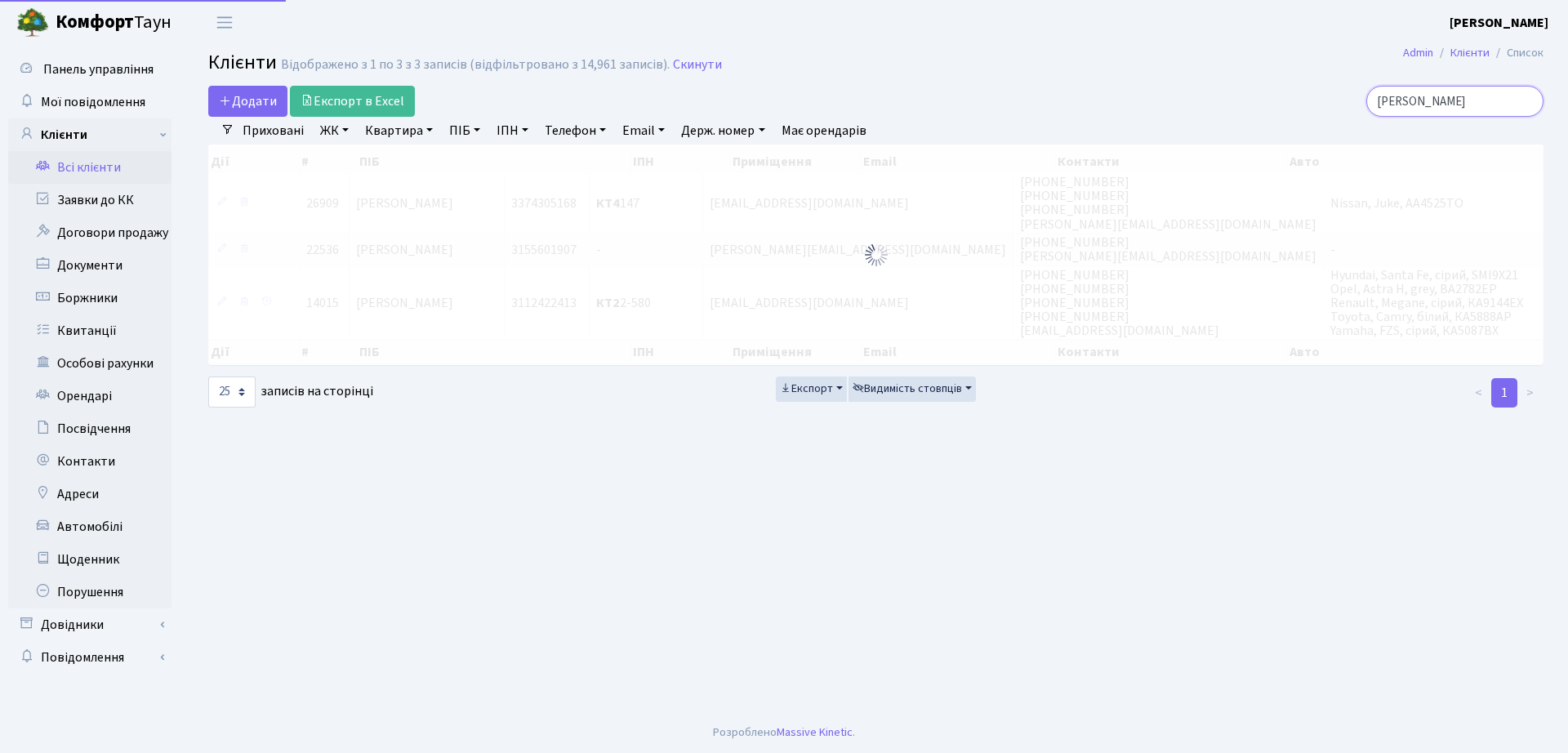
type input "[PERSON_NAME]"
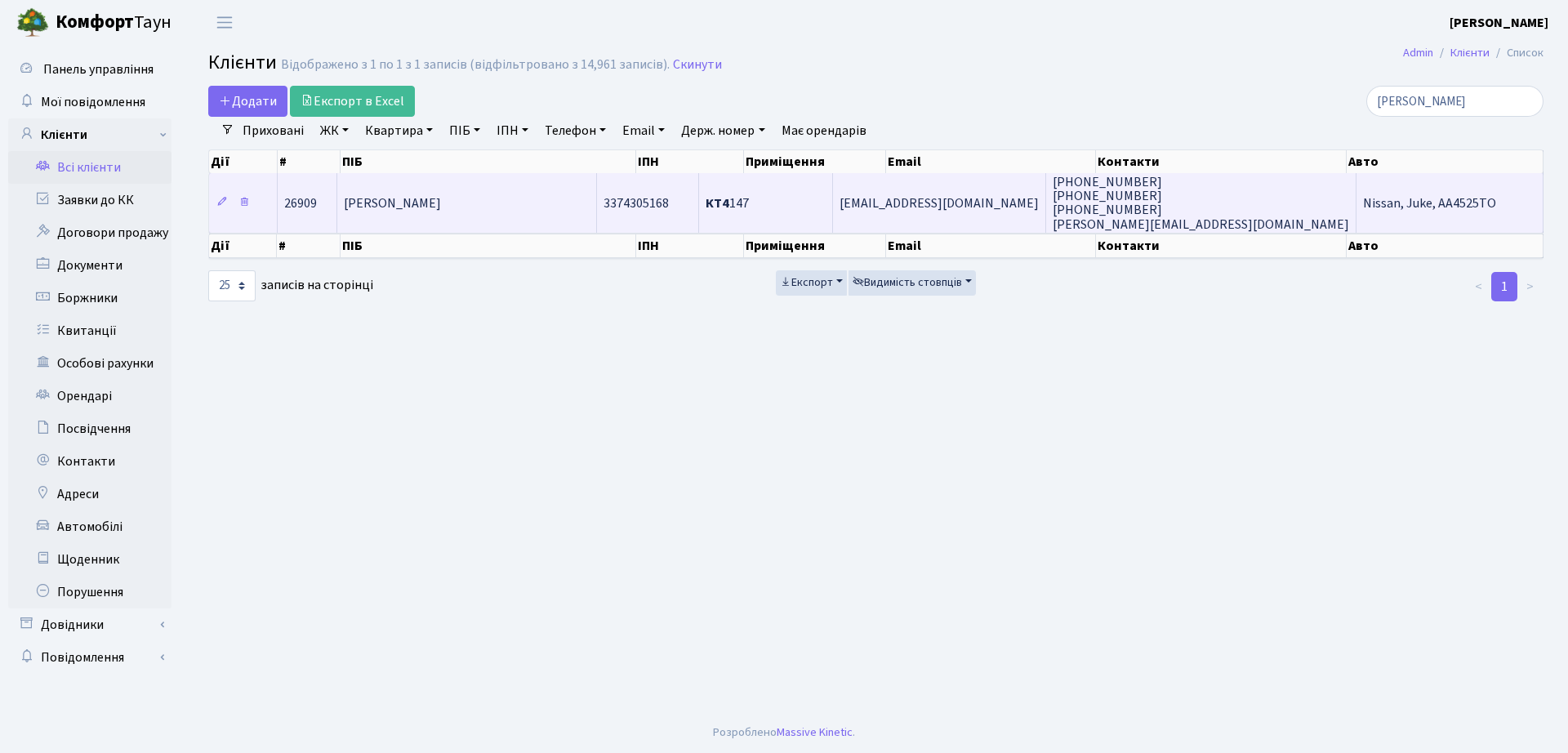
click at [549, 181] on td "[PERSON_NAME]" at bounding box center [466, 202] width 258 height 59
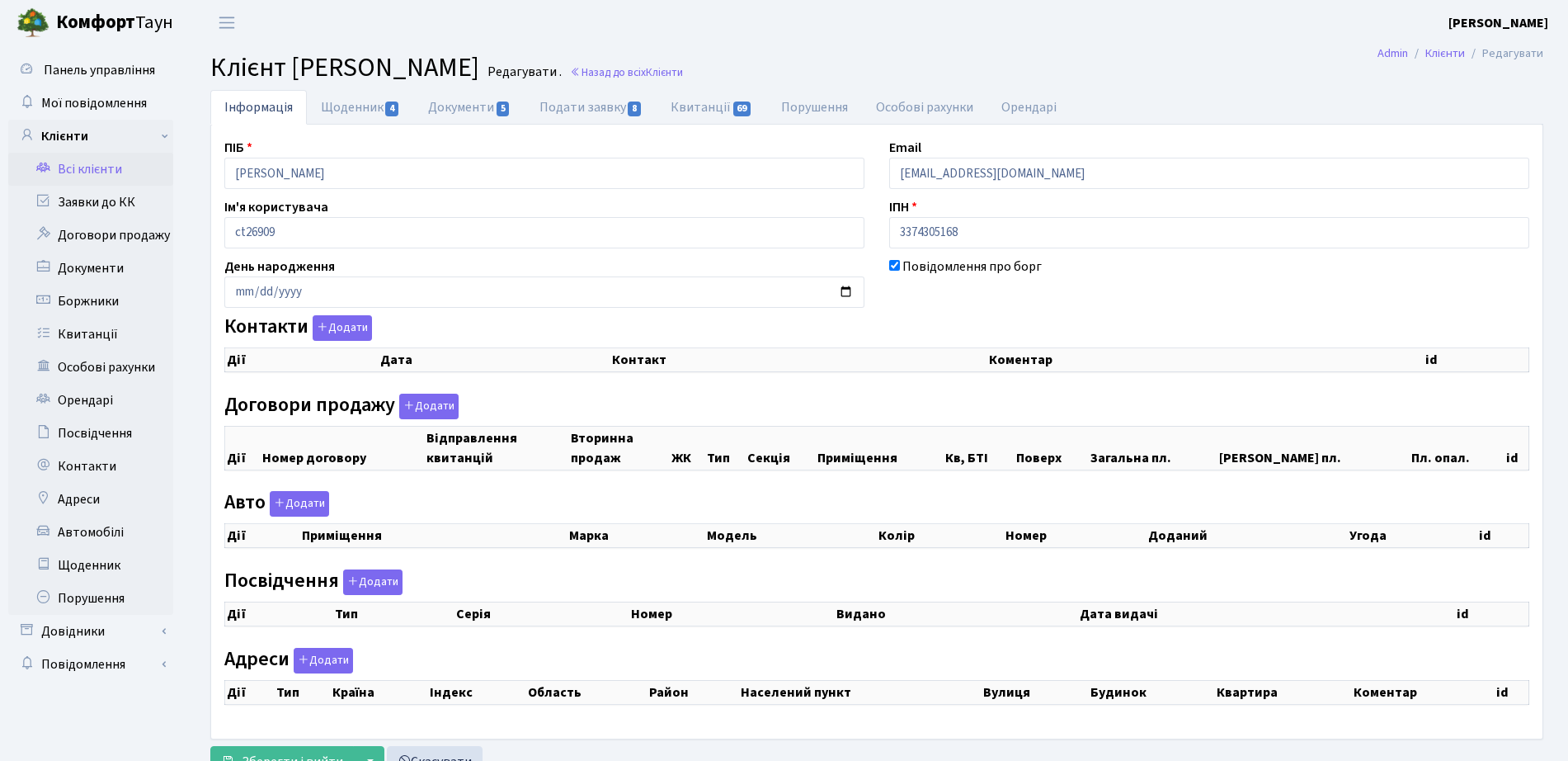
checkbox input "true"
select select "25"
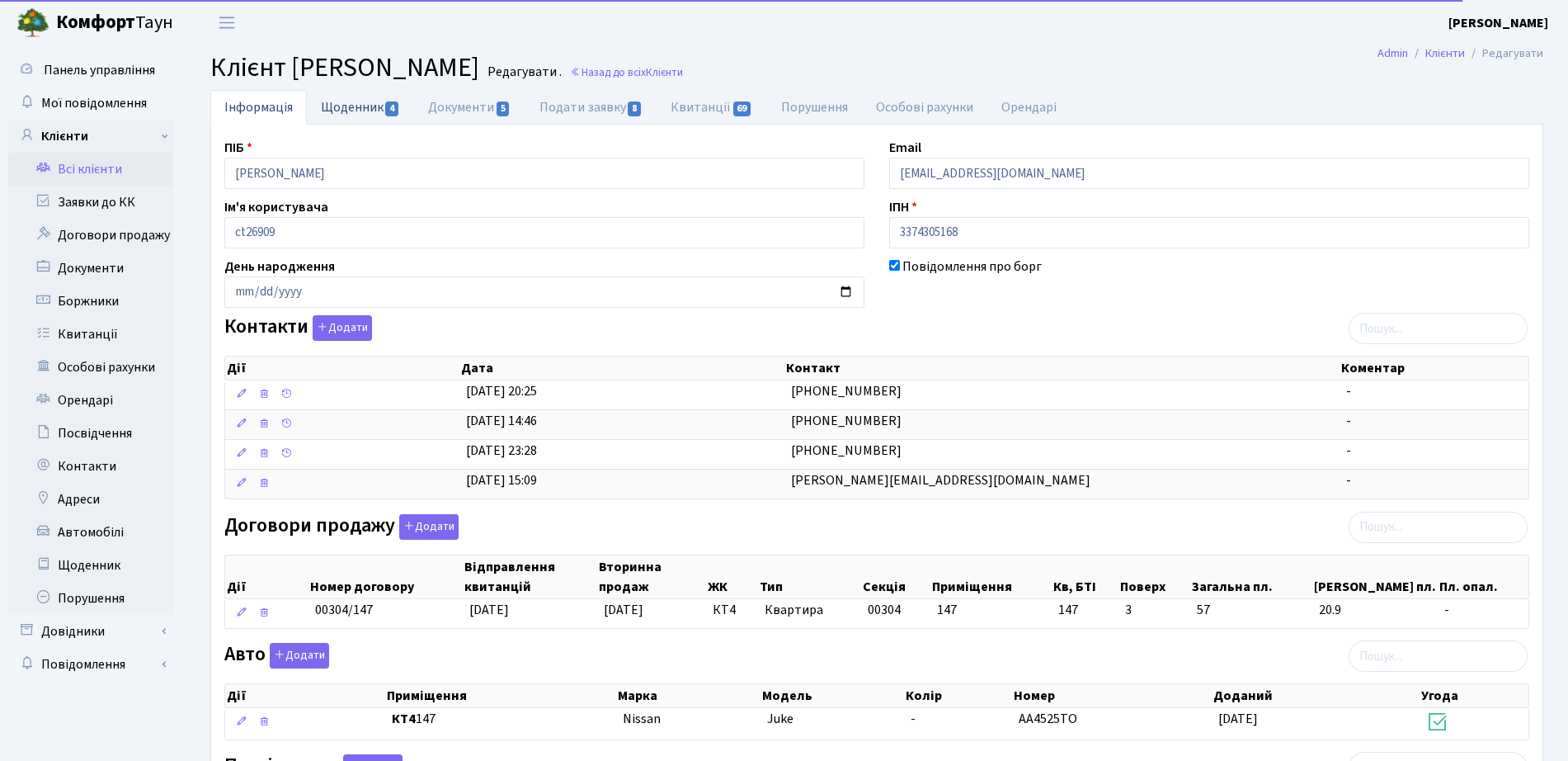
click at [368, 112] on link "Щоденник 4" at bounding box center [360, 106] width 107 height 34
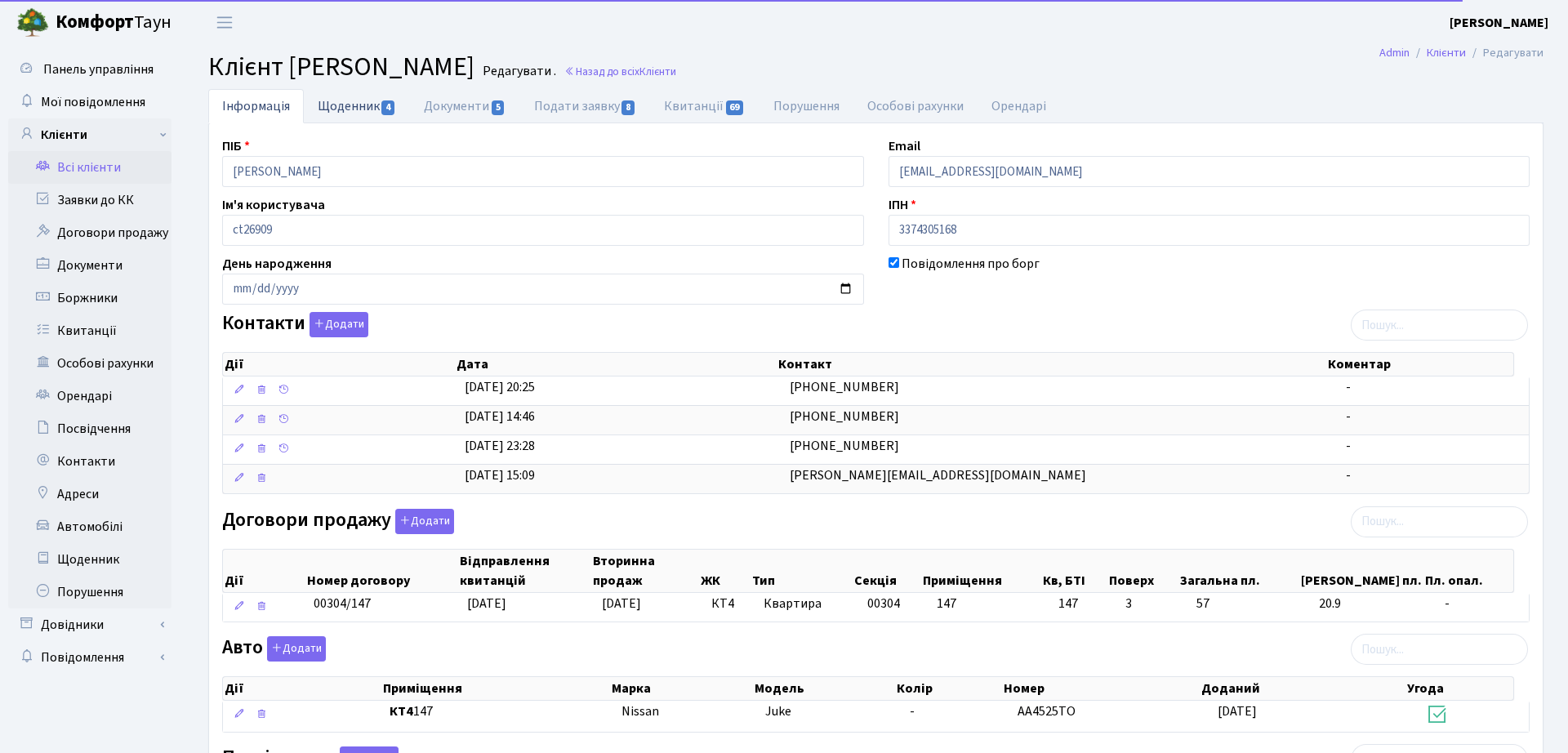
select select "25"
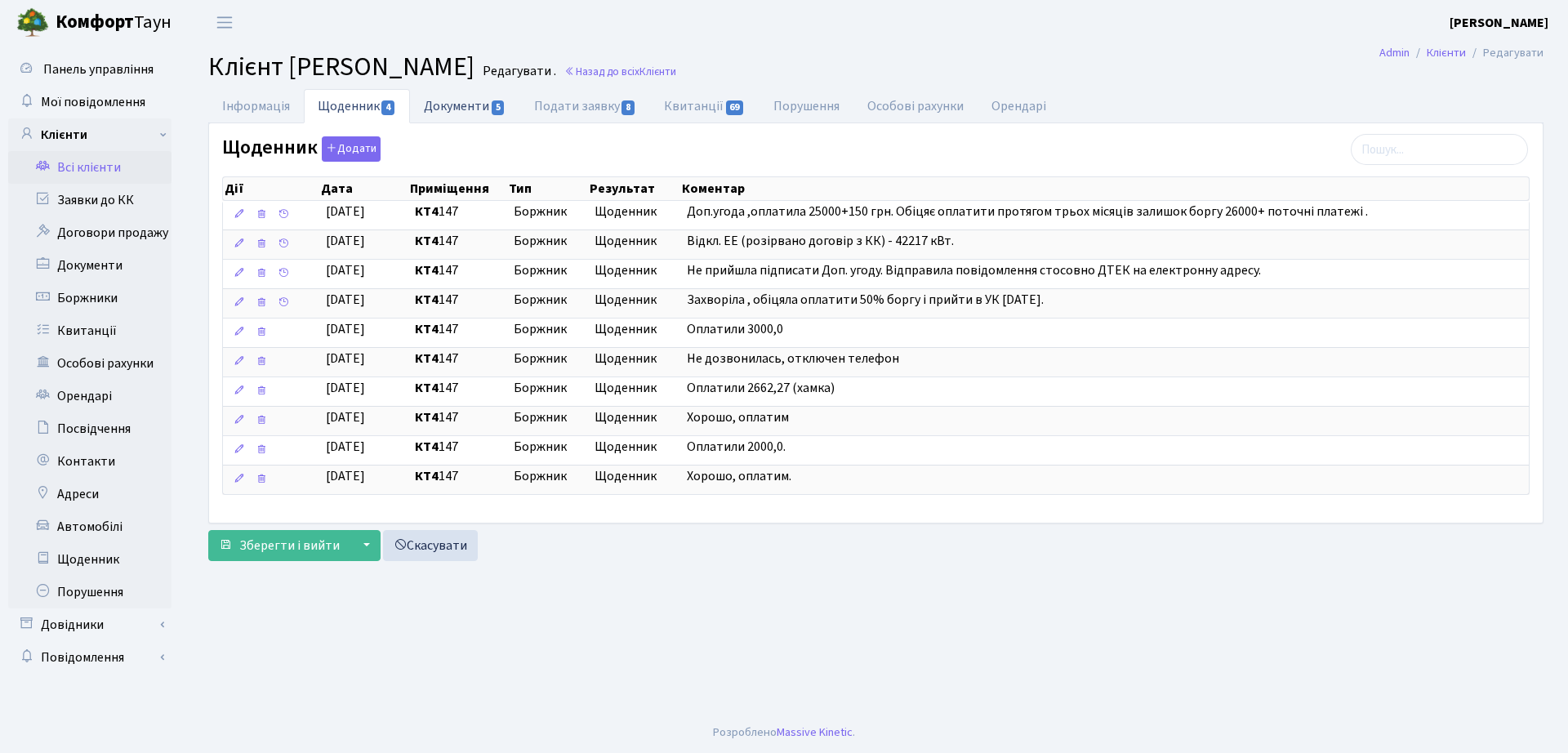
click at [478, 107] on link "Документи 5" at bounding box center [465, 105] width 110 height 33
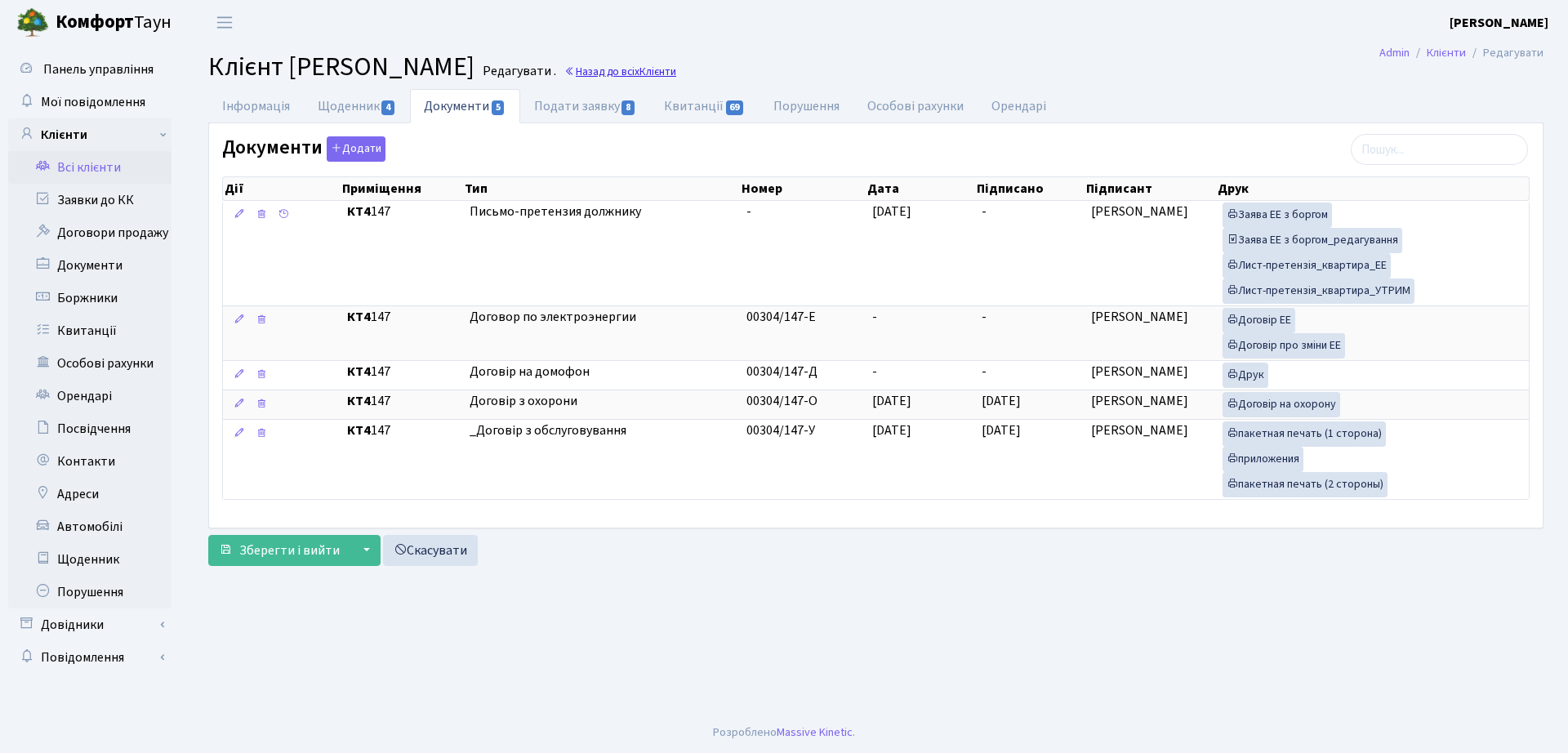
click at [676, 67] on link "Назад до всіх Клієнти" at bounding box center [620, 71] width 112 height 15
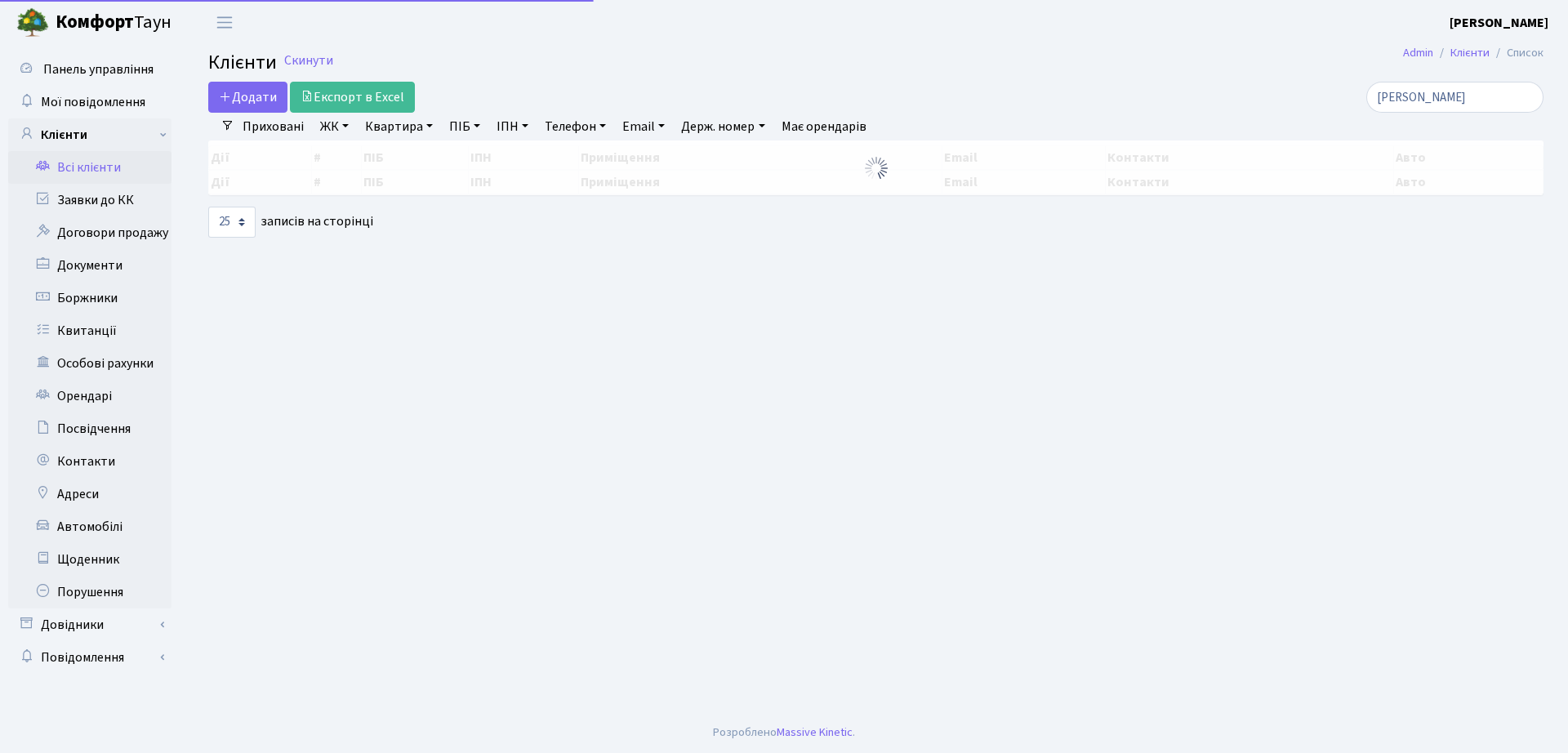
select select "25"
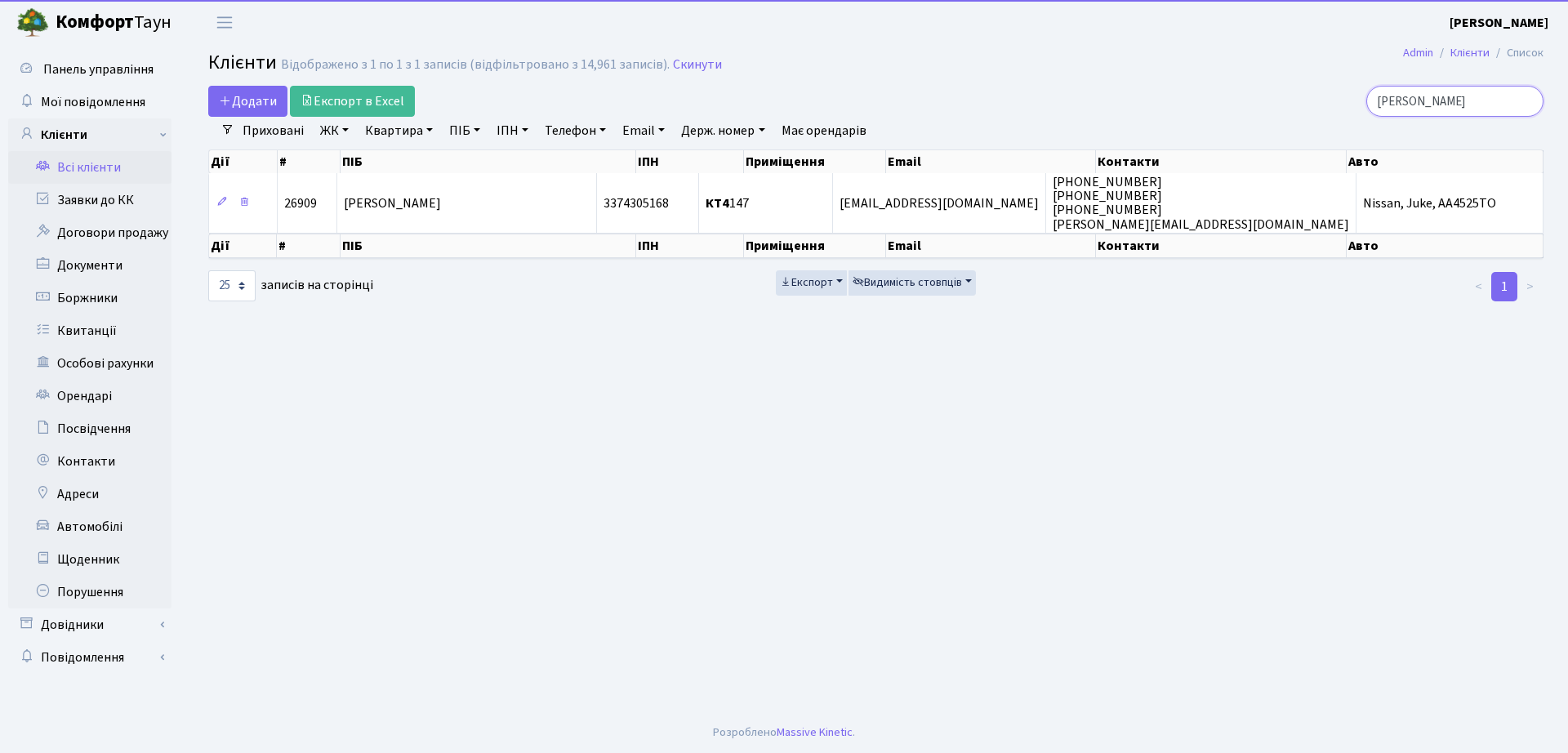
drag, startPoint x: 1468, startPoint y: 108, endPoint x: 1212, endPoint y: 110, distance: 256.0
click at [1212, 110] on div "[PERSON_NAME]" at bounding box center [1328, 101] width 429 height 31
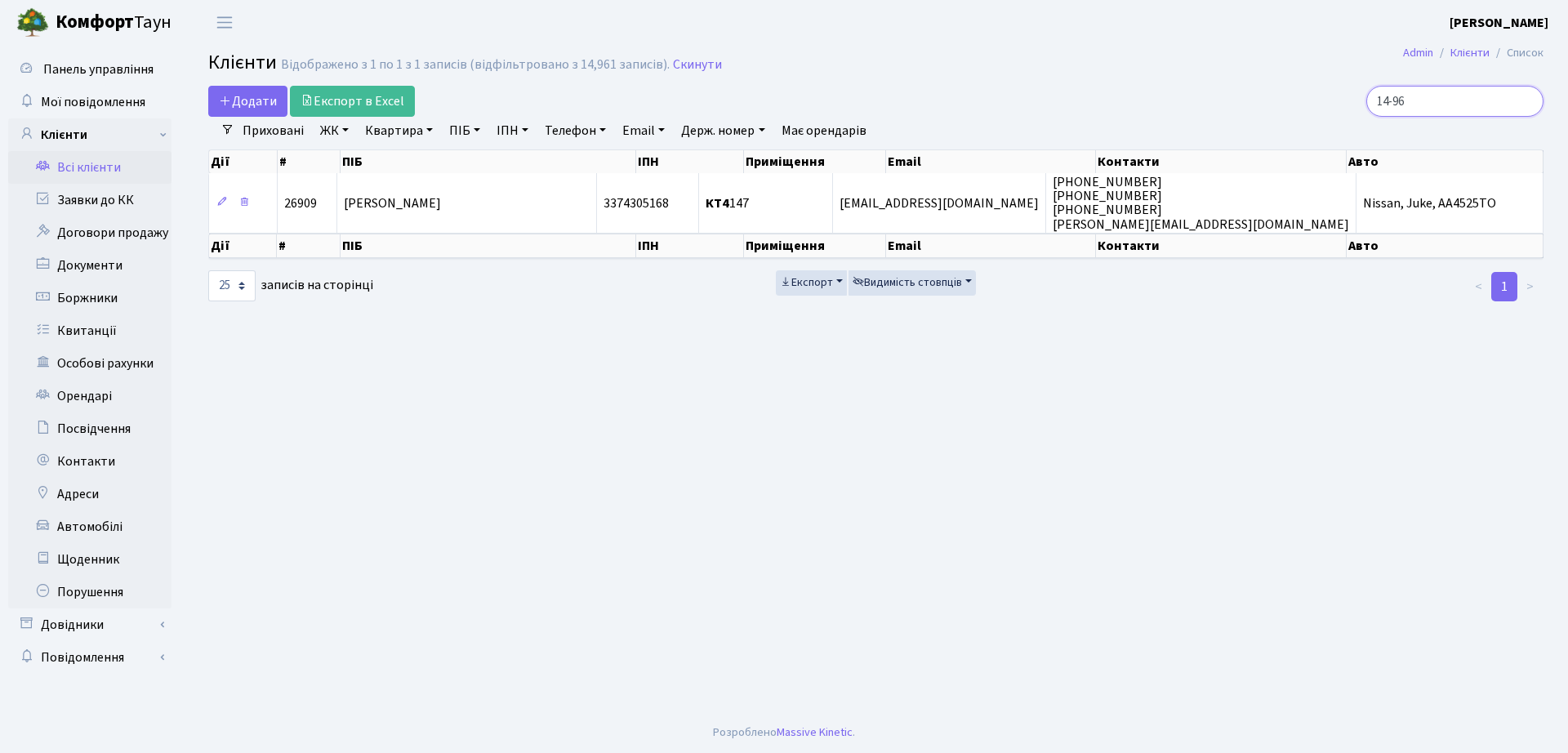
type input "14-96"
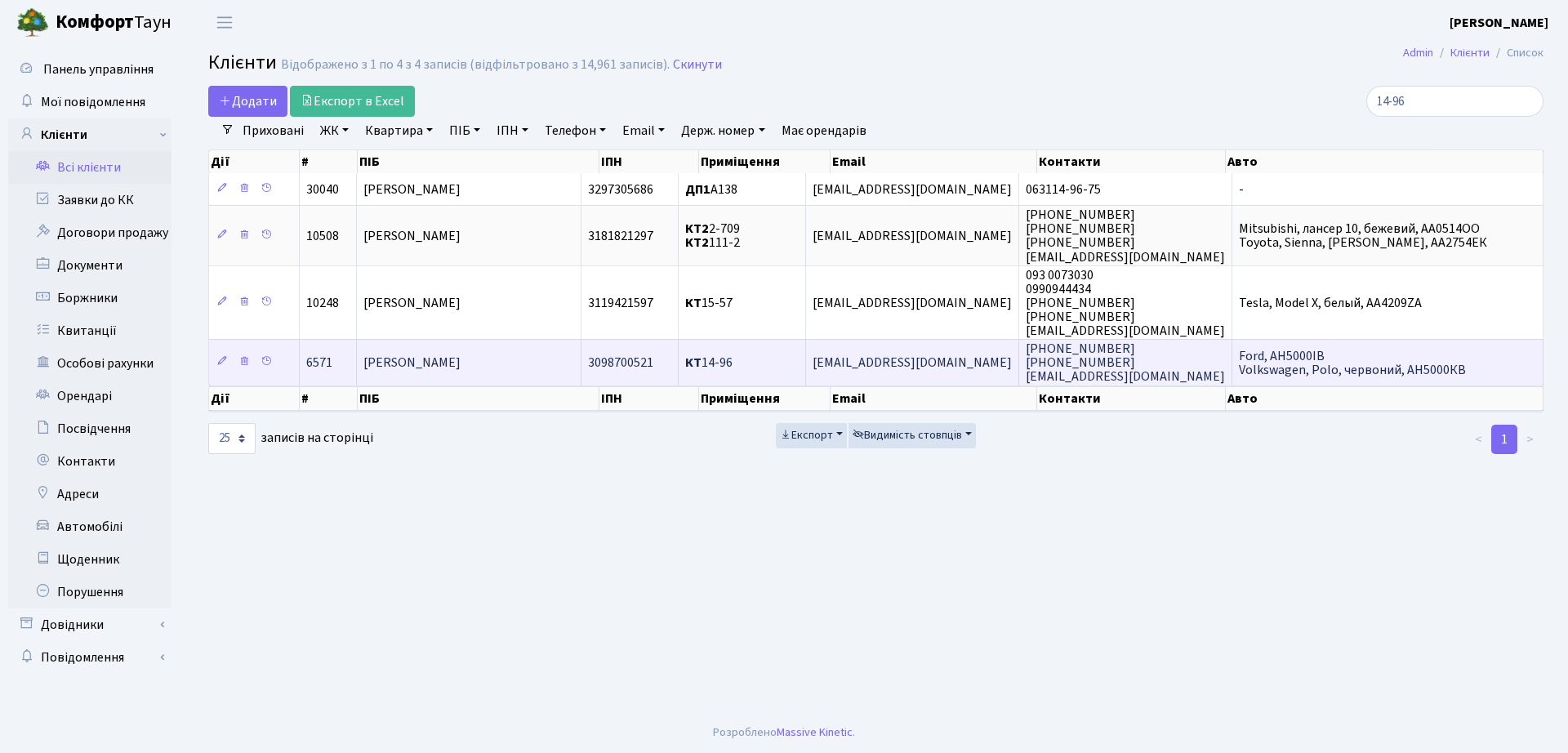
click at [437, 373] on td "[PERSON_NAME]" at bounding box center [469, 361] width 224 height 45
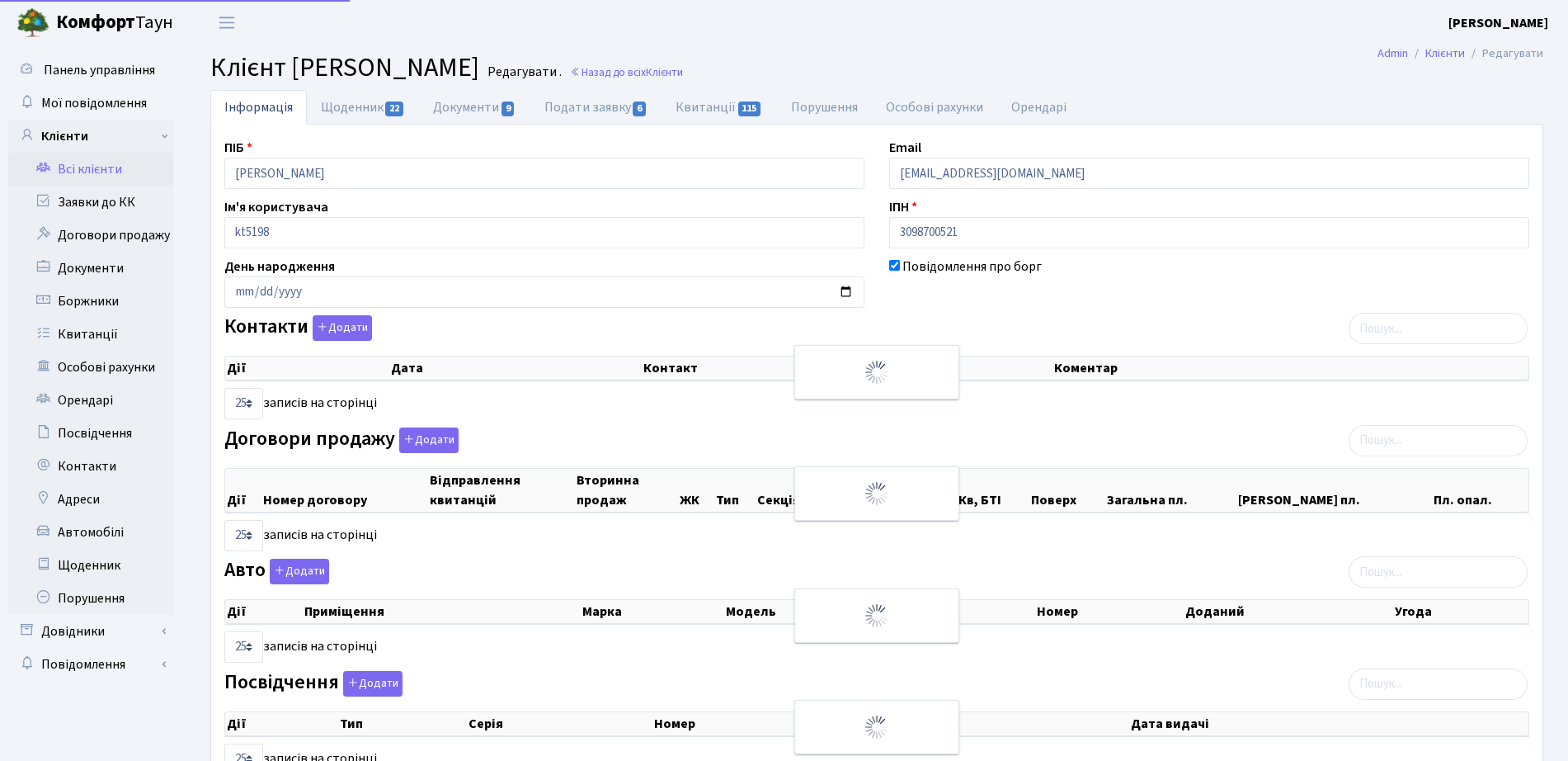
select select "25"
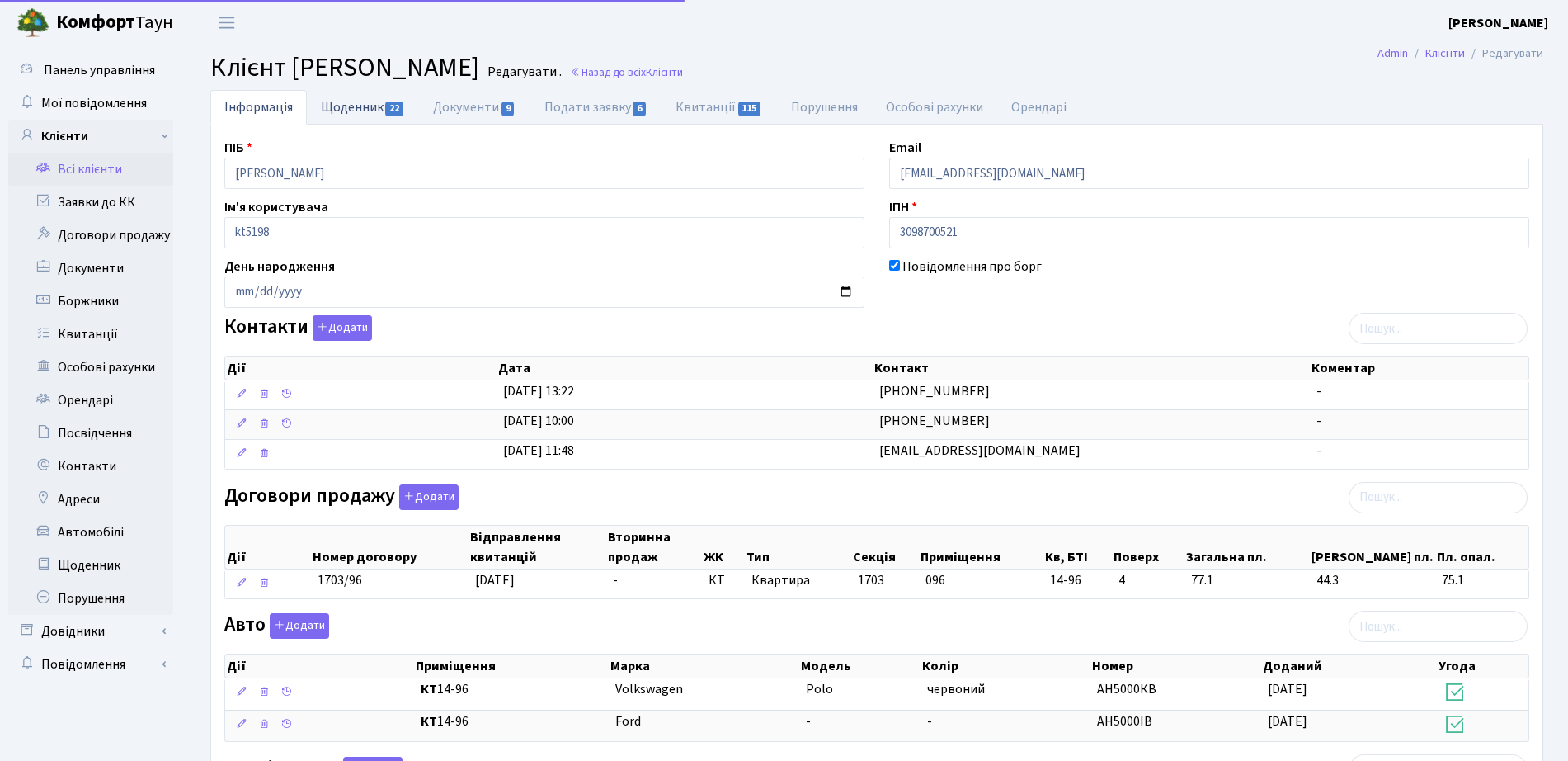
click at [364, 103] on link "Щоденник 22" at bounding box center [363, 106] width 112 height 34
select select "25"
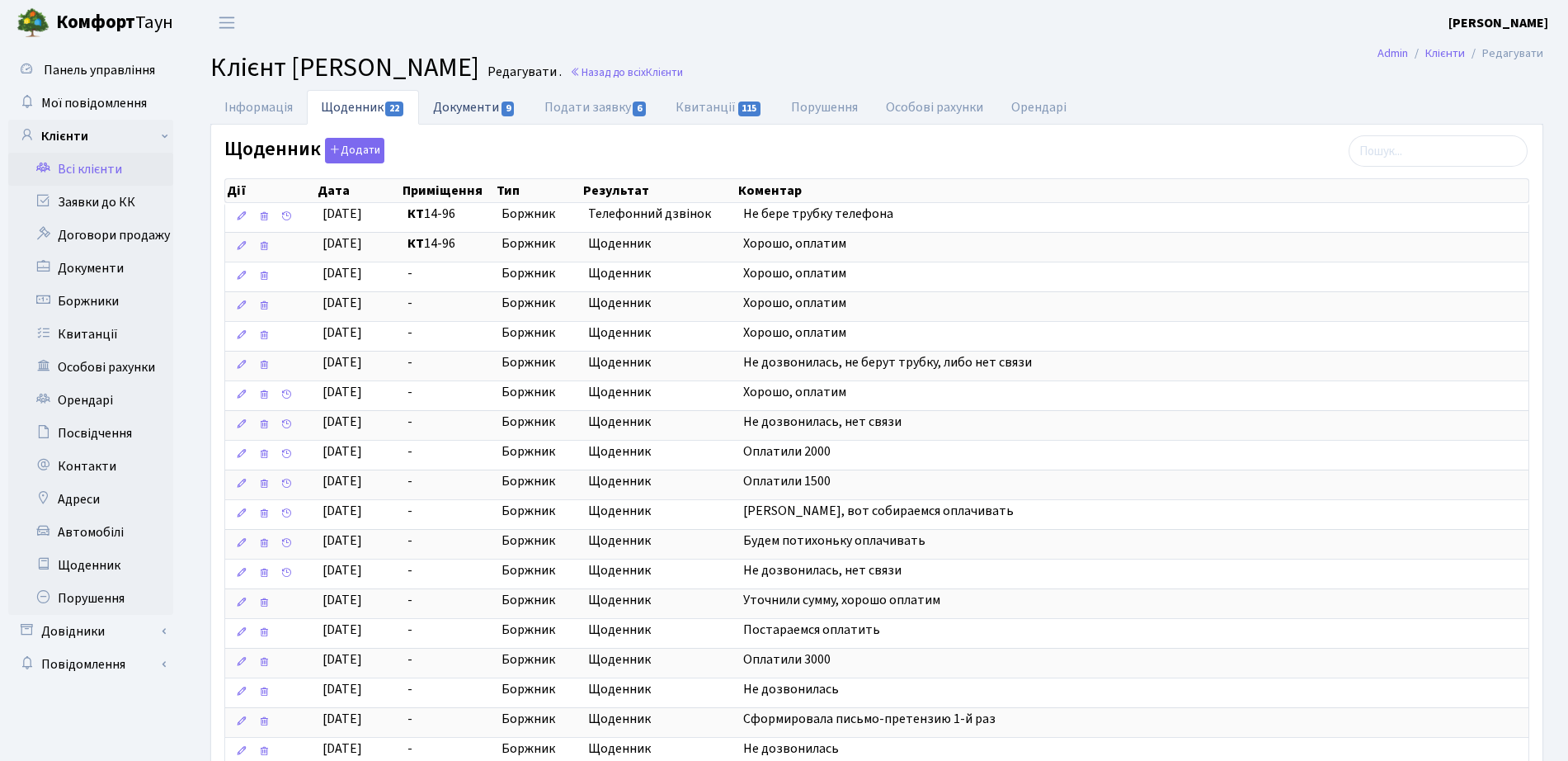
click at [467, 99] on link "Документи 9" at bounding box center [475, 106] width 111 height 34
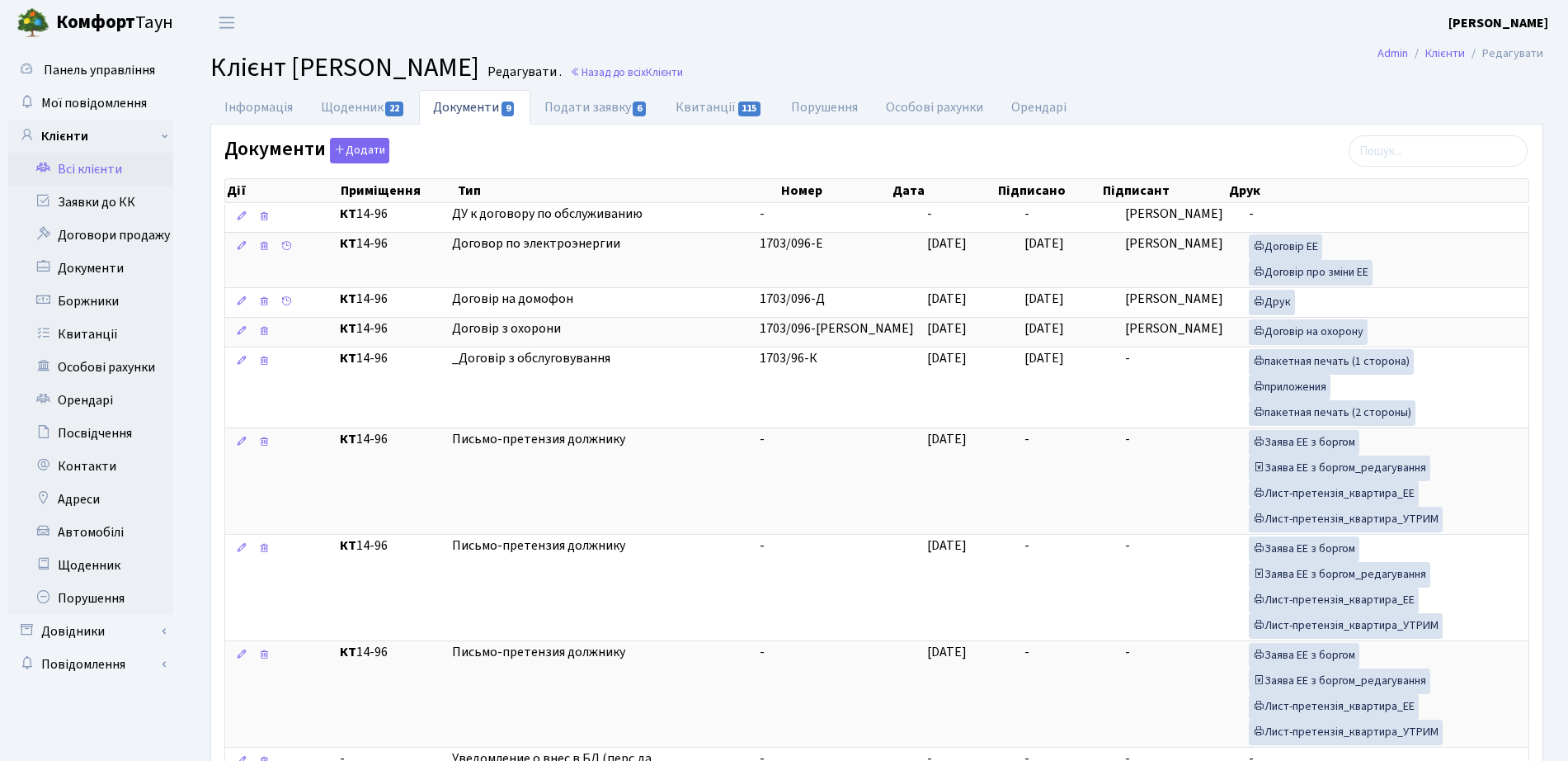
click at [749, 55] on h2 "Клієнт Міхєєва Тетяна Анатоліївна Редагувати . Назад до всіх Клієнти" at bounding box center [876, 67] width 1333 height 31
click at [683, 74] on link "Назад до всіх Клієнти" at bounding box center [626, 72] width 113 height 16
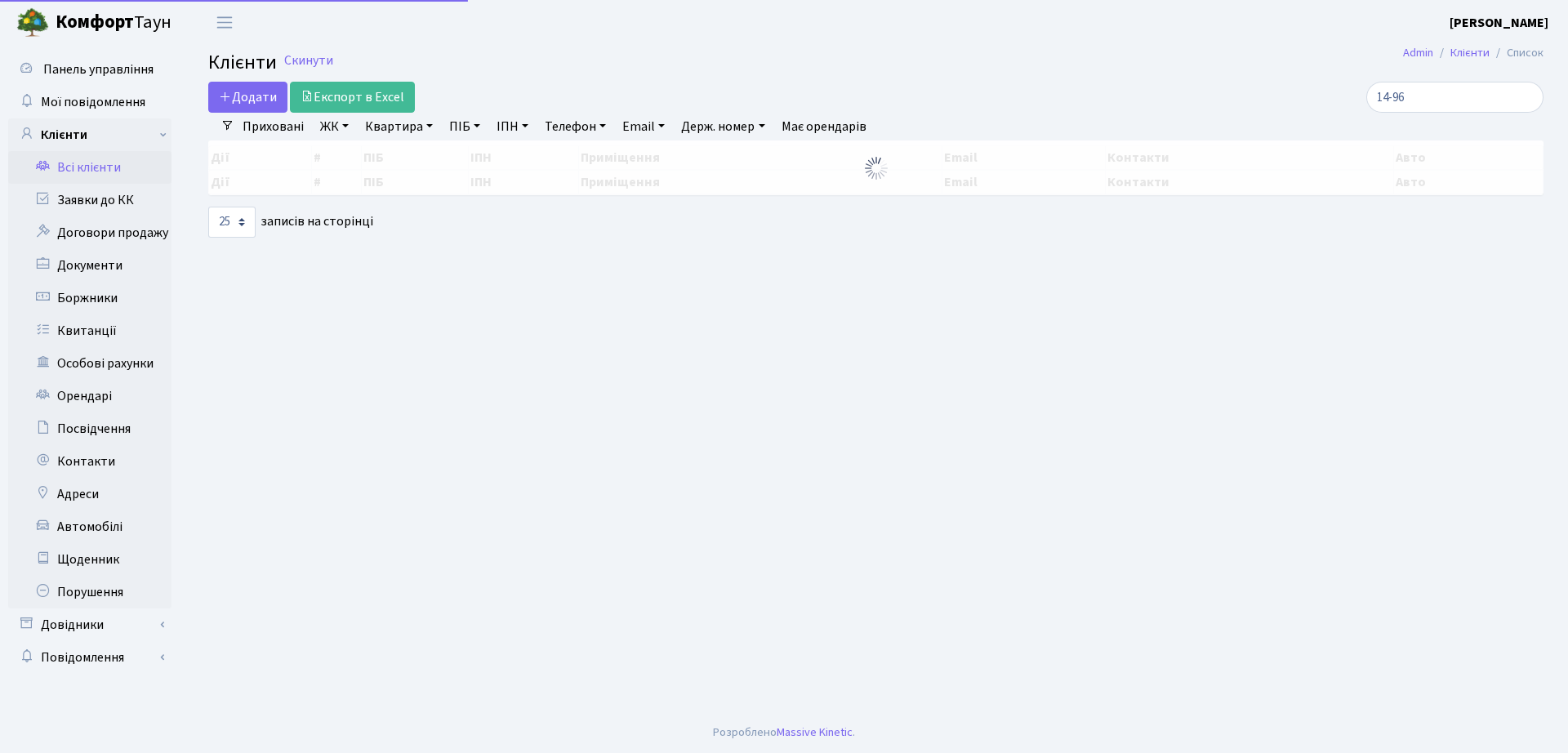
select select "25"
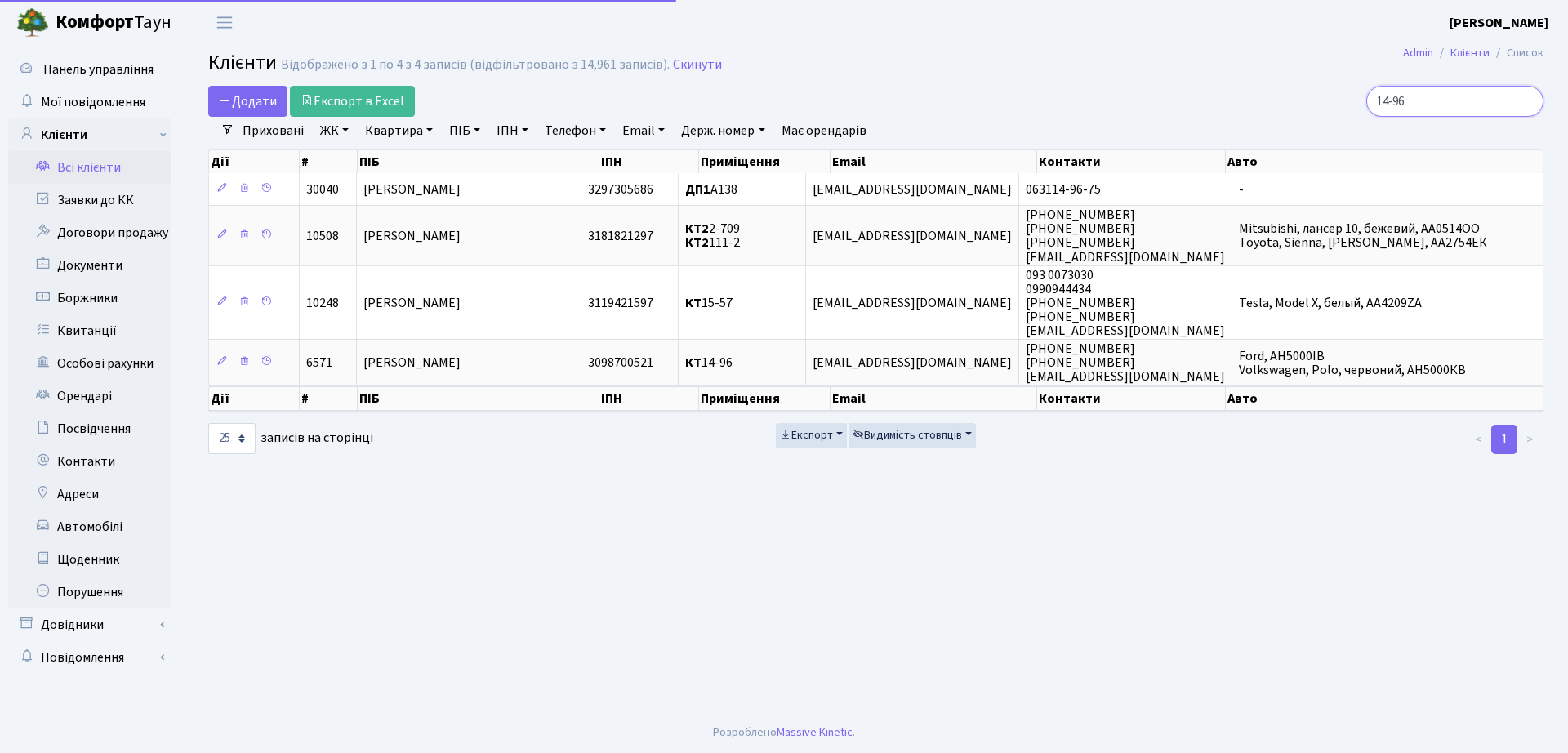
drag, startPoint x: 1443, startPoint y: 87, endPoint x: 1182, endPoint y: 80, distance: 261.1
click at [1193, 87] on div "14-96" at bounding box center [1328, 101] width 429 height 31
type input "2-433"
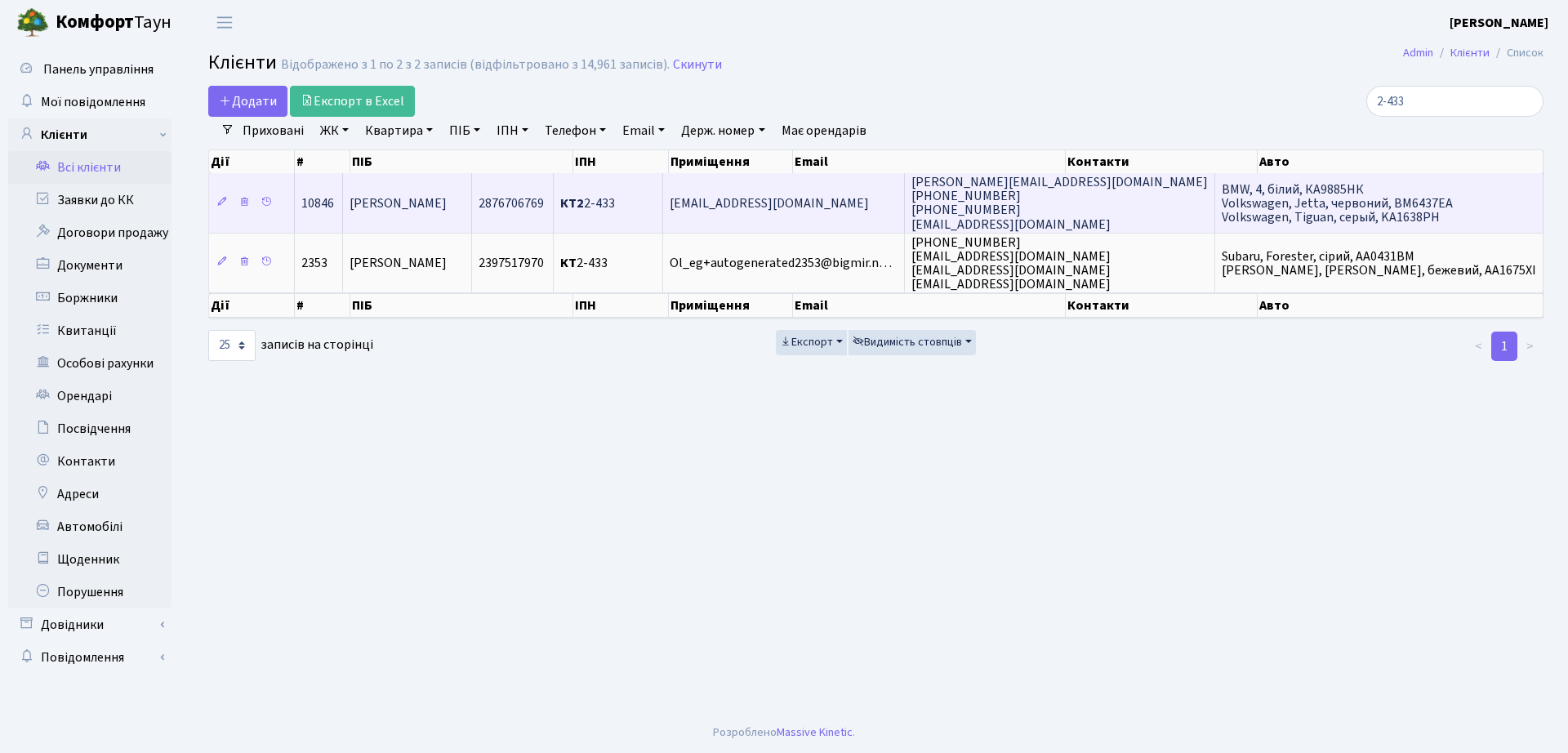
click at [554, 205] on td "2876706769" at bounding box center [513, 202] width 81 height 59
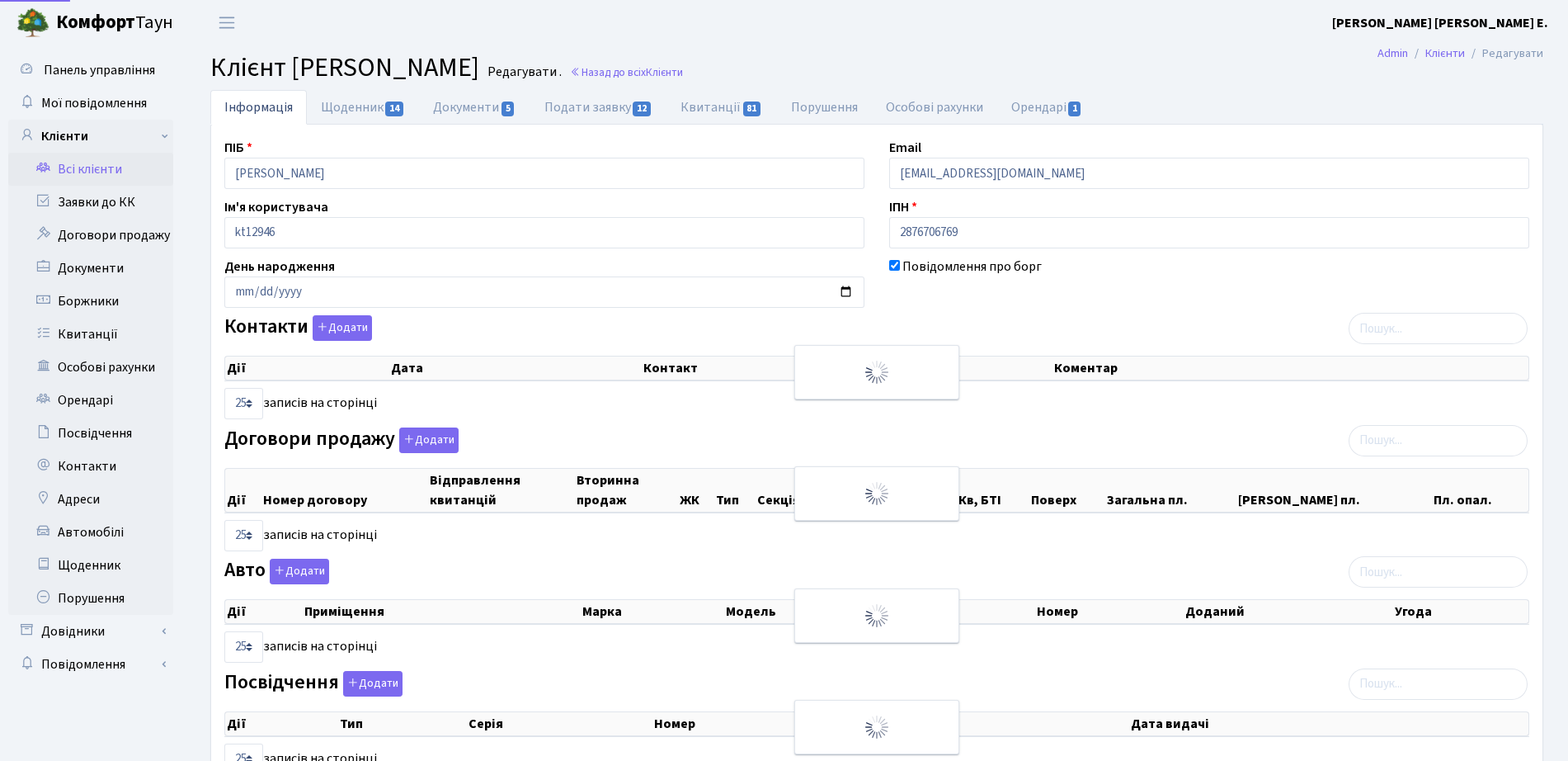
select select "25"
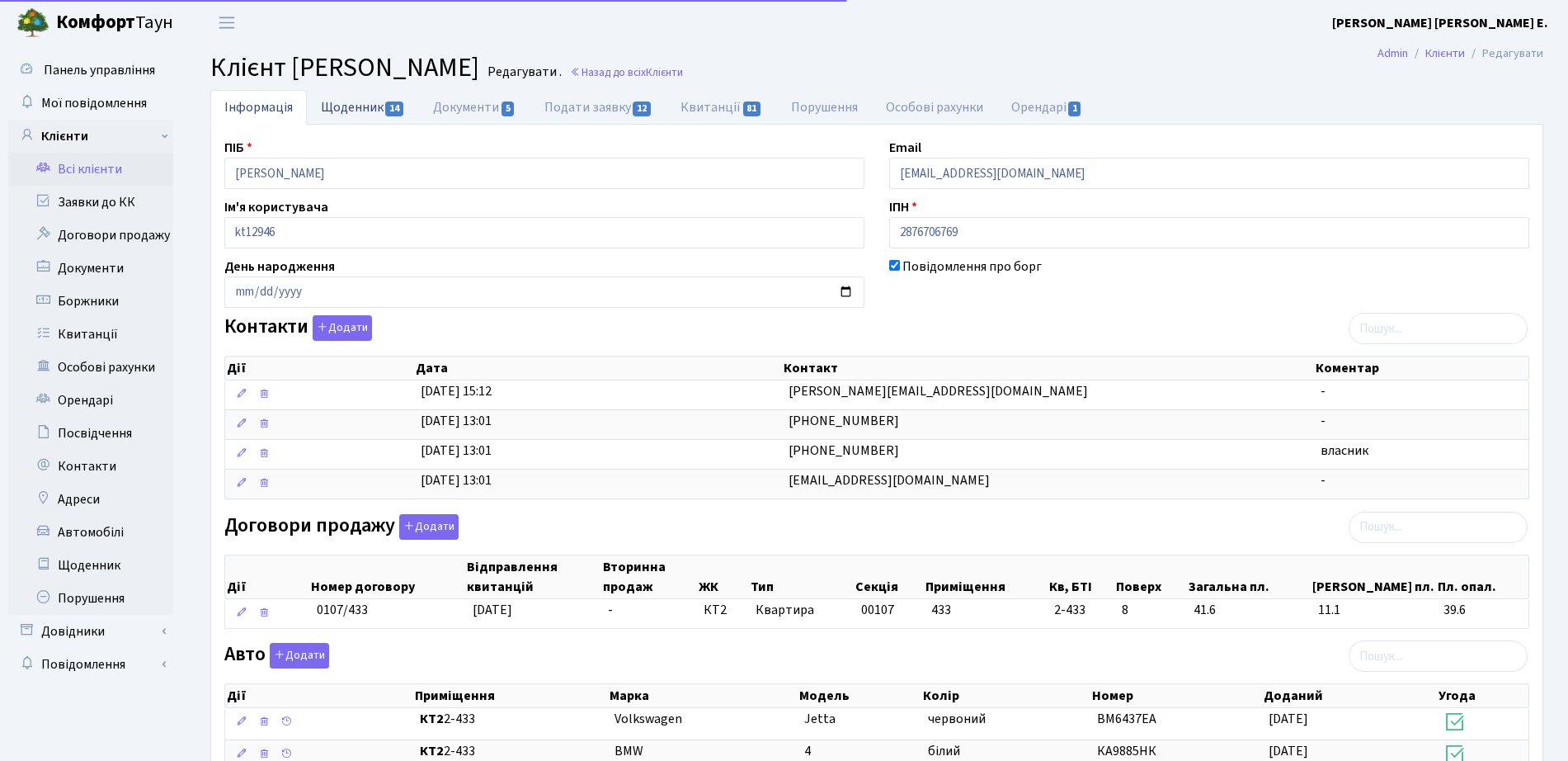
click at [353, 118] on link "Щоденник 14" at bounding box center [363, 106] width 112 height 34
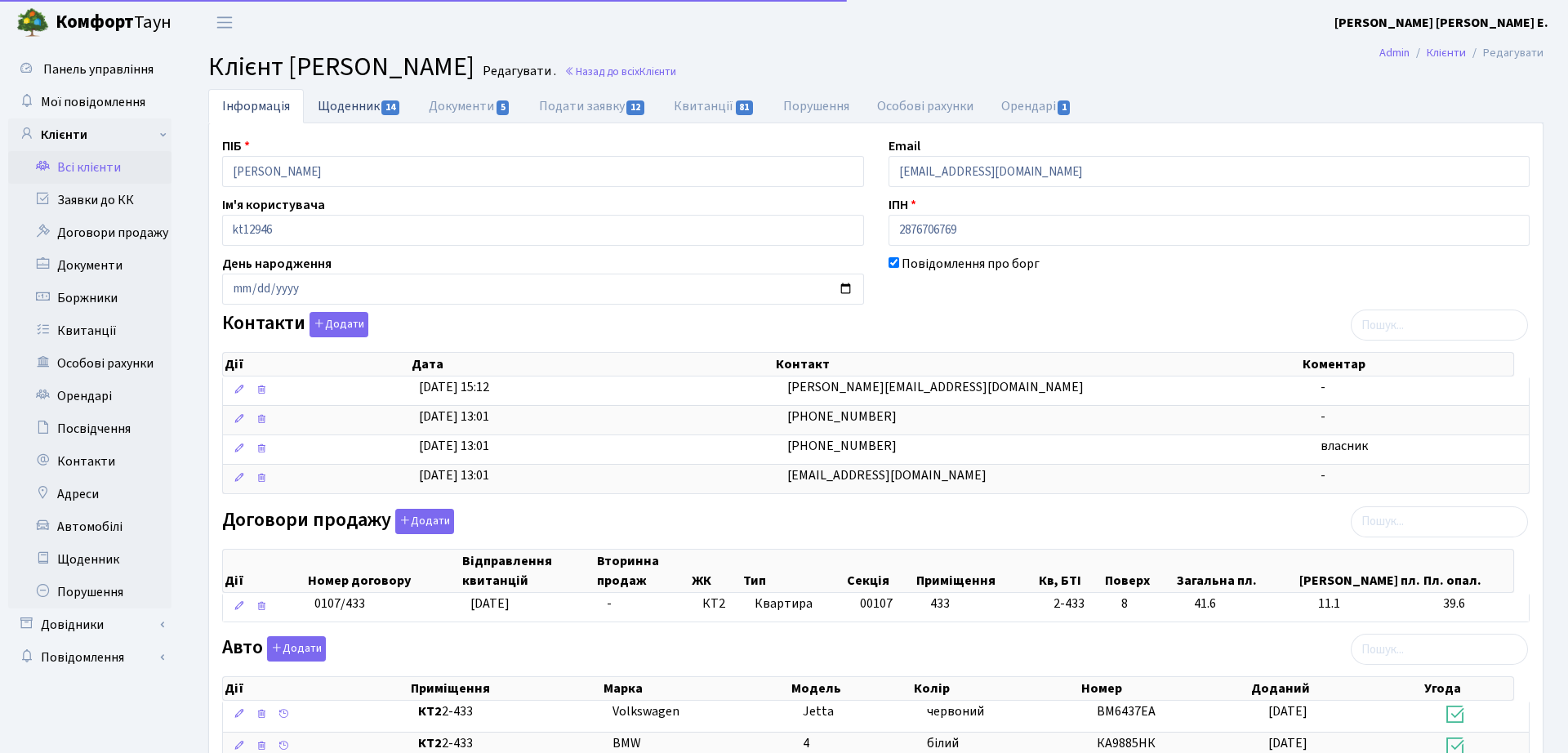
select select "25"
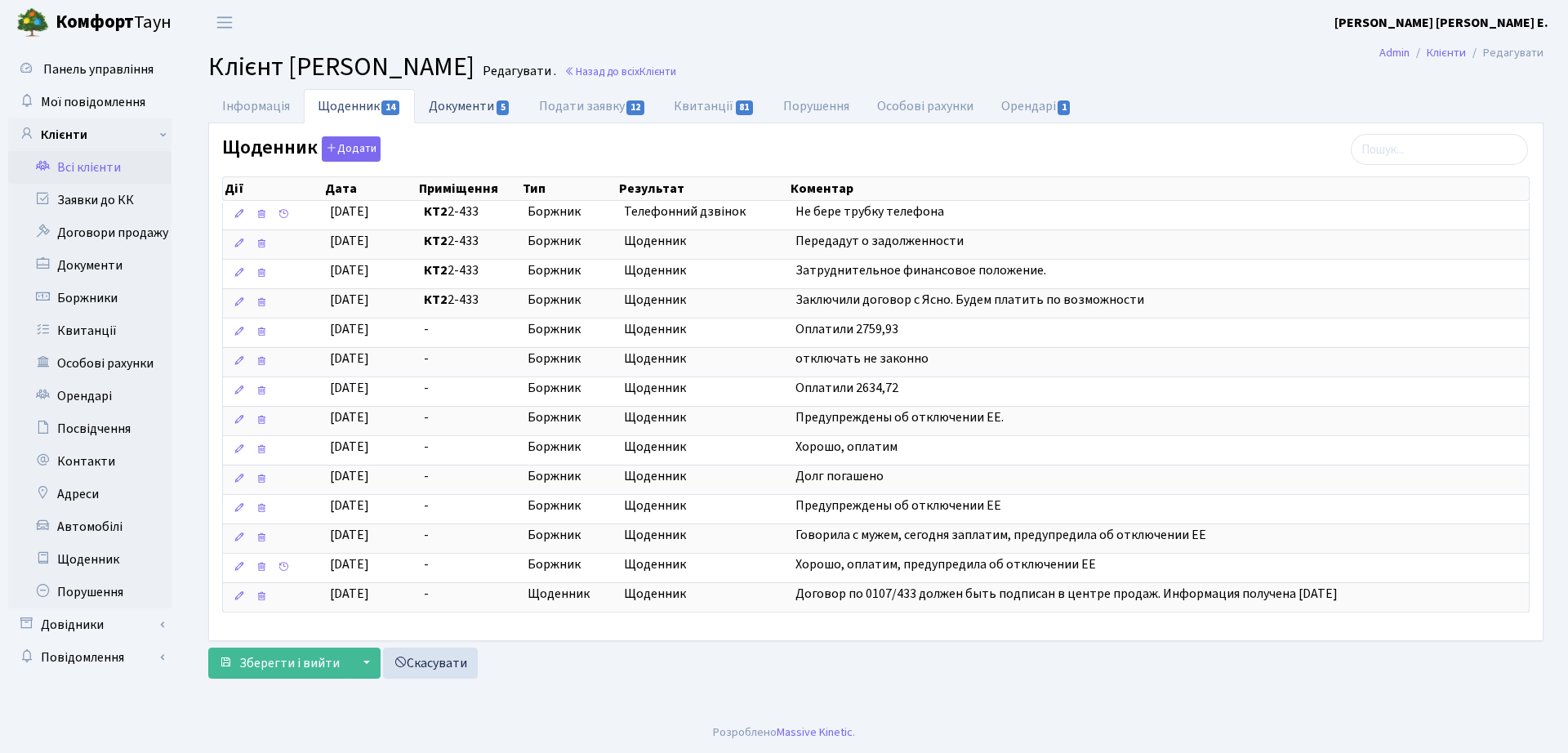
click at [447, 102] on link "Документи 5" at bounding box center [470, 105] width 110 height 33
select select "25"
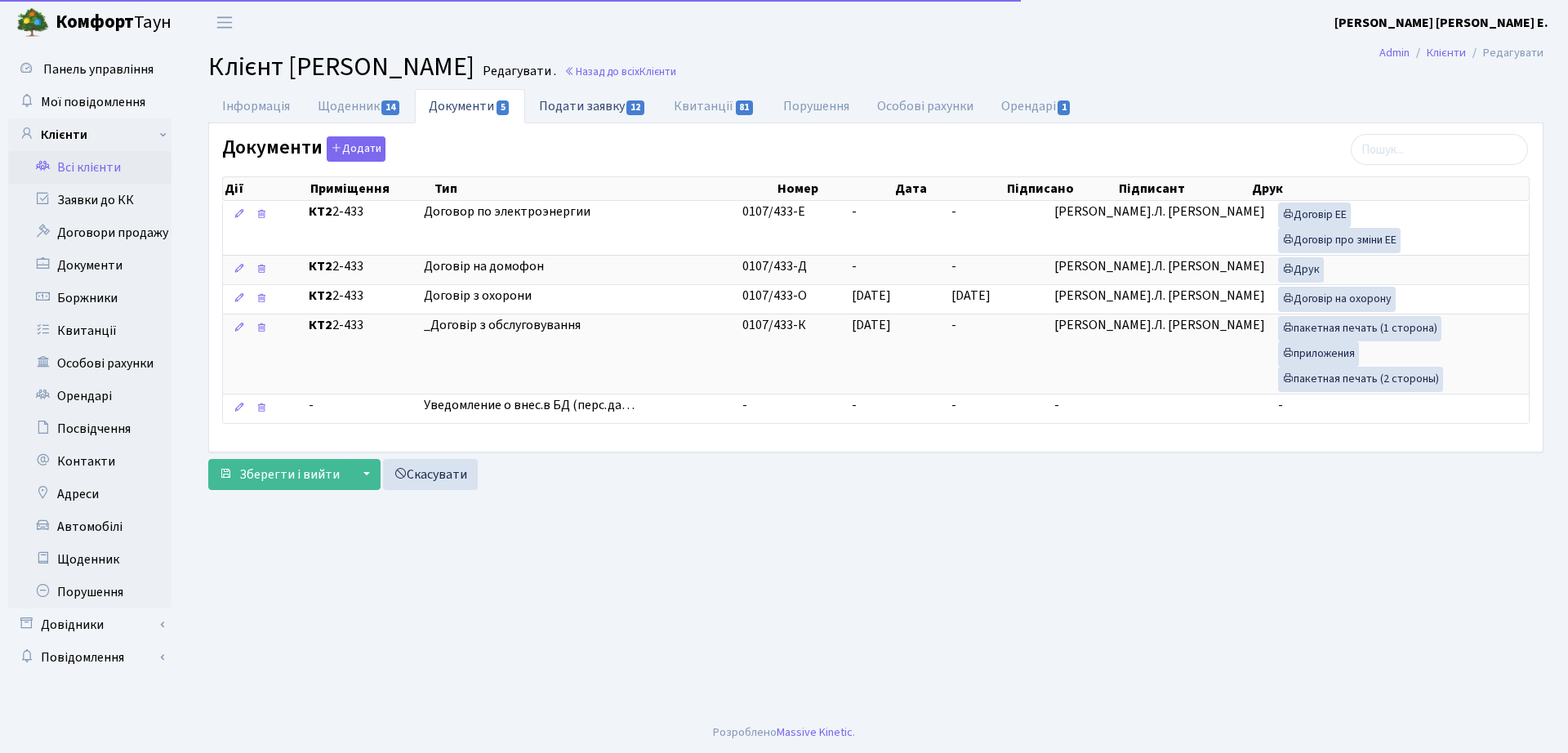
click at [636, 89] on link "Подати заявку 12" at bounding box center [592, 105] width 134 height 33
select select "25"
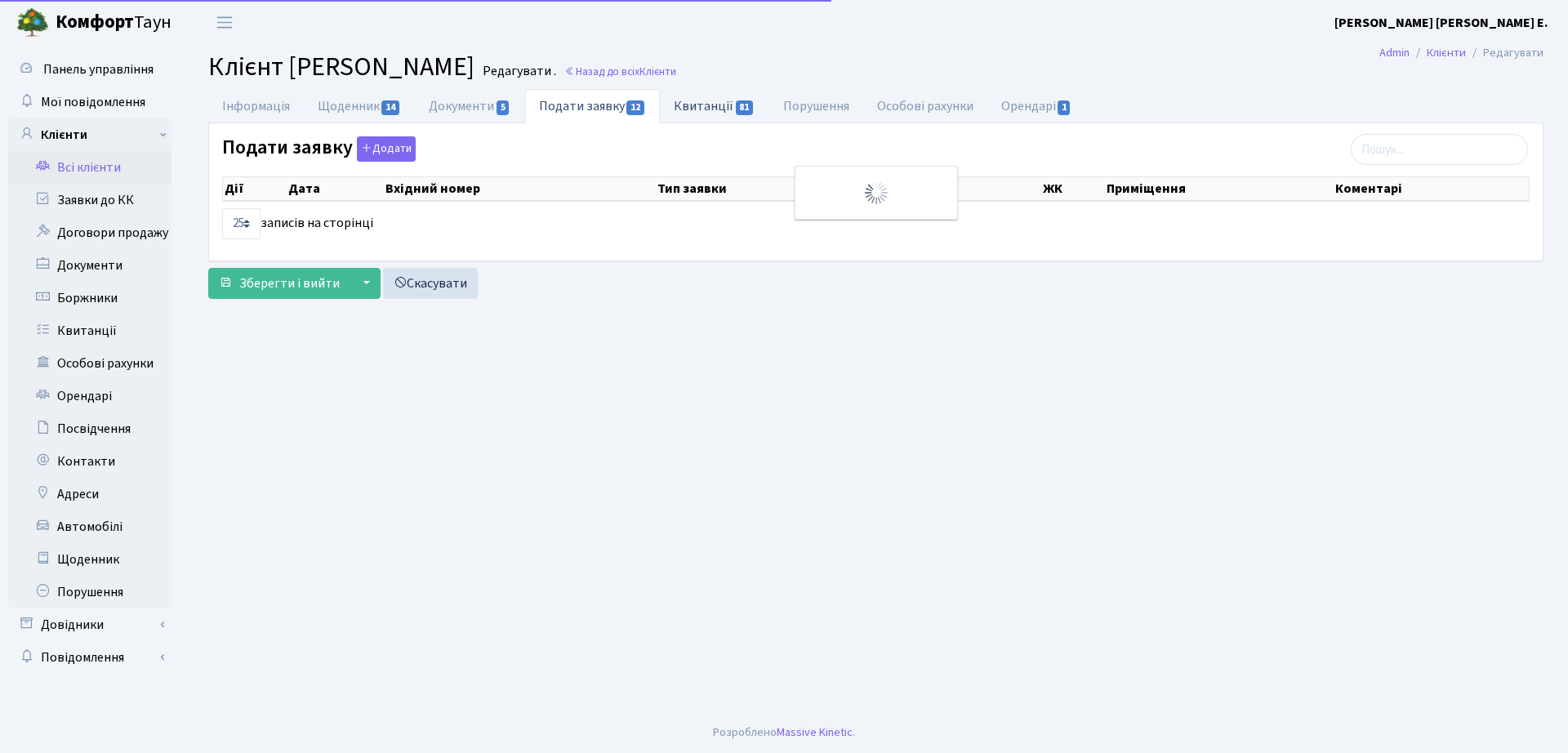
click at [688, 102] on link "Квитанції 81" at bounding box center [714, 105] width 109 height 33
select select "25"
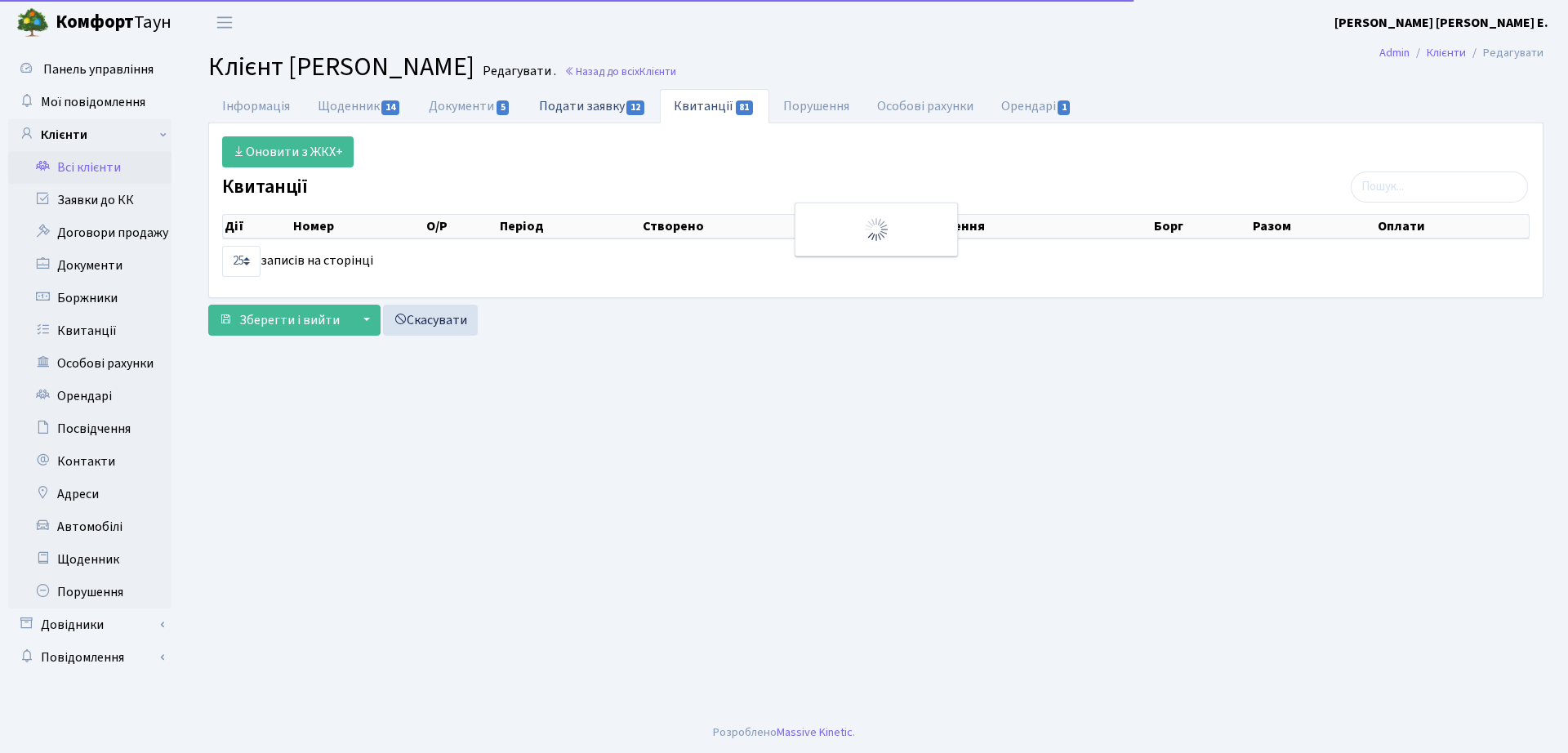
click at [607, 116] on link "Подати заявку 12" at bounding box center [592, 105] width 134 height 33
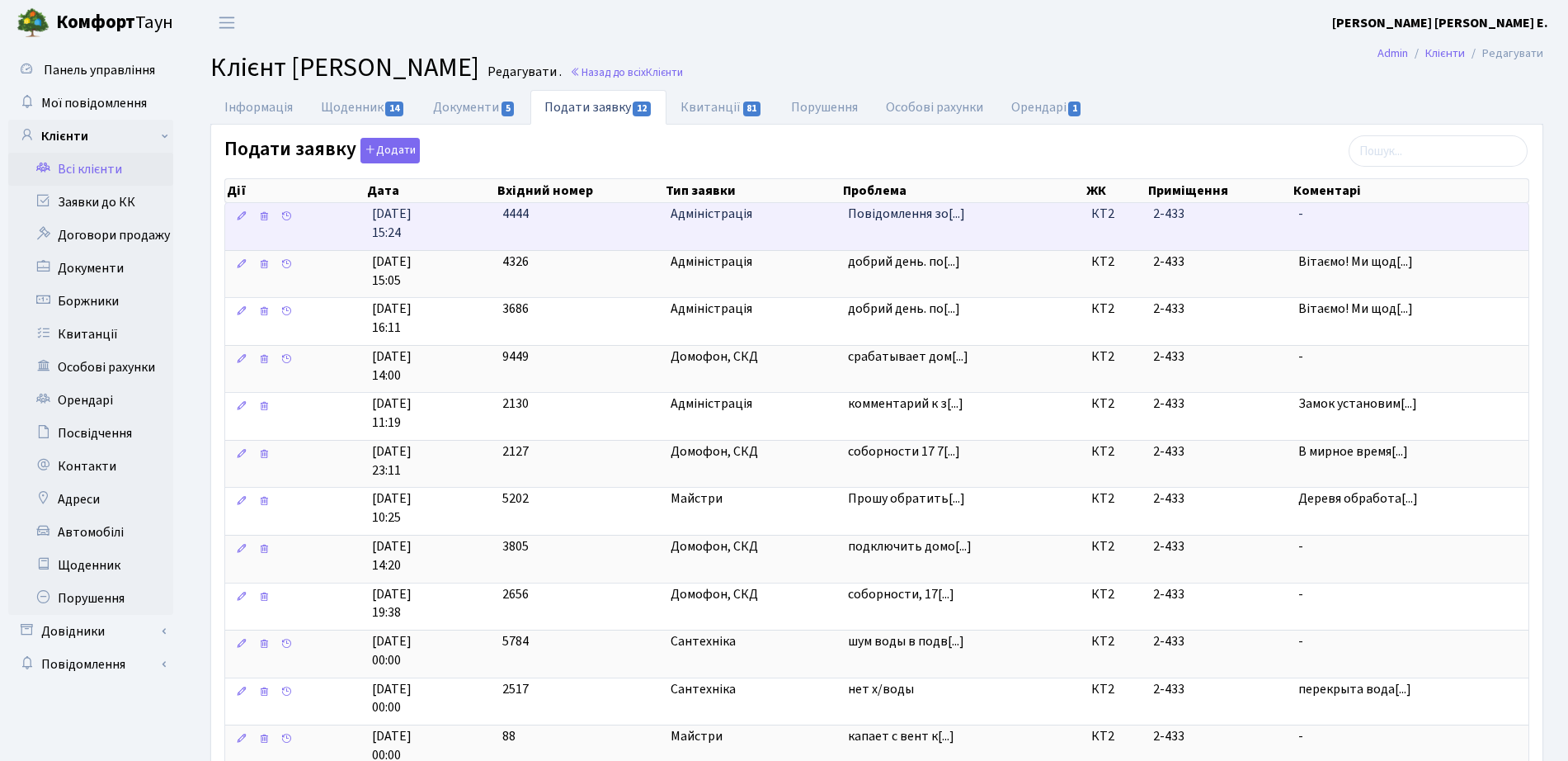
click at [950, 233] on td "Повідомлення зо[...]" at bounding box center [962, 227] width 243 height 47
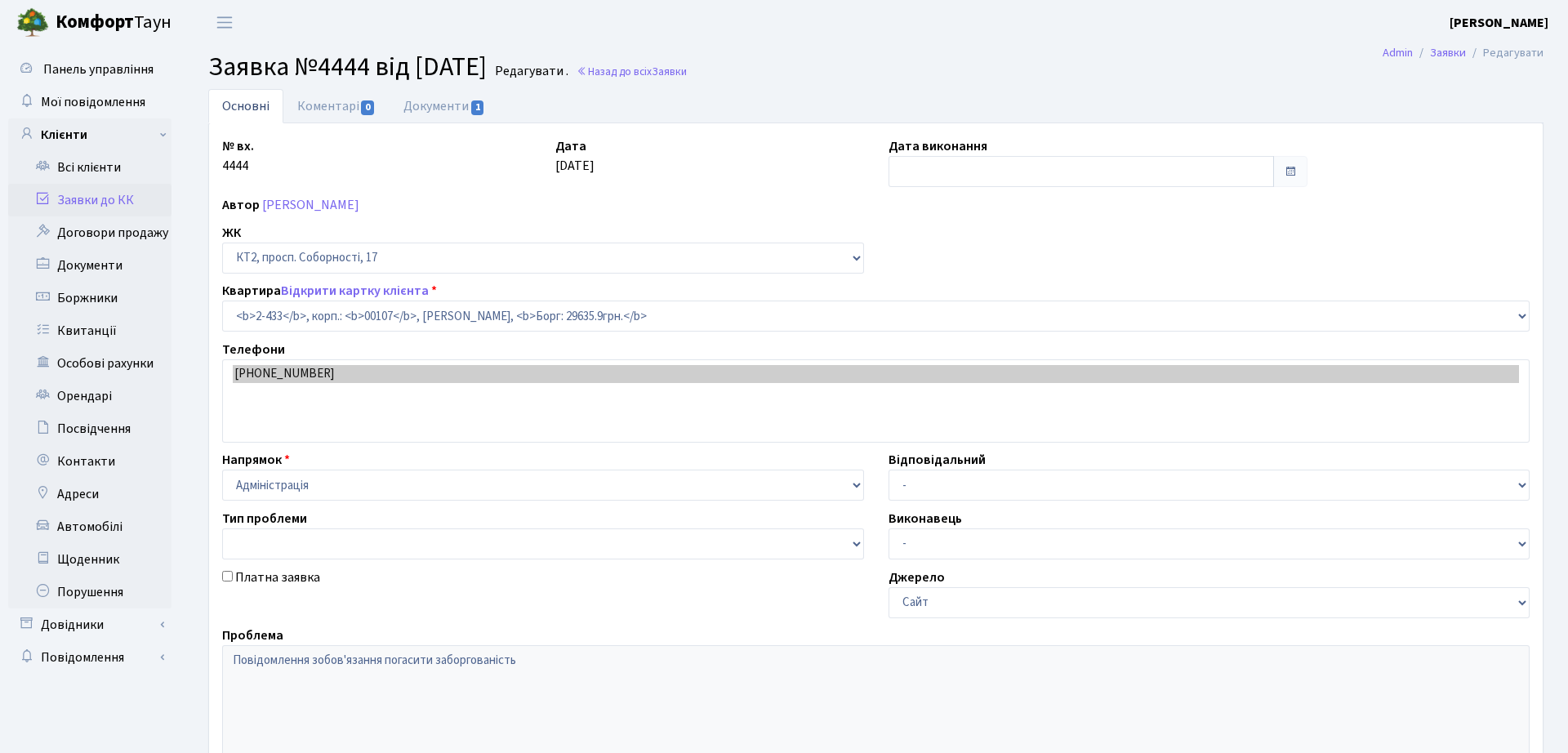
select select "15483"
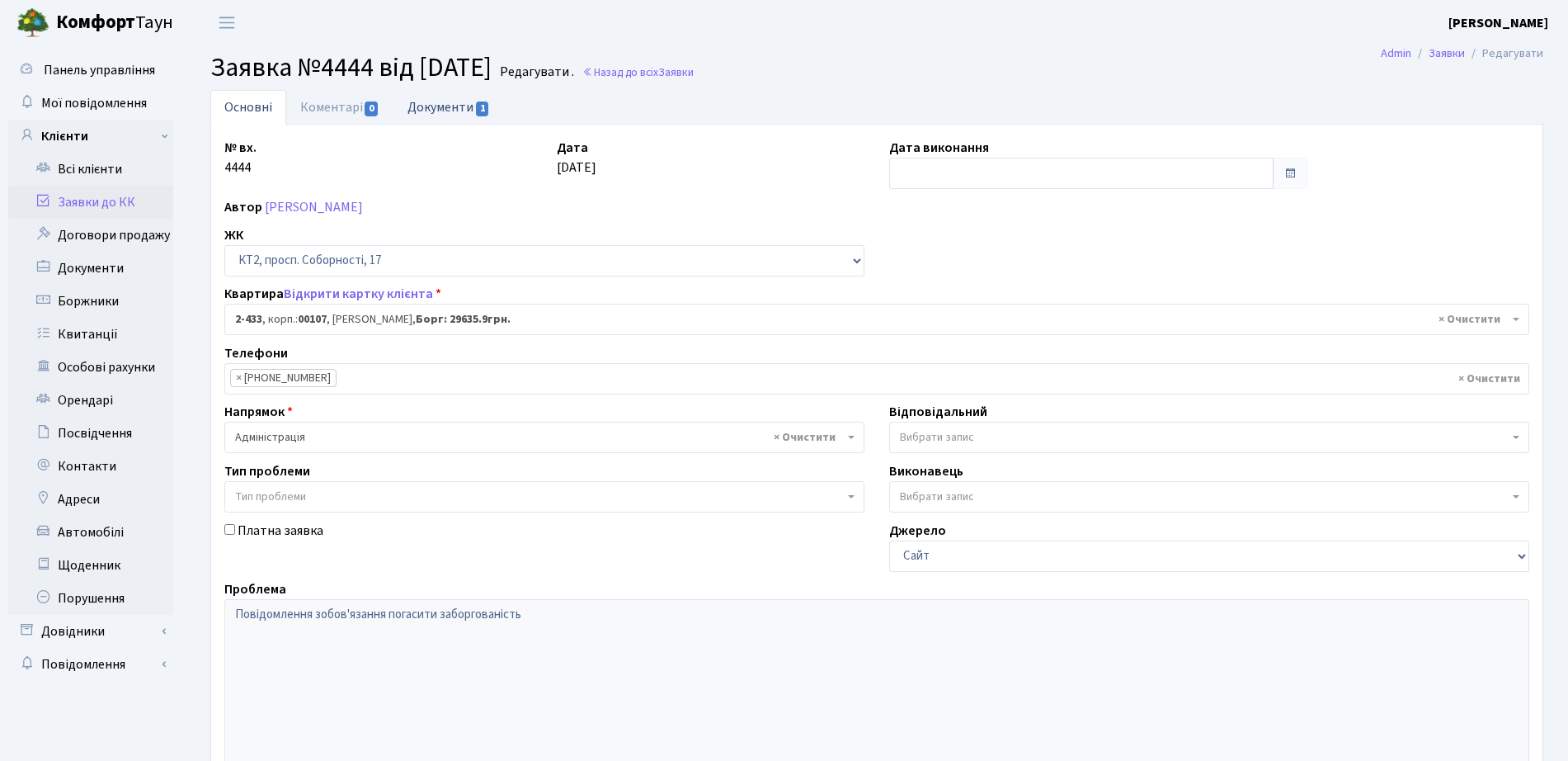
click at [450, 98] on link "Документи 1" at bounding box center [449, 106] width 111 height 34
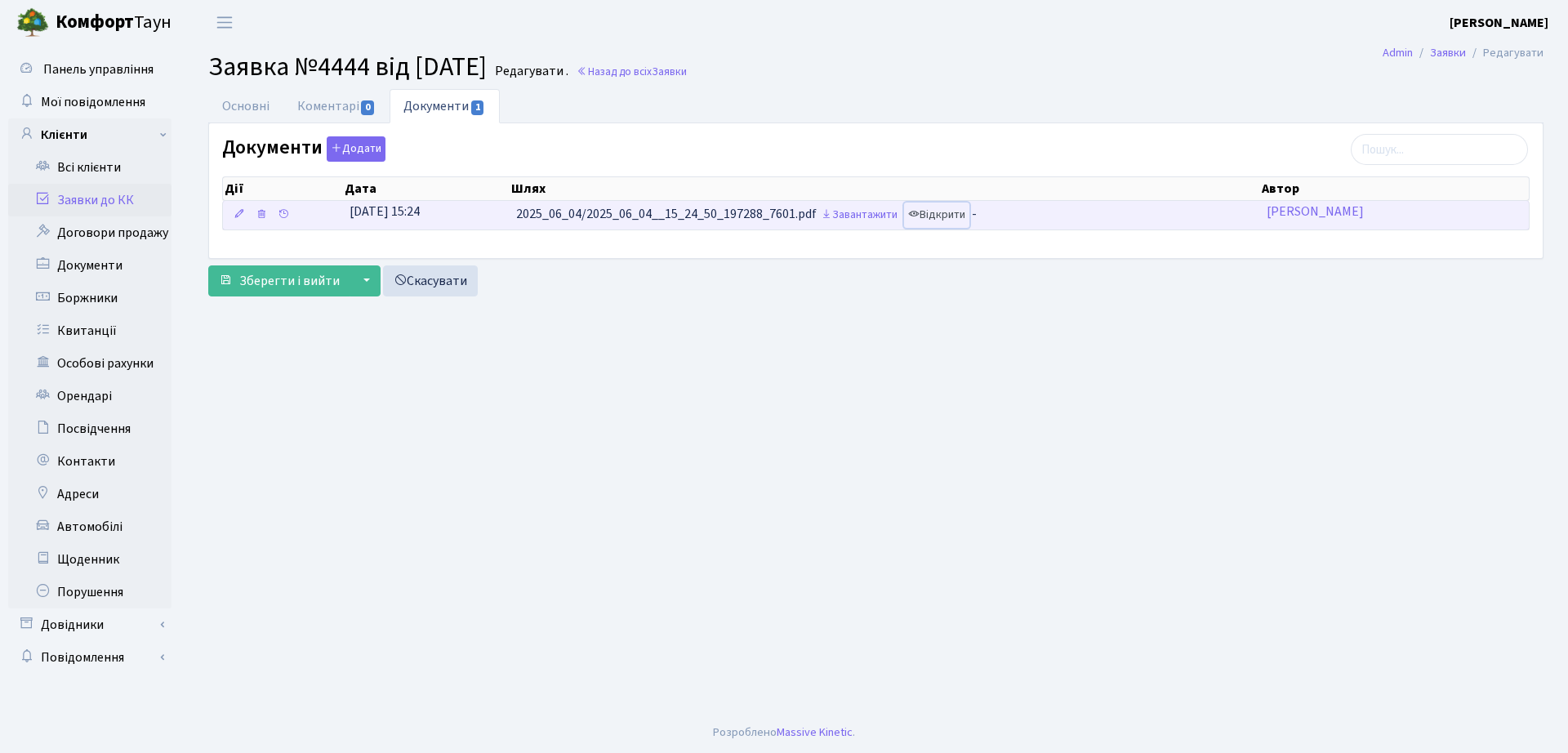
click at [949, 205] on link "Відкрити" at bounding box center [936, 216] width 65 height 26
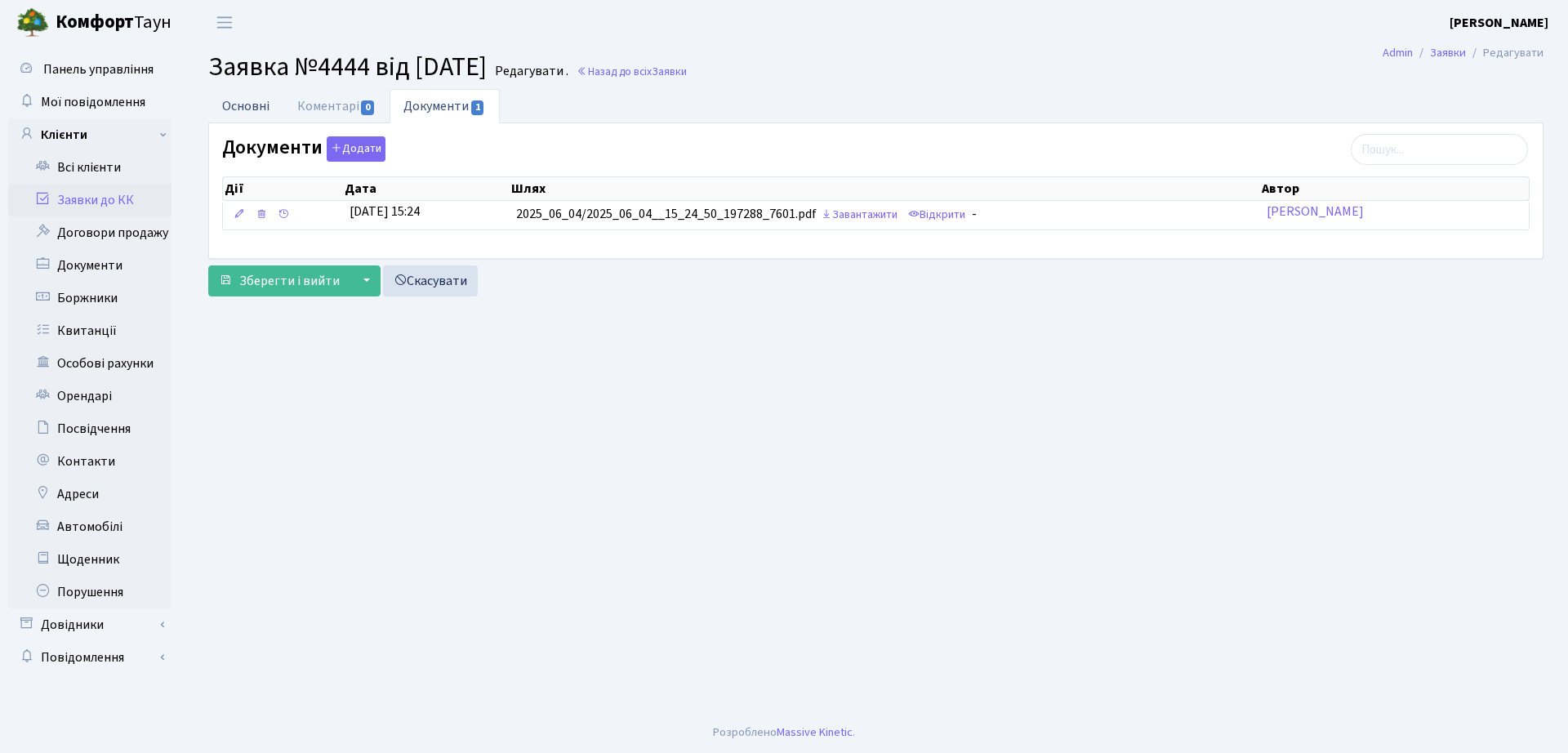
click at [233, 103] on link "Основні" at bounding box center [246, 105] width 75 height 33
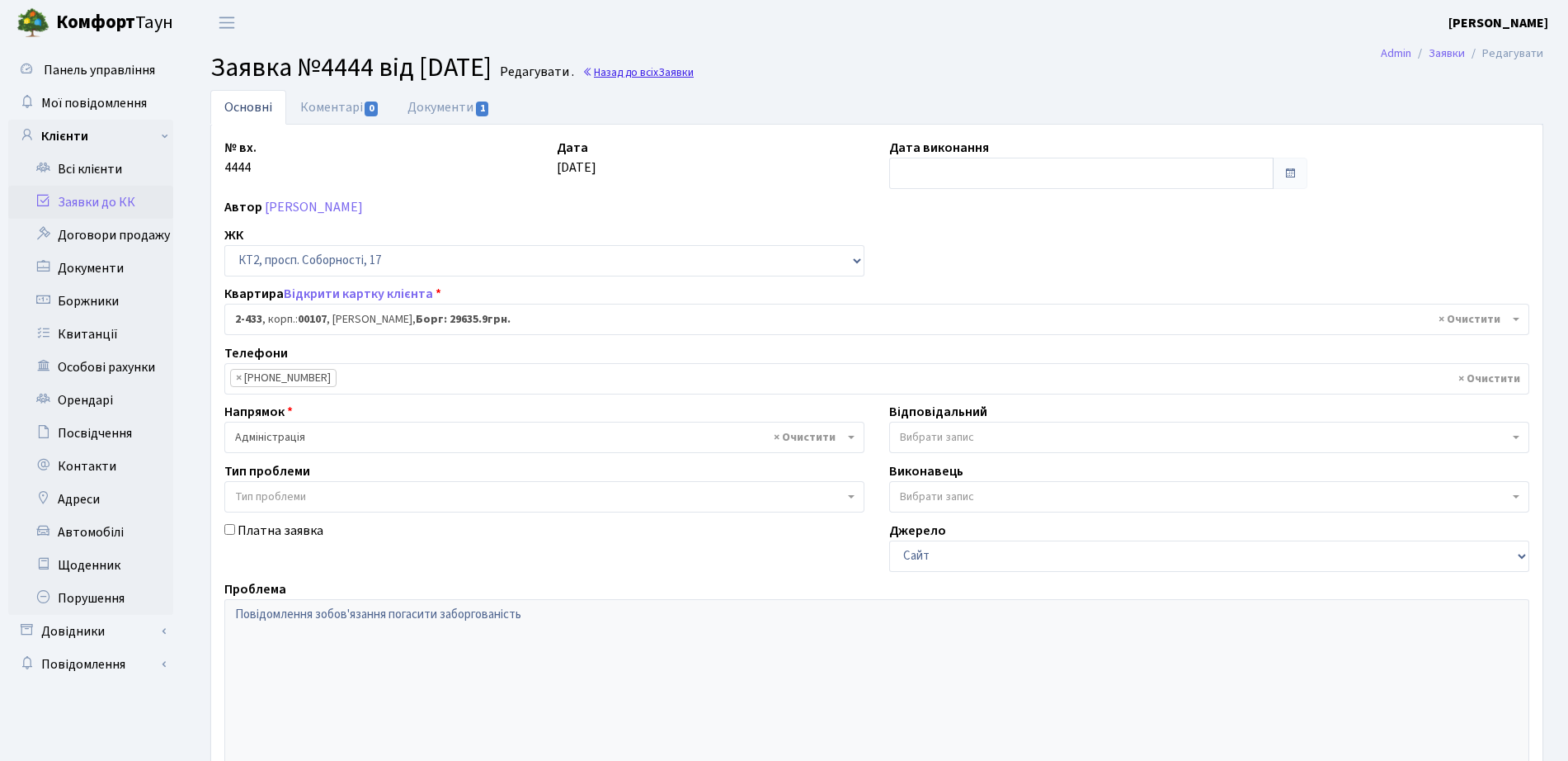
click at [693, 68] on link "Назад до всіх Заявки" at bounding box center [638, 72] width 112 height 16
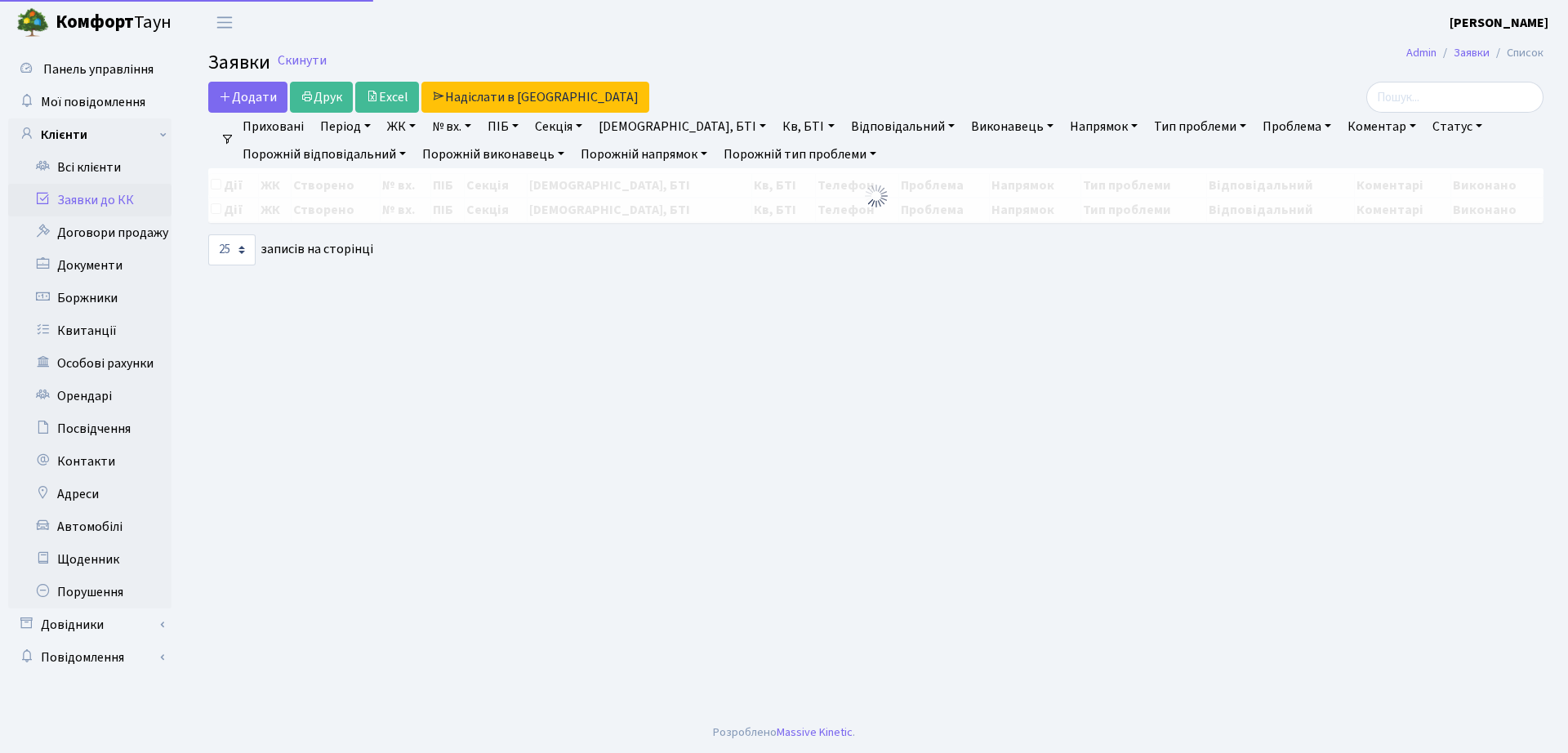
select select "25"
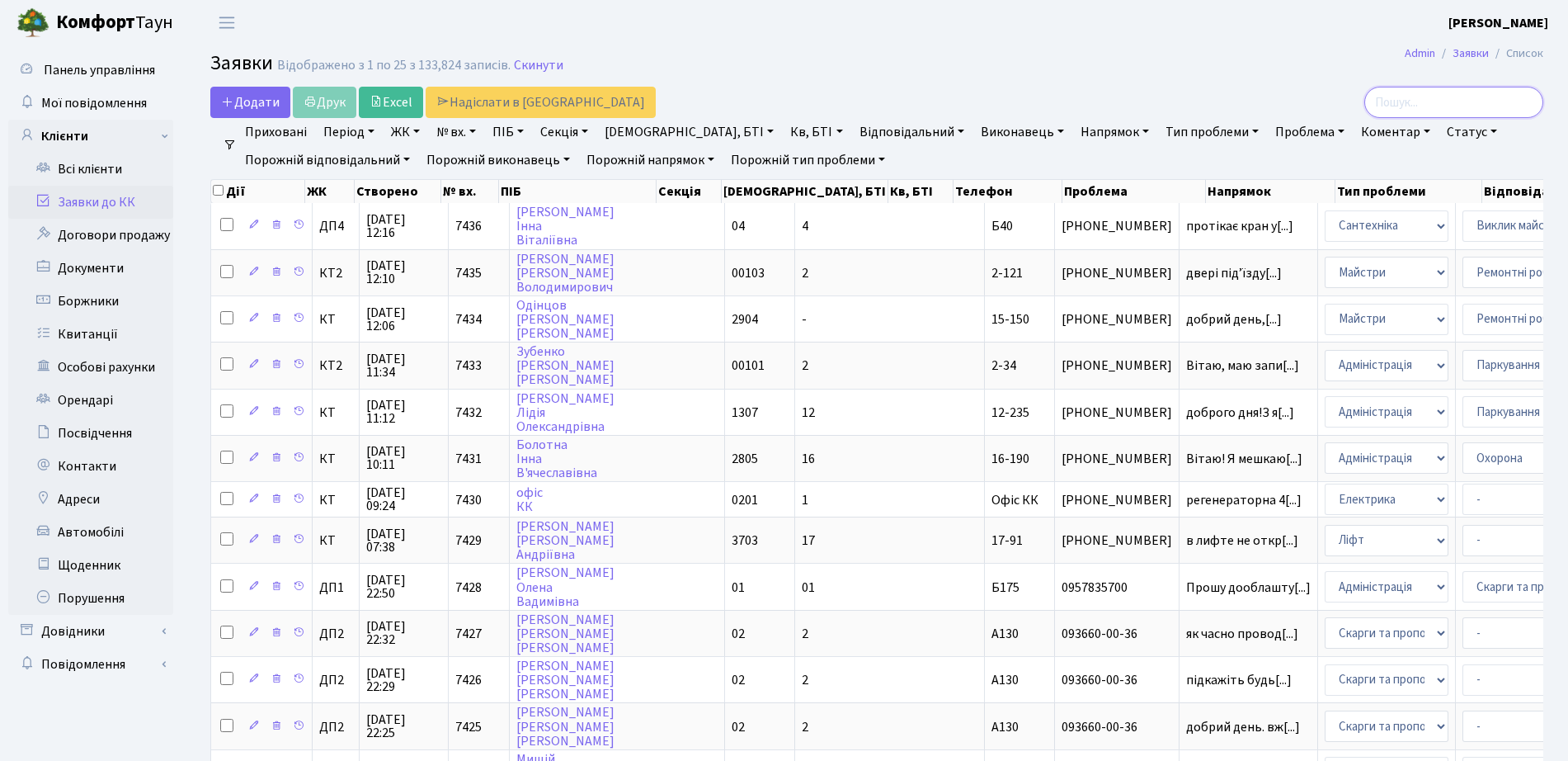
click at [1452, 97] on input "search" at bounding box center [1453, 102] width 179 height 31
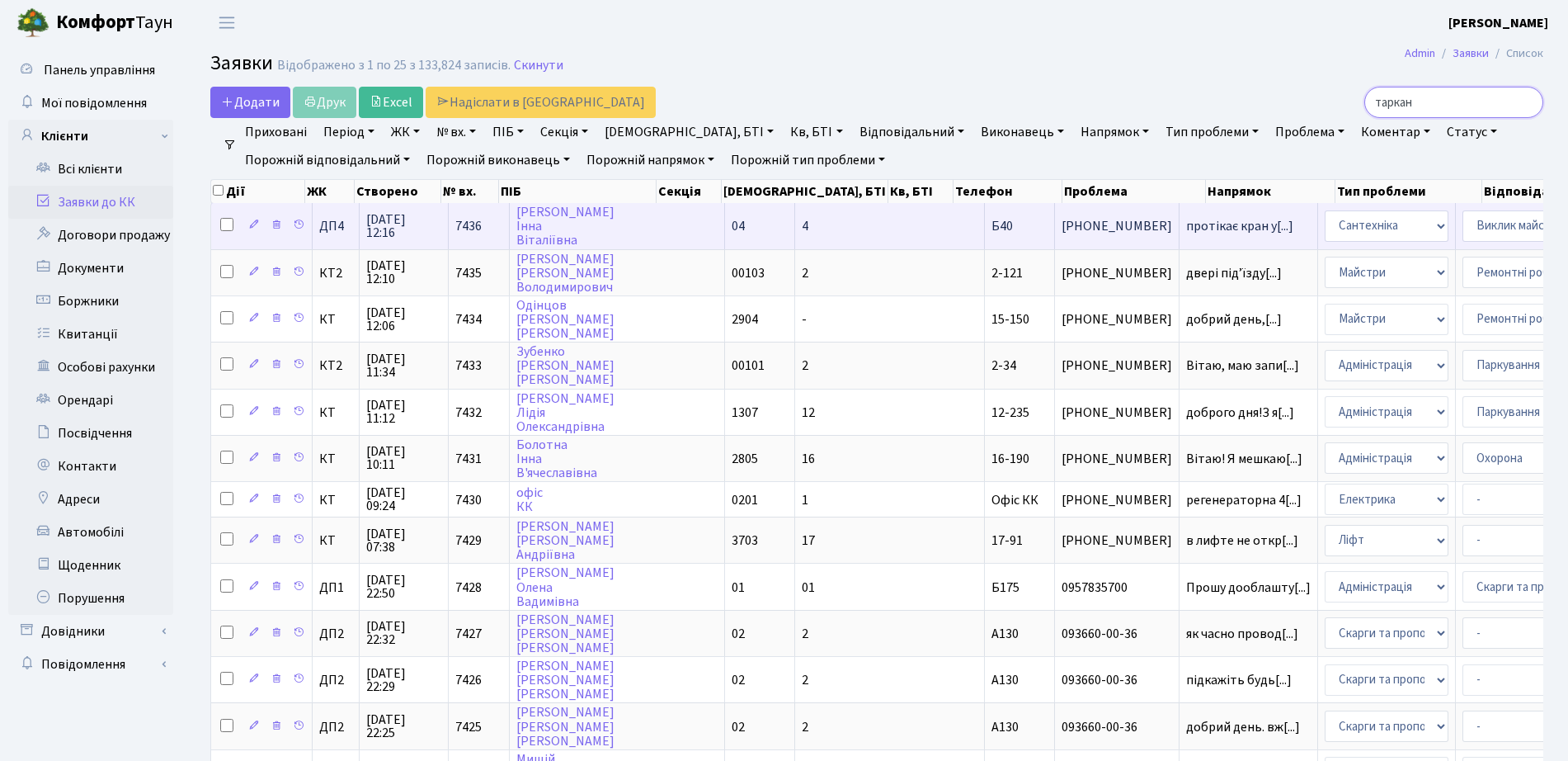
type input "таркан"
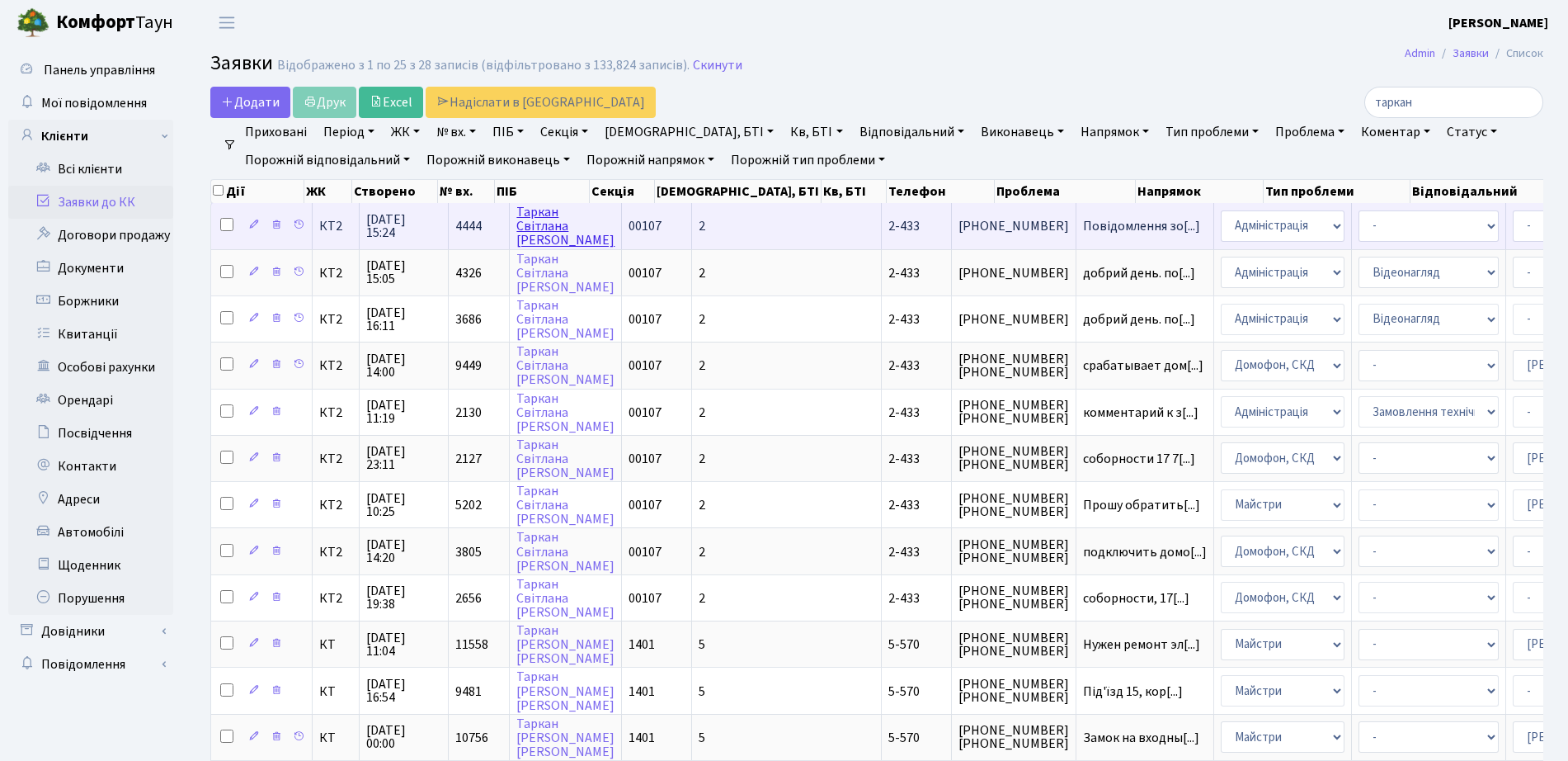
click at [568, 229] on link "[PERSON_NAME]" at bounding box center [565, 226] width 99 height 46
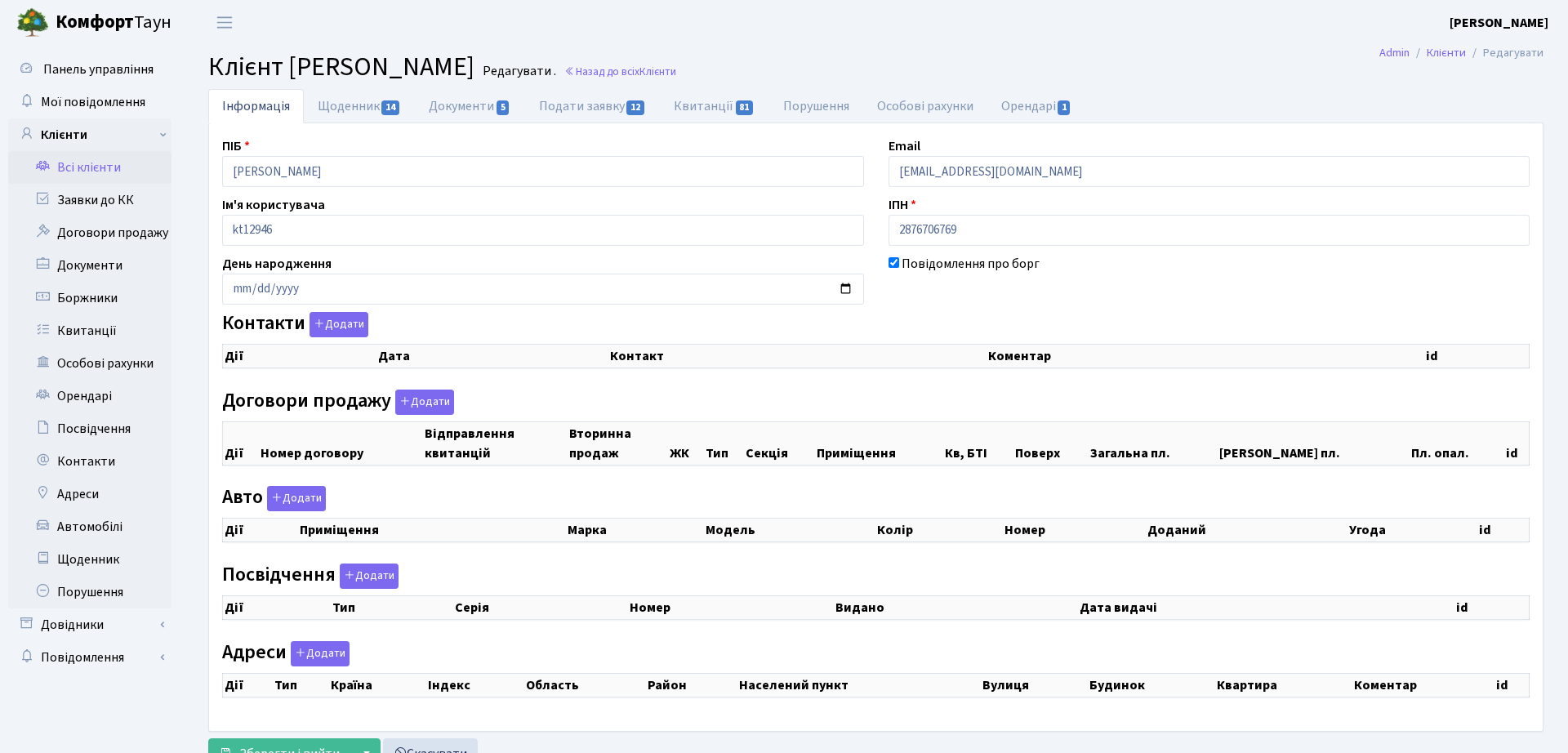
checkbox input "true"
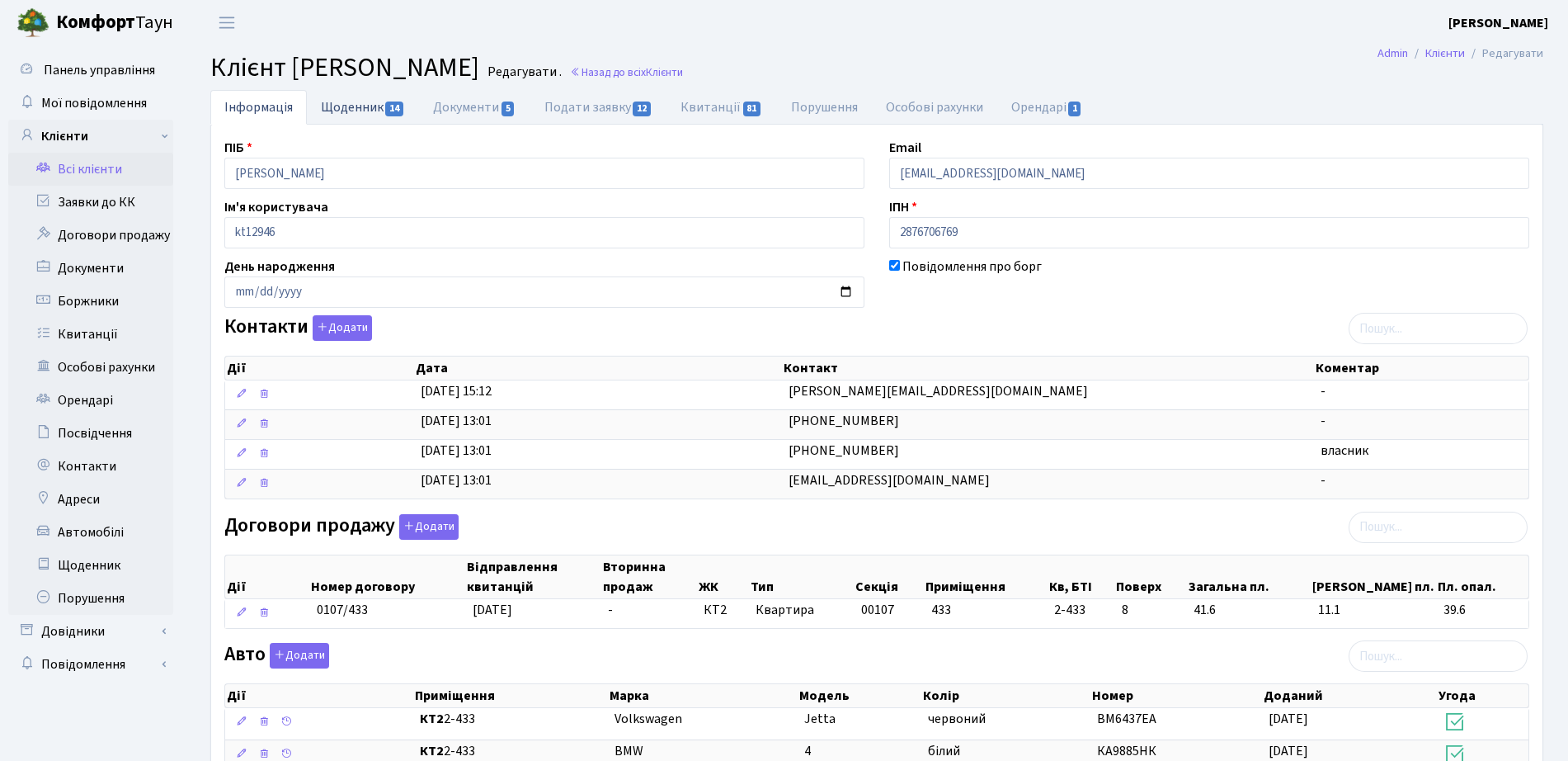
click at [394, 107] on span "14" at bounding box center [394, 108] width 18 height 15
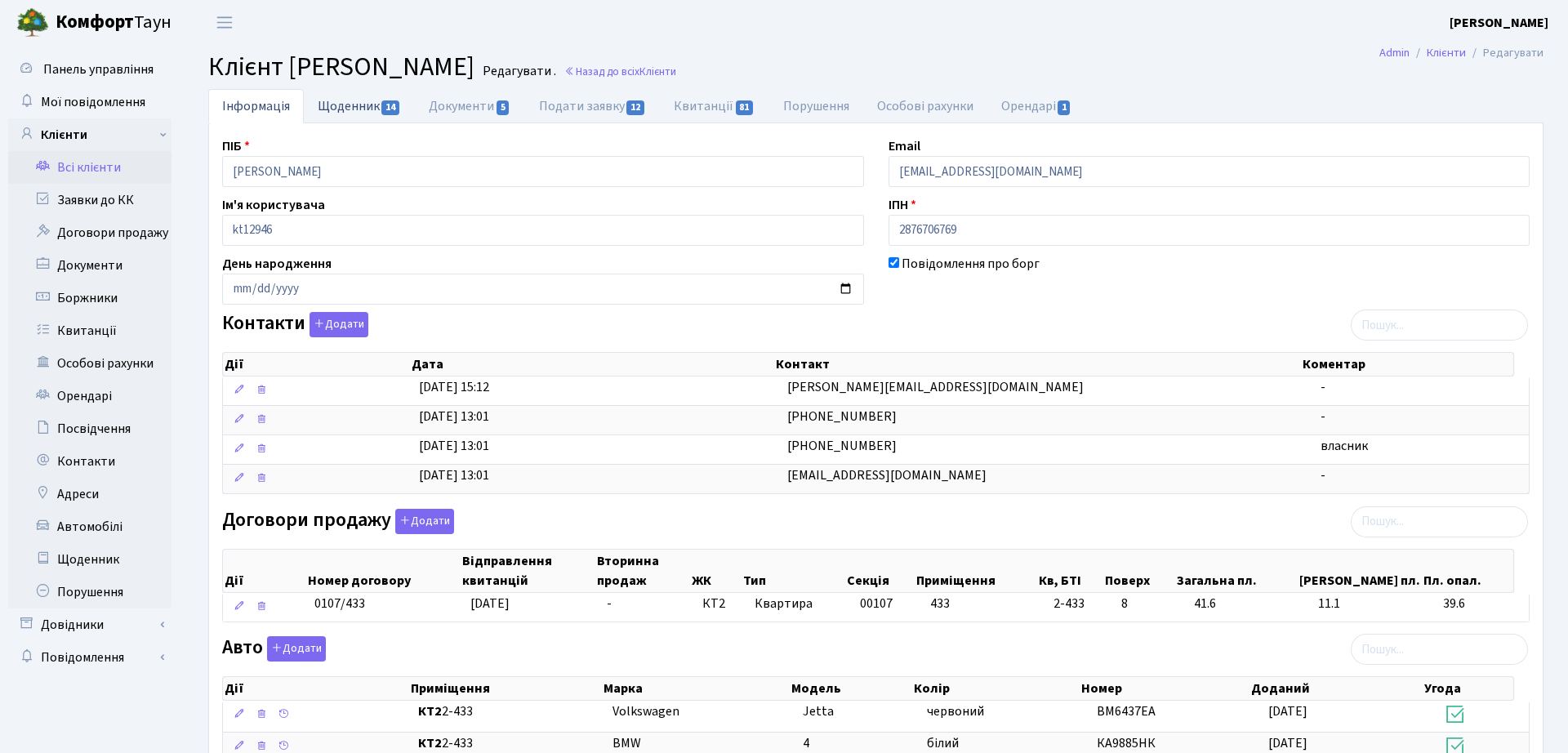
select select "25"
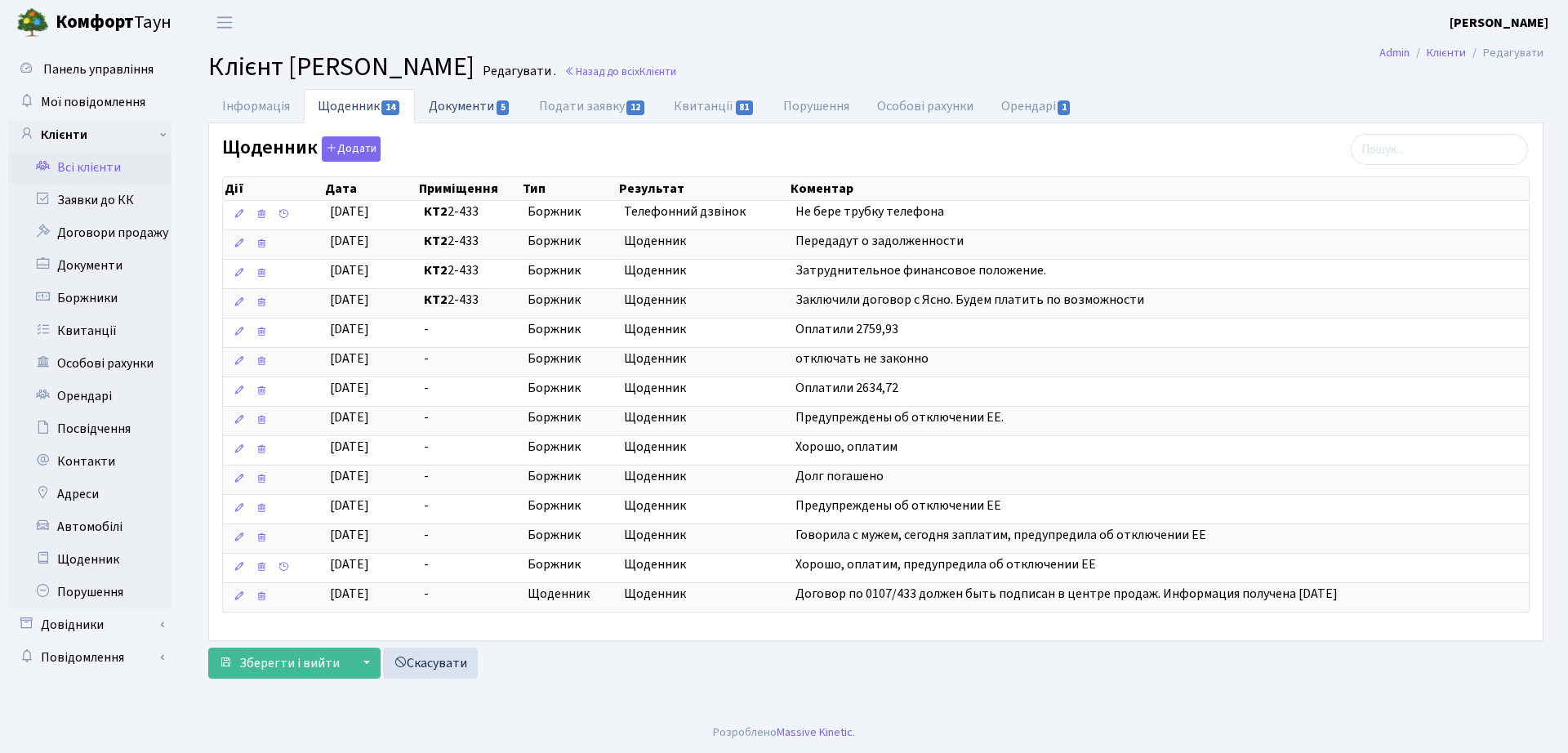
click at [454, 109] on link "Документи 5" at bounding box center [470, 105] width 110 height 33
select select "25"
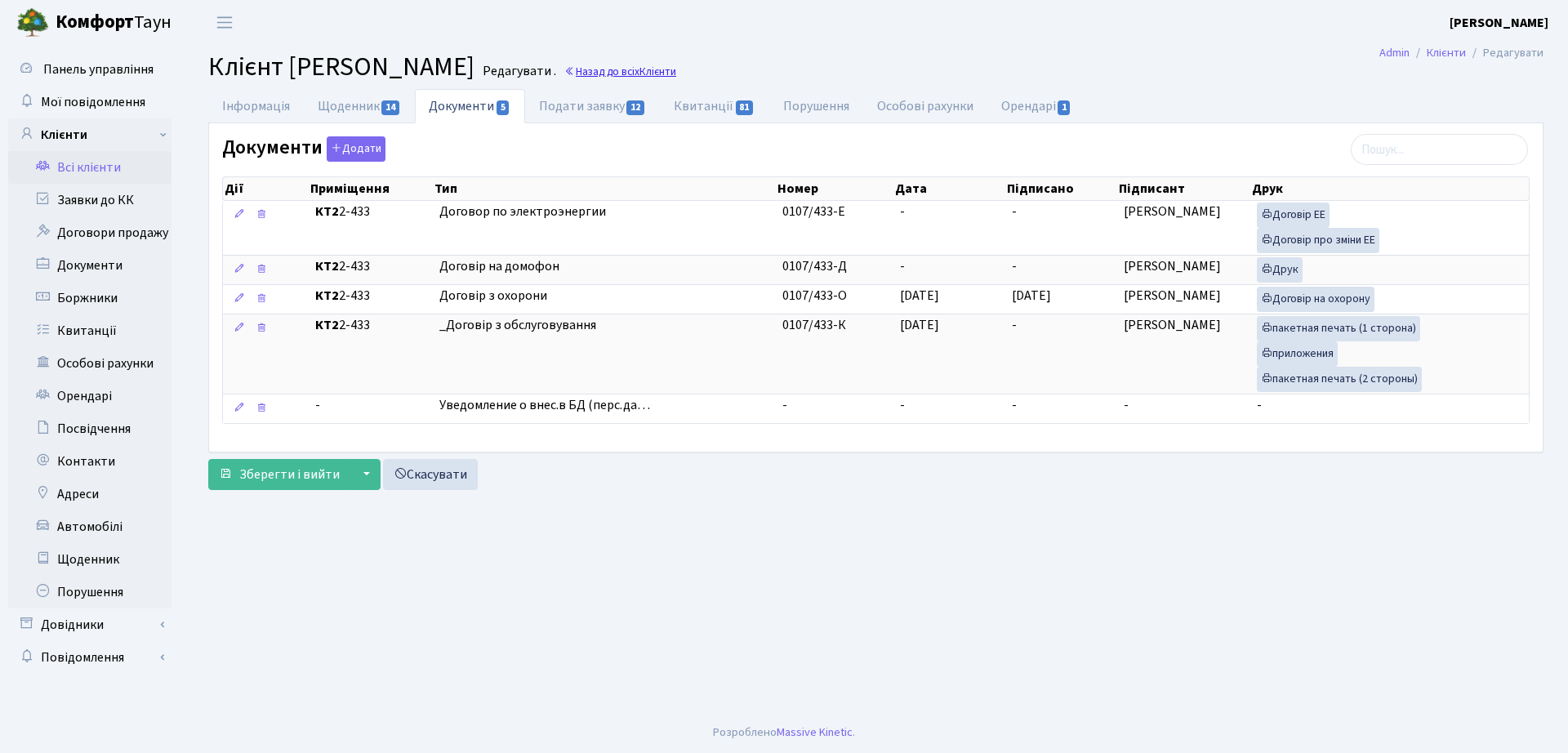
click at [676, 68] on link "Назад до всіх Клієнти" at bounding box center [620, 71] width 112 height 15
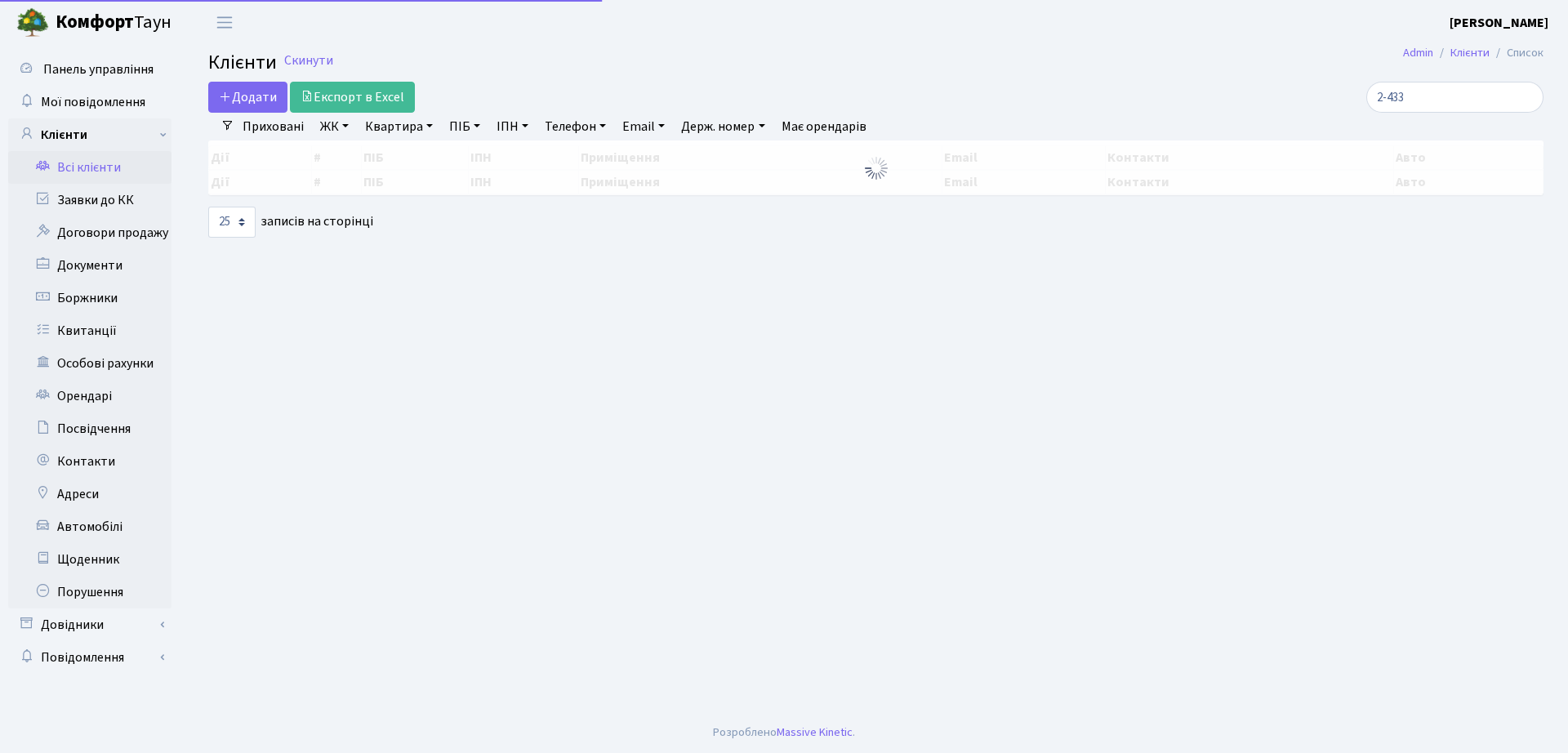
select select "25"
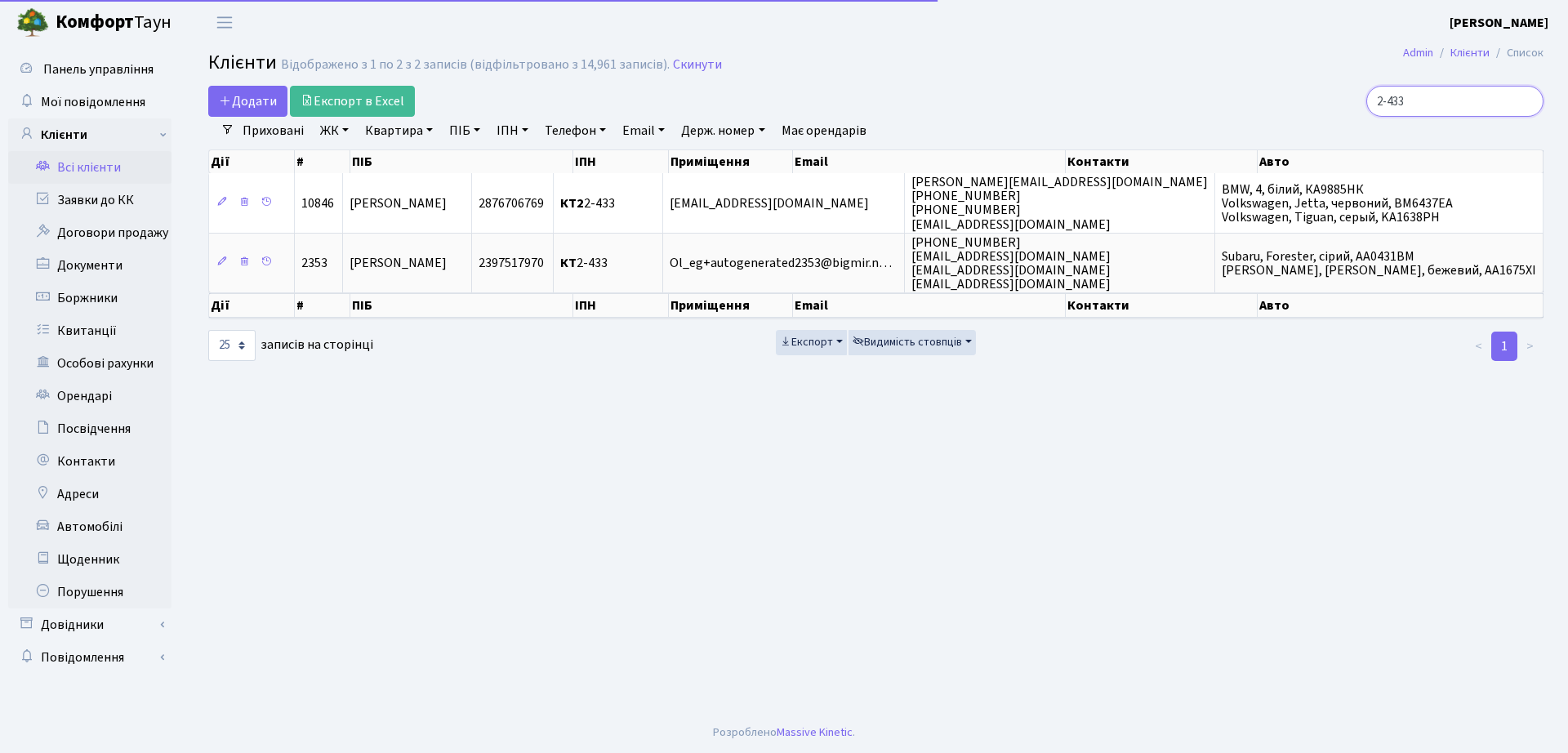
drag, startPoint x: 1433, startPoint y: 104, endPoint x: 1226, endPoint y: 98, distance: 207.1
click at [1243, 104] on div "2-433" at bounding box center [1328, 101] width 429 height 31
type input "10-147"
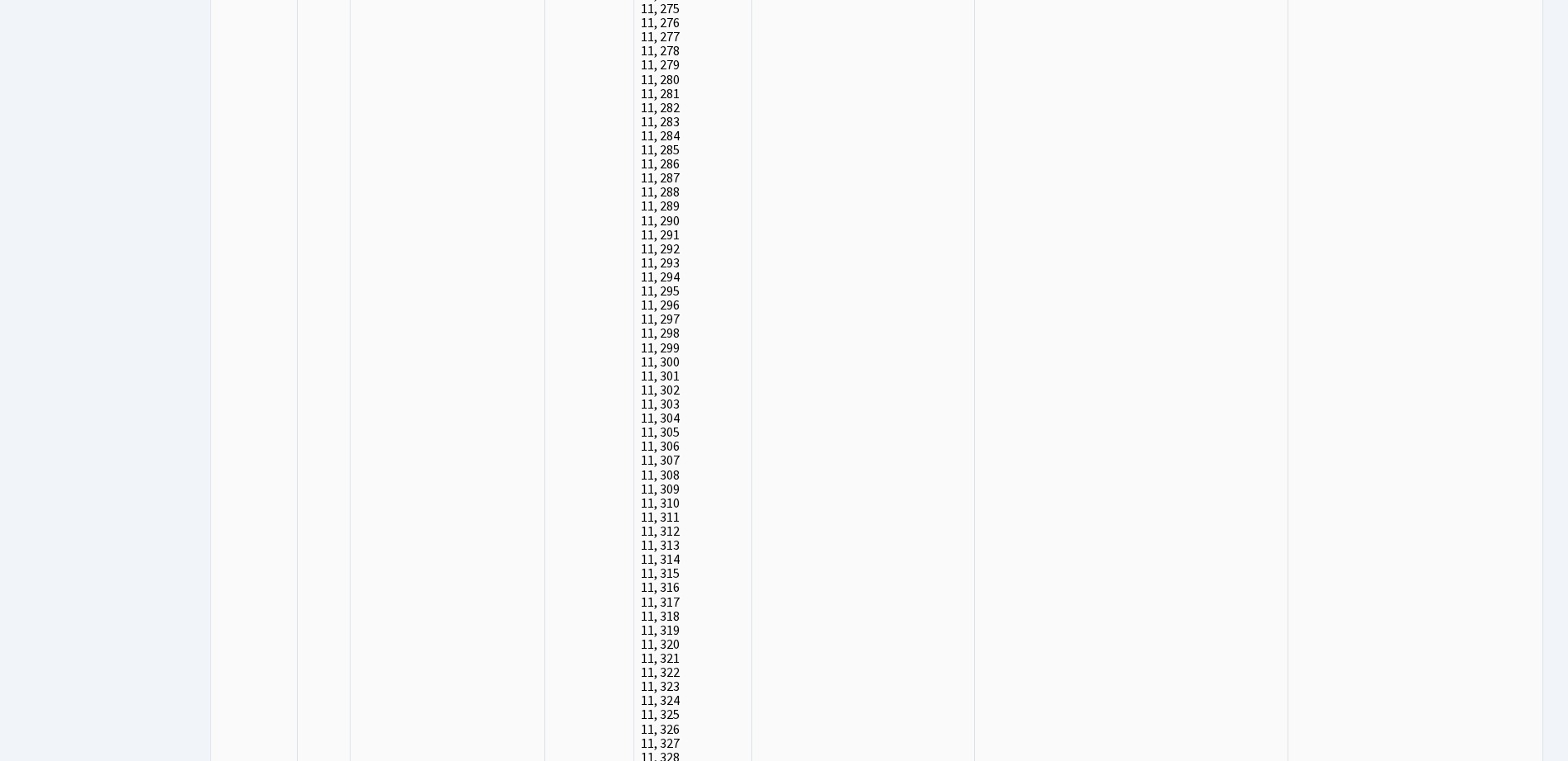
scroll to position [15355, 0]
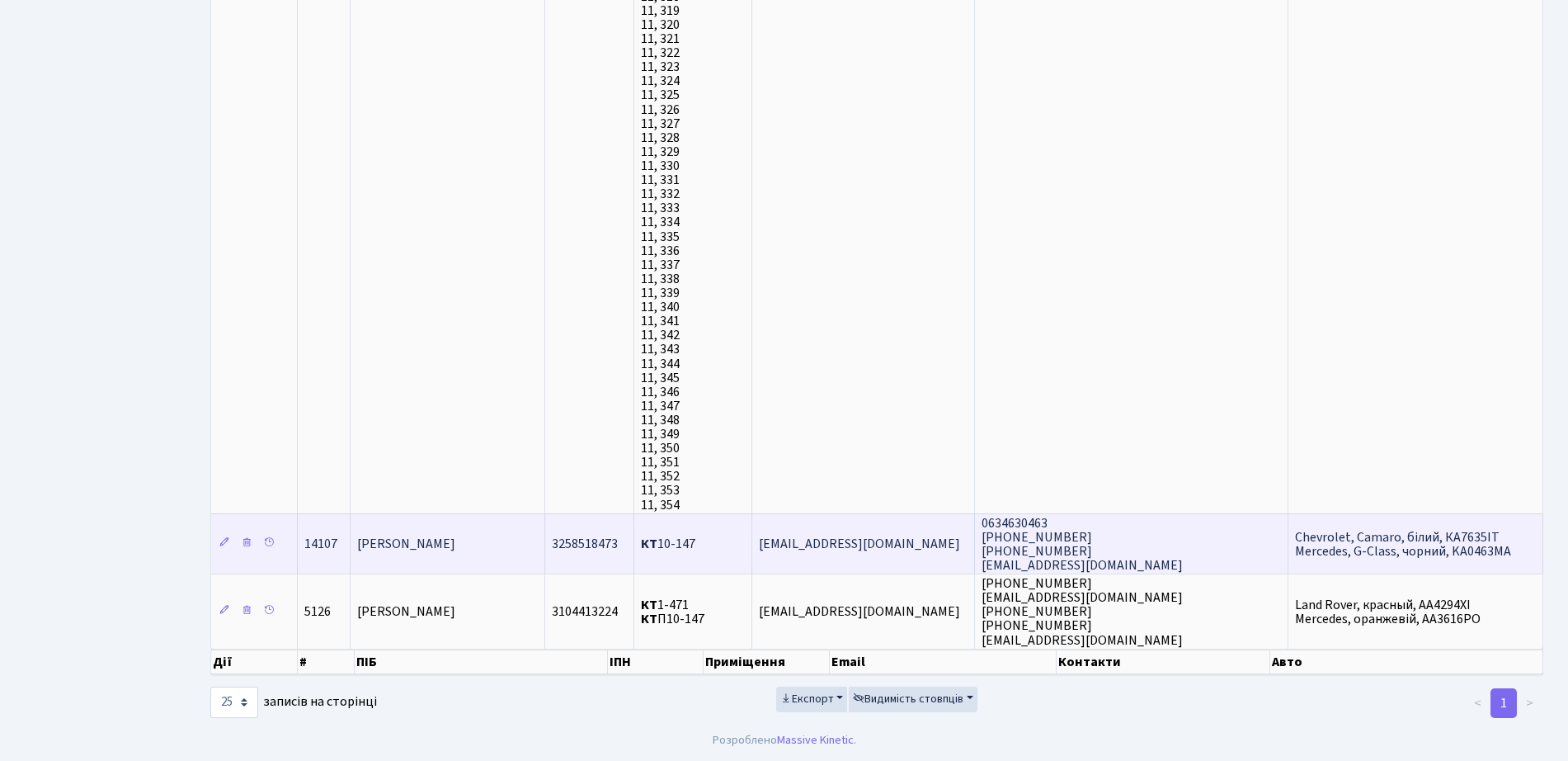
click at [372, 553] on span "[PERSON_NAME]" at bounding box center [406, 543] width 99 height 18
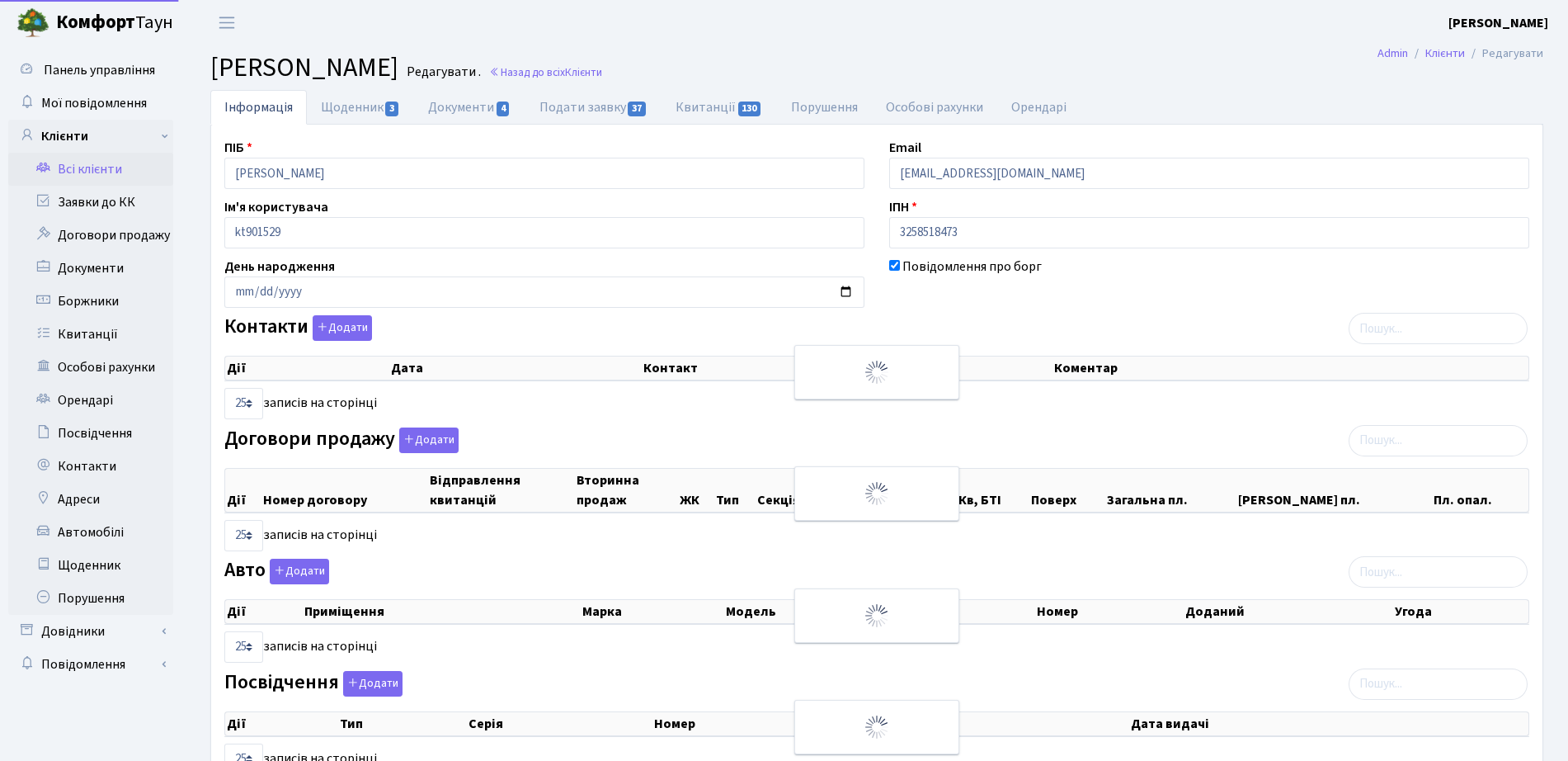
select select "25"
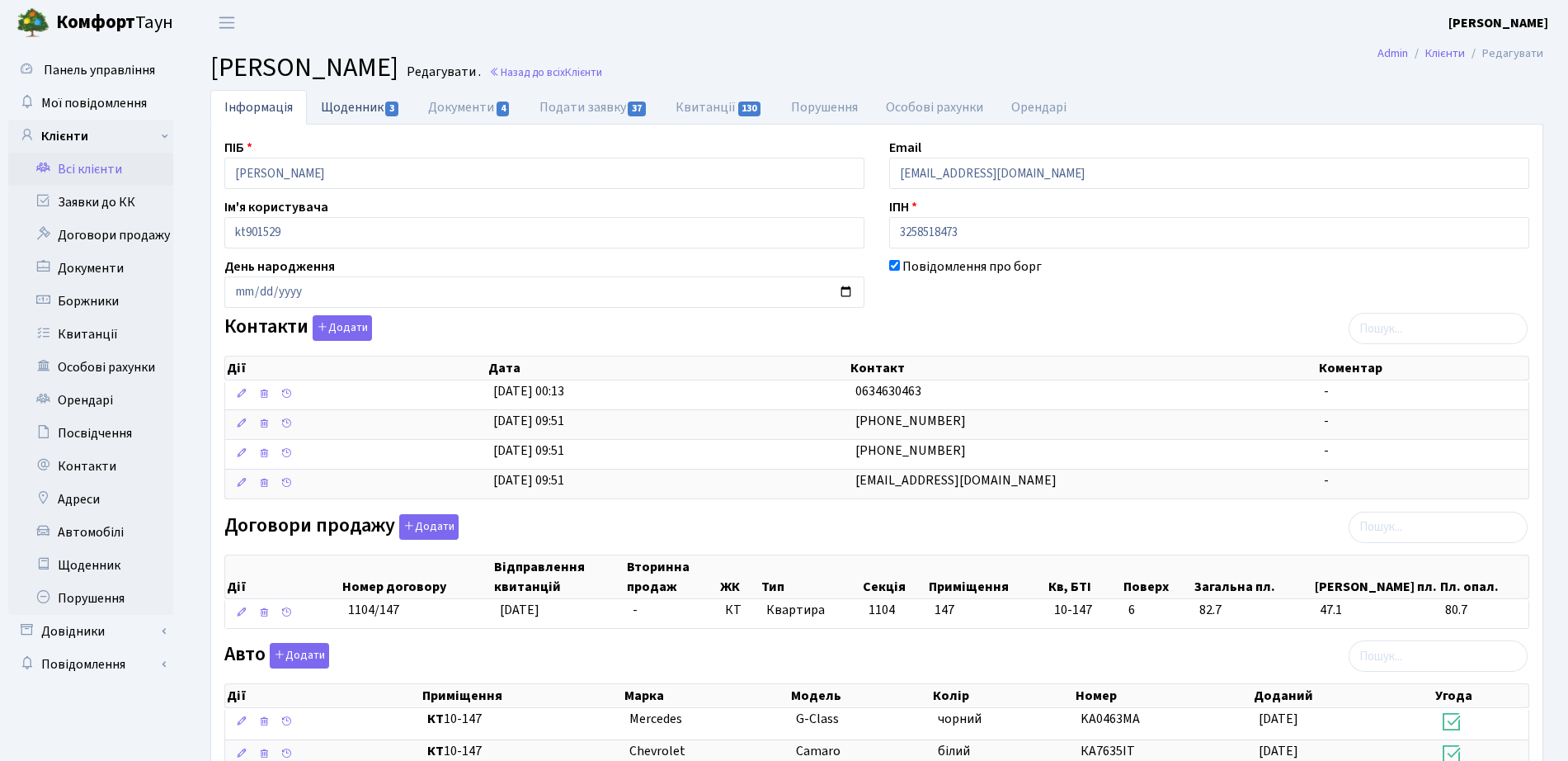
click at [365, 93] on link "Щоденник 3" at bounding box center [360, 106] width 107 height 34
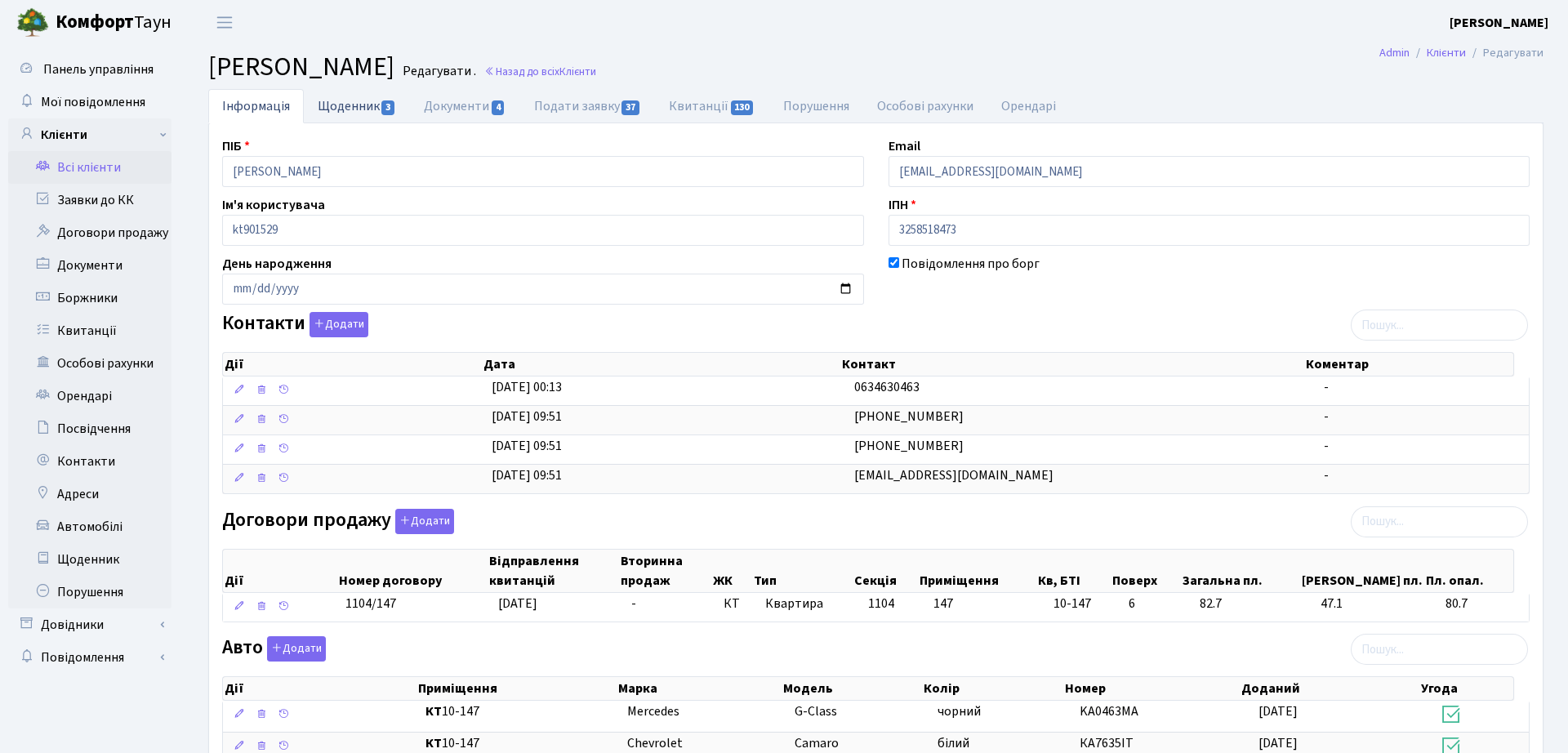
select select "25"
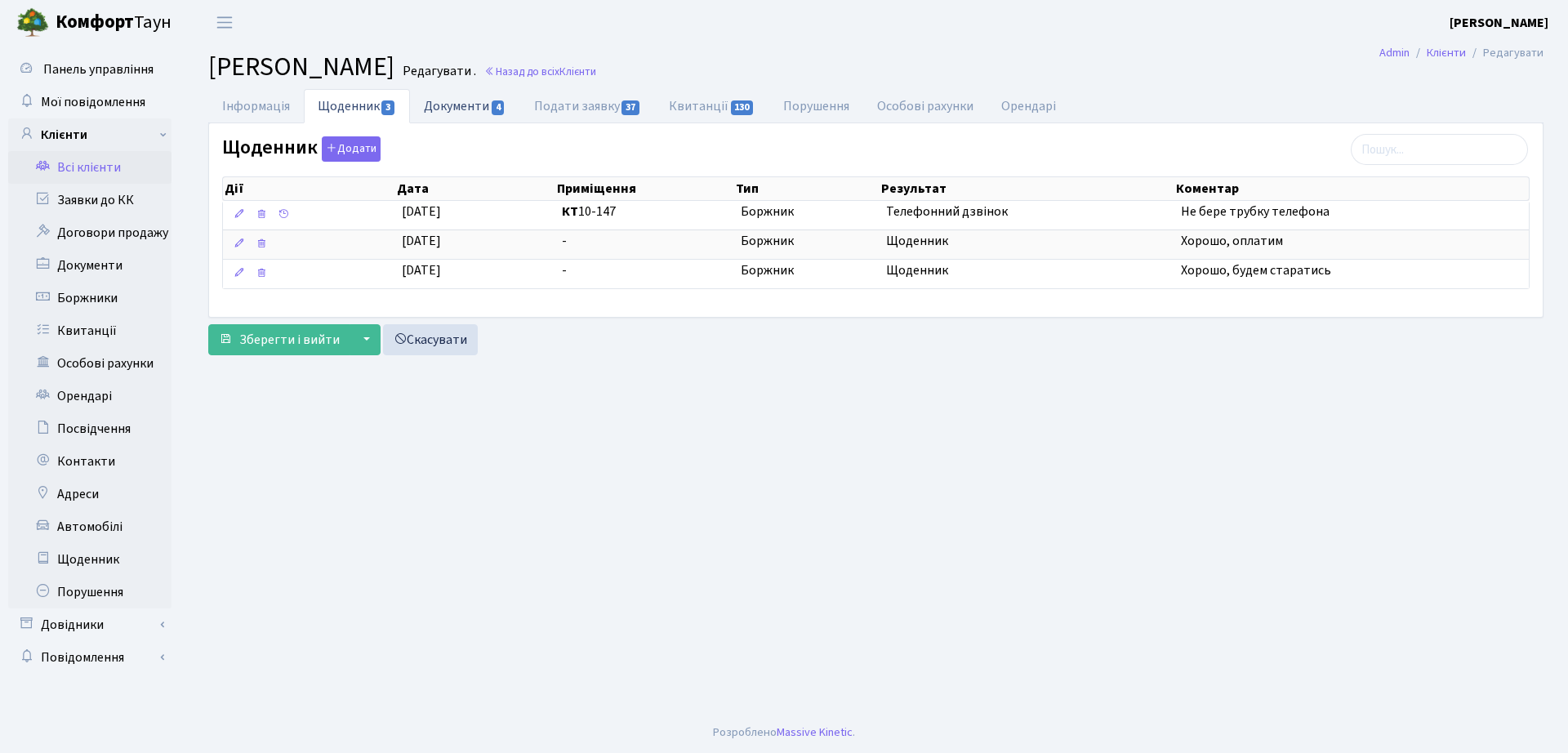
click at [448, 110] on link "Документи 4" at bounding box center [465, 105] width 110 height 33
select select "25"
